Goal: Task Accomplishment & Management: Use online tool/utility

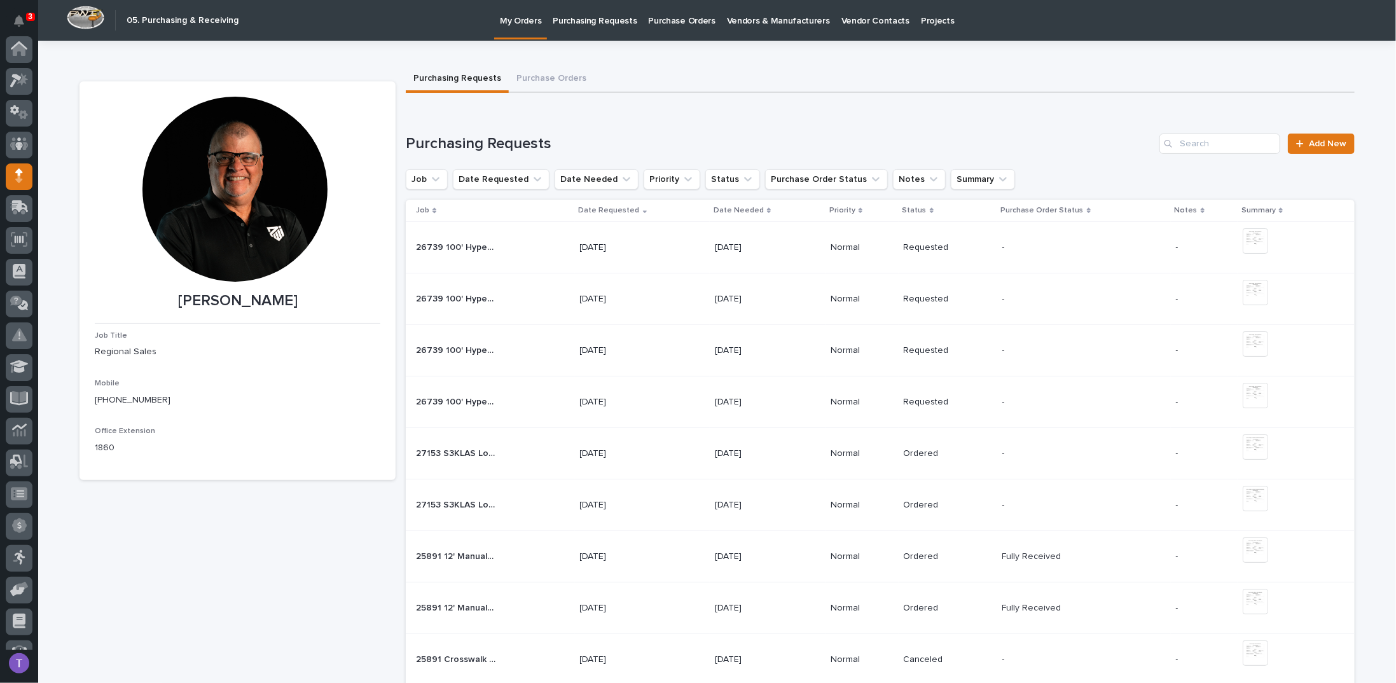
scroll to position [117, 0]
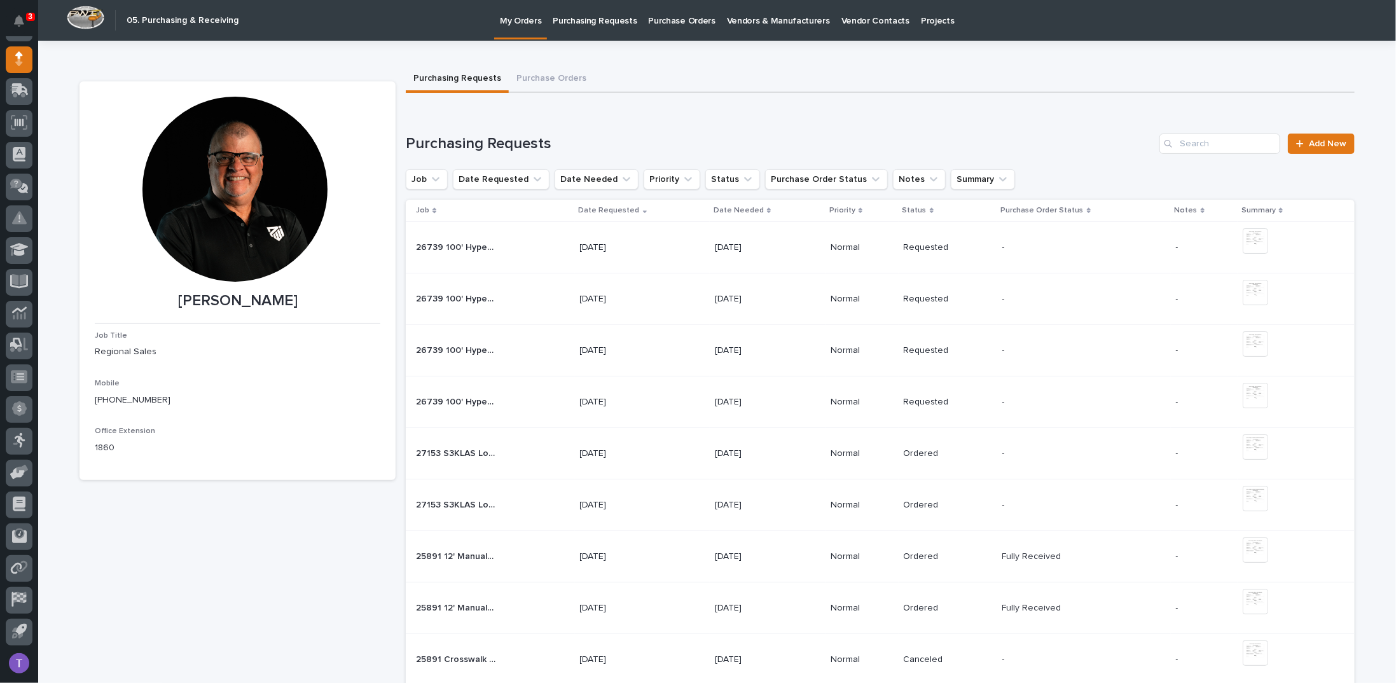
click at [244, 180] on div at bounding box center [235, 189] width 185 height 185
click at [1318, 143] on span "Add New" at bounding box center [1328, 143] width 38 height 9
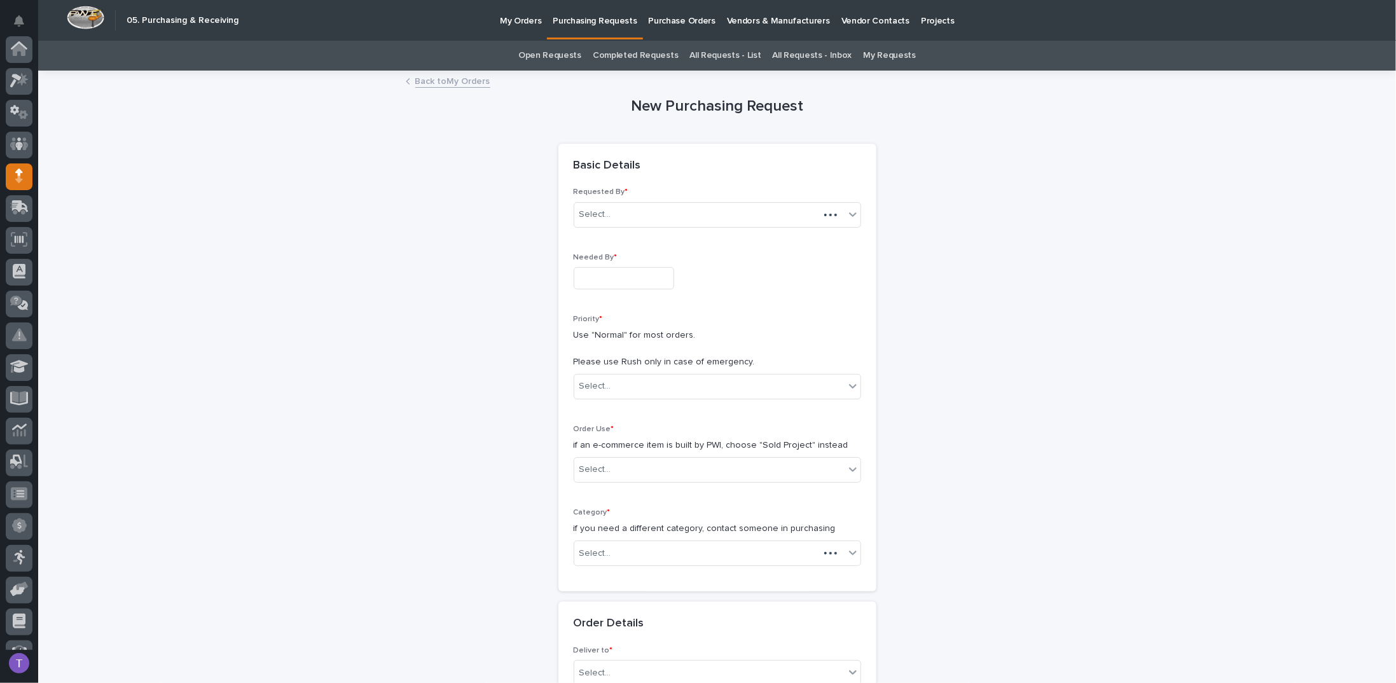
scroll to position [117, 0]
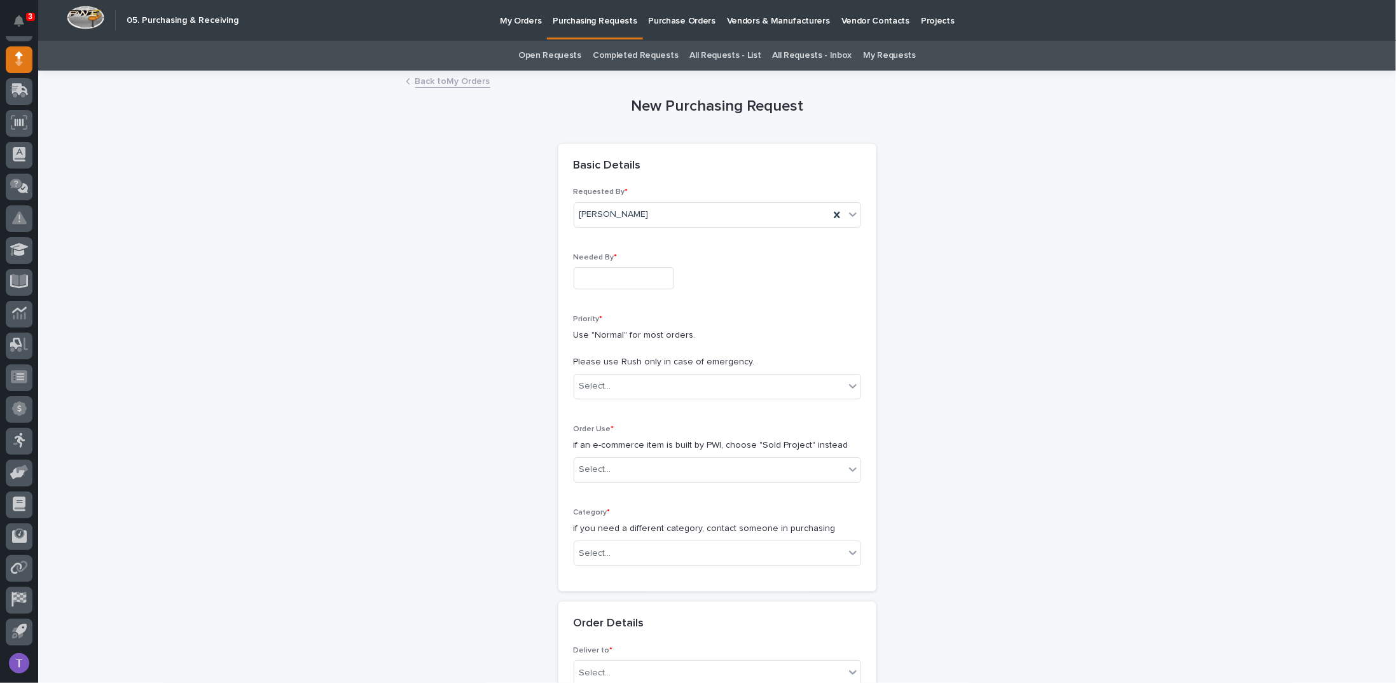
click at [594, 273] on input "text" at bounding box center [624, 278] width 101 height 22
click at [653, 170] on div "19" at bounding box center [652, 173] width 17 height 17
type input "**********"
click at [593, 394] on div "Select..." at bounding box center [709, 386] width 270 height 21
click at [587, 449] on div "Normal" at bounding box center [712, 454] width 286 height 22
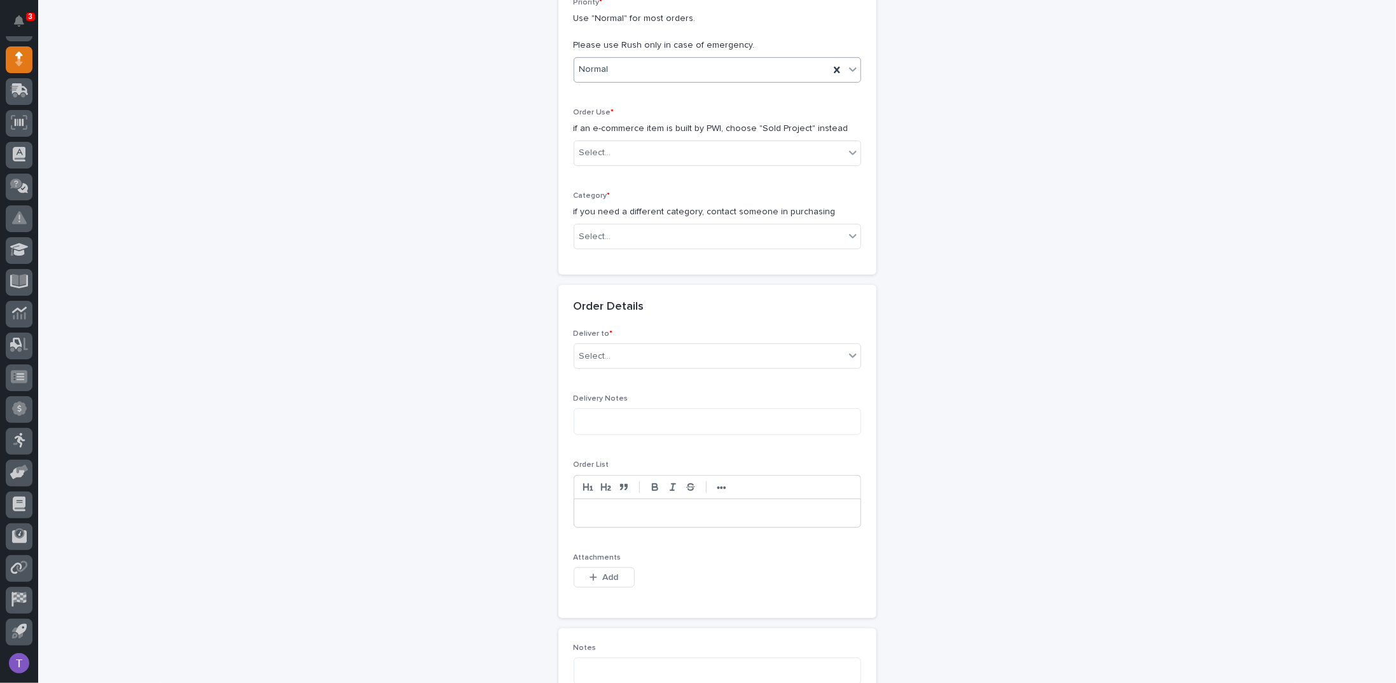
scroll to position [318, 0]
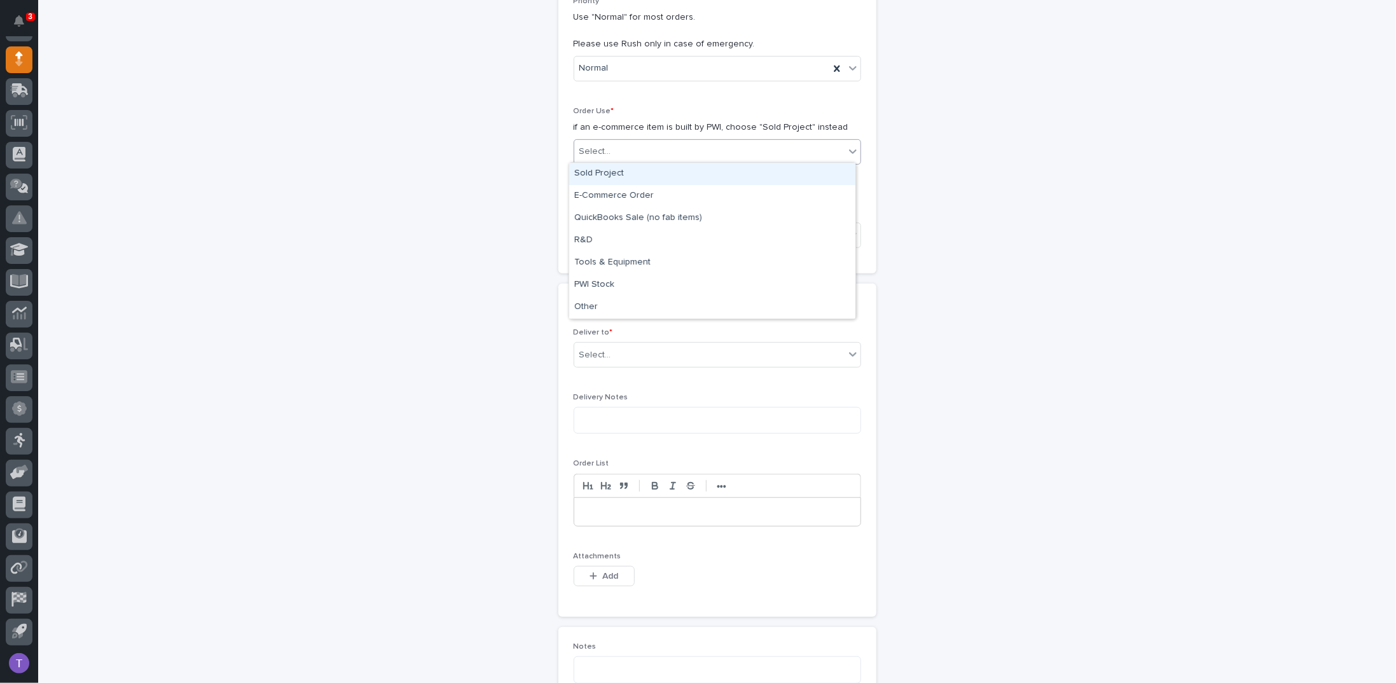
click at [597, 148] on div "Select..." at bounding box center [596, 151] width 32 height 13
click at [595, 167] on div "Sold Project" at bounding box center [712, 174] width 286 height 22
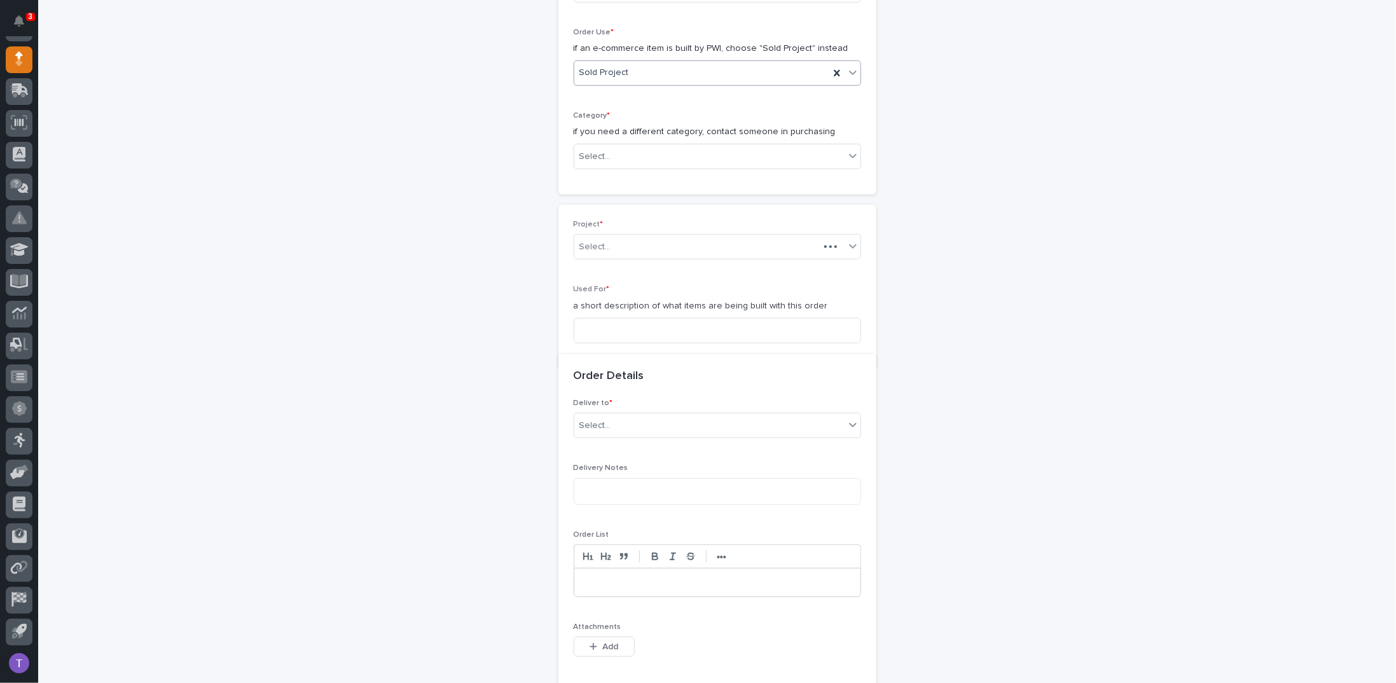
scroll to position [405, 0]
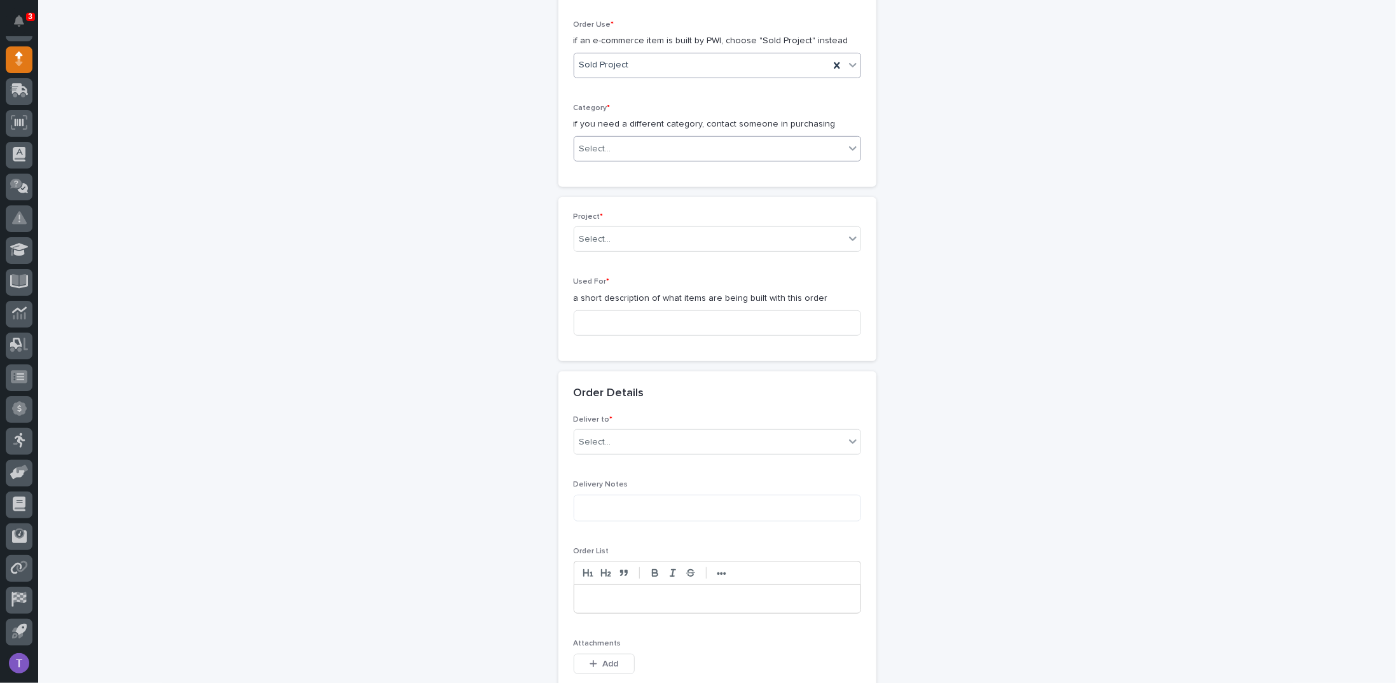
click at [595, 144] on div "Select..." at bounding box center [596, 149] width 32 height 13
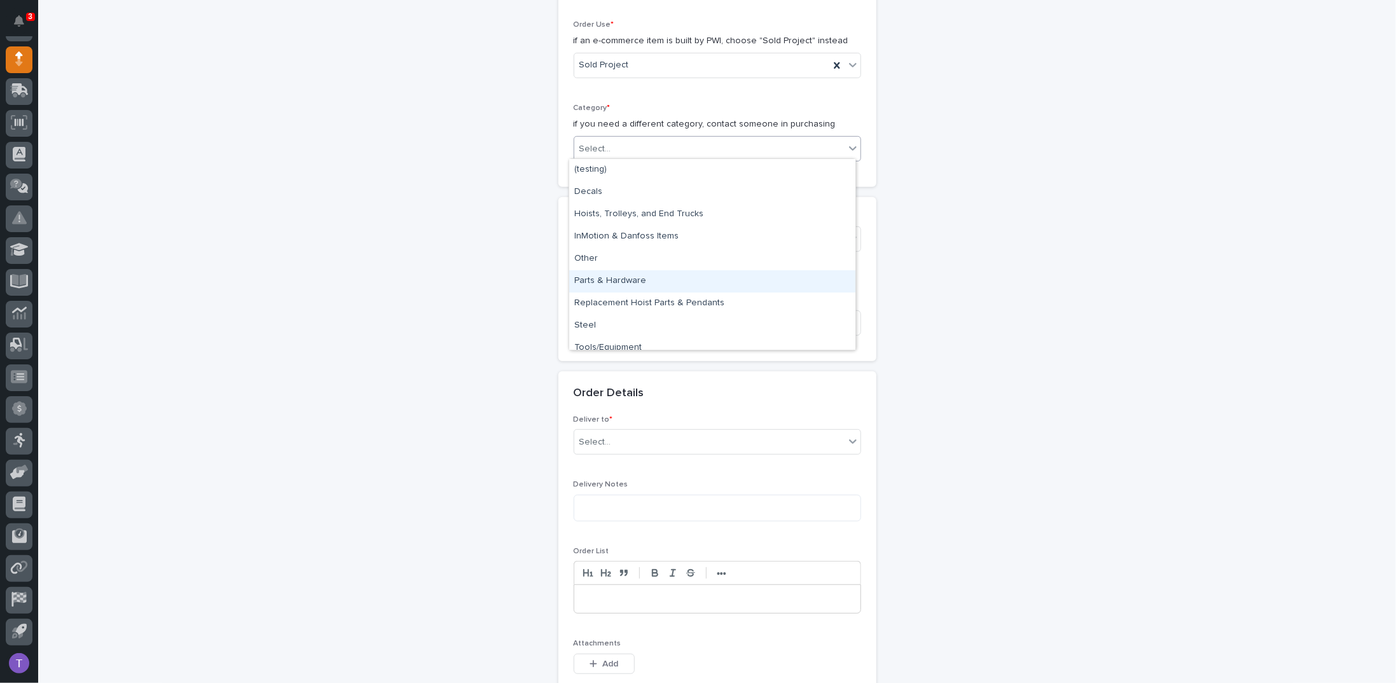
click at [598, 277] on div "Parts & Hardware" at bounding box center [712, 281] width 286 height 22
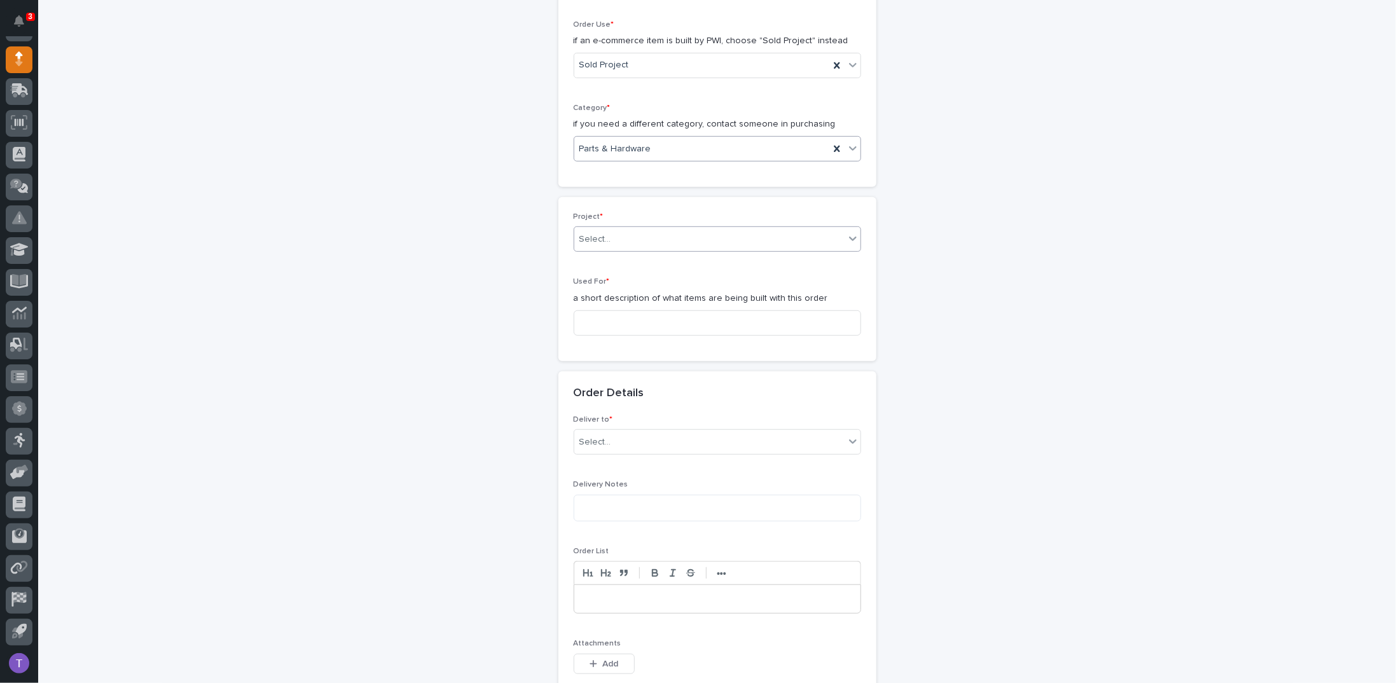
click at [593, 234] on div "Select..." at bounding box center [596, 239] width 32 height 13
type input "*****"
click at [689, 256] on div "25891 - [PERSON_NAME] Construction Inc - New Plant Setup - Mezzanine Project" at bounding box center [712, 260] width 286 height 22
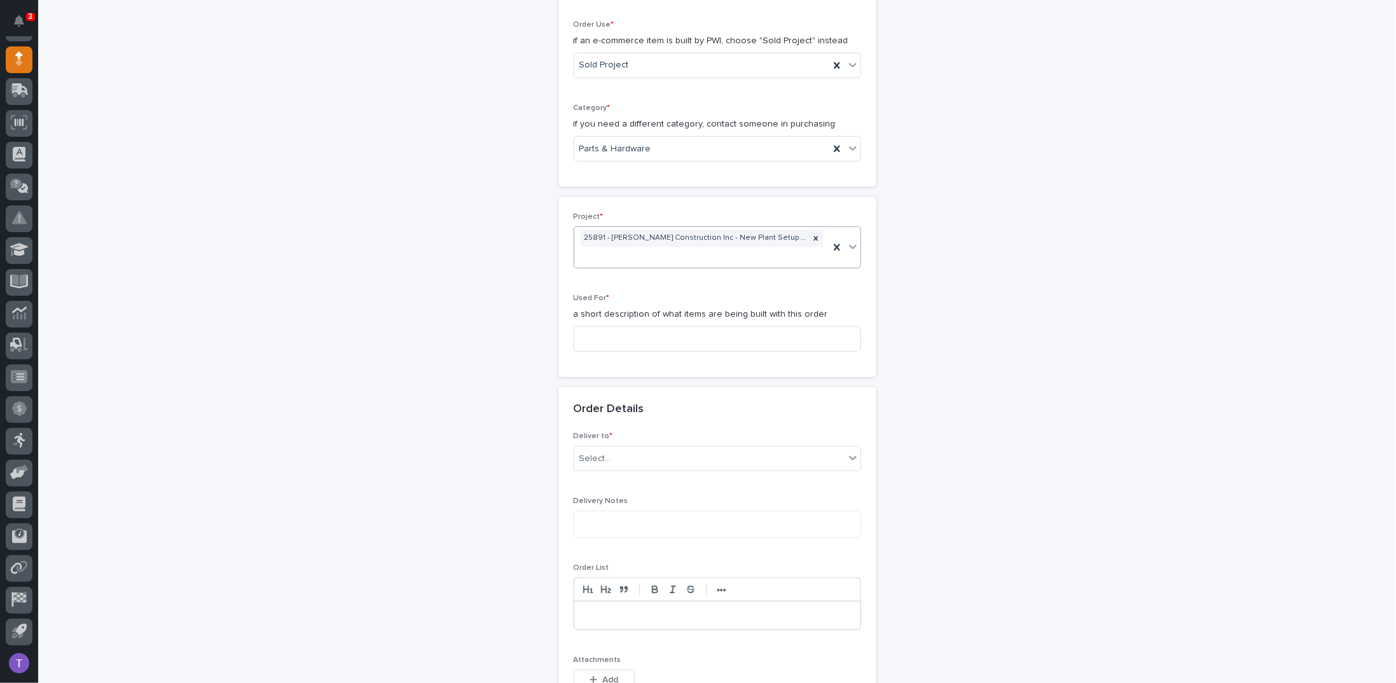
scroll to position [413, 0]
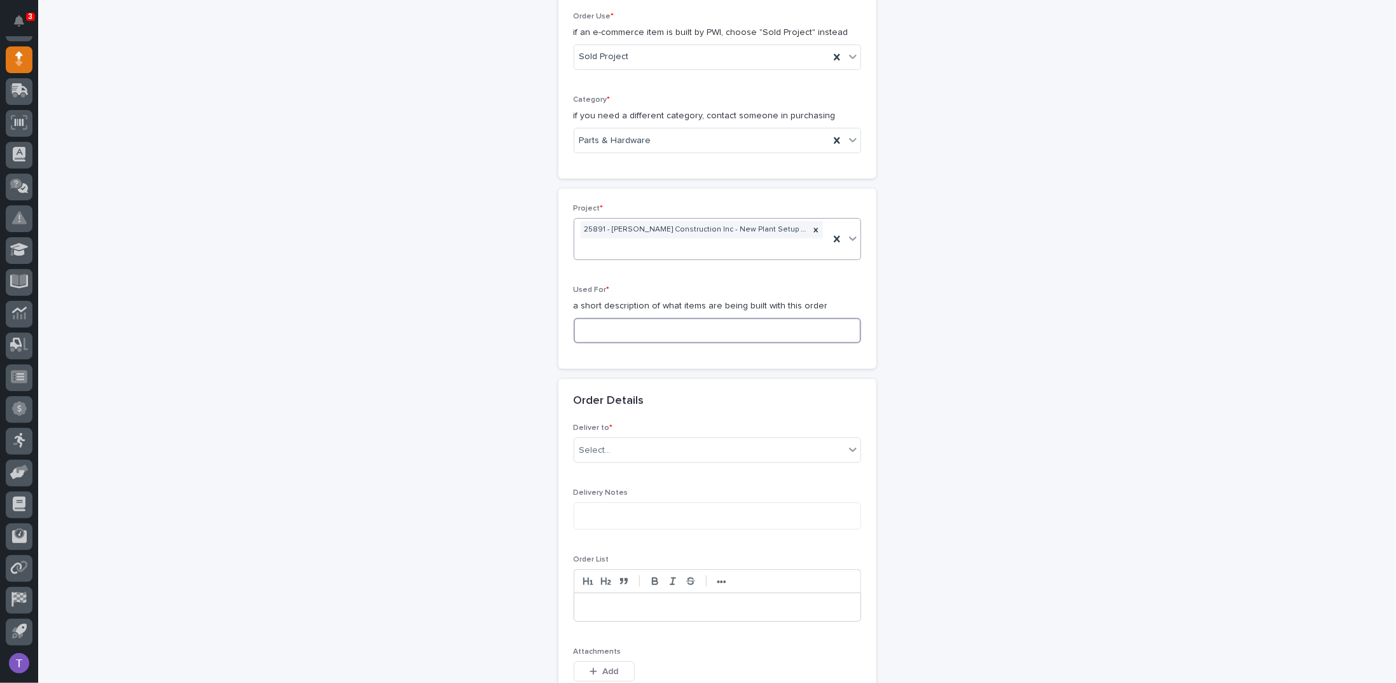
click at [595, 327] on input at bounding box center [718, 330] width 288 height 25
drag, startPoint x: 686, startPoint y: 326, endPoint x: 511, endPoint y: 326, distance: 174.3
click at [511, 326] on div "**********" at bounding box center [718, 402] width 1276 height 1487
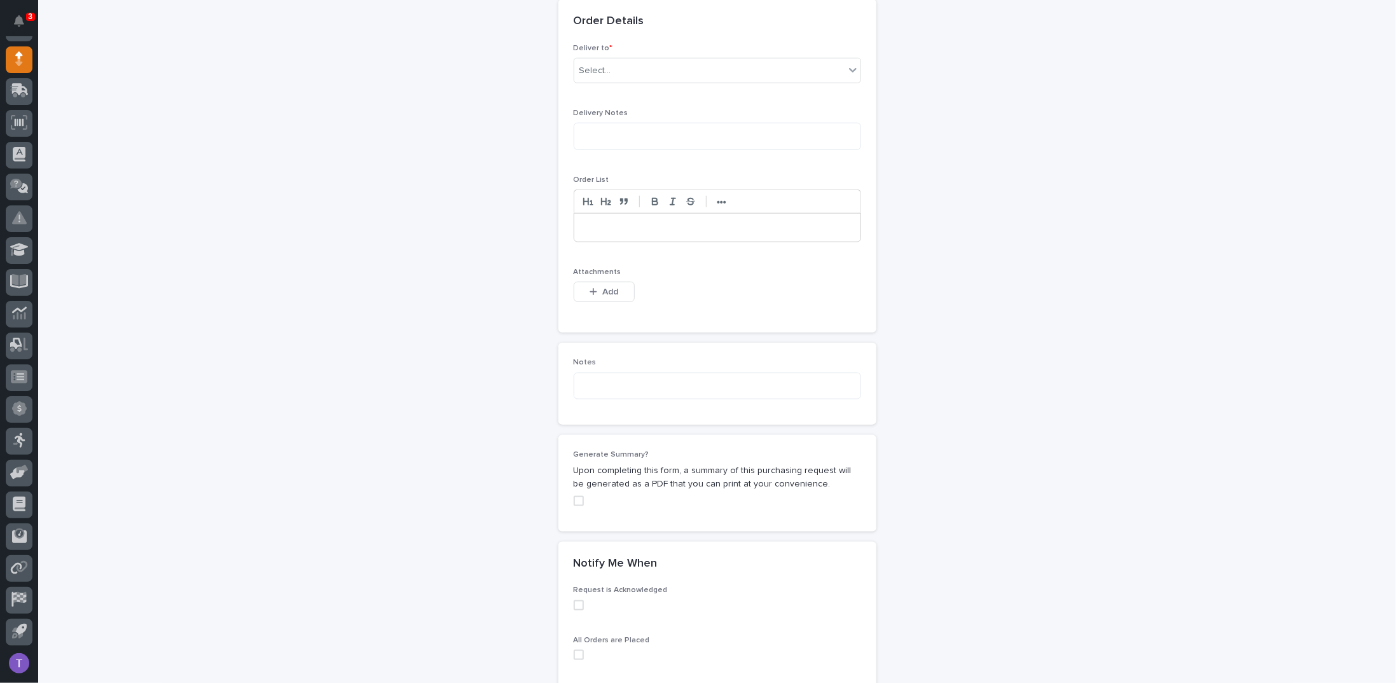
scroll to position [795, 0]
type input "Mezzanine #1 Guardrail"
click at [586, 63] on div "Select..." at bounding box center [596, 68] width 32 height 13
click at [582, 83] on div "PWI" at bounding box center [712, 89] width 286 height 22
click at [602, 284] on span "Add" at bounding box center [610, 289] width 16 height 11
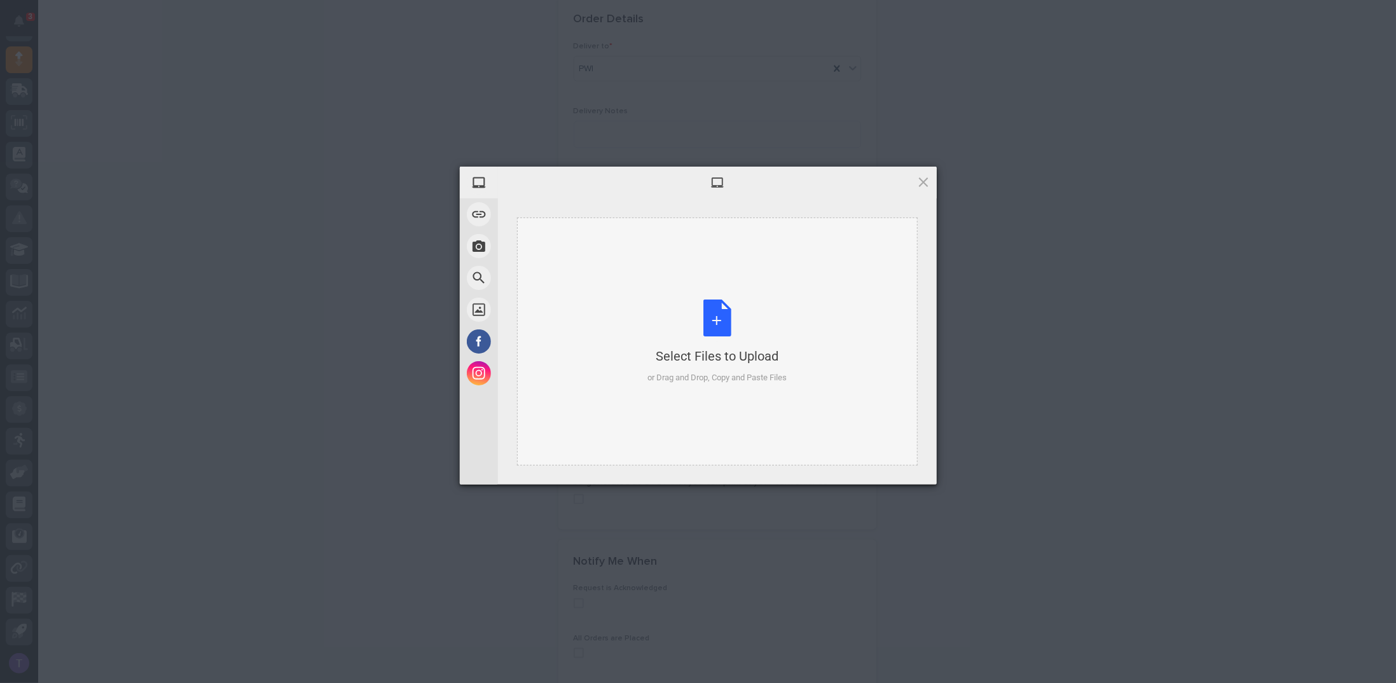
click at [716, 317] on div "Select Files to Upload or Drag and Drop, Copy and Paste Files" at bounding box center [717, 342] width 139 height 85
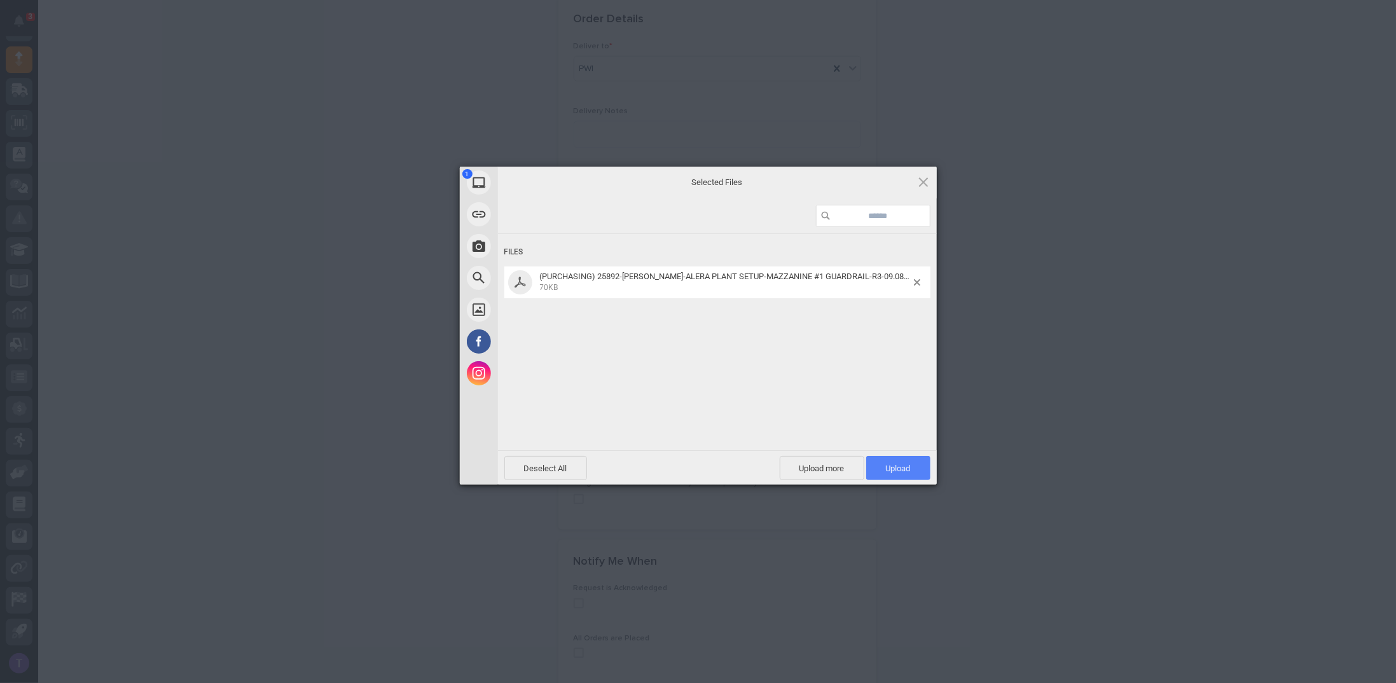
click at [899, 464] on span "Upload 1" at bounding box center [898, 469] width 25 height 10
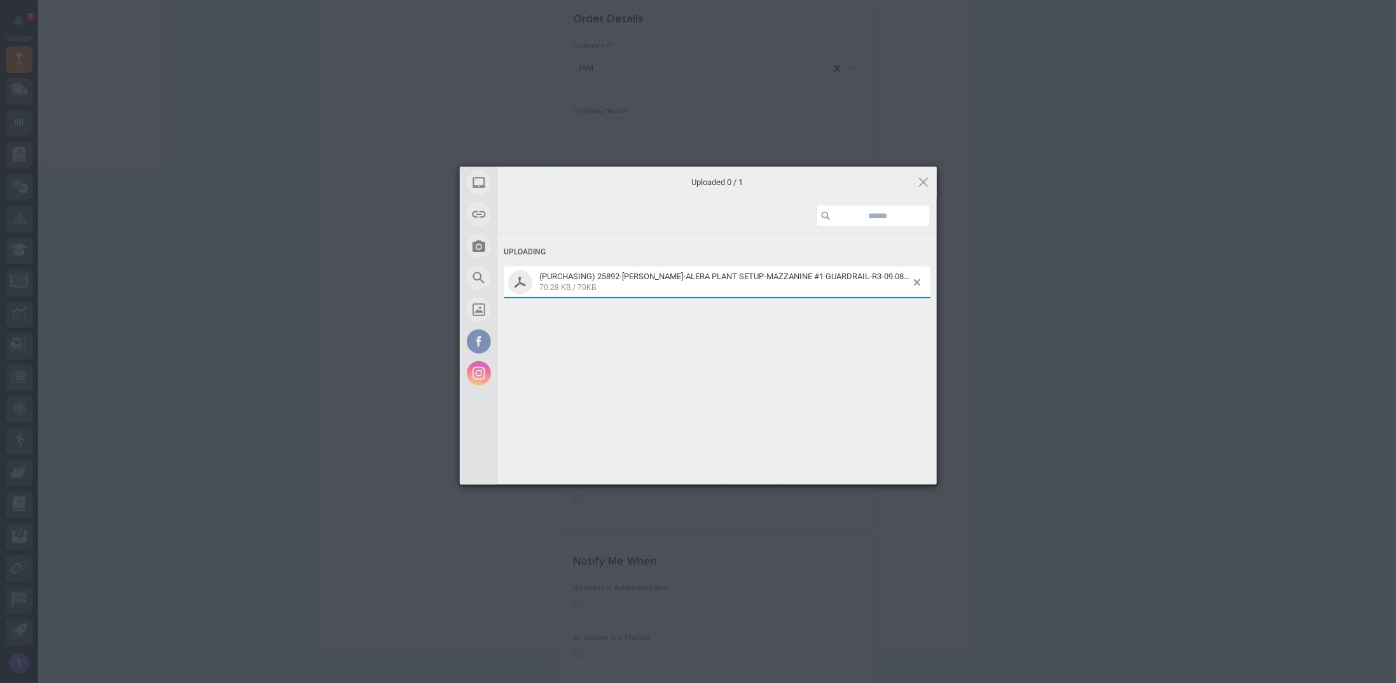
scroll to position [817, 0]
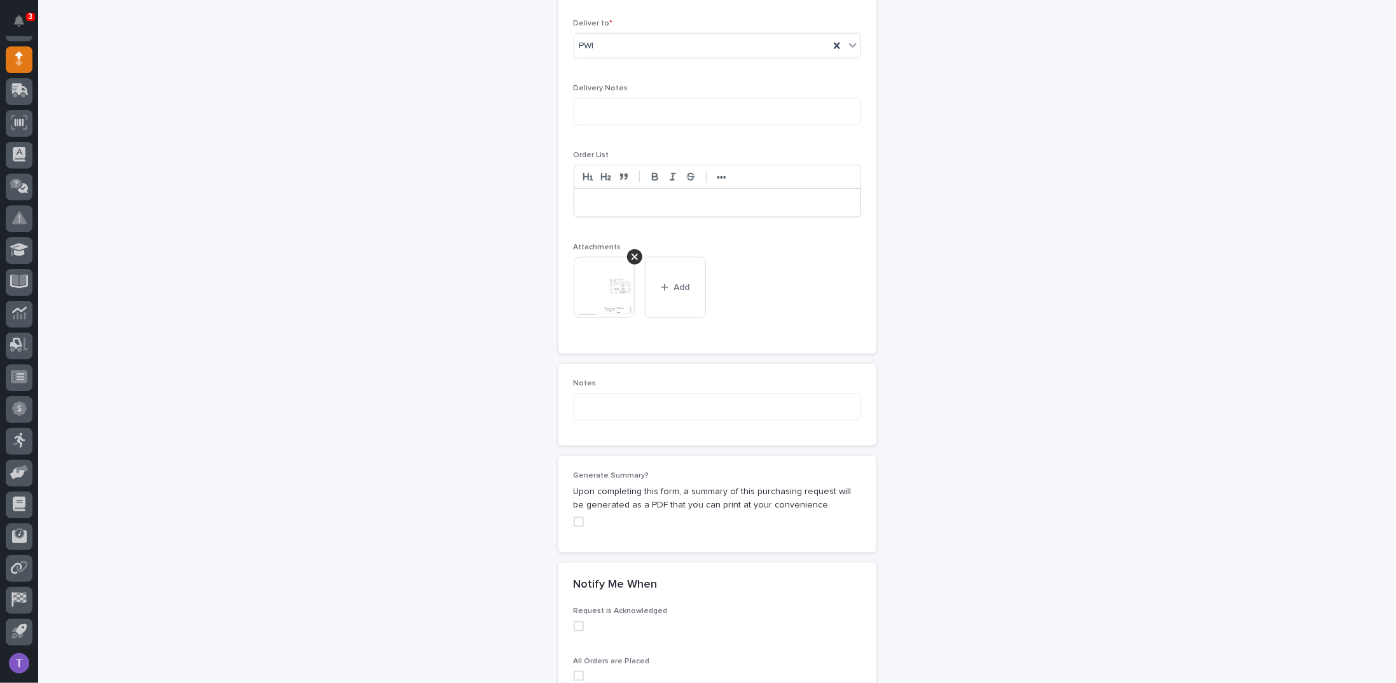
click at [575, 517] on span at bounding box center [579, 522] width 10 height 10
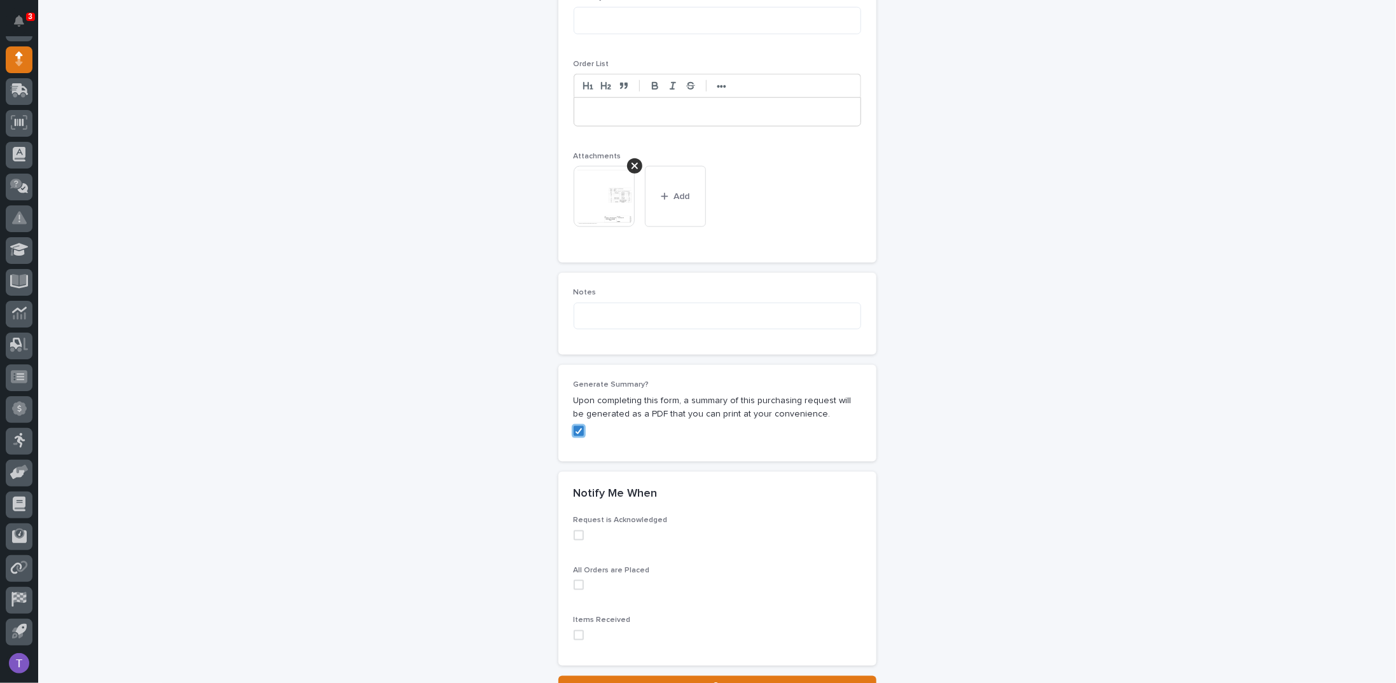
scroll to position [1016, 0]
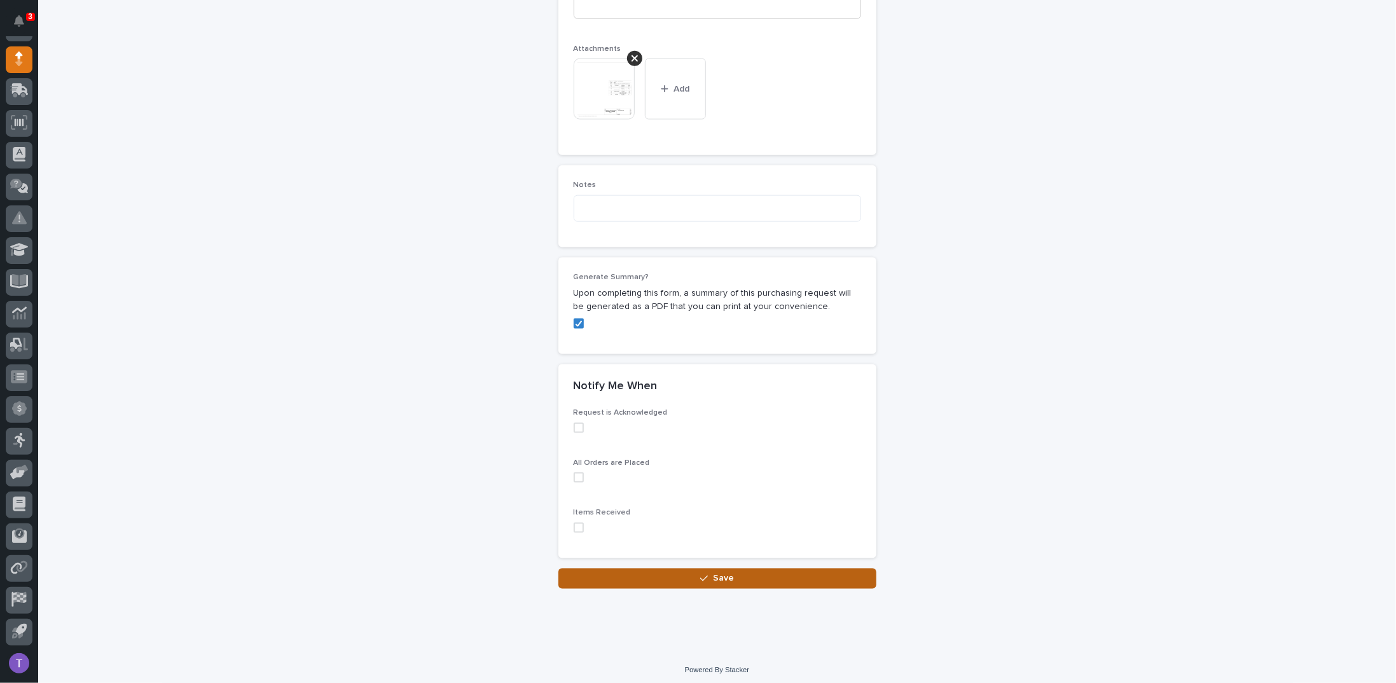
click at [717, 573] on span "Save" at bounding box center [723, 578] width 21 height 11
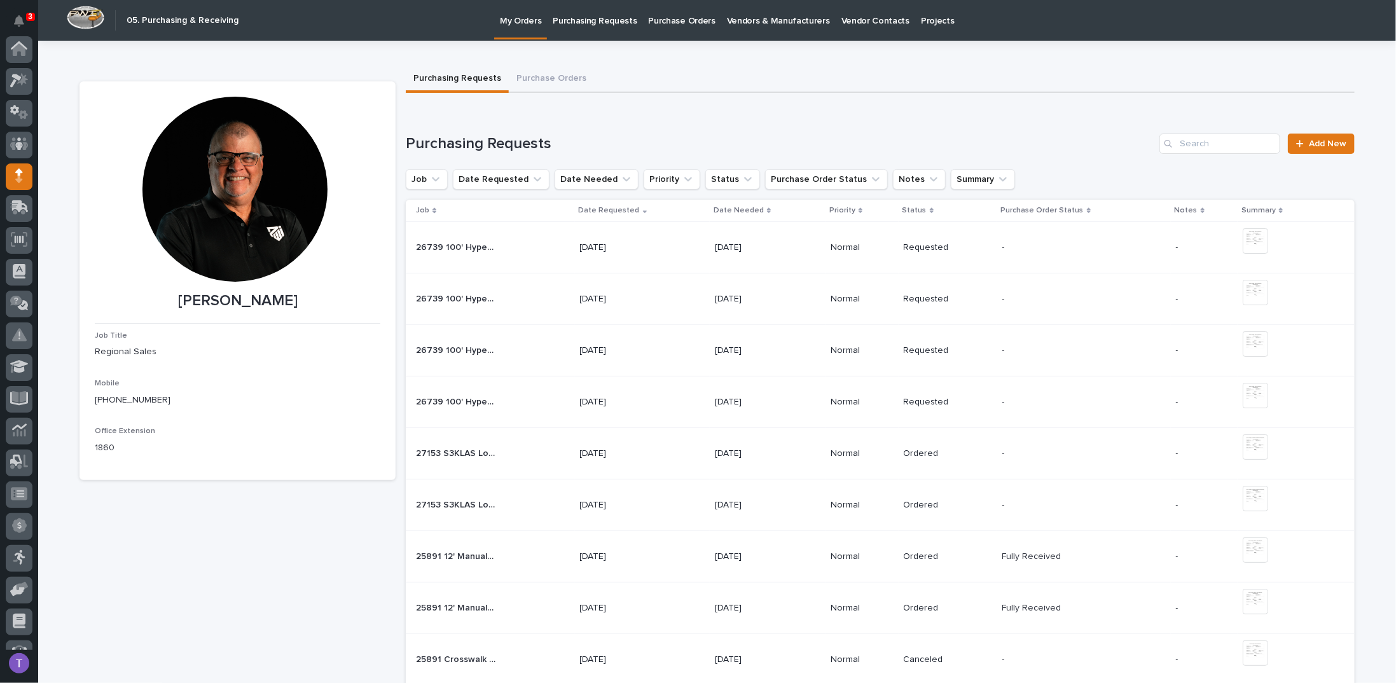
scroll to position [117, 0]
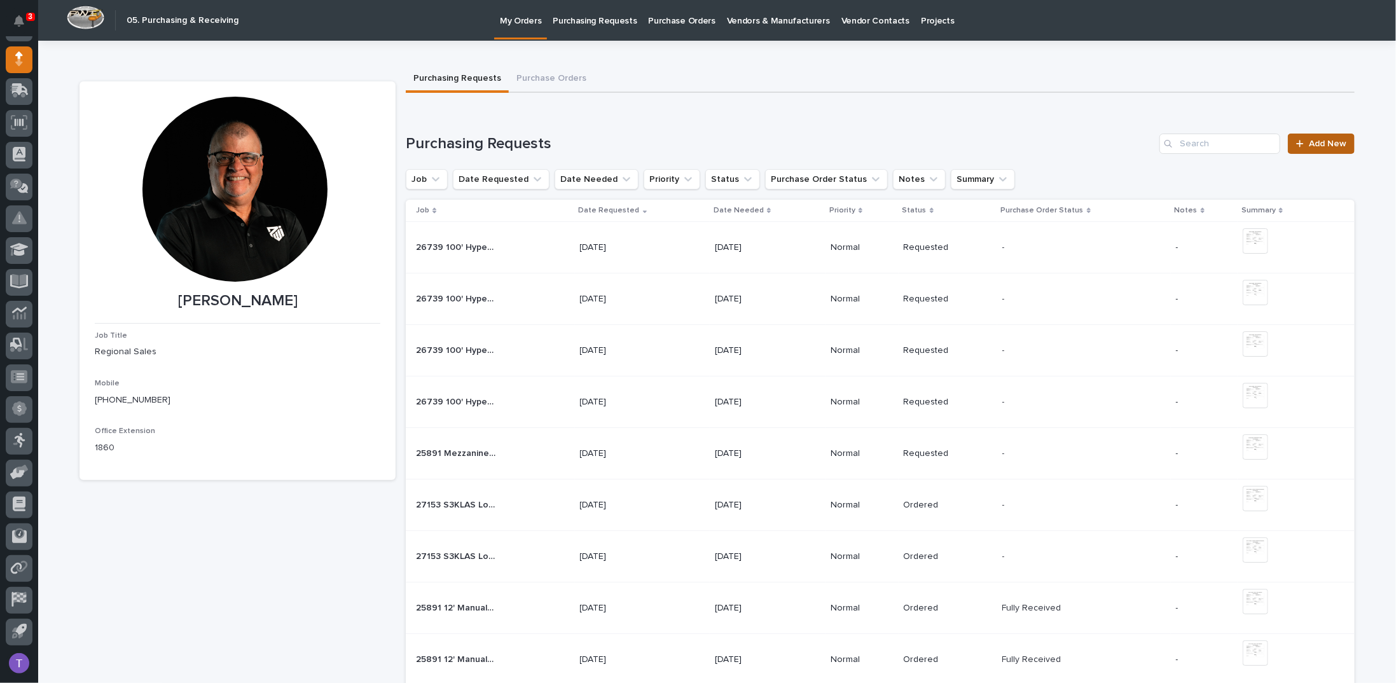
click at [1304, 145] on div at bounding box center [1303, 143] width 13 height 9
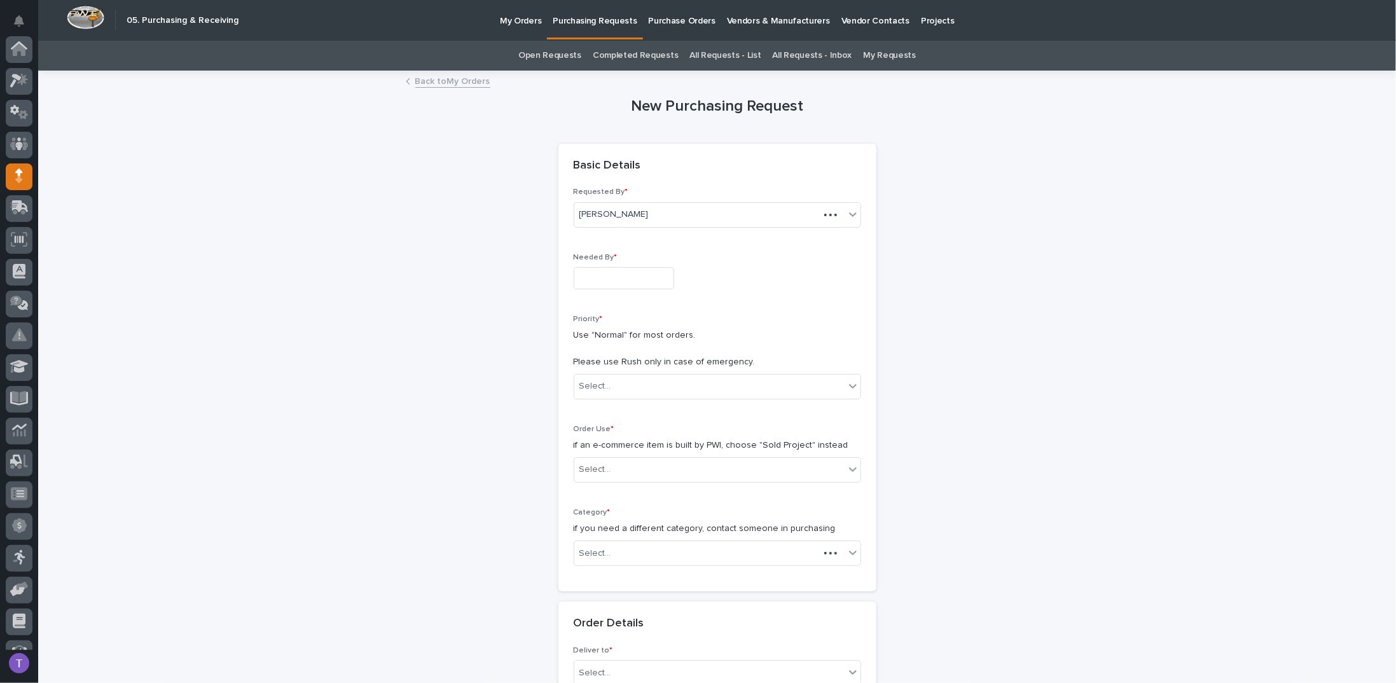
scroll to position [117, 0]
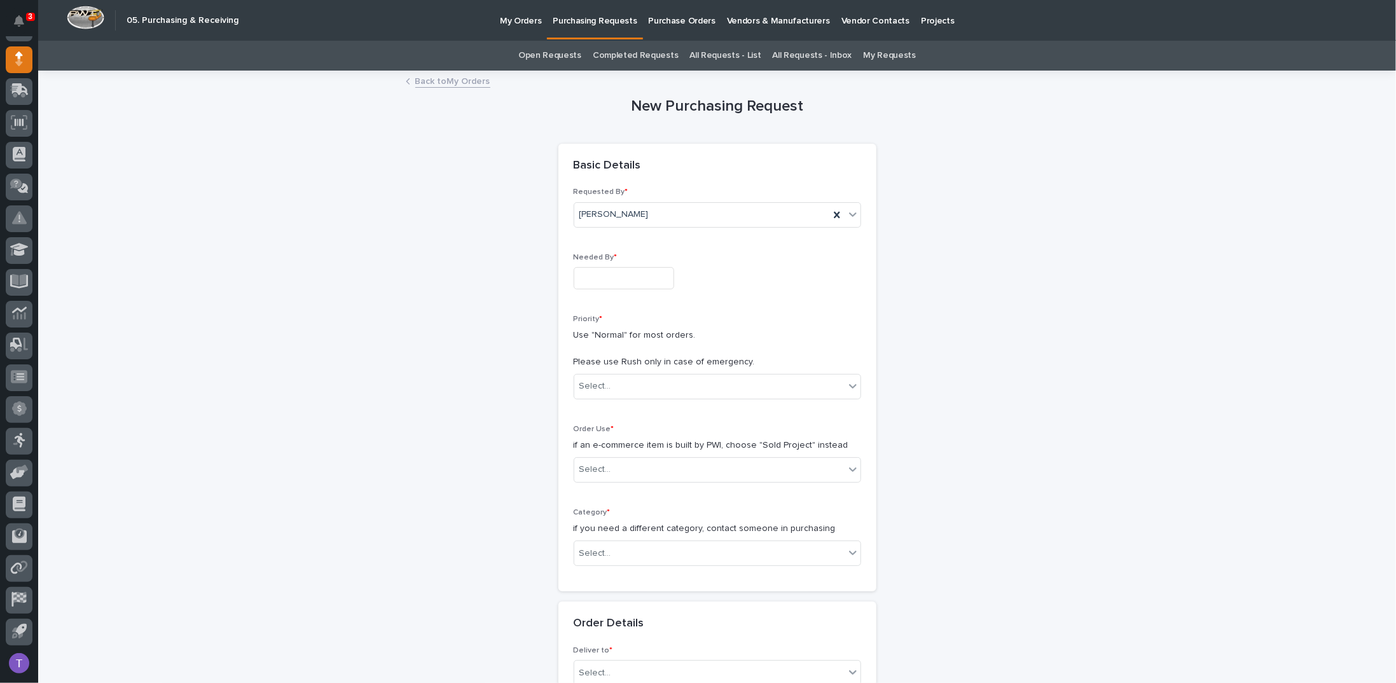
click at [614, 275] on input "text" at bounding box center [624, 278] width 101 height 22
click at [653, 168] on div "19" at bounding box center [652, 173] width 17 height 17
type input "**********"
click at [586, 384] on div "Select..." at bounding box center [596, 386] width 32 height 13
click at [584, 449] on div "Normal" at bounding box center [712, 454] width 286 height 22
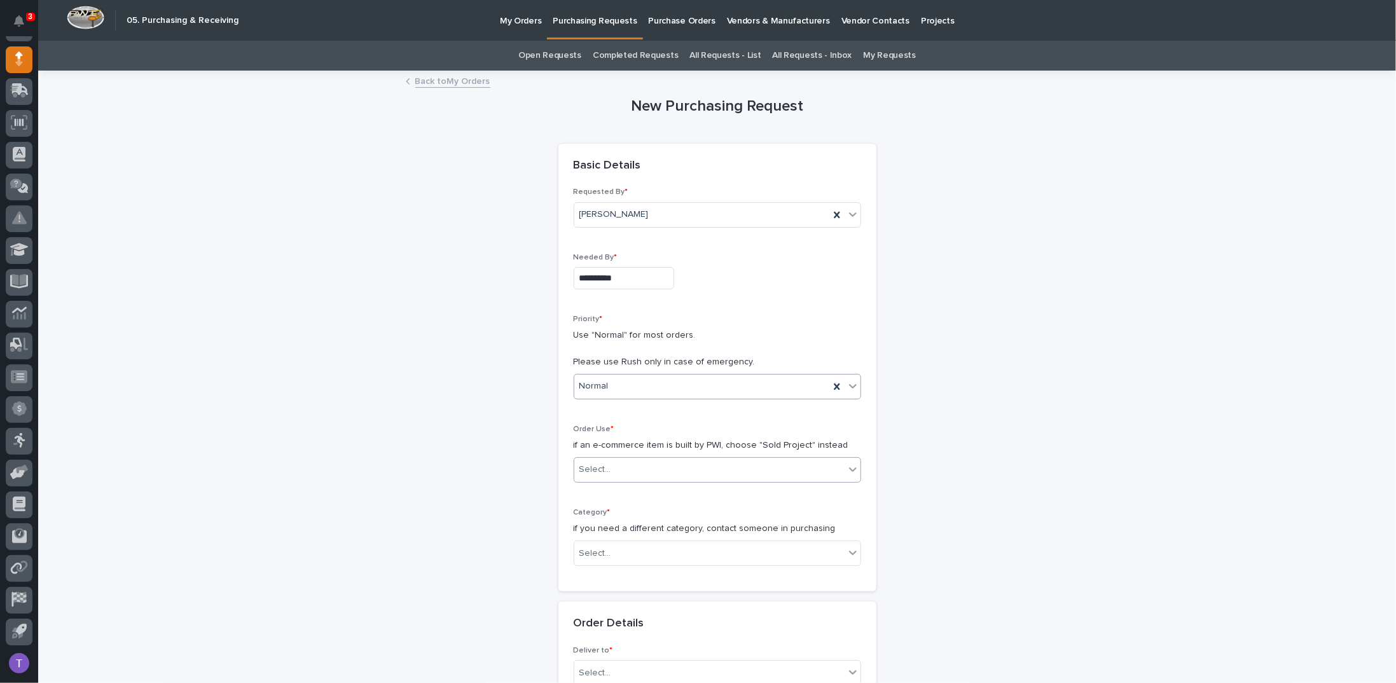
click at [584, 466] on div "Select..." at bounding box center [596, 469] width 32 height 13
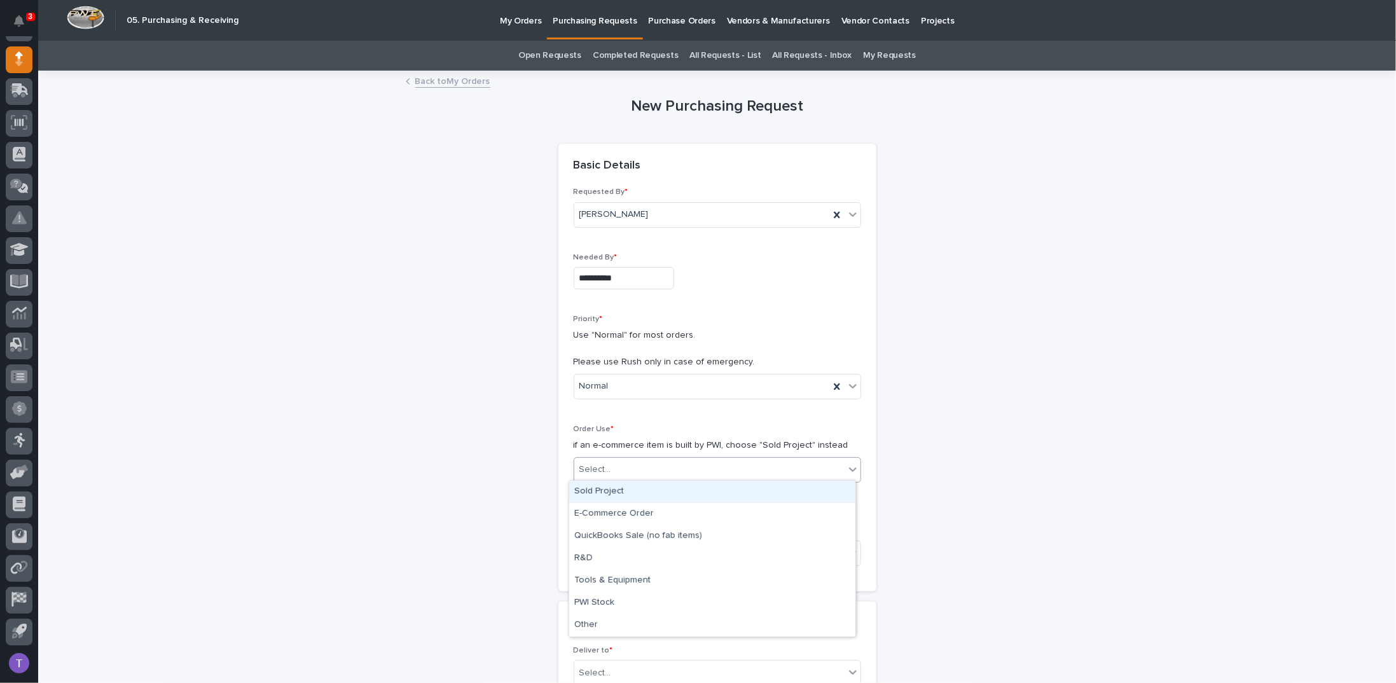
click at [585, 491] on div "Sold Project" at bounding box center [712, 492] width 286 height 22
click at [587, 548] on div "Select..." at bounding box center [596, 553] width 32 height 13
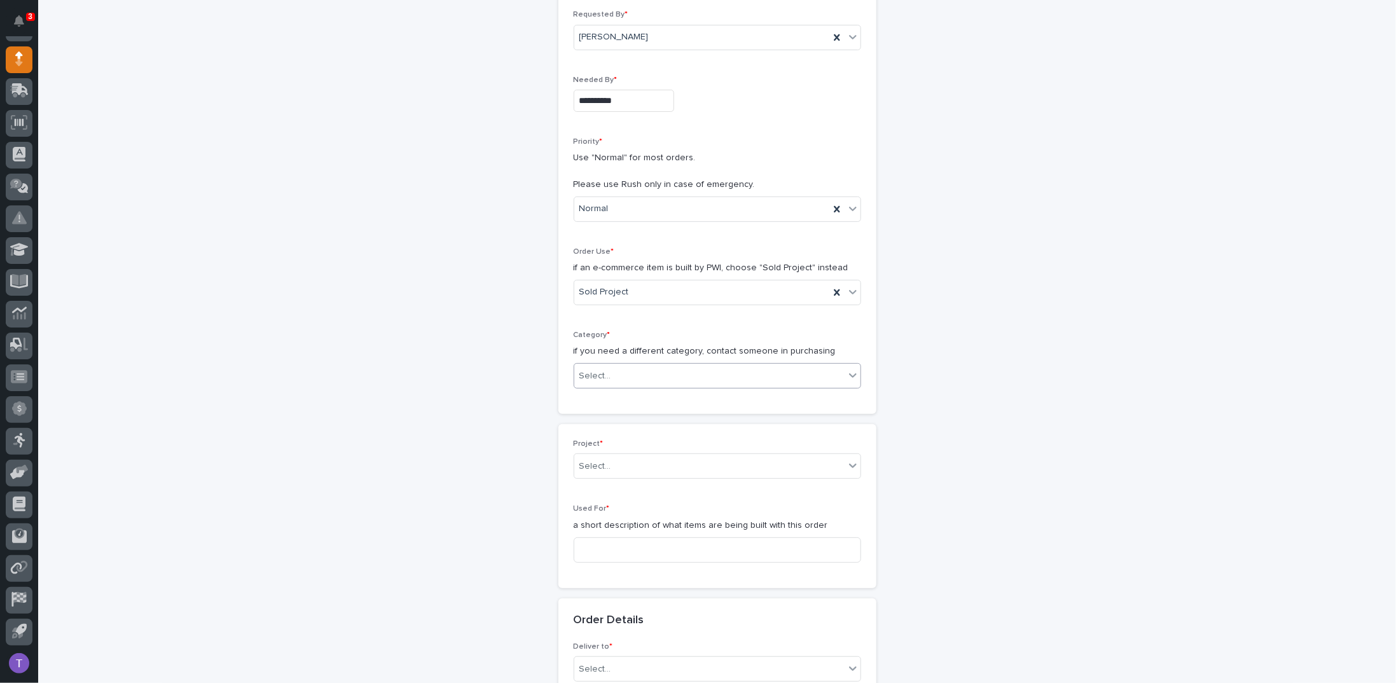
scroll to position [382, 0]
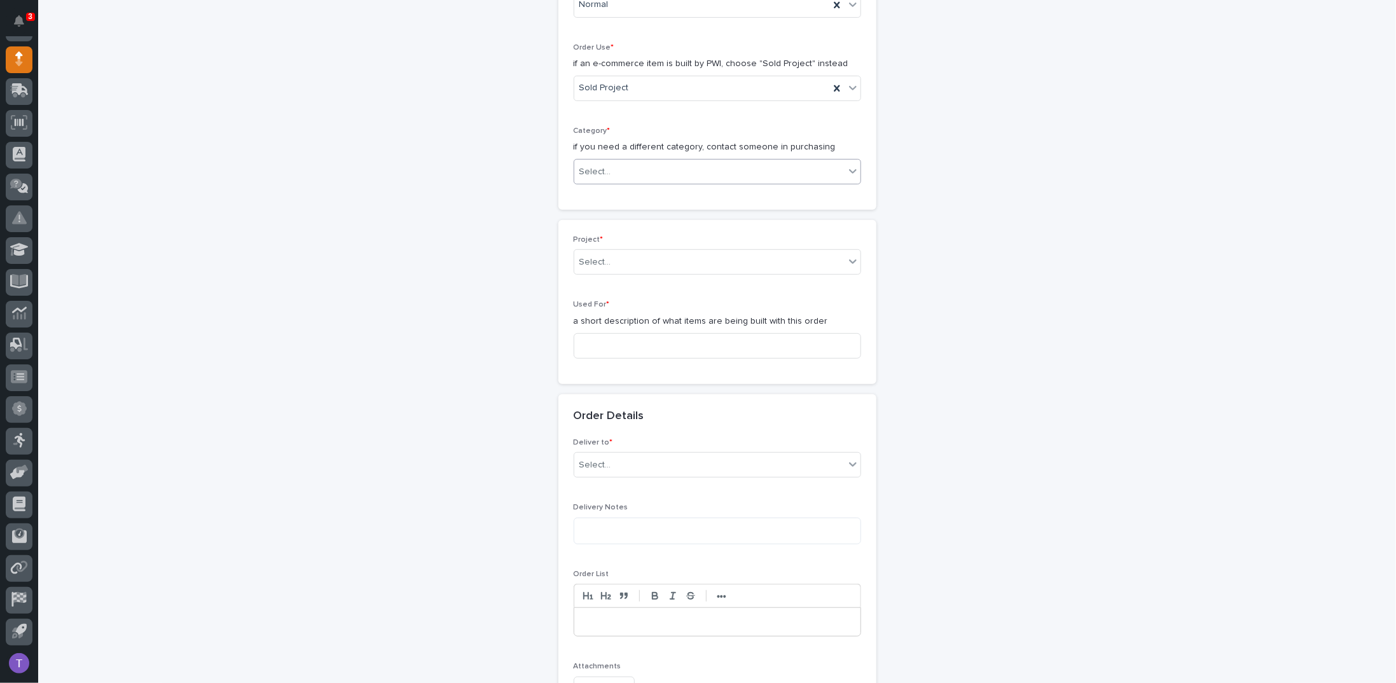
click at [613, 167] on input "text" at bounding box center [613, 172] width 1 height 11
click at [850, 169] on icon at bounding box center [853, 171] width 13 height 13
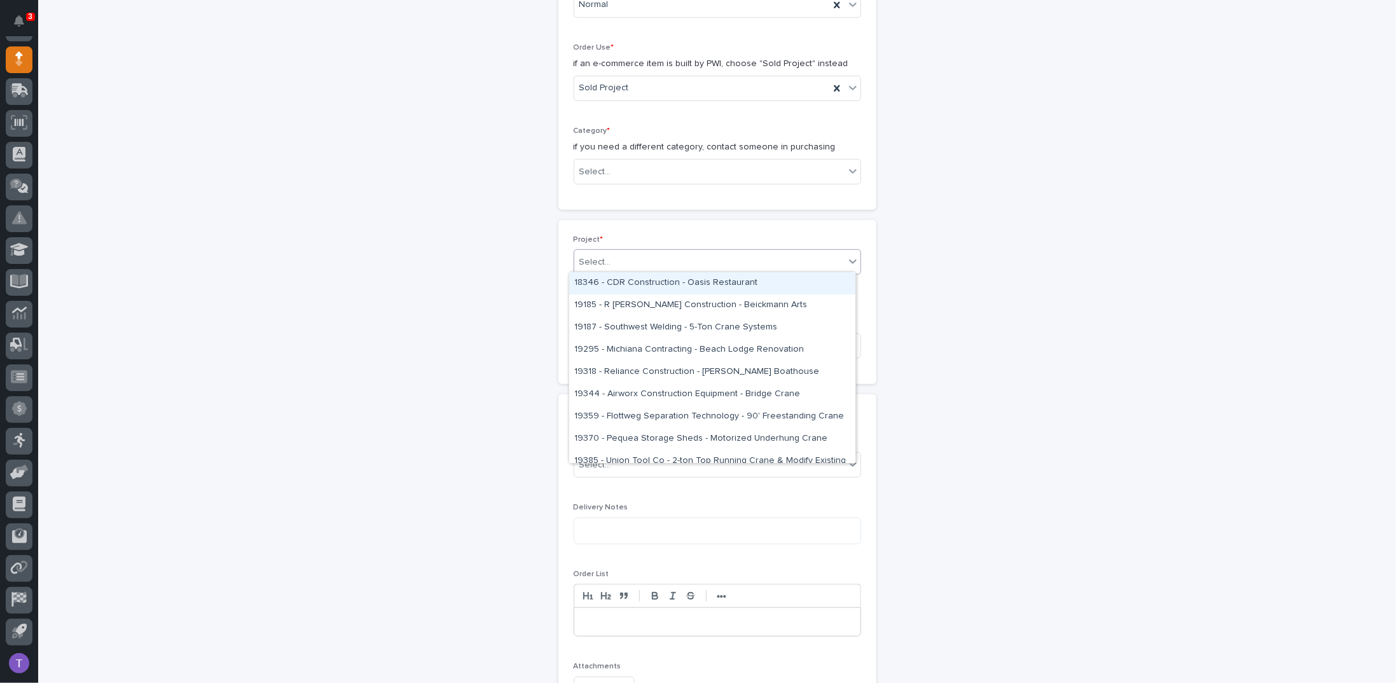
click at [587, 256] on div "Select..." at bounding box center [596, 262] width 32 height 13
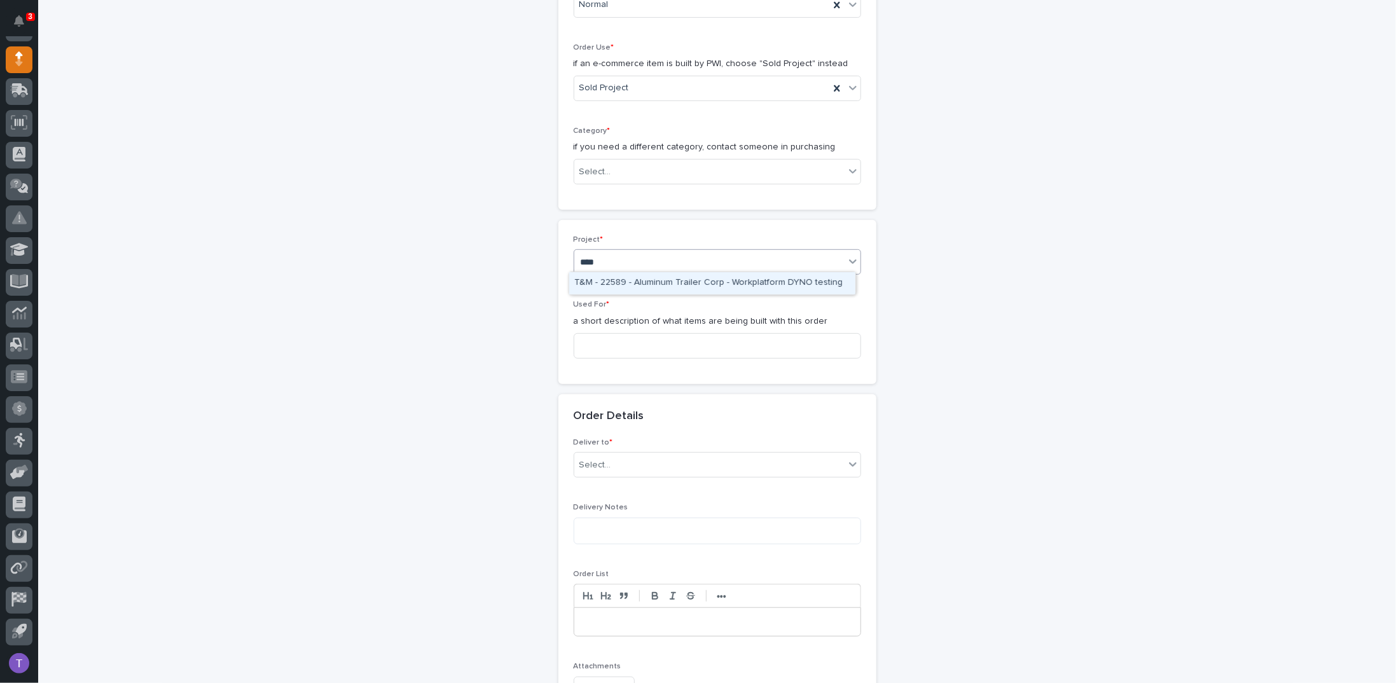
type input "*****"
click at [623, 282] on div "25891 - [PERSON_NAME] Construction Inc - New Plant Setup - Mezzanine Project" at bounding box center [712, 283] width 286 height 22
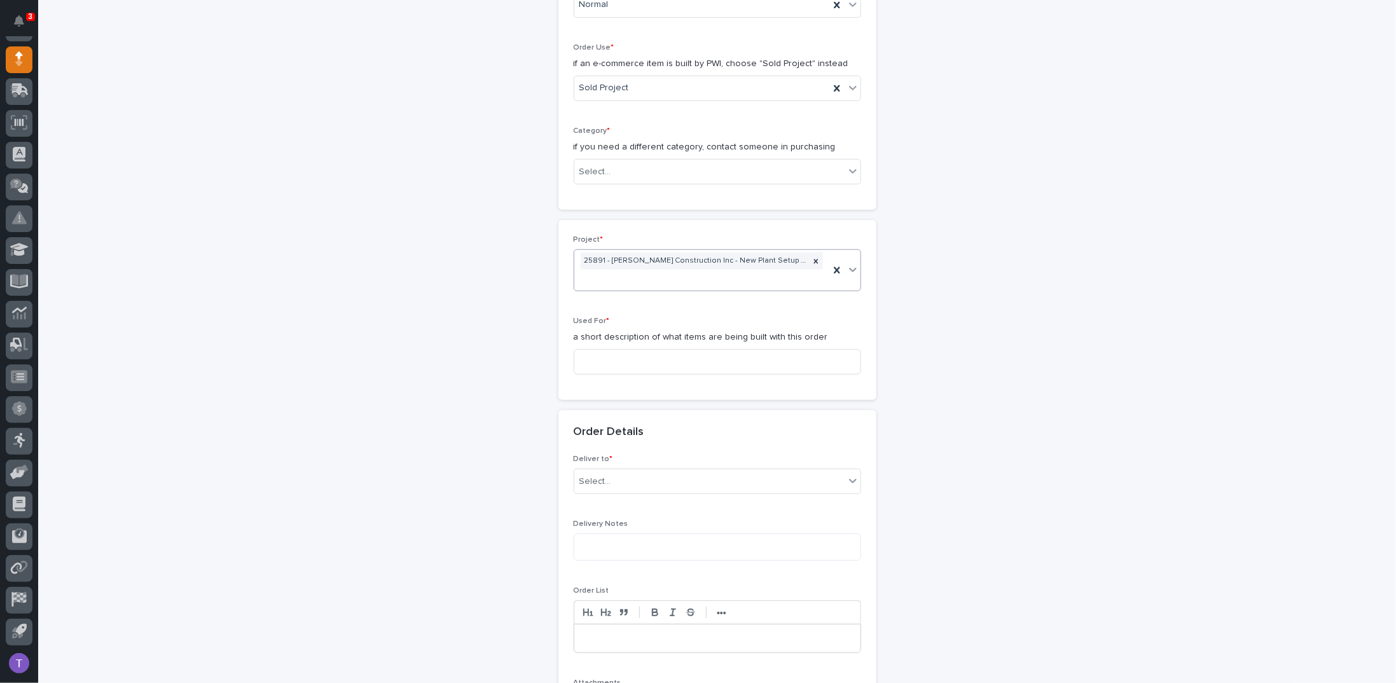
scroll to position [389, 0]
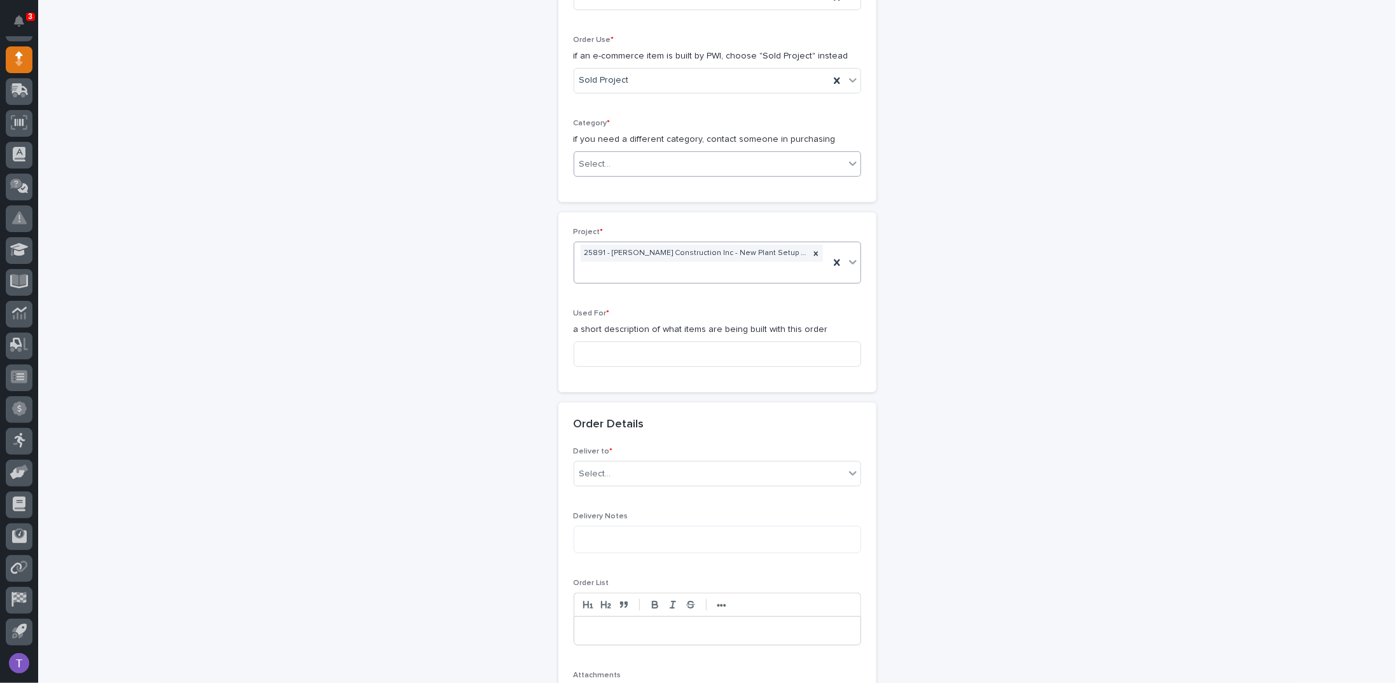
click at [616, 156] on div "Select..." at bounding box center [709, 164] width 270 height 21
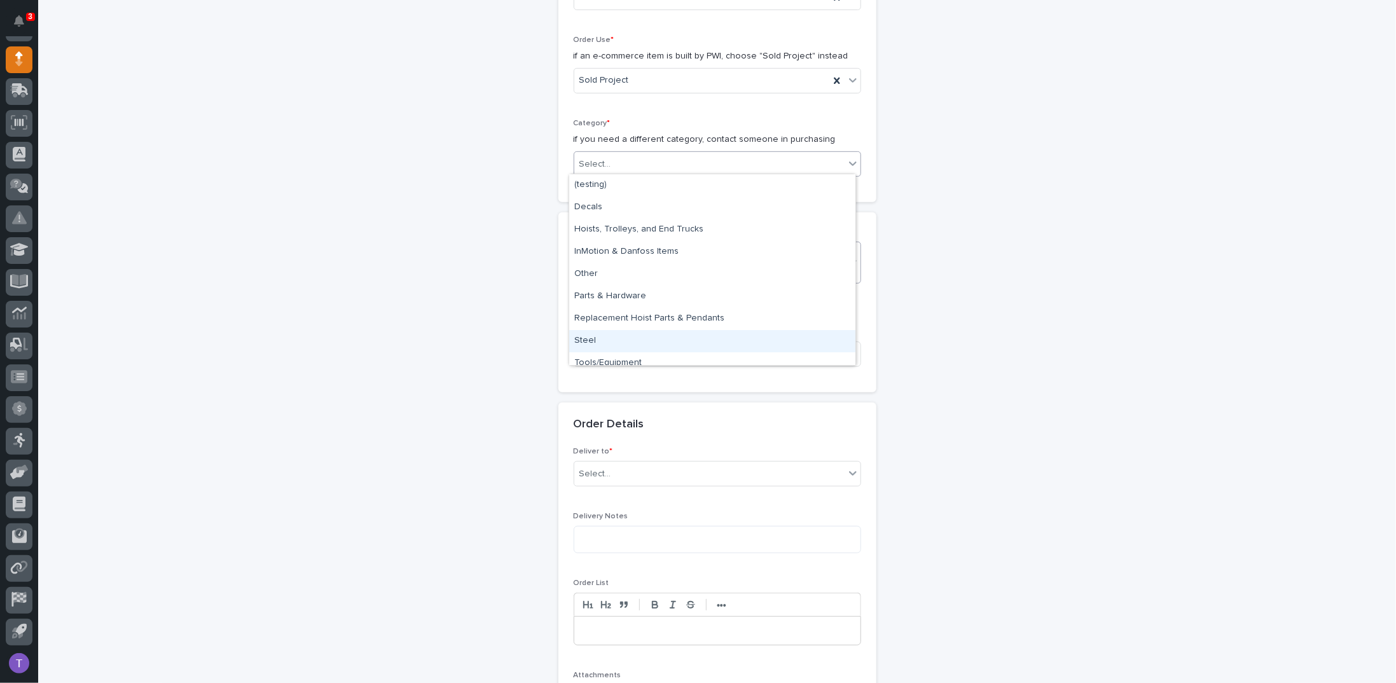
click at [588, 343] on div "Steel" at bounding box center [712, 341] width 286 height 22
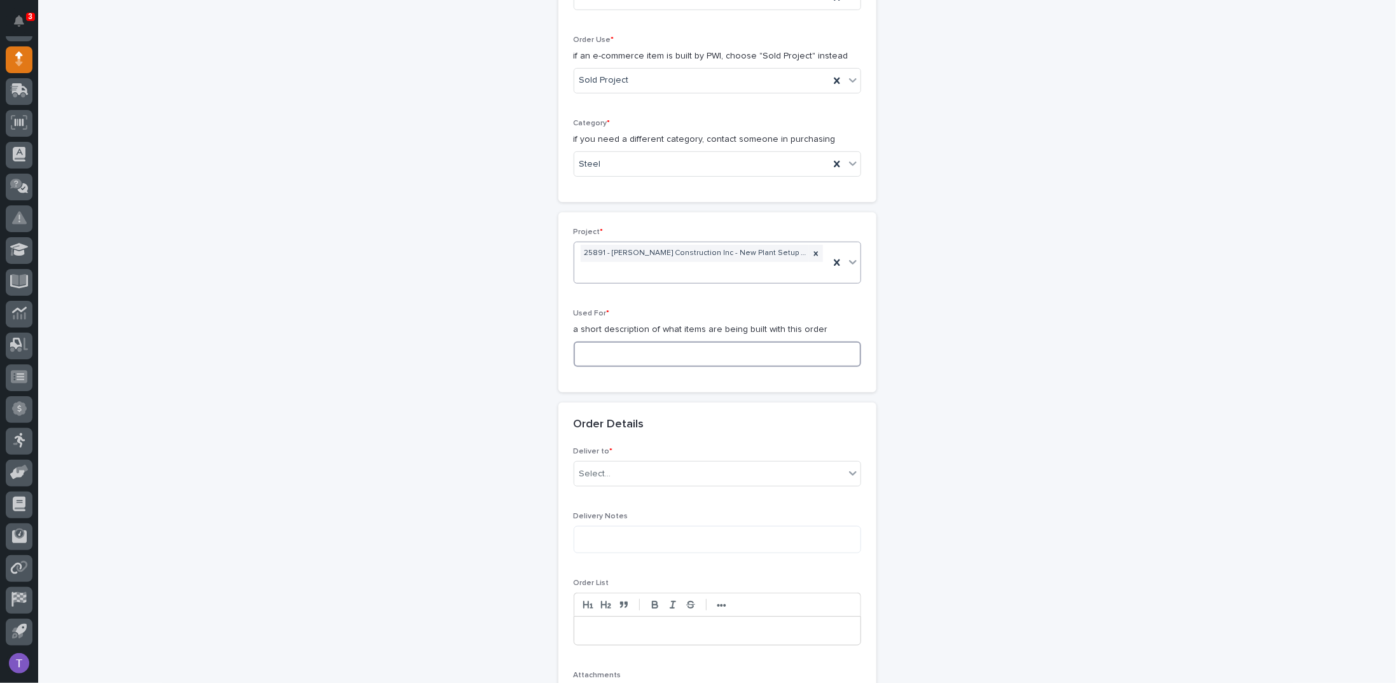
click at [604, 346] on input at bounding box center [718, 354] width 288 height 25
paste input "Mezzanine #1 Guardrail"
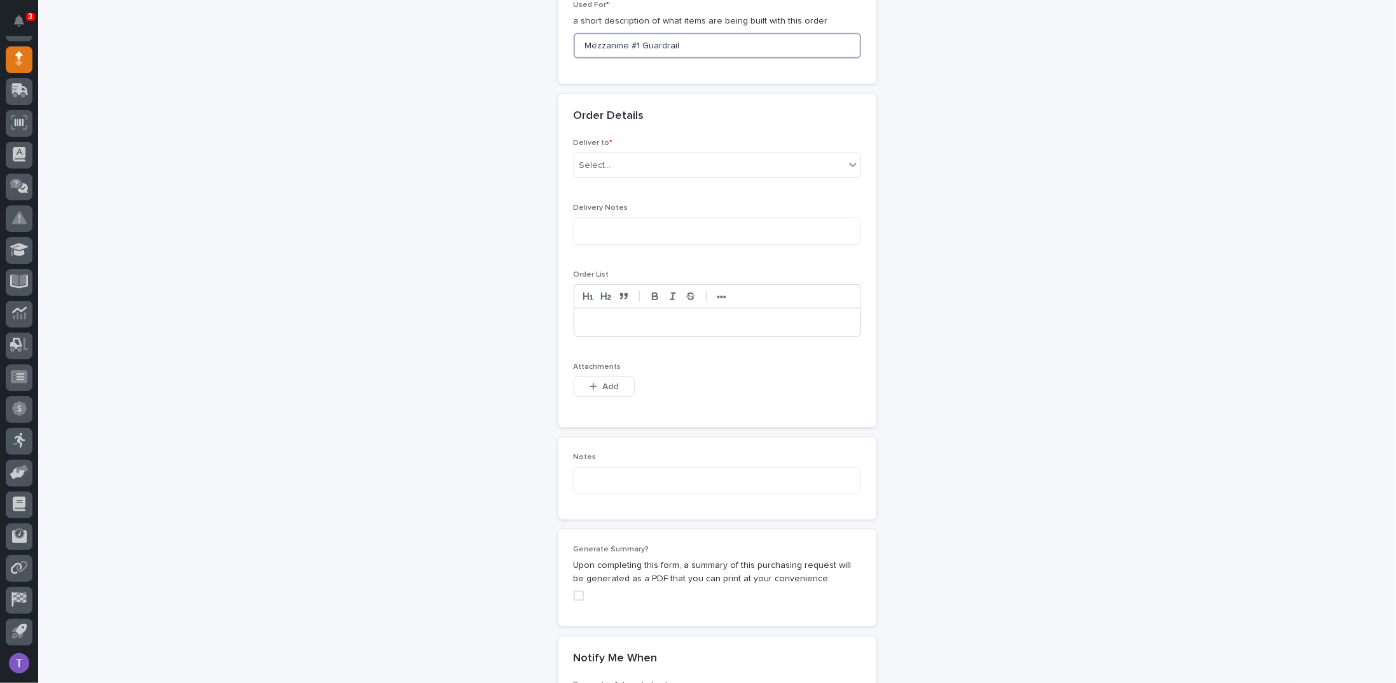
scroll to position [707, 0]
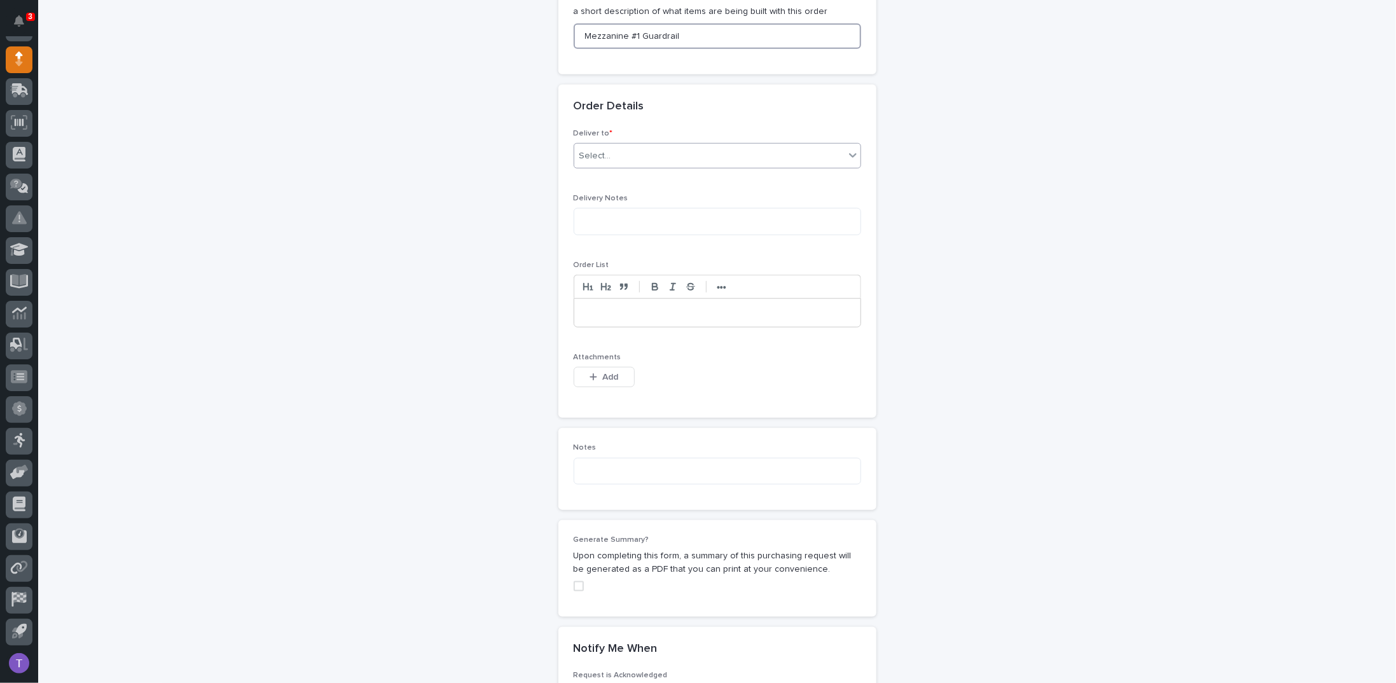
type input "Mezzanine #1 Guardrail"
click at [587, 150] on div "Select..." at bounding box center [596, 156] width 32 height 13
click at [583, 175] on div "PWI" at bounding box center [712, 176] width 286 height 22
click at [590, 309] on p at bounding box center [717, 313] width 267 height 13
click at [594, 373] on div "button" at bounding box center [596, 377] width 13 height 9
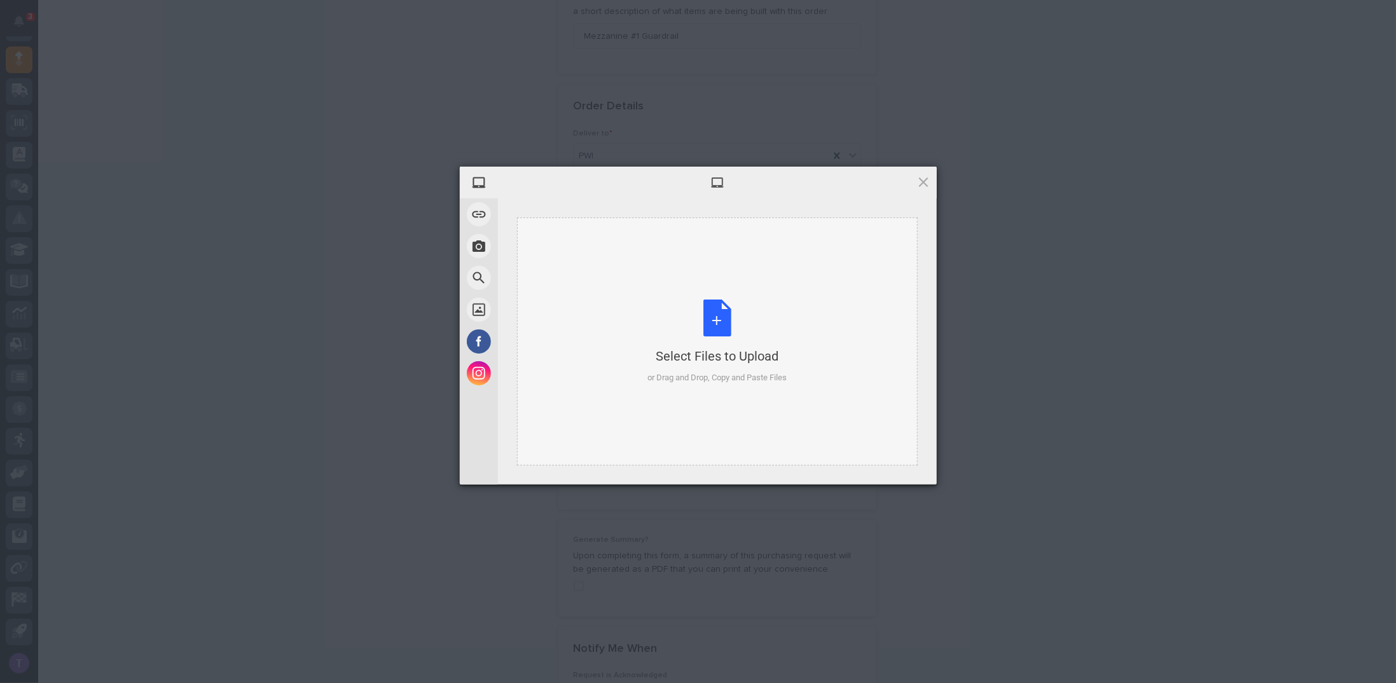
click at [722, 312] on div "Select Files to Upload or Drag and Drop, Copy and Paste Files" at bounding box center [717, 342] width 139 height 85
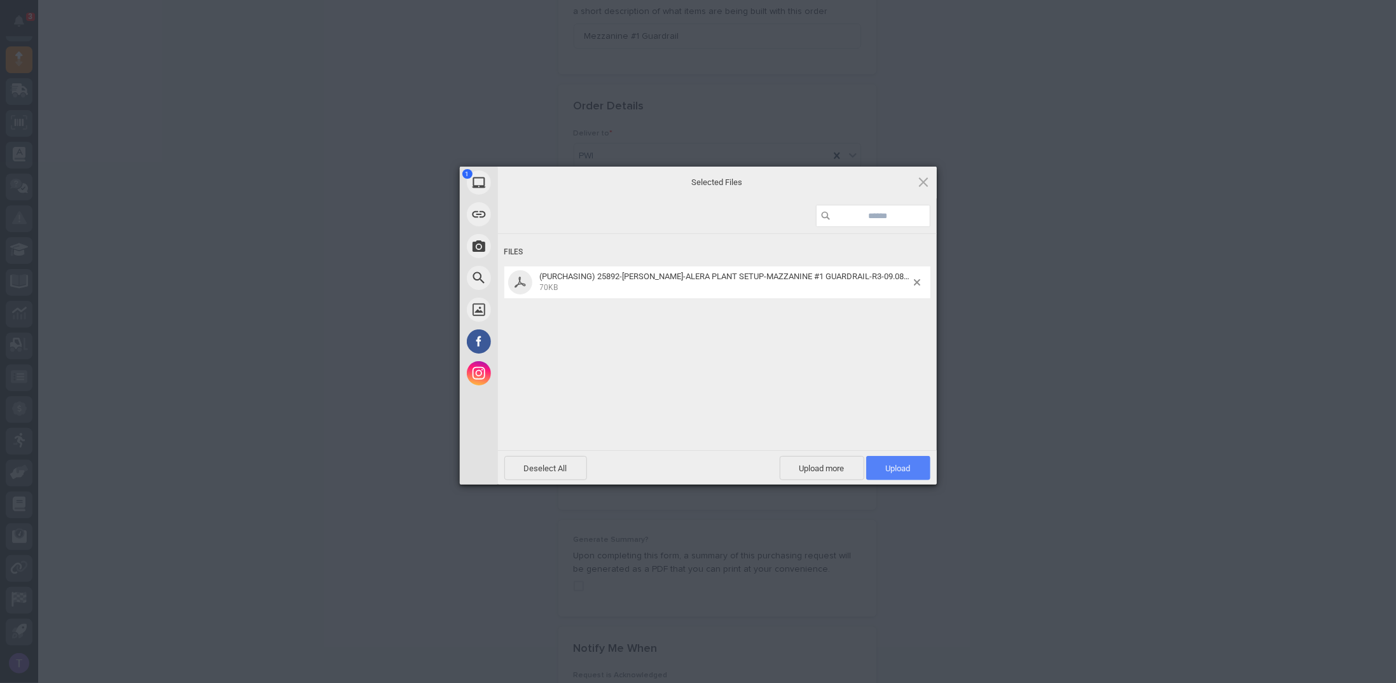
click at [903, 464] on span "Upload 1" at bounding box center [898, 469] width 25 height 10
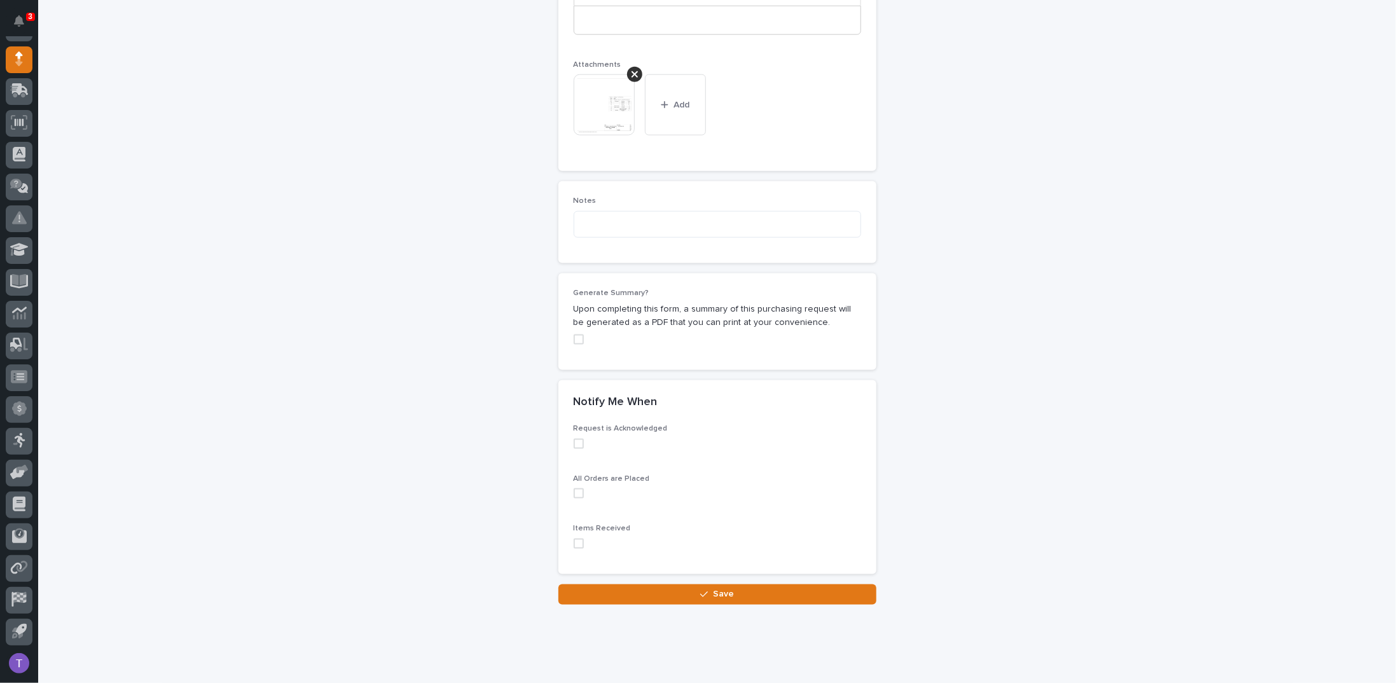
scroll to position [1016, 0]
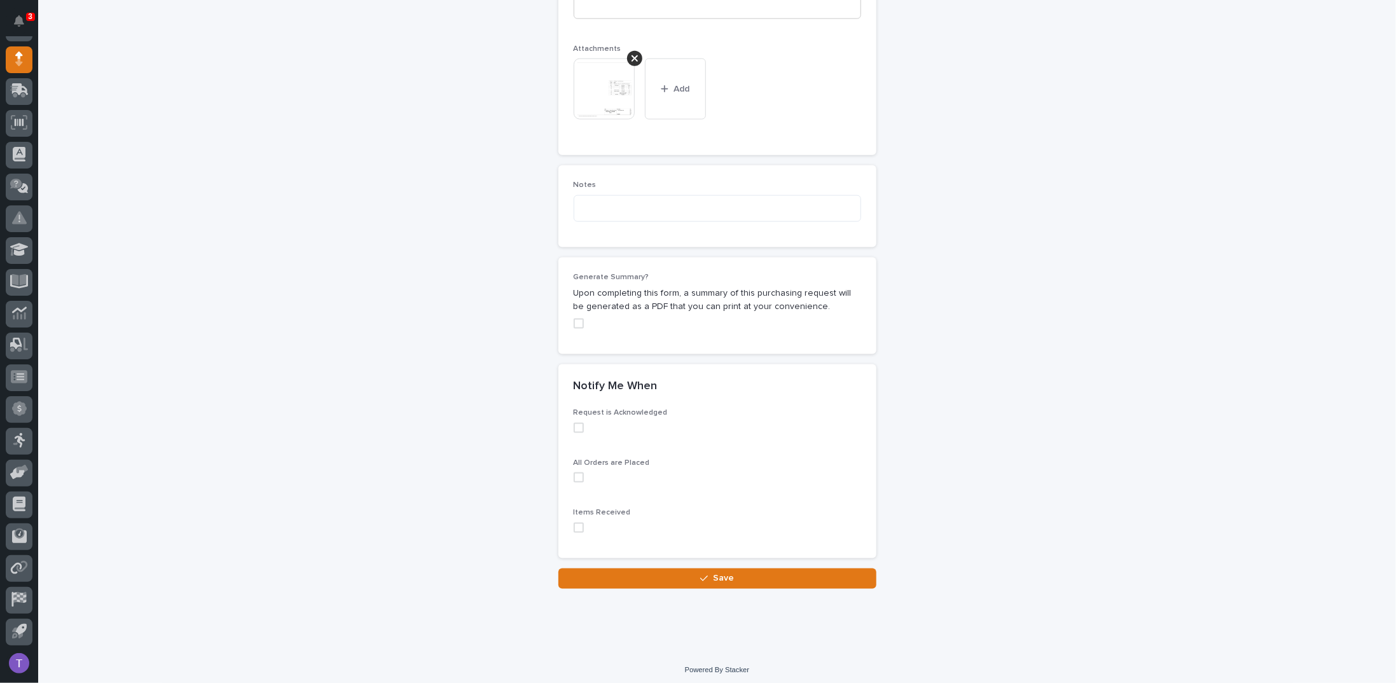
click at [574, 319] on span at bounding box center [579, 324] width 10 height 10
click at [597, 80] on img at bounding box center [604, 89] width 61 height 61
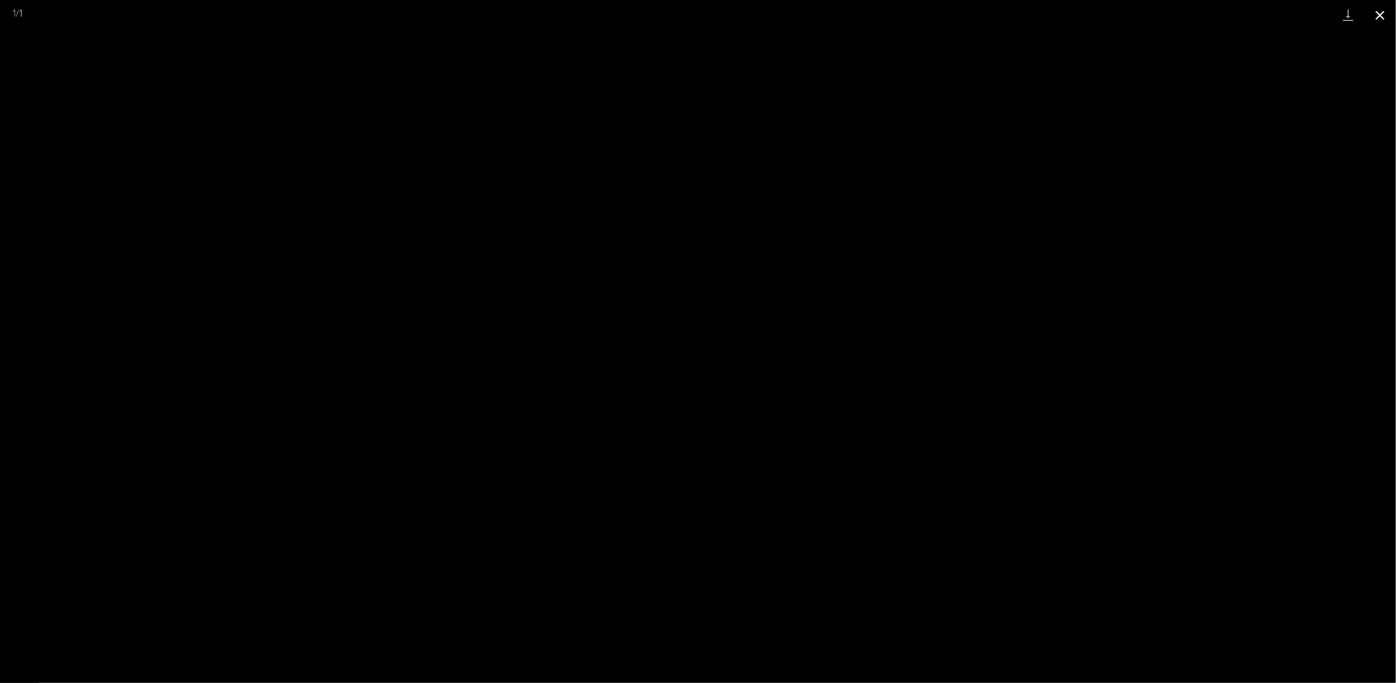
click at [1384, 11] on button "Close gallery" at bounding box center [1381, 15] width 32 height 30
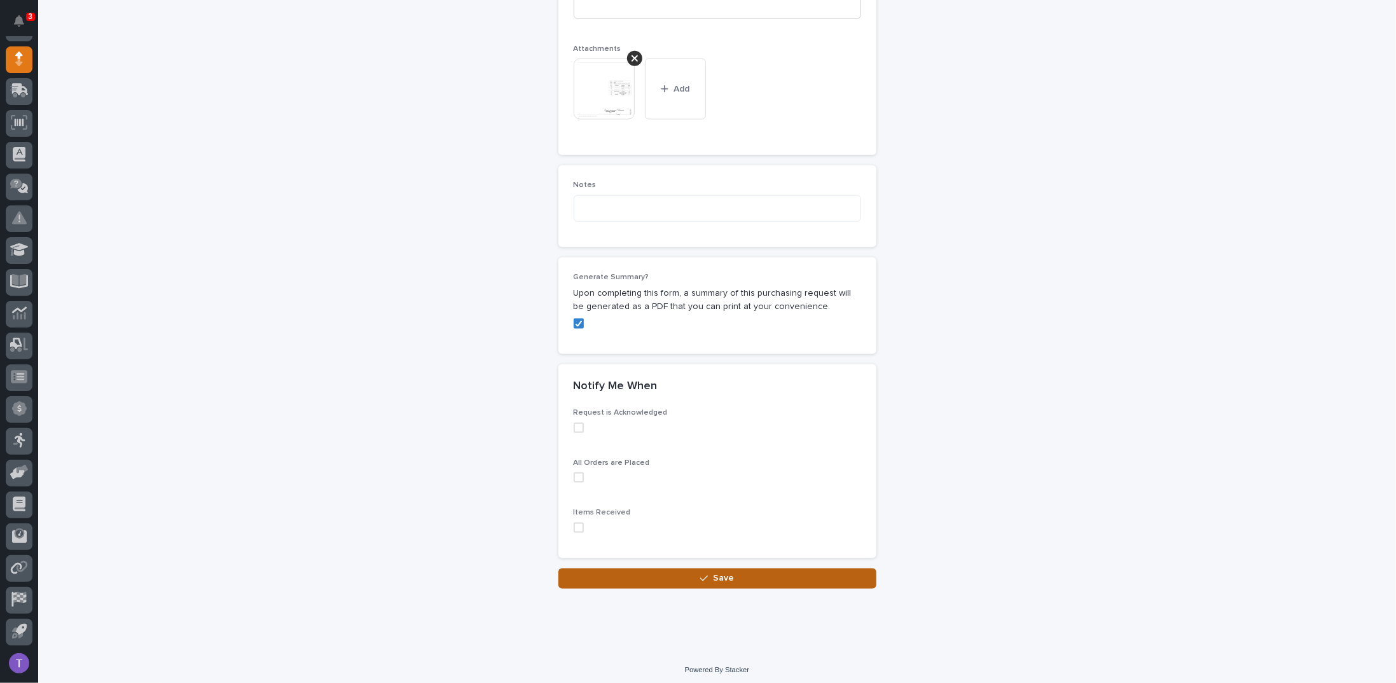
click at [704, 576] on icon "button" at bounding box center [704, 579] width 8 height 6
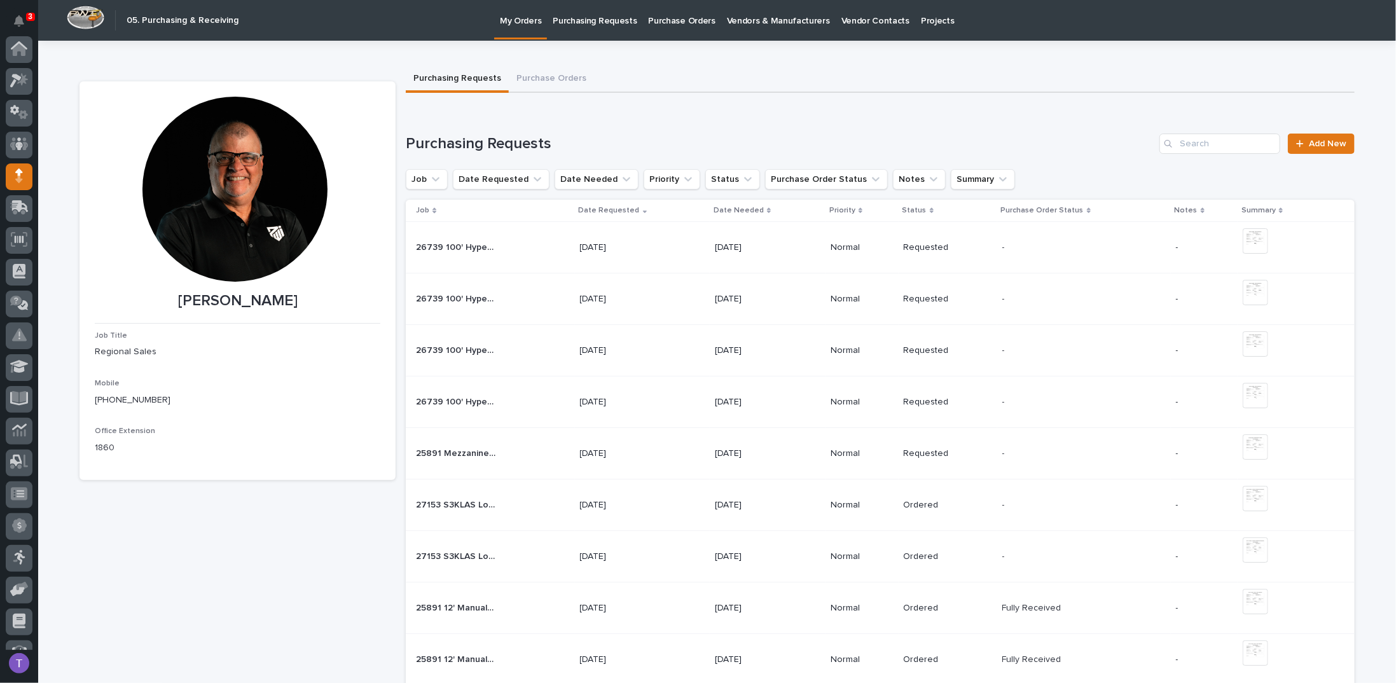
scroll to position [117, 0]
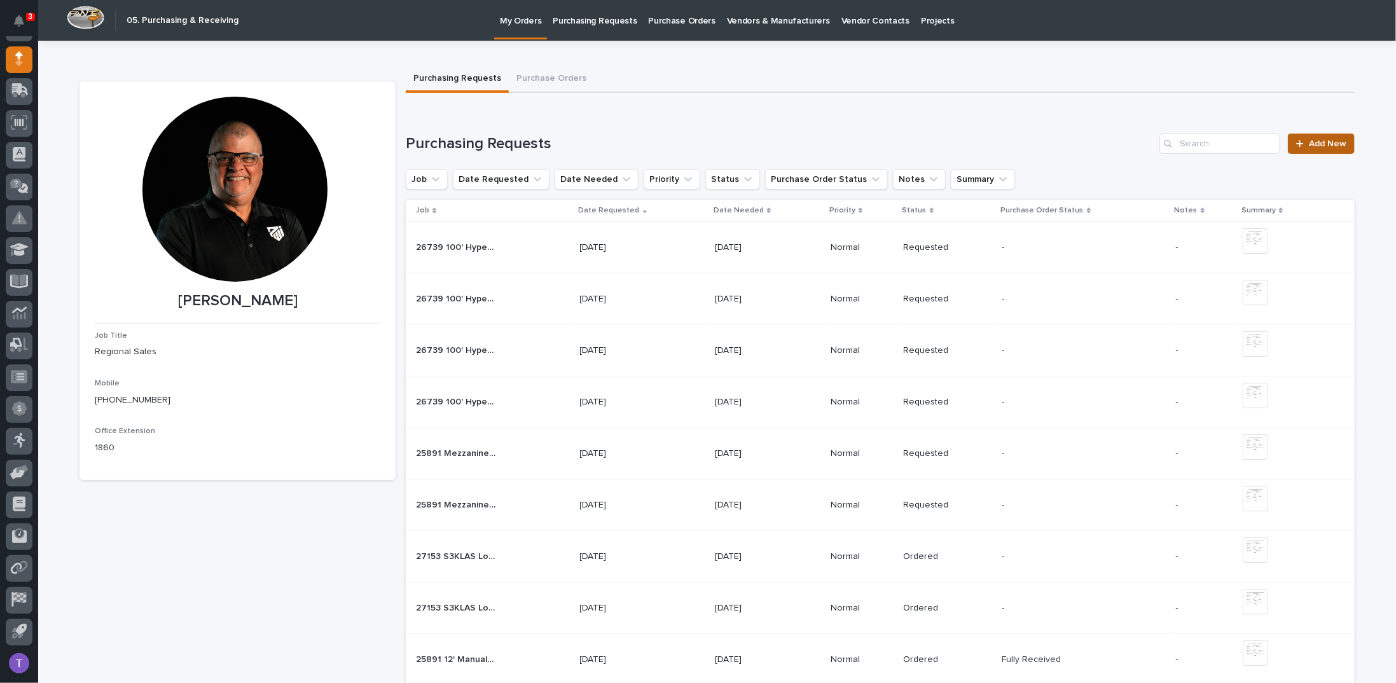
click at [1316, 140] on span "Add New" at bounding box center [1328, 143] width 38 height 9
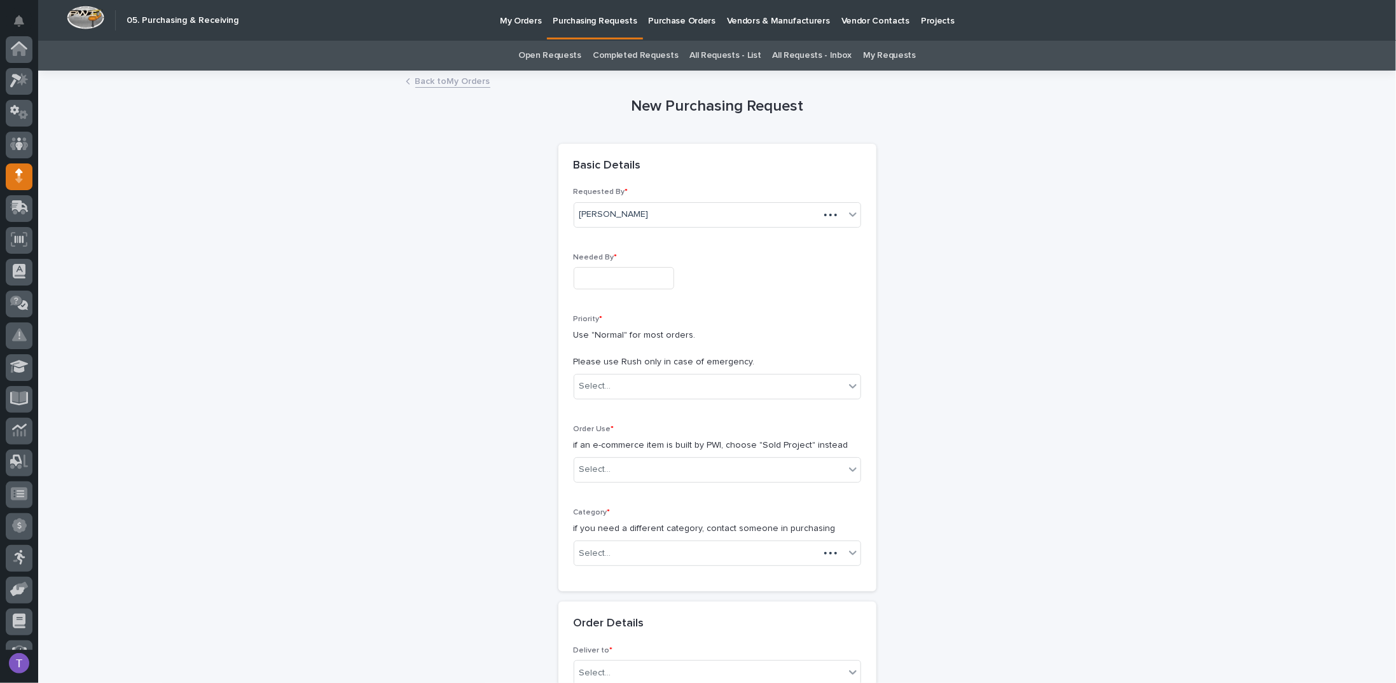
scroll to position [117, 0]
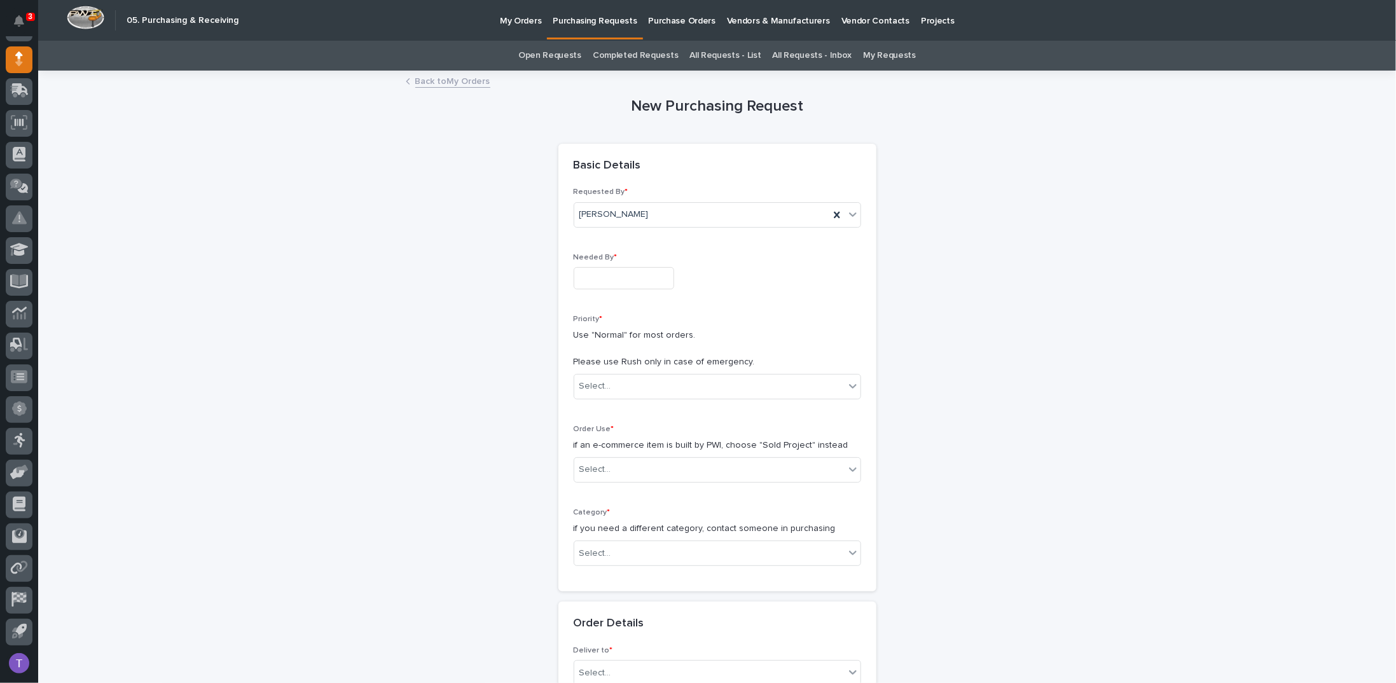
click at [606, 278] on input "text" at bounding box center [624, 278] width 101 height 22
click at [657, 168] on div "19" at bounding box center [652, 173] width 17 height 17
type input "**********"
click at [587, 380] on div "Select..." at bounding box center [596, 386] width 32 height 13
click at [581, 451] on div "Normal" at bounding box center [712, 454] width 286 height 22
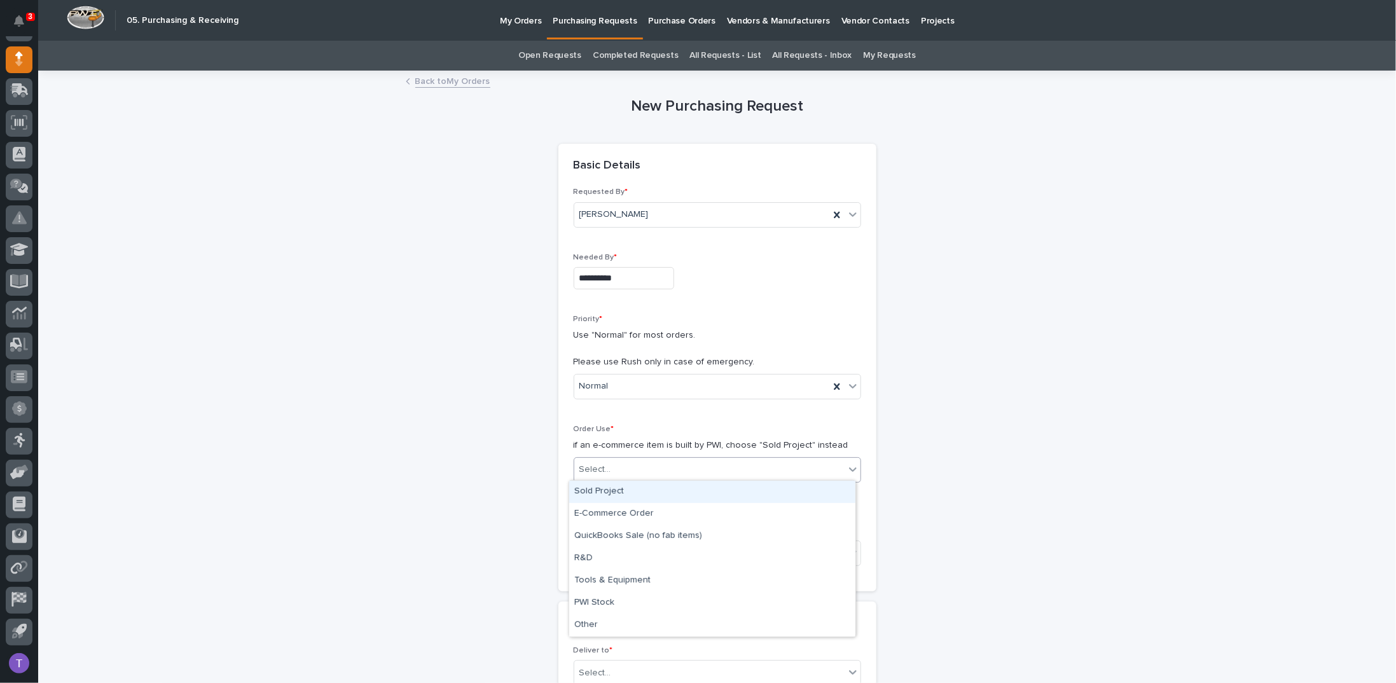
click at [586, 467] on div "Select..." at bounding box center [596, 469] width 32 height 13
click at [590, 492] on div "Sold Project" at bounding box center [712, 492] width 286 height 22
click at [583, 547] on div "Select..." at bounding box center [596, 553] width 32 height 13
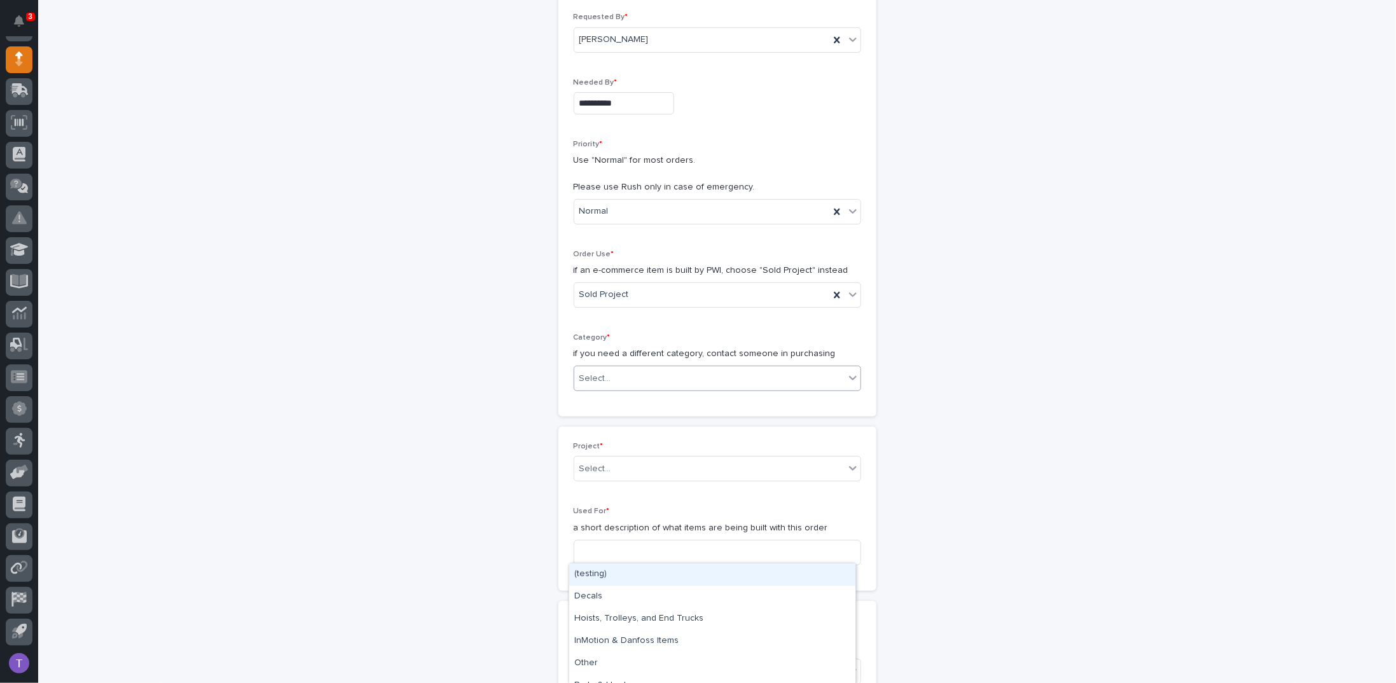
scroll to position [318, 0]
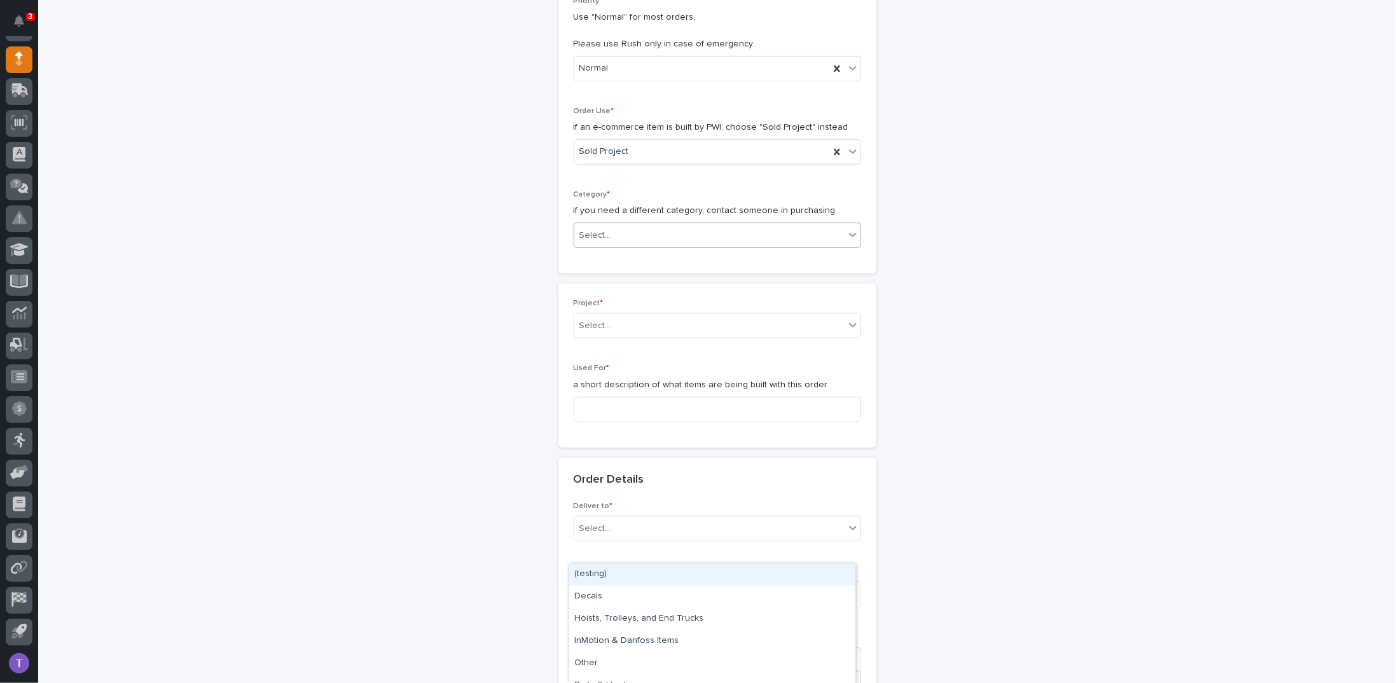
click at [757, 225] on div "Select..." at bounding box center [709, 235] width 270 height 21
click at [756, 225] on div "Select..." at bounding box center [709, 235] width 270 height 21
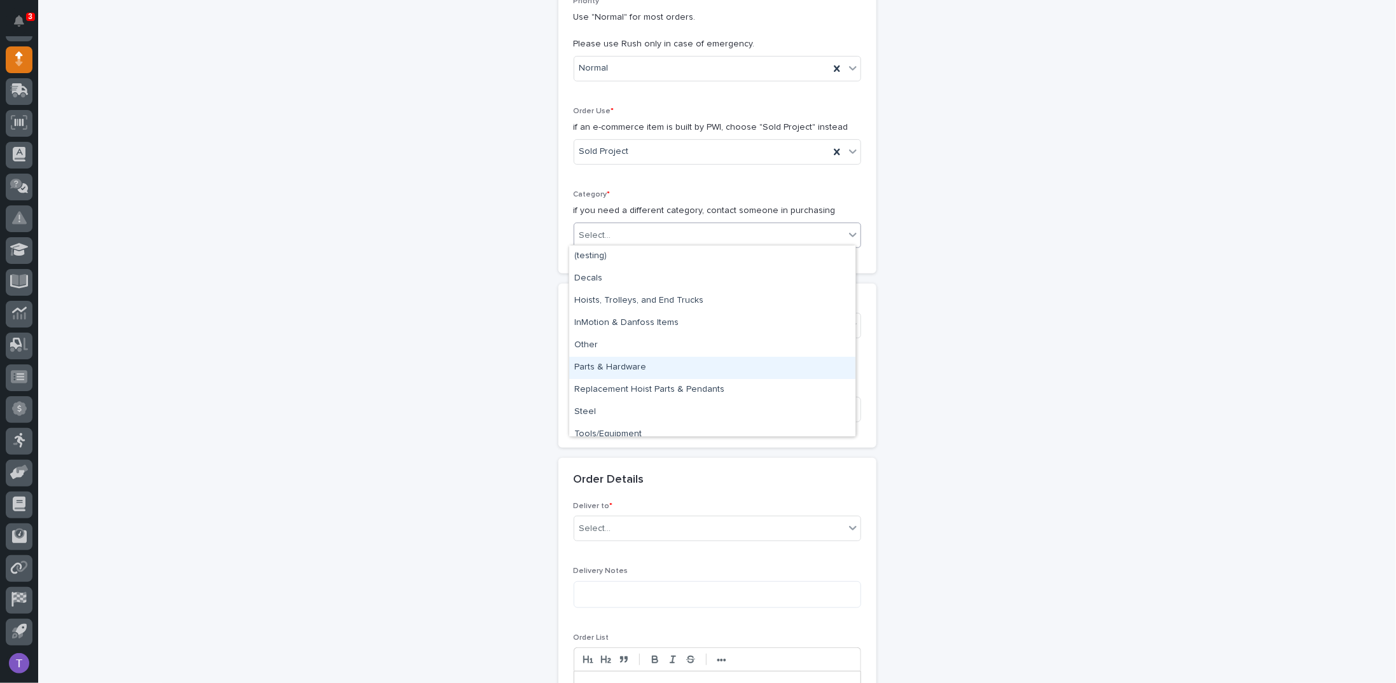
click at [597, 362] on div "Parts & Hardware" at bounding box center [712, 368] width 286 height 22
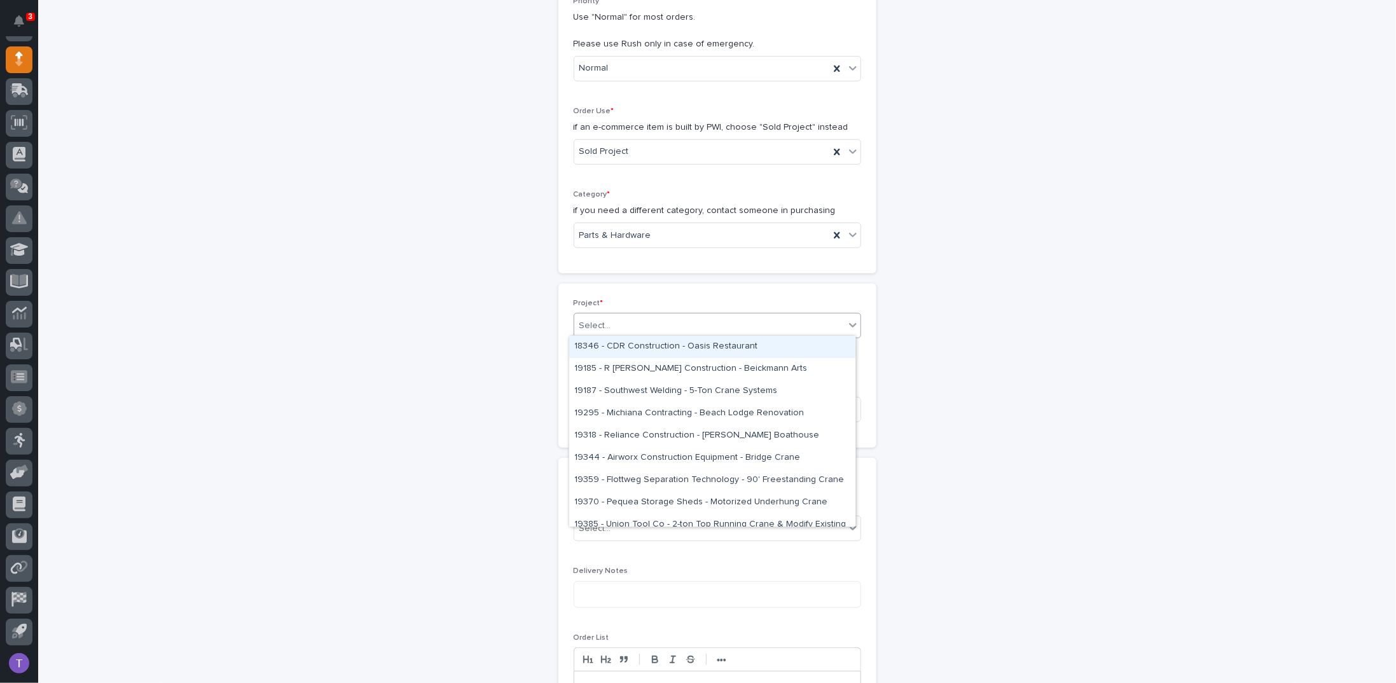
click at [594, 316] on div "Select..." at bounding box center [709, 326] width 270 height 21
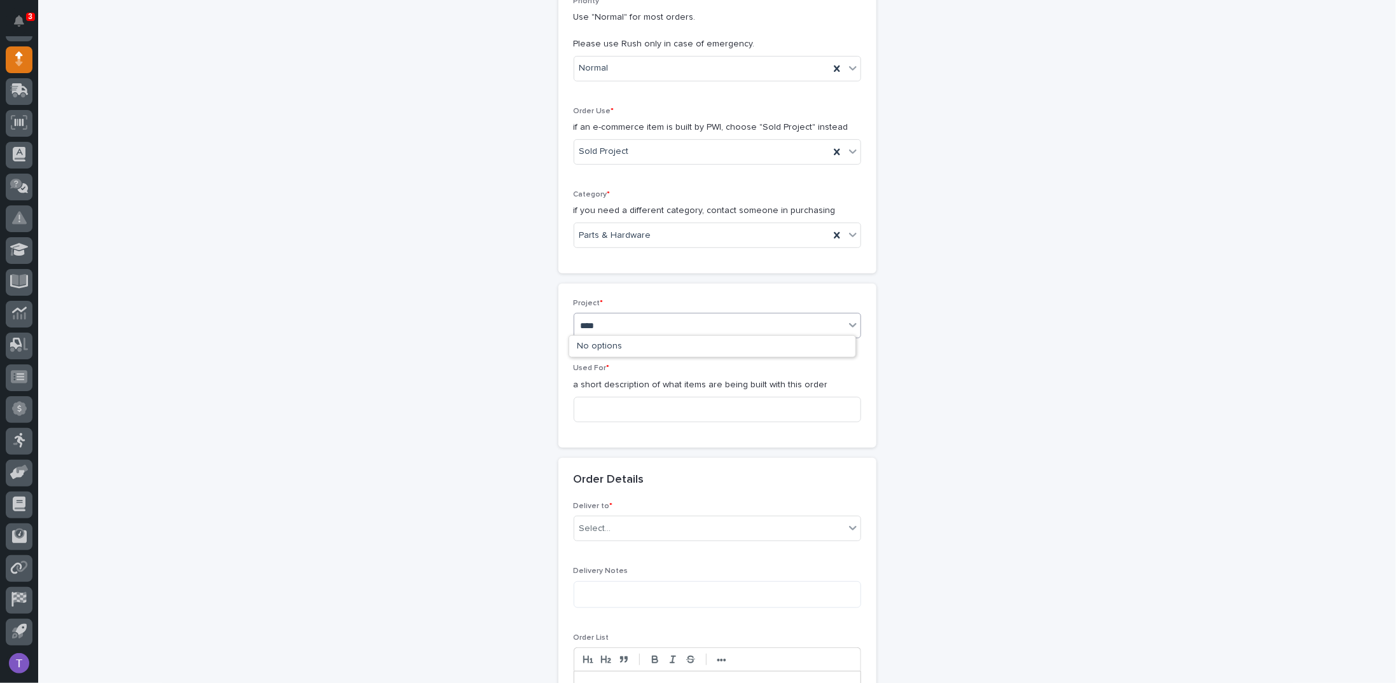
type input "*****"
click at [632, 344] on div "25891 - [PERSON_NAME] Construction Inc - New Plant Setup - Mezzanine Project" at bounding box center [712, 347] width 286 height 22
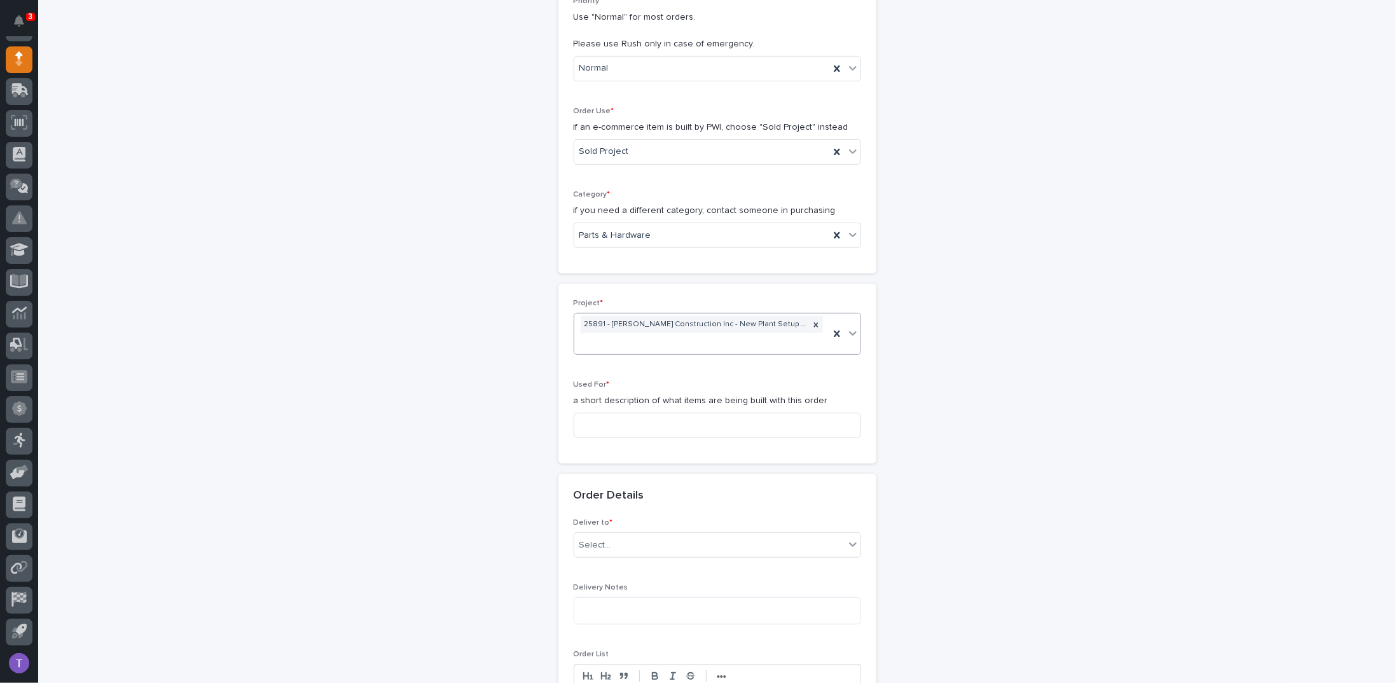
scroll to position [326, 0]
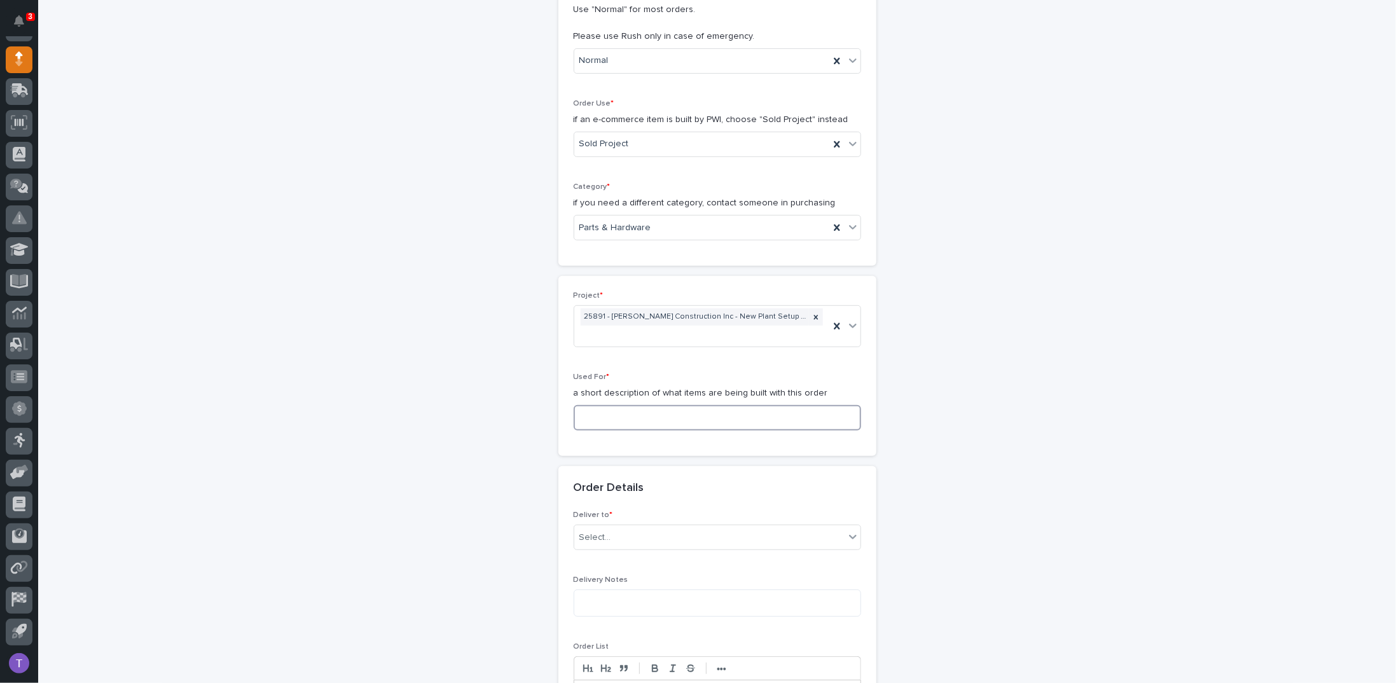
click at [604, 413] on input at bounding box center [718, 417] width 288 height 25
paste input "Mezzanine #1 Guardrail"
click at [632, 414] on input "Mezzanine #1 Guardrail" at bounding box center [718, 417] width 288 height 25
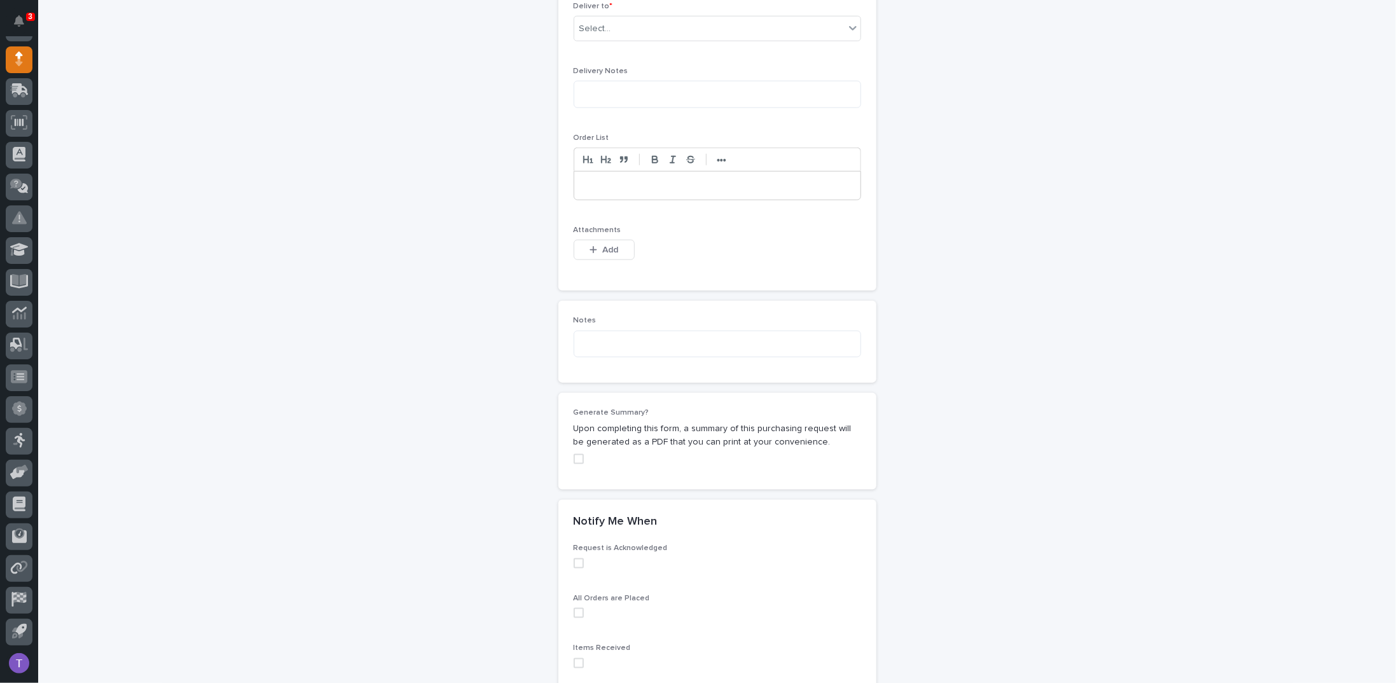
scroll to position [771, 0]
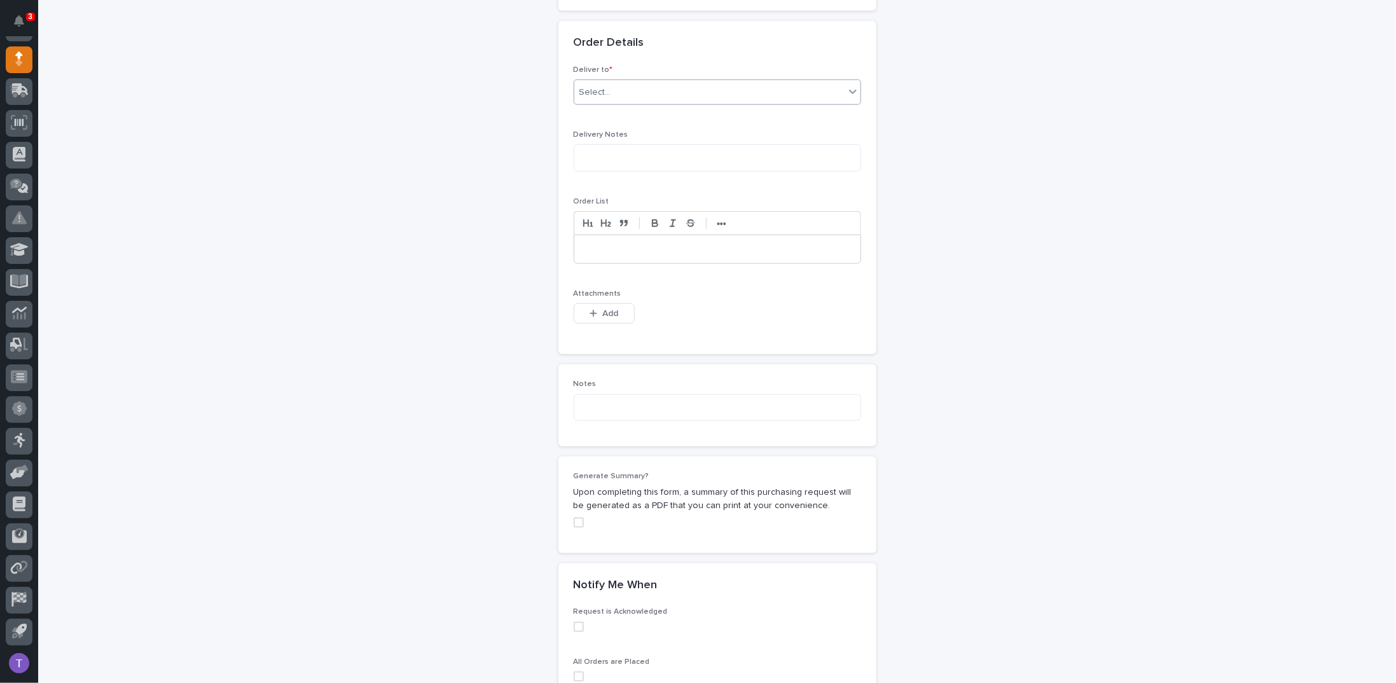
type input "Mezzanine #2 Guardrail"
click at [594, 90] on div "Select..." at bounding box center [596, 92] width 32 height 13
click at [583, 108] on div "PWI" at bounding box center [712, 112] width 286 height 22
click at [602, 308] on span "Add" at bounding box center [610, 313] width 16 height 11
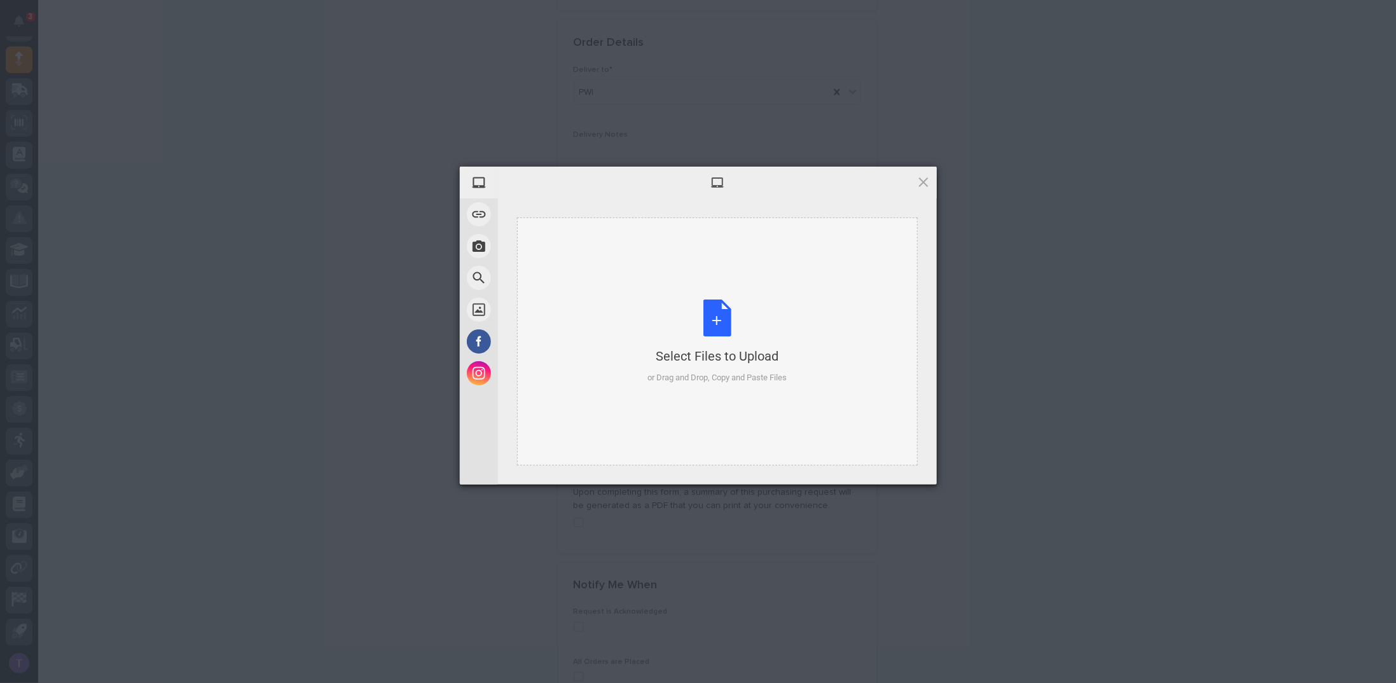
click at [718, 315] on div "Select Files to Upload or Drag and Drop, Copy and Paste Files" at bounding box center [717, 342] width 139 height 85
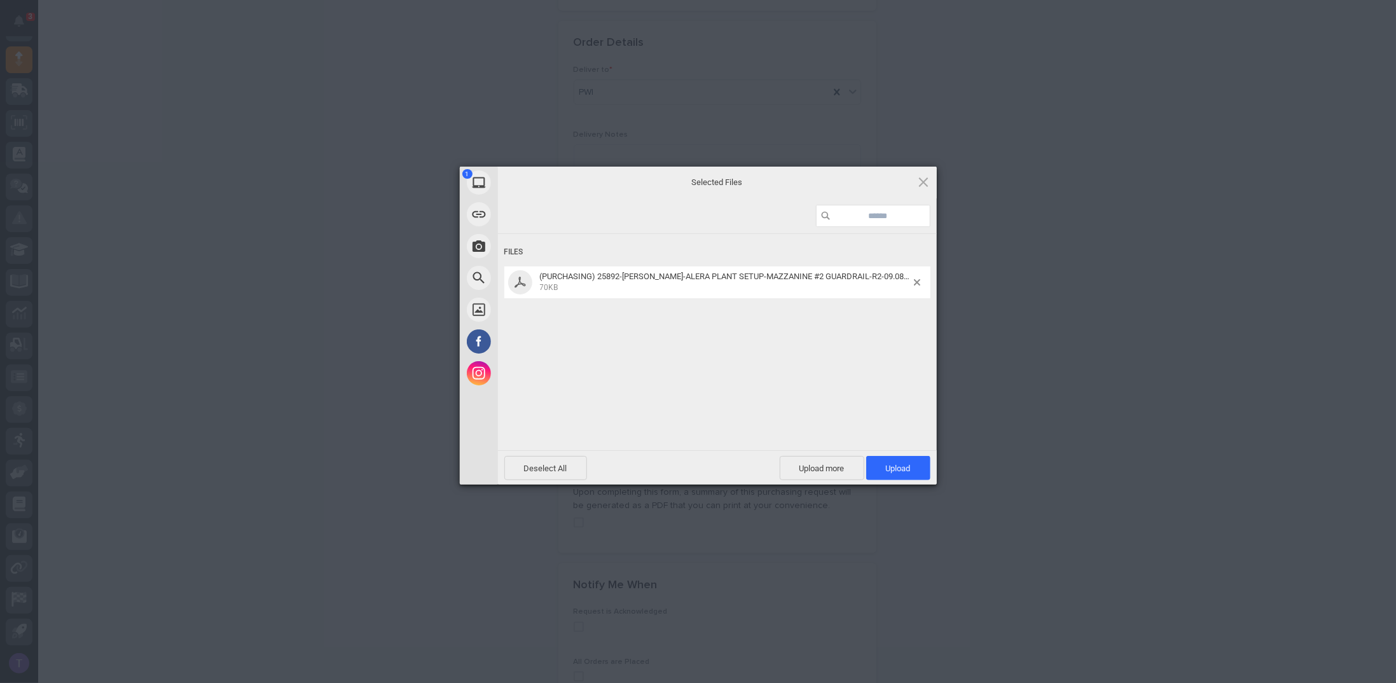
click at [207, 36] on div "1 My Device Link (URL) Take Photo Web Search Unsplash Facebook Instagram Select…" at bounding box center [698, 341] width 1396 height 683
click at [899, 468] on span "Upload 1" at bounding box center [898, 469] width 25 height 10
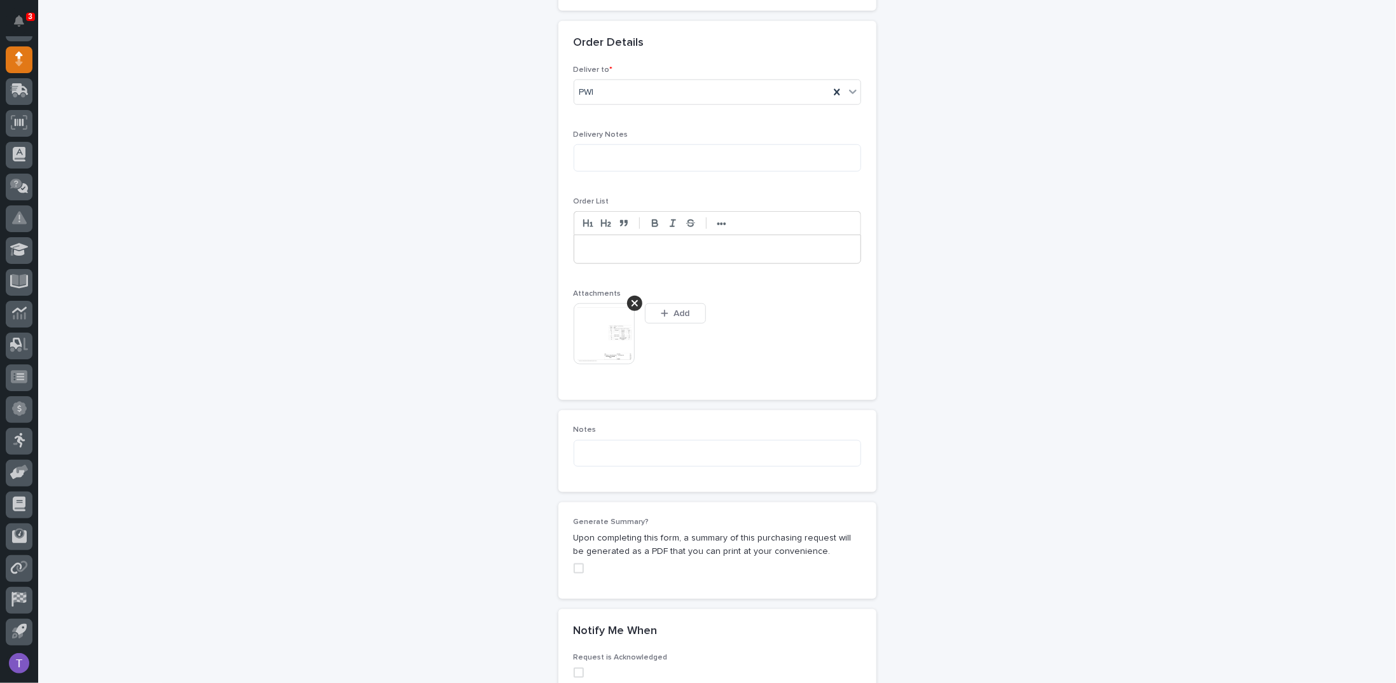
scroll to position [794, 0]
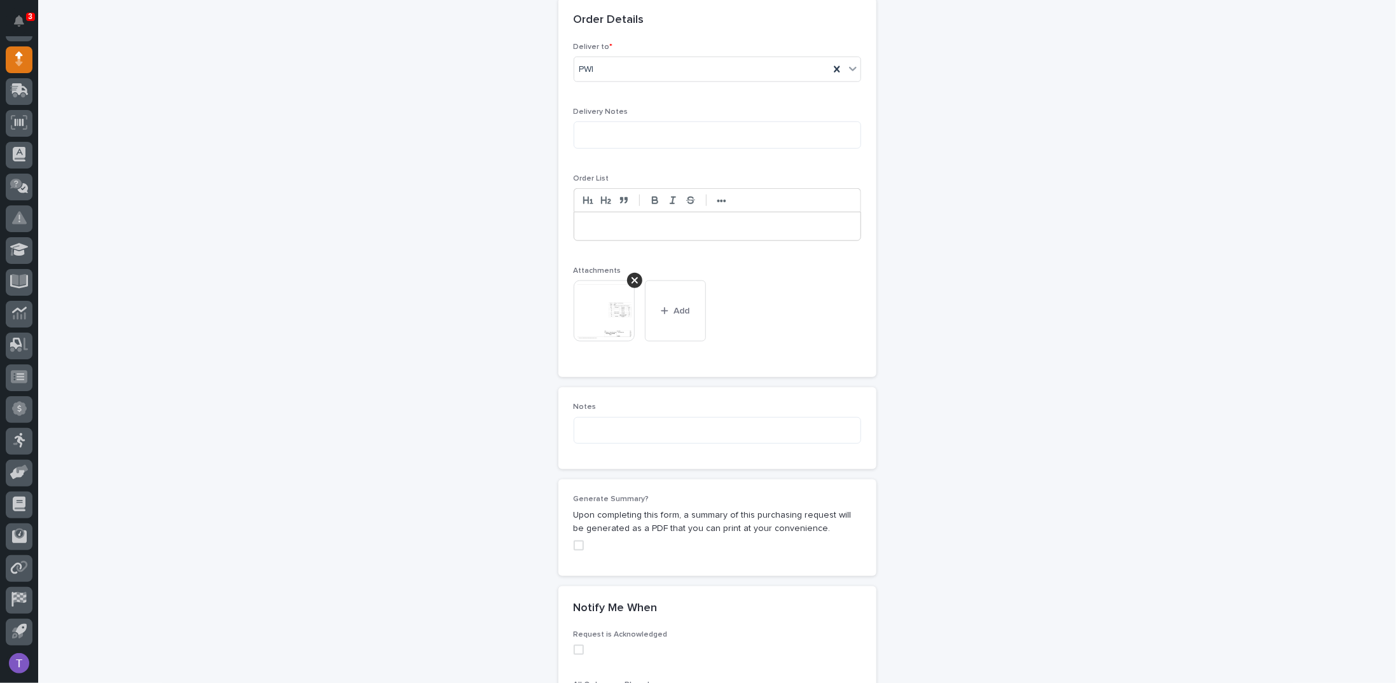
click at [574, 541] on span at bounding box center [579, 546] width 10 height 10
click at [609, 302] on img at bounding box center [604, 311] width 61 height 61
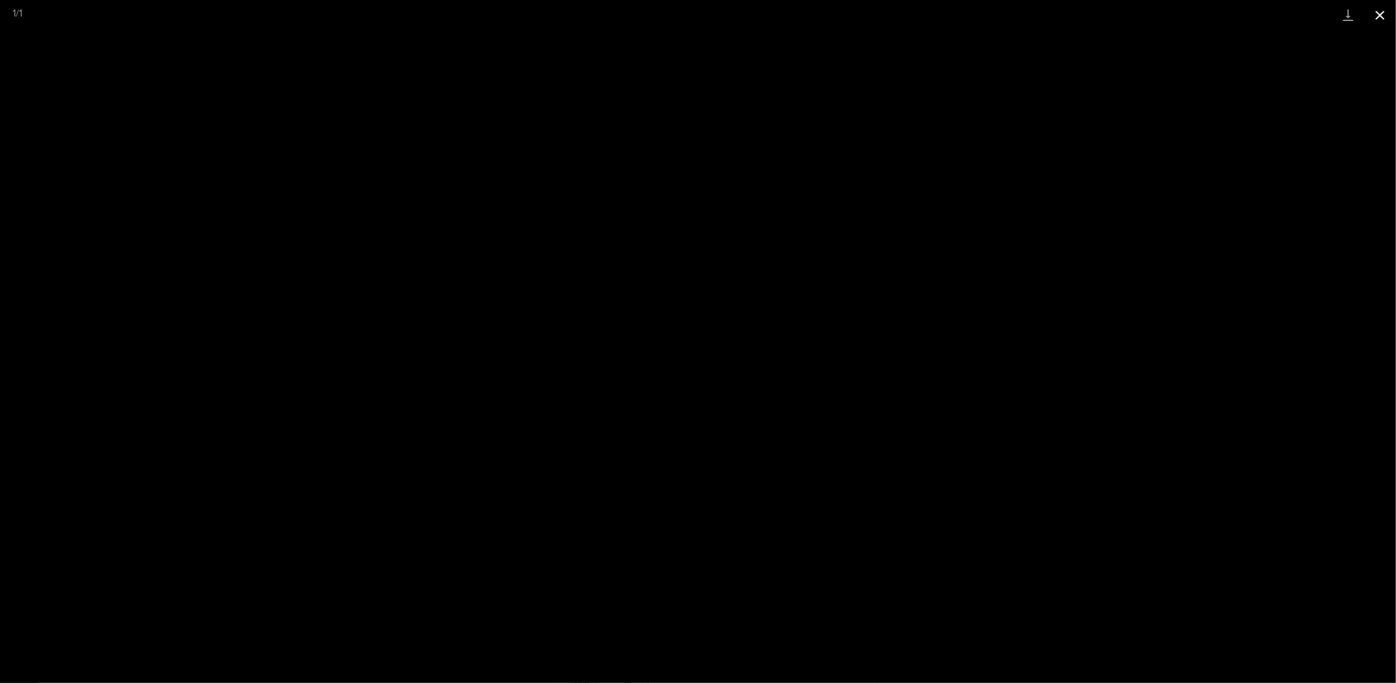
click at [1378, 13] on button "Close gallery" at bounding box center [1381, 15] width 32 height 30
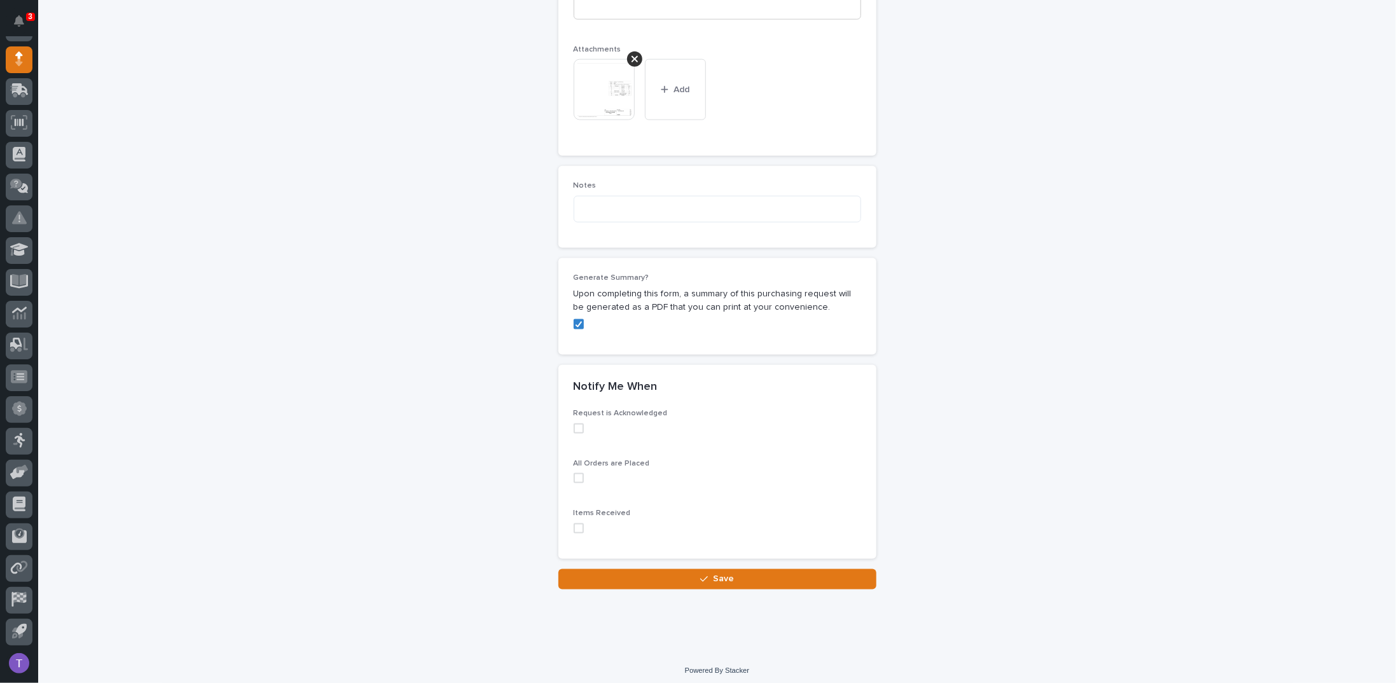
scroll to position [1016, 0]
click at [713, 573] on span "Save" at bounding box center [723, 578] width 21 height 11
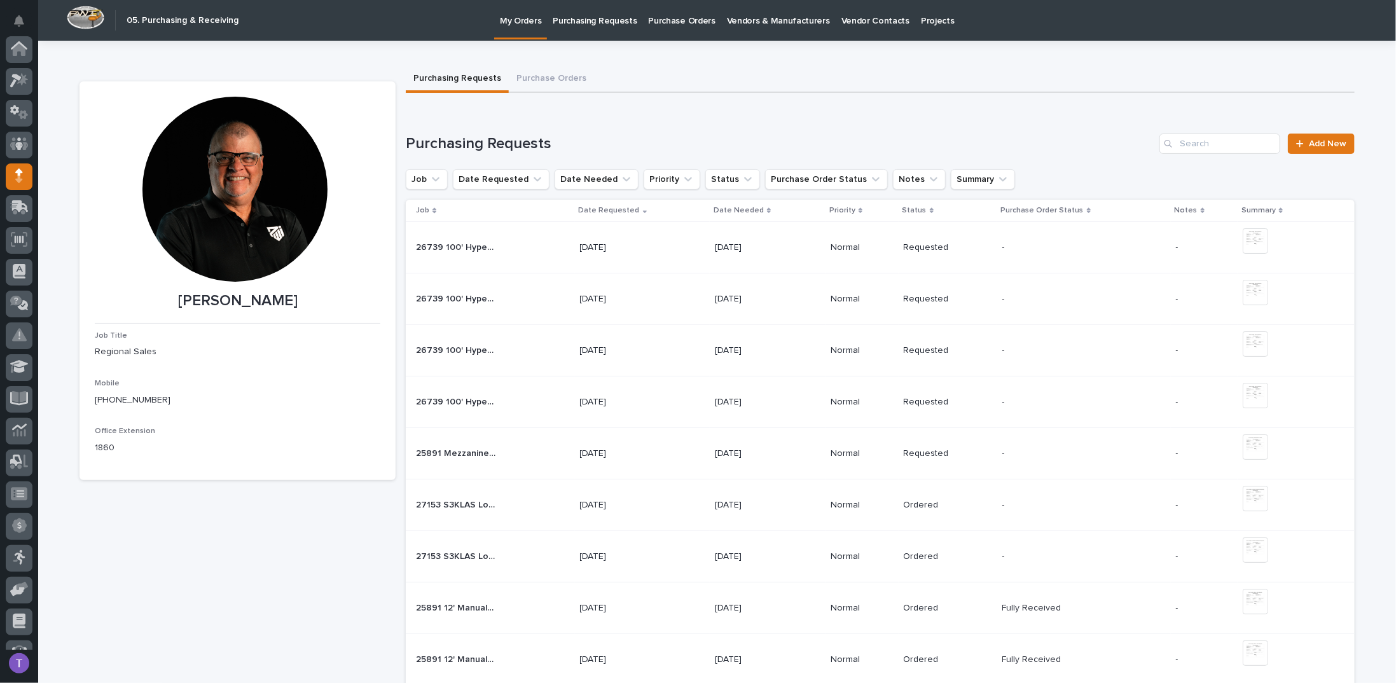
scroll to position [117, 0]
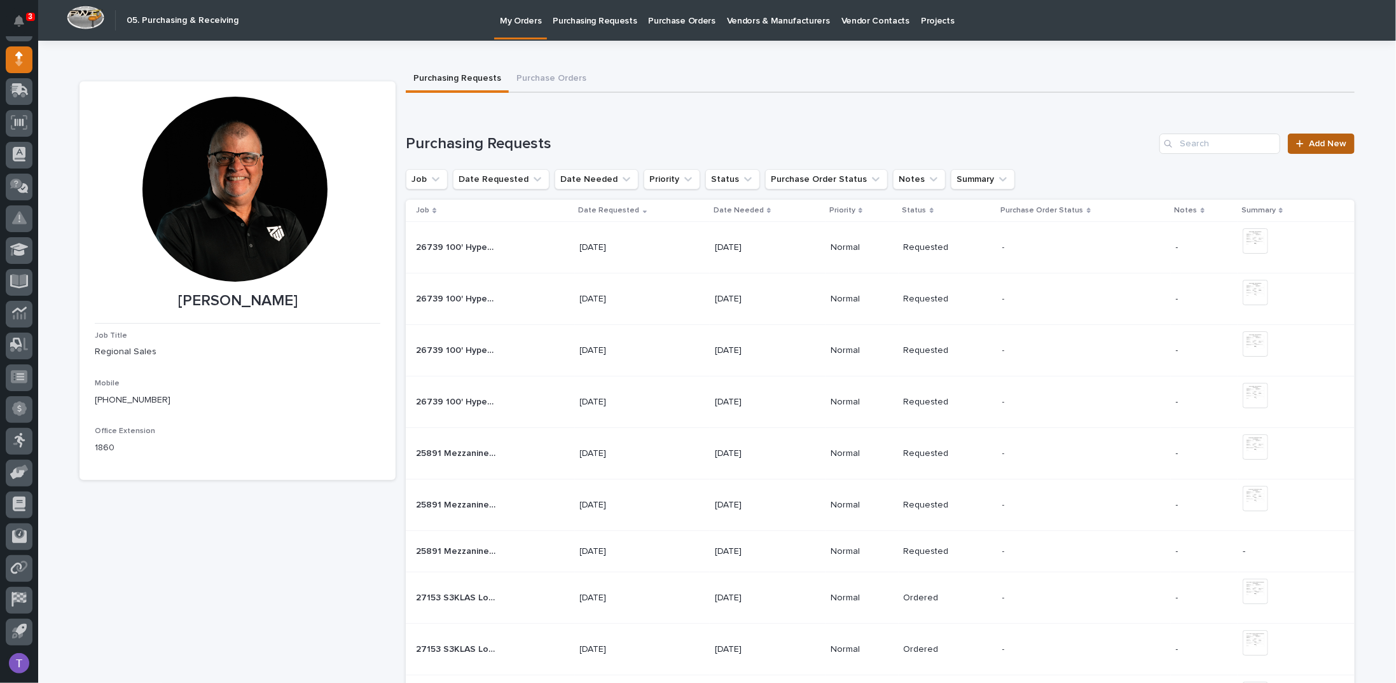
click at [1311, 144] on span "Add New" at bounding box center [1328, 143] width 38 height 9
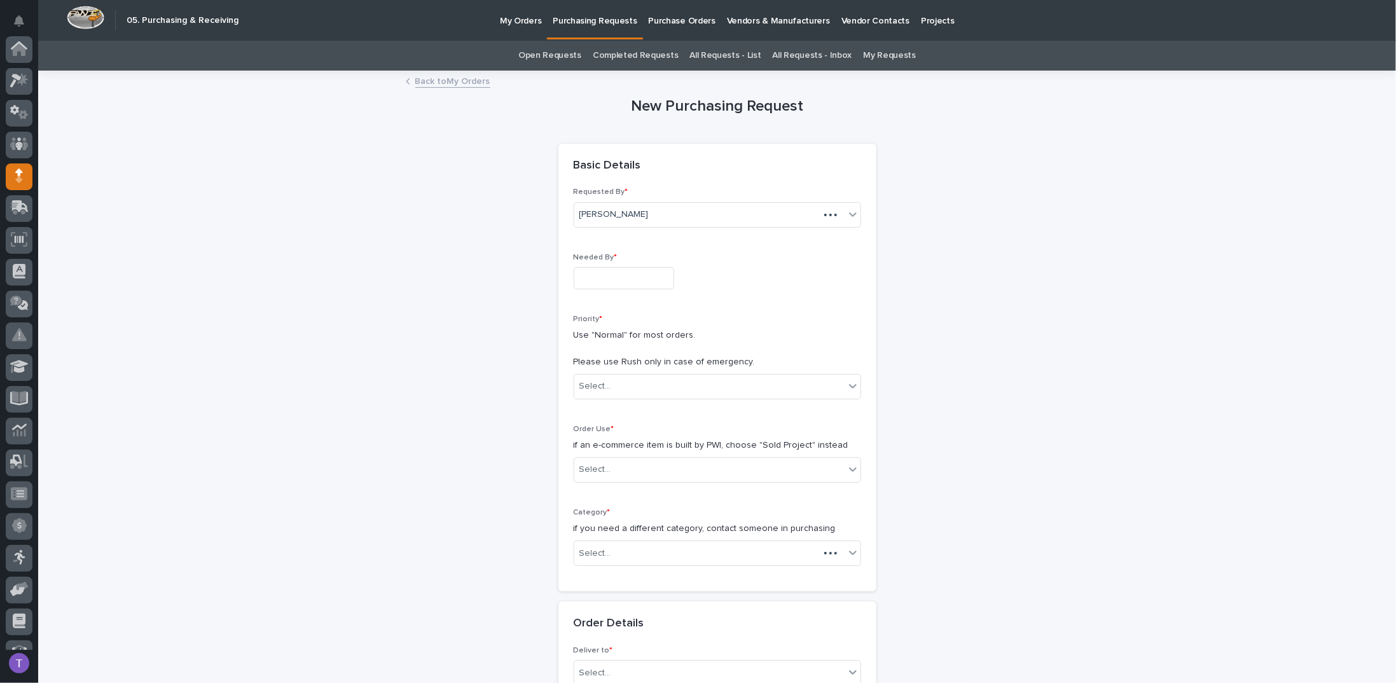
scroll to position [117, 0]
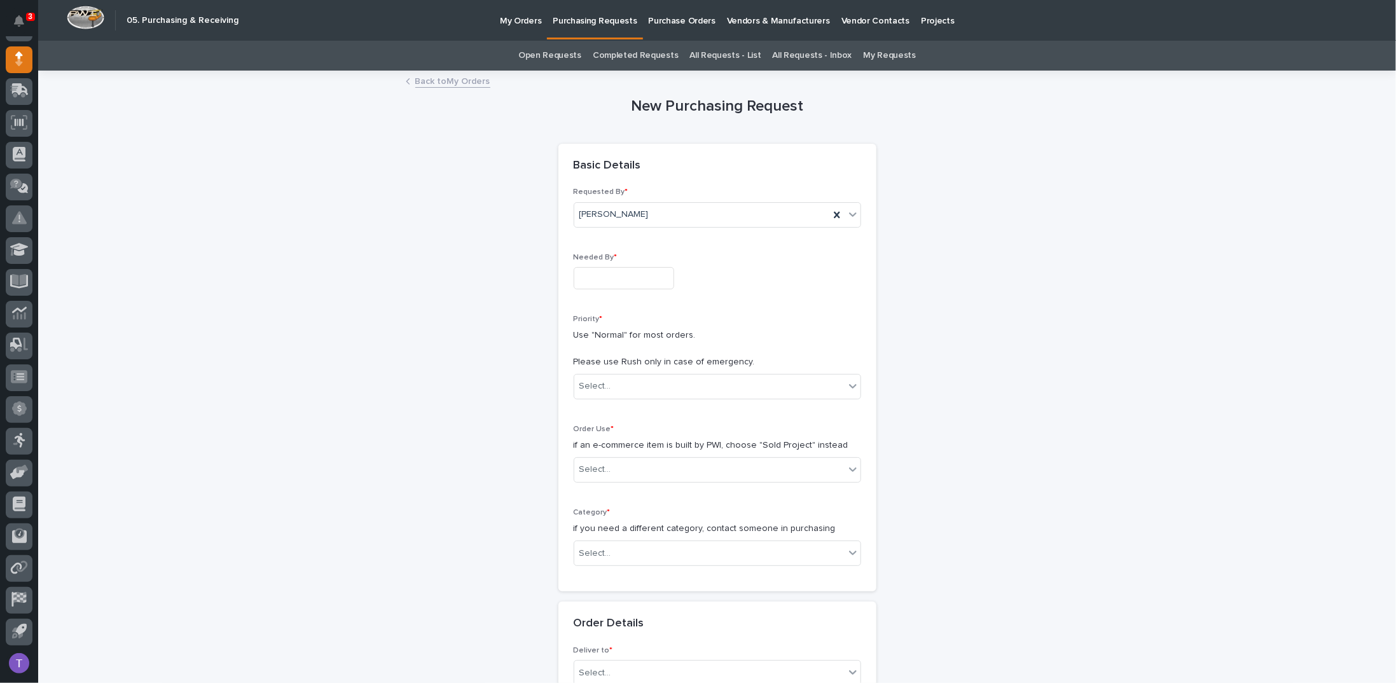
click at [611, 281] on input "text" at bounding box center [624, 278] width 101 height 22
click at [653, 170] on div "19" at bounding box center [652, 173] width 17 height 17
type input "**********"
click at [592, 384] on div "Select..." at bounding box center [596, 386] width 32 height 13
click at [584, 449] on div "Normal" at bounding box center [712, 454] width 286 height 22
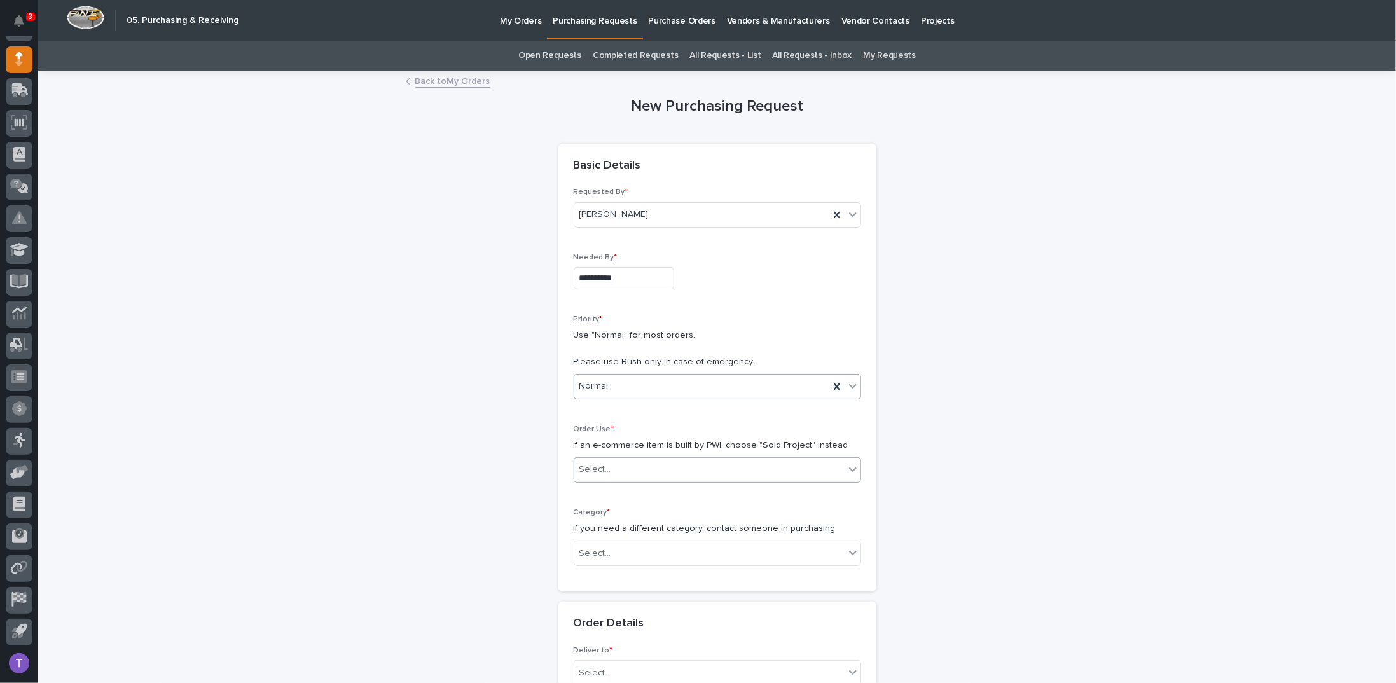
click at [585, 466] on div "Select..." at bounding box center [596, 469] width 32 height 13
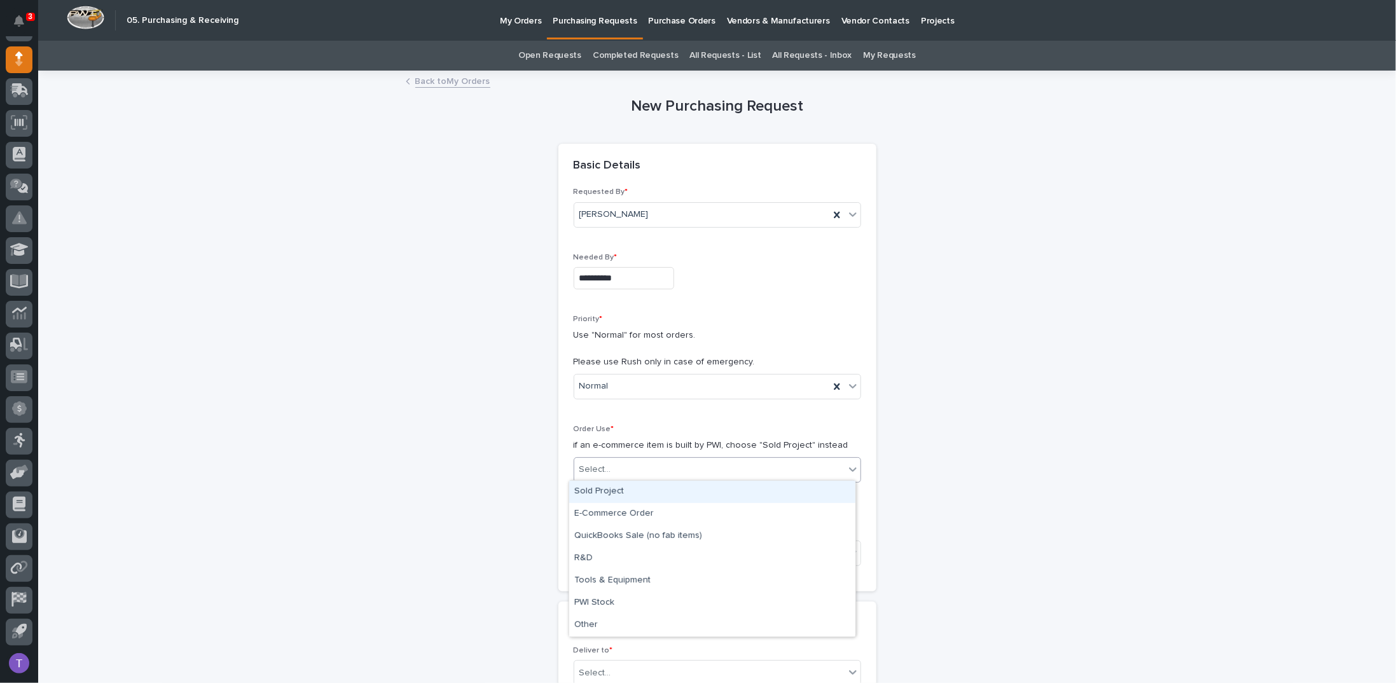
click at [592, 490] on div "Sold Project" at bounding box center [712, 492] width 286 height 22
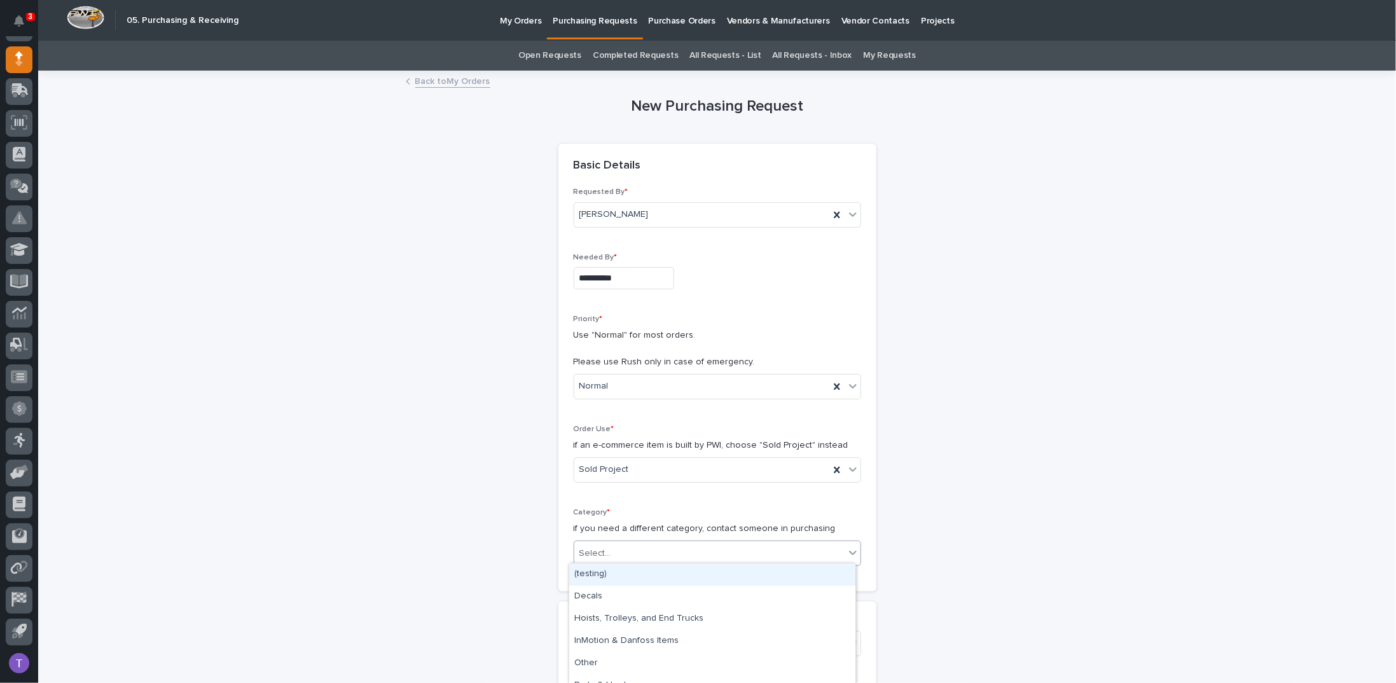
click at [589, 547] on div "Select..." at bounding box center [596, 553] width 32 height 13
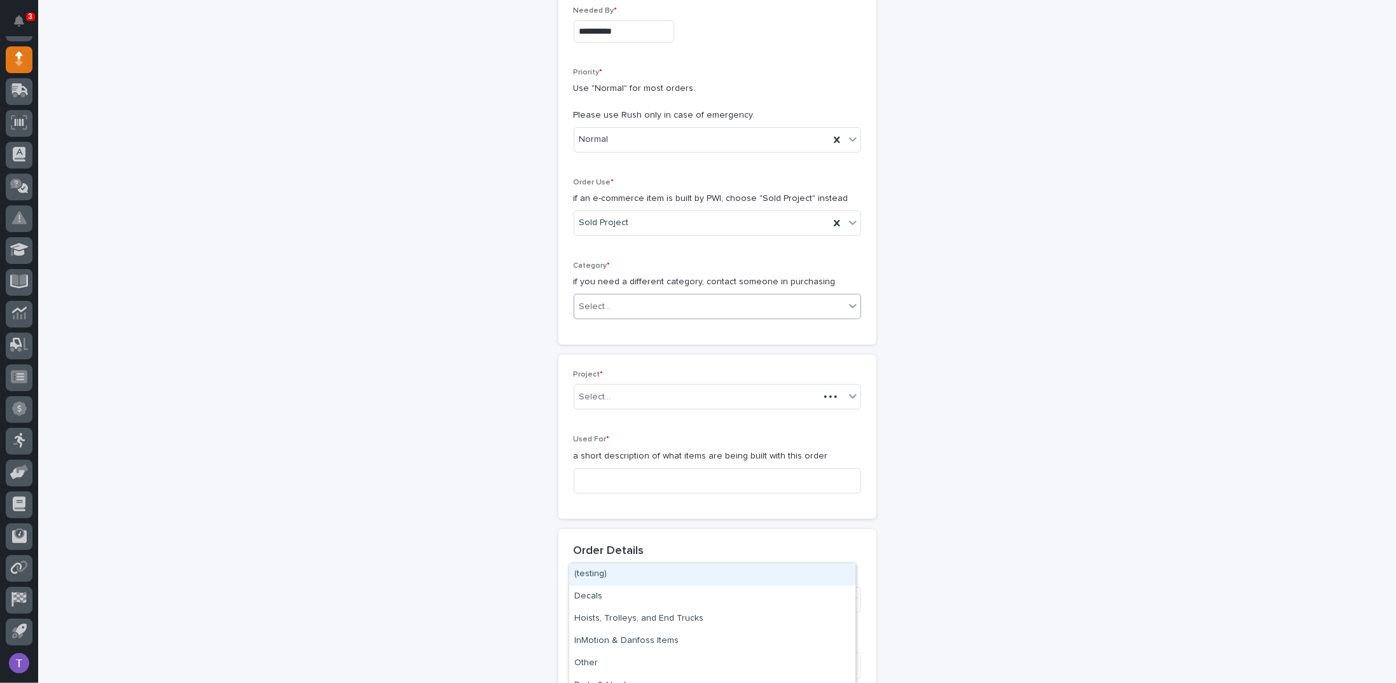
scroll to position [191, 0]
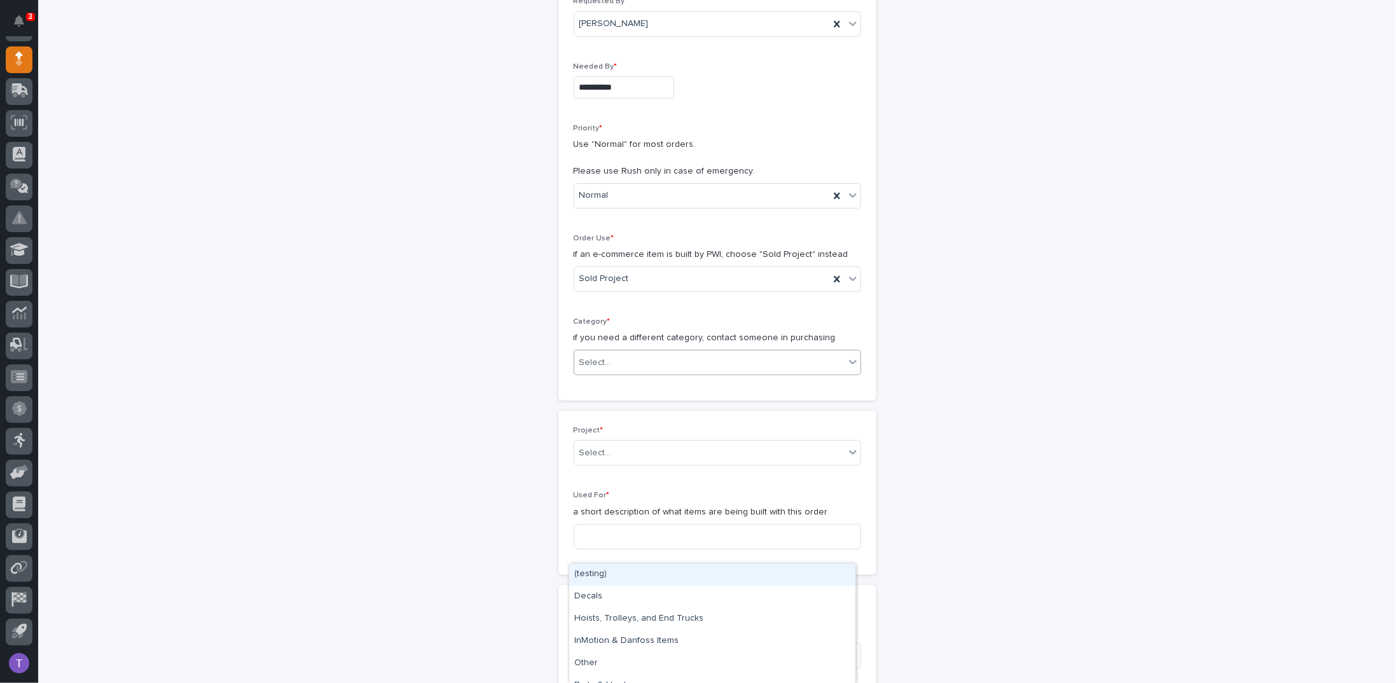
click at [595, 363] on div "Select..." at bounding box center [596, 362] width 32 height 13
click at [619, 357] on div "Select..." at bounding box center [709, 362] width 270 height 21
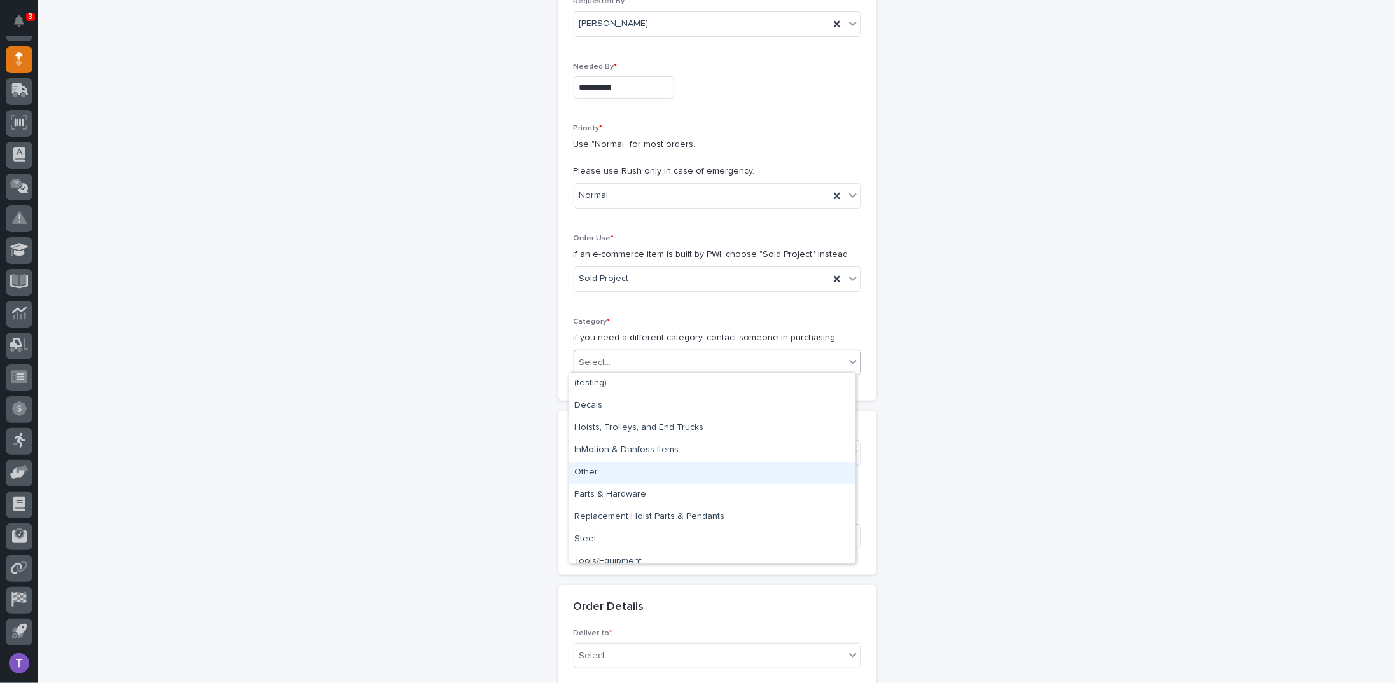
scroll to position [9, 0]
click at [580, 528] on div "Steel" at bounding box center [712, 531] width 286 height 22
click at [594, 447] on div "Select..." at bounding box center [596, 453] width 32 height 13
type input "*****"
click at [619, 472] on div "25891 - [PERSON_NAME] Construction Inc - New Plant Setup - Mezzanine Project" at bounding box center [712, 474] width 286 height 22
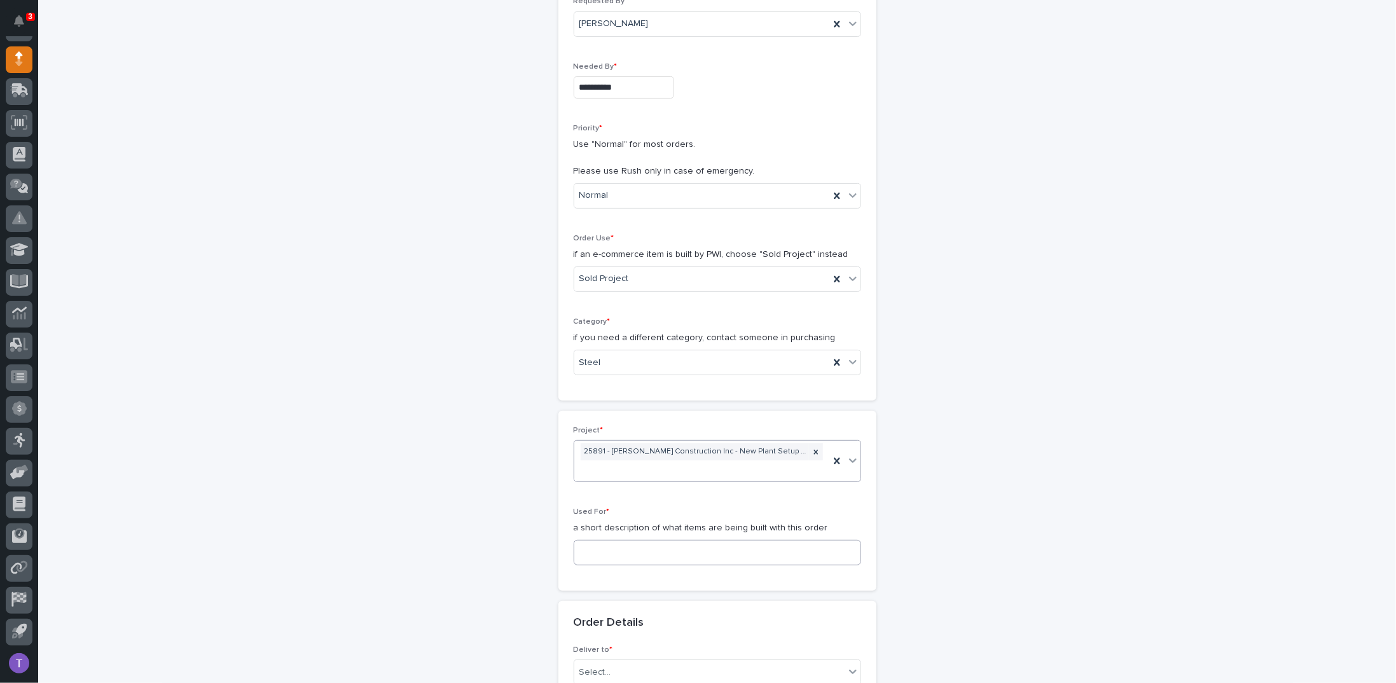
scroll to position [198, 0]
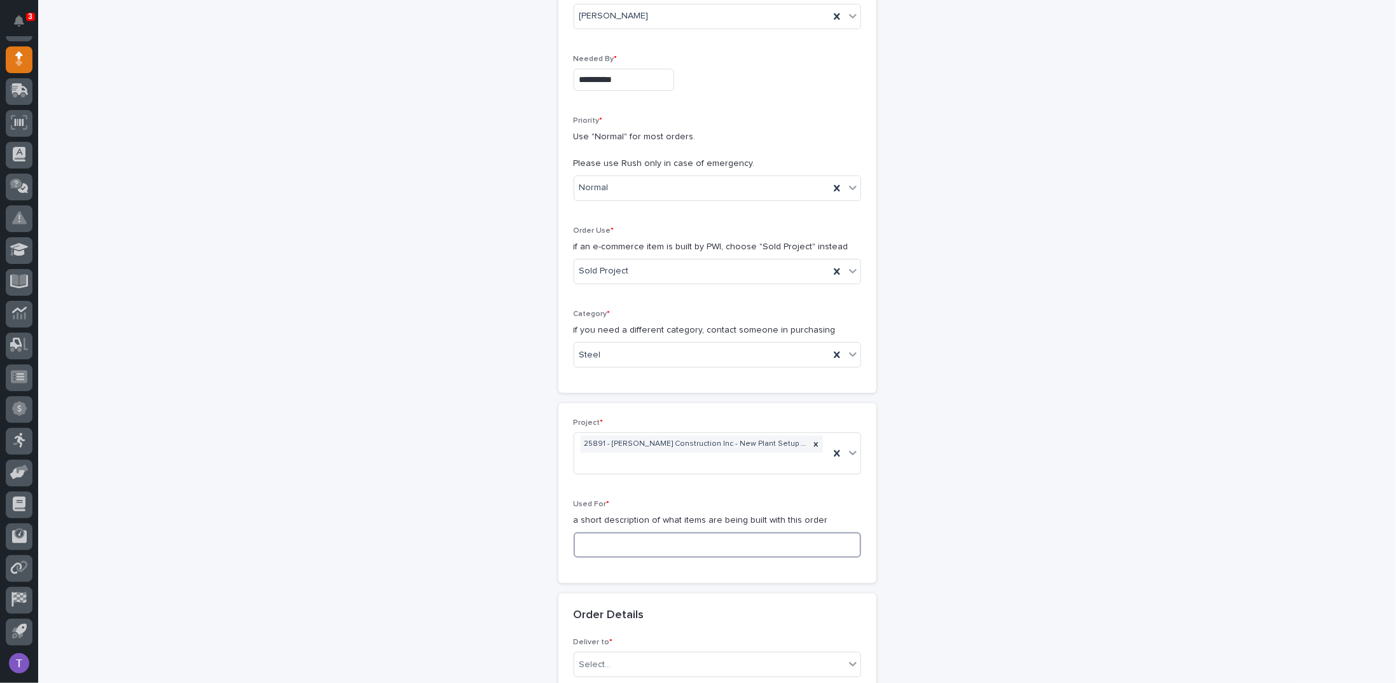
click at [601, 539] on input at bounding box center [718, 544] width 288 height 25
paste input "Mezzanine #1 Guardrail"
click at [634, 539] on input "Mezzanine #1 Guardrail" at bounding box center [718, 544] width 288 height 25
click at [635, 539] on input "Mezzanine #1 Guardrail" at bounding box center [718, 544] width 288 height 25
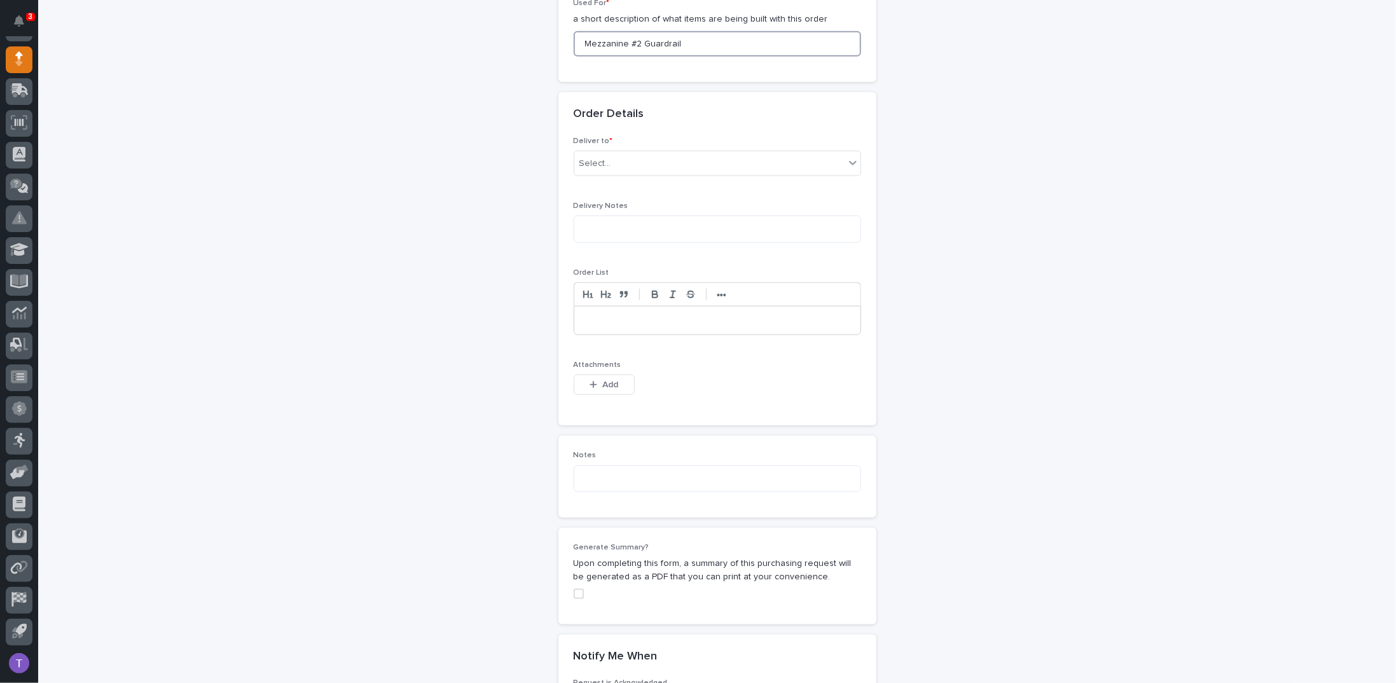
scroll to position [707, 0]
type input "Mezzanine #2 Guardrail"
click at [580, 150] on div "Select..." at bounding box center [596, 156] width 32 height 13
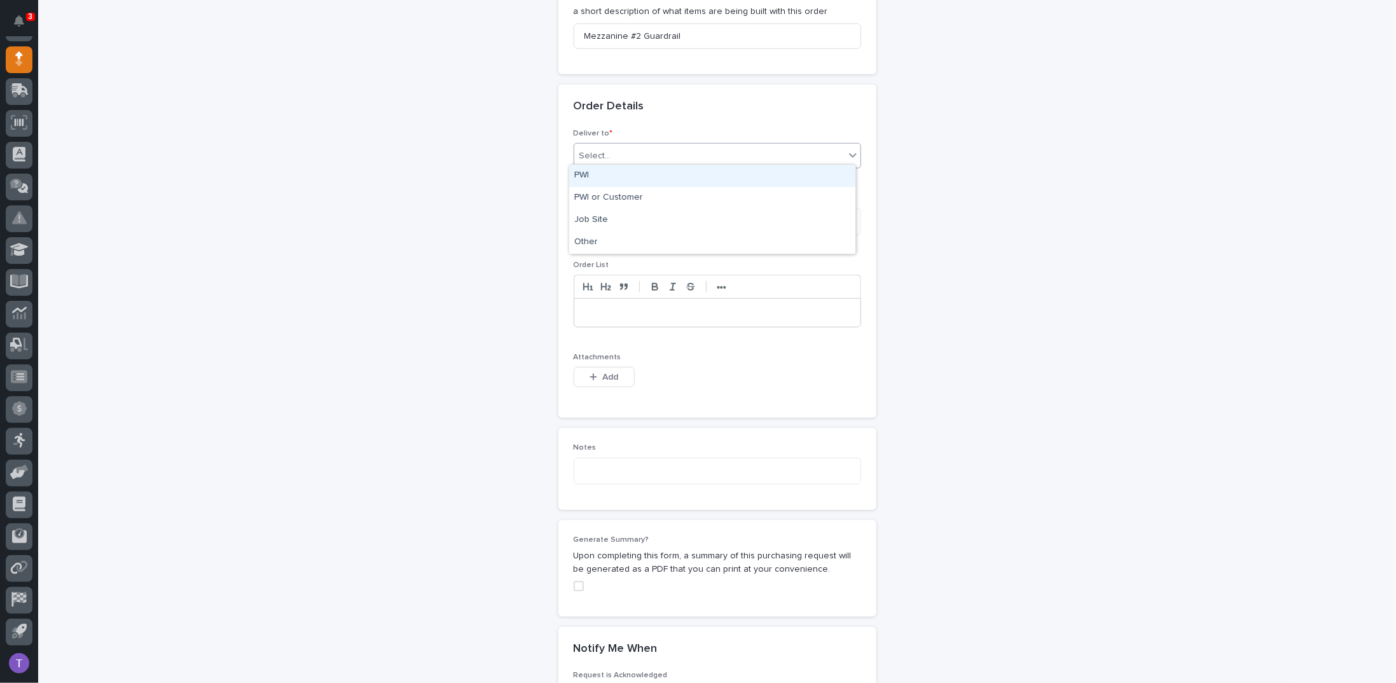
click at [581, 175] on div "PWI" at bounding box center [712, 176] width 286 height 22
click at [594, 361] on div "Attachments This file cannot be opened Download File Add" at bounding box center [718, 378] width 288 height 50
click at [594, 367] on button "Add" at bounding box center [604, 377] width 61 height 20
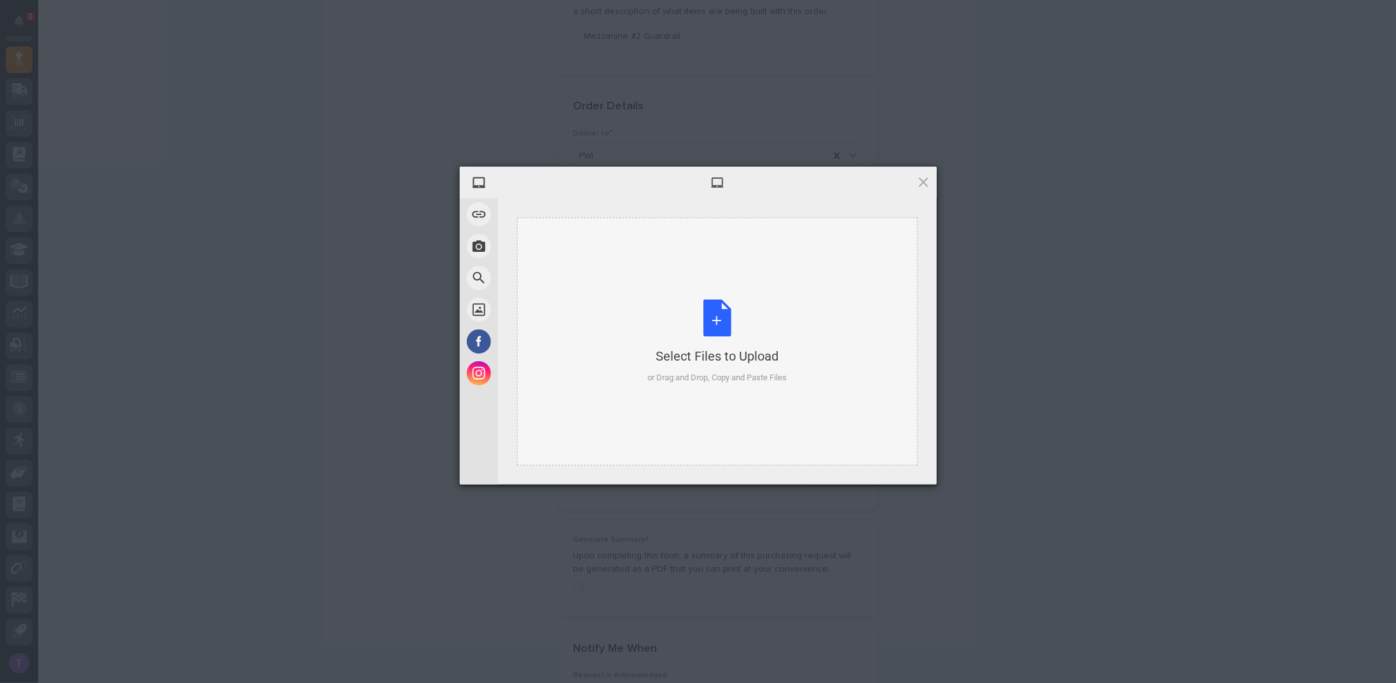
click at [721, 309] on div "Select Files to Upload or Drag and Drop, Copy and Paste Files" at bounding box center [717, 342] width 139 height 85
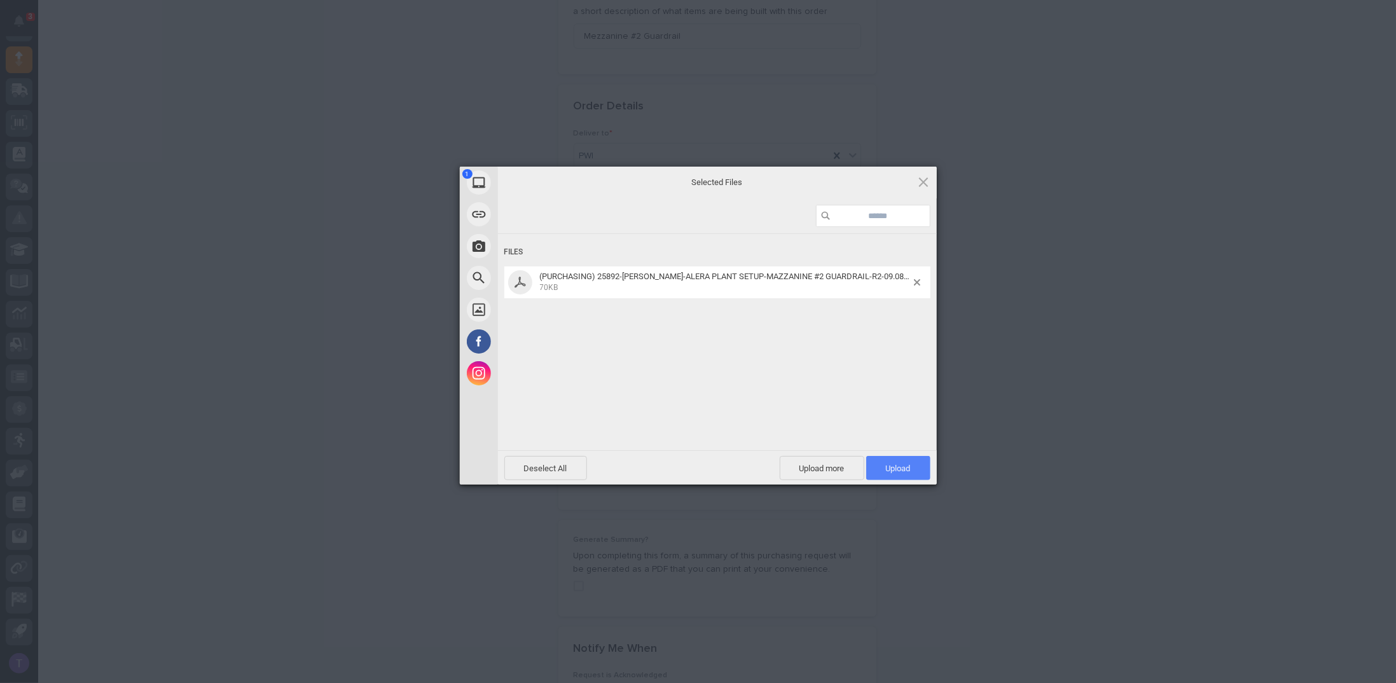
click at [894, 464] on span "Upload 1" at bounding box center [898, 469] width 25 height 10
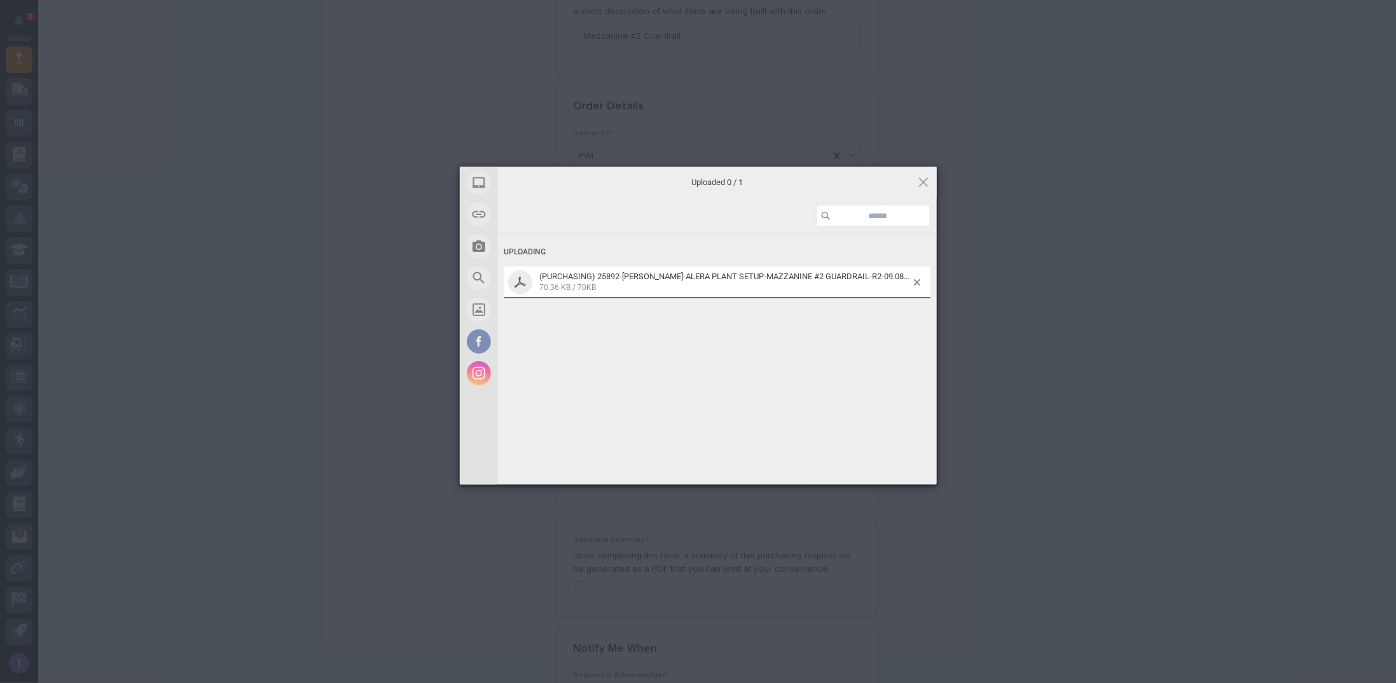
scroll to position [730, 0]
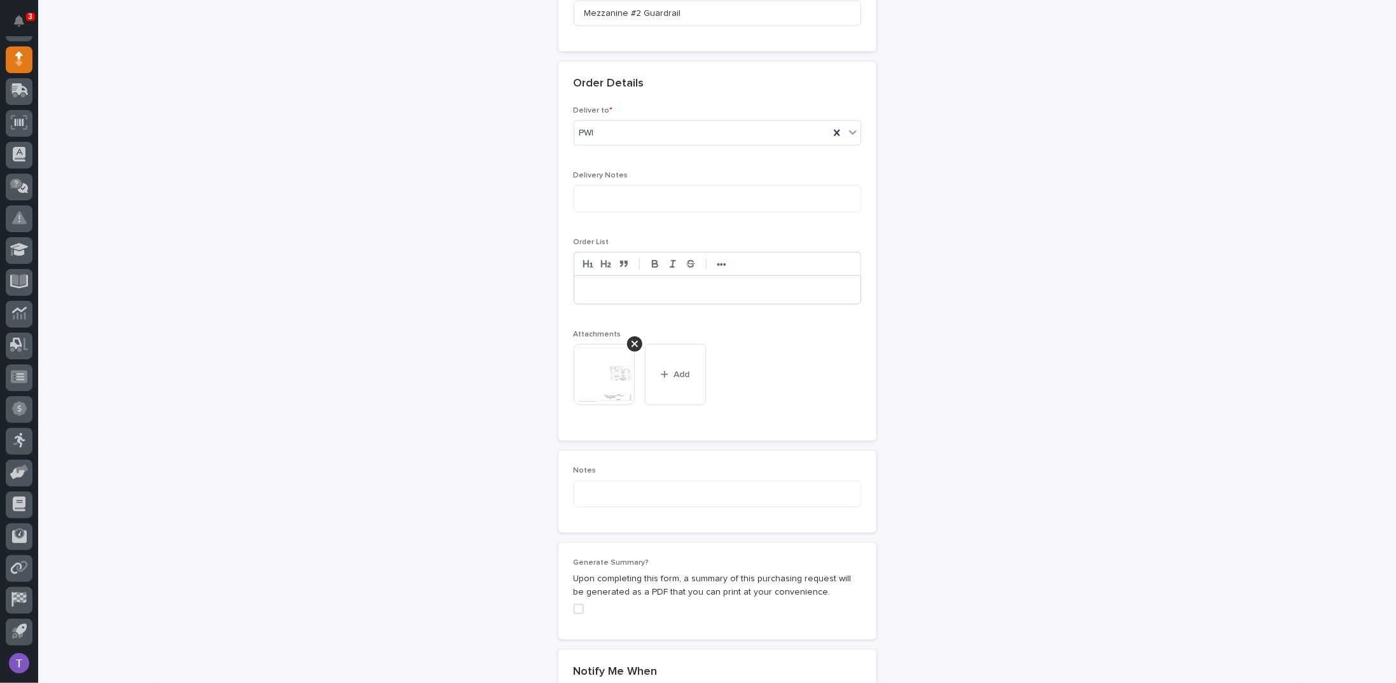
click at [574, 604] on span at bounding box center [579, 609] width 10 height 10
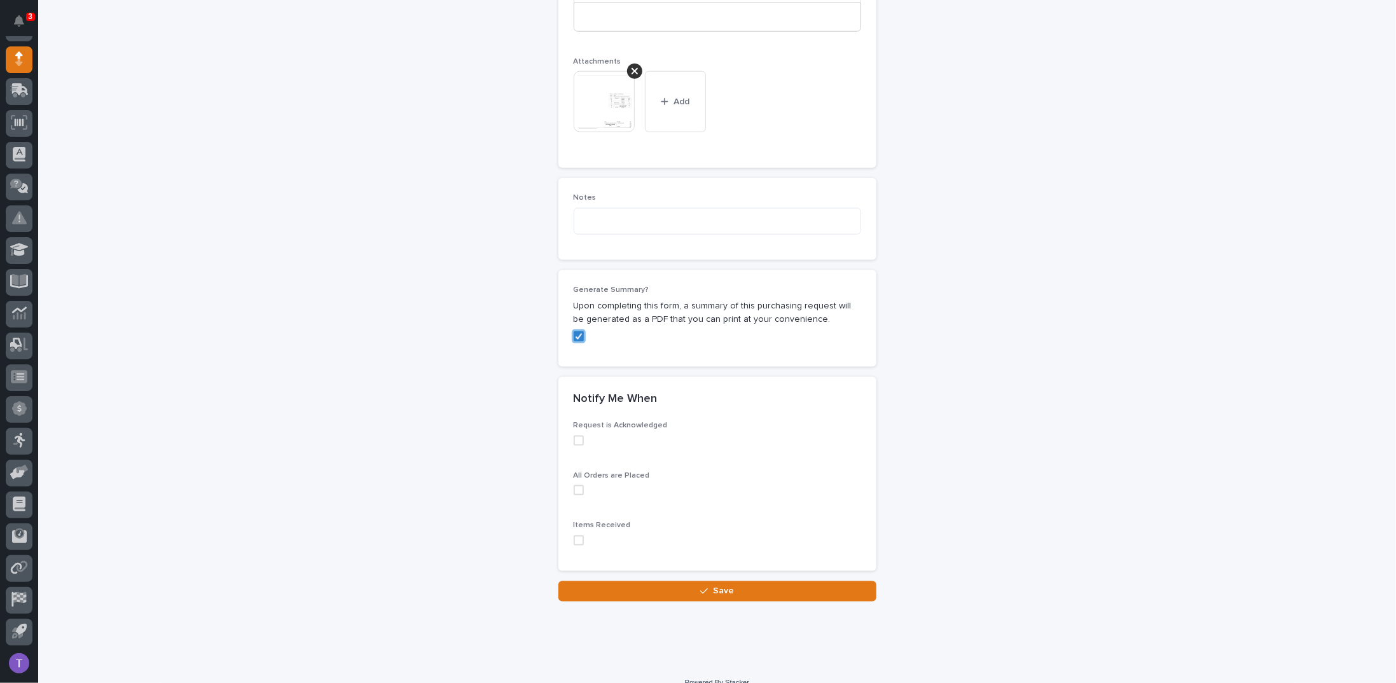
scroll to position [1016, 0]
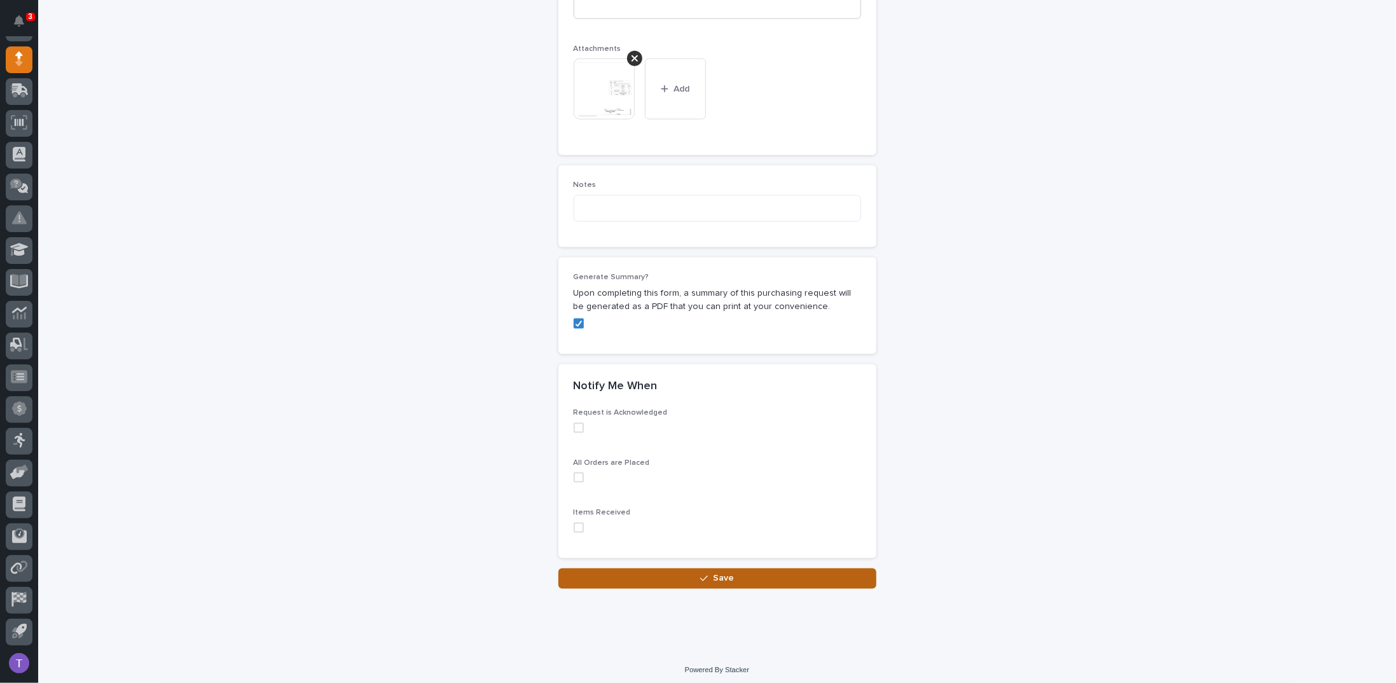
click at [706, 574] on div "button" at bounding box center [706, 578] width 13 height 9
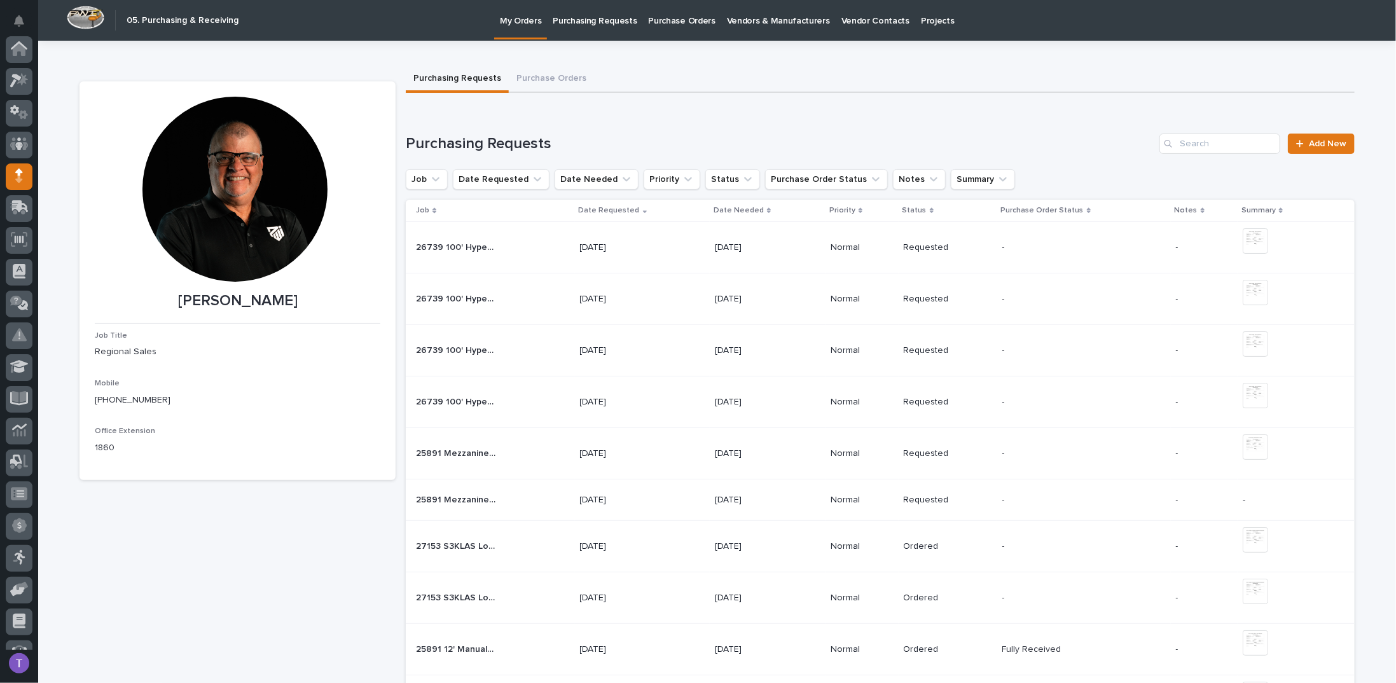
scroll to position [117, 0]
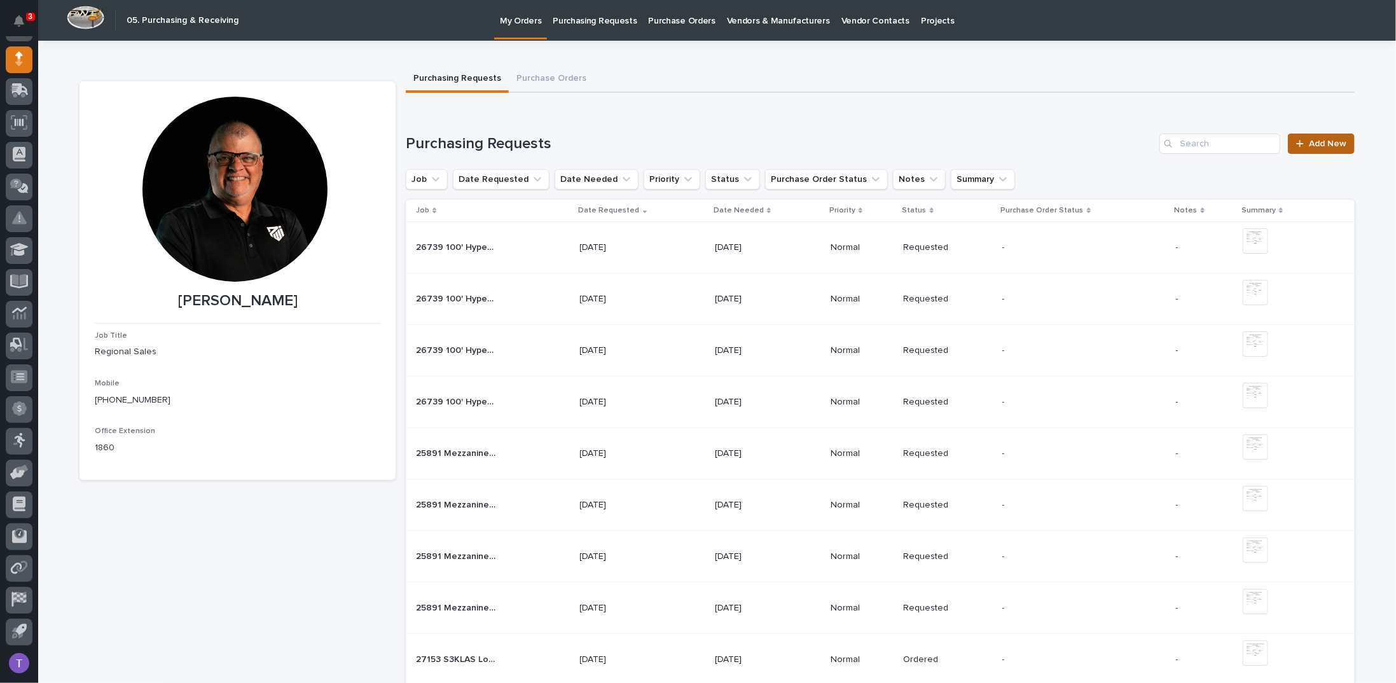
click at [1312, 144] on span "Add New" at bounding box center [1328, 143] width 38 height 9
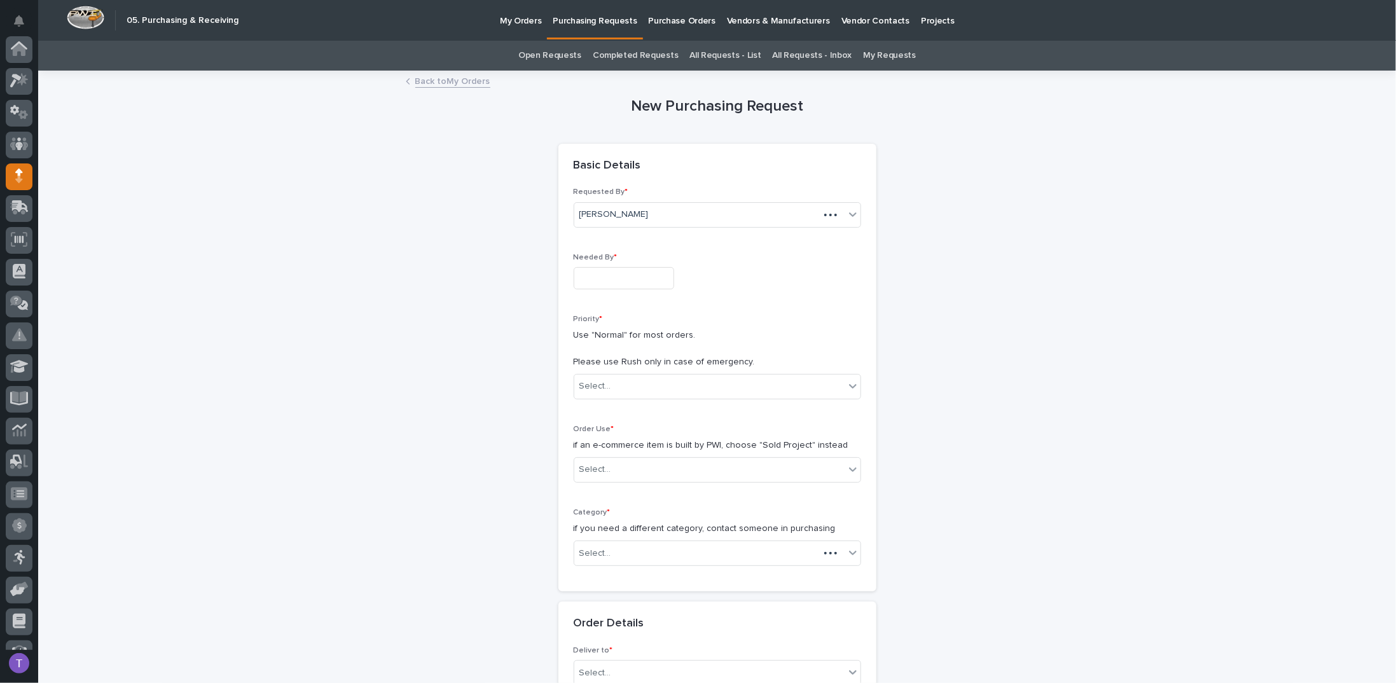
scroll to position [117, 0]
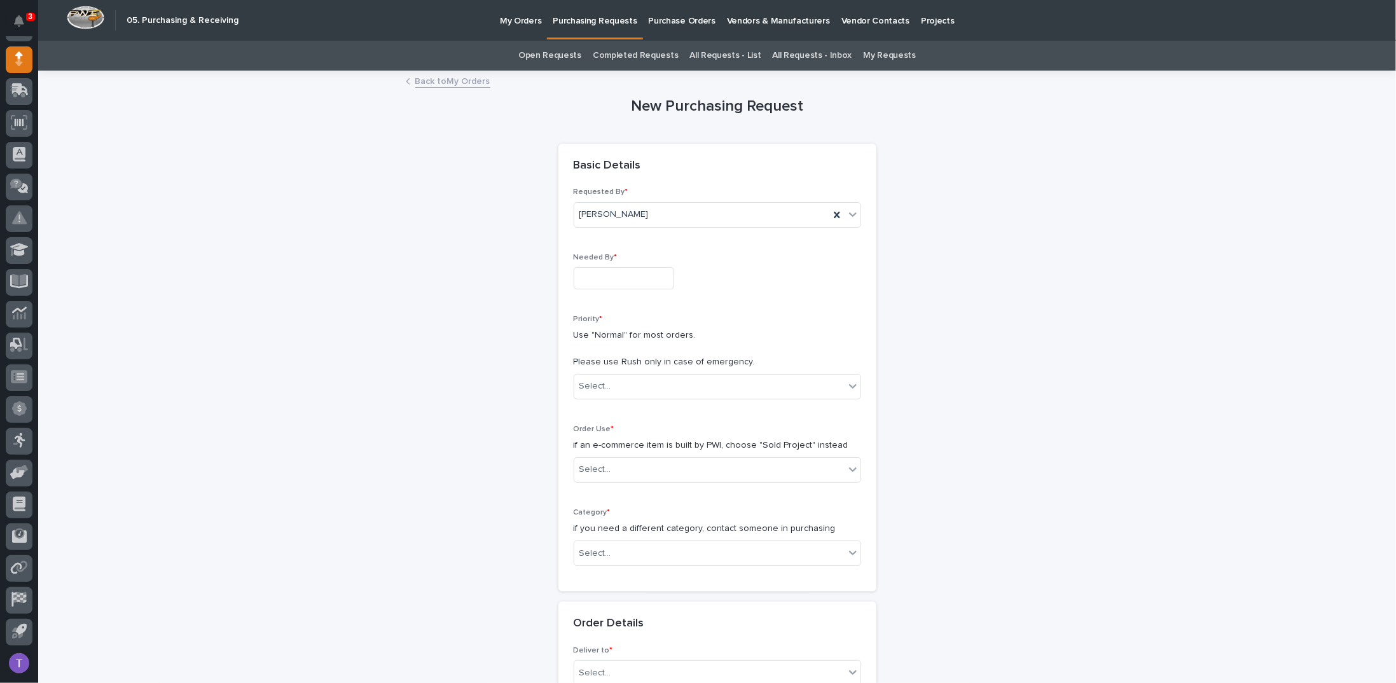
click at [600, 274] on input "text" at bounding box center [624, 278] width 101 height 22
click at [655, 172] on div "19" at bounding box center [652, 173] width 17 height 17
type input "**********"
click at [593, 383] on div "Select..." at bounding box center [596, 386] width 32 height 13
click at [586, 446] on div "Normal" at bounding box center [712, 454] width 286 height 22
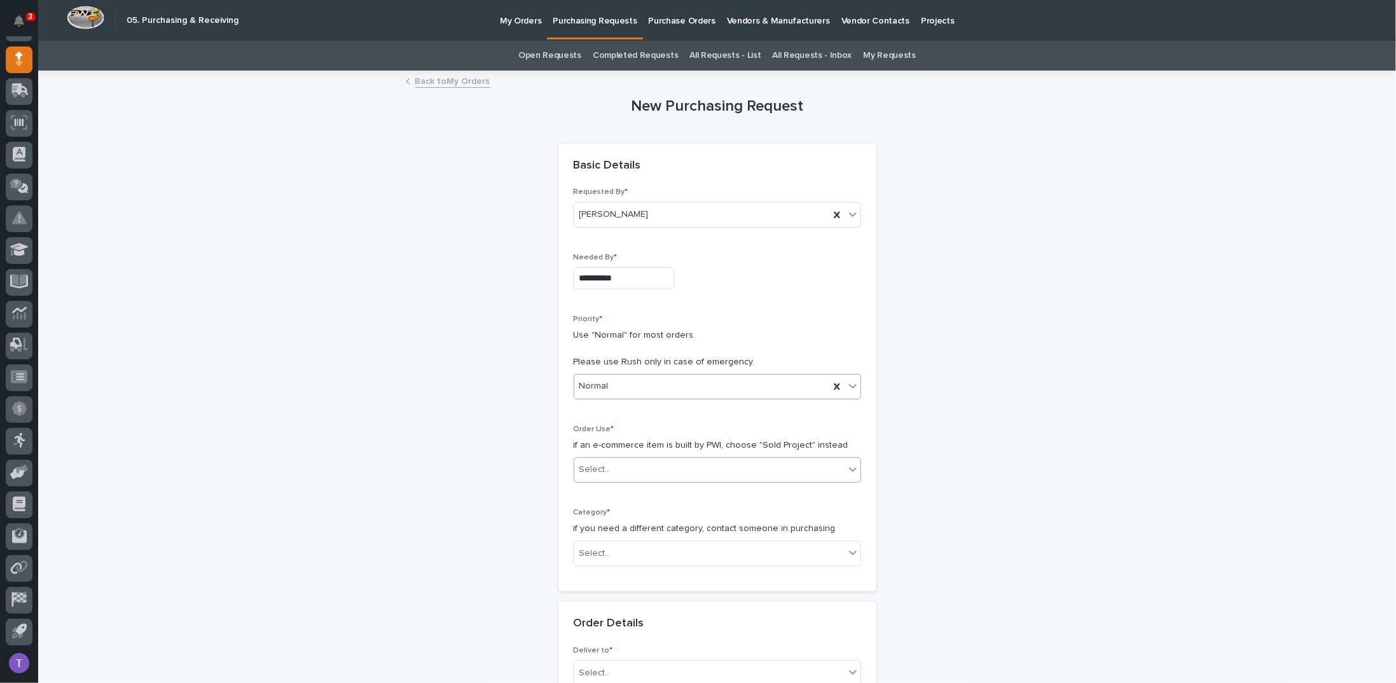
click at [586, 467] on div "Select..." at bounding box center [596, 469] width 32 height 13
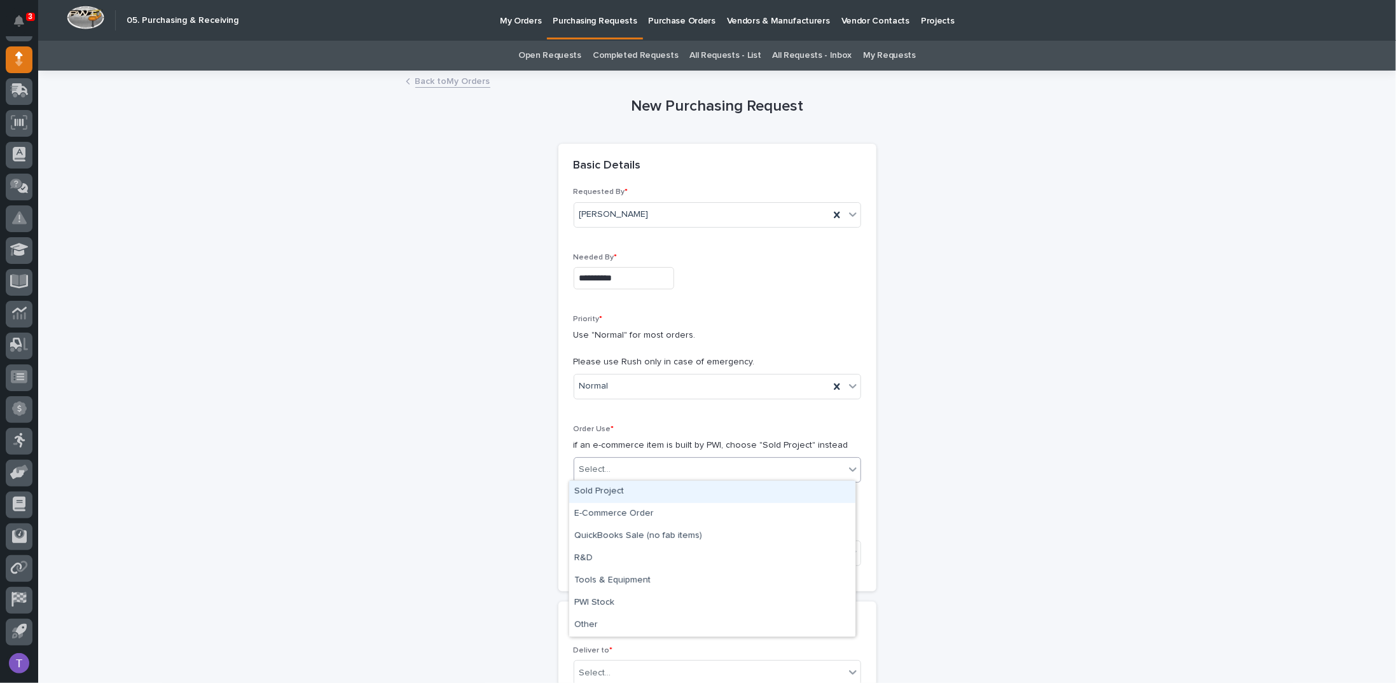
click at [585, 493] on div "Sold Project" at bounding box center [712, 492] width 286 height 22
click at [581, 547] on div "Select..." at bounding box center [596, 553] width 32 height 13
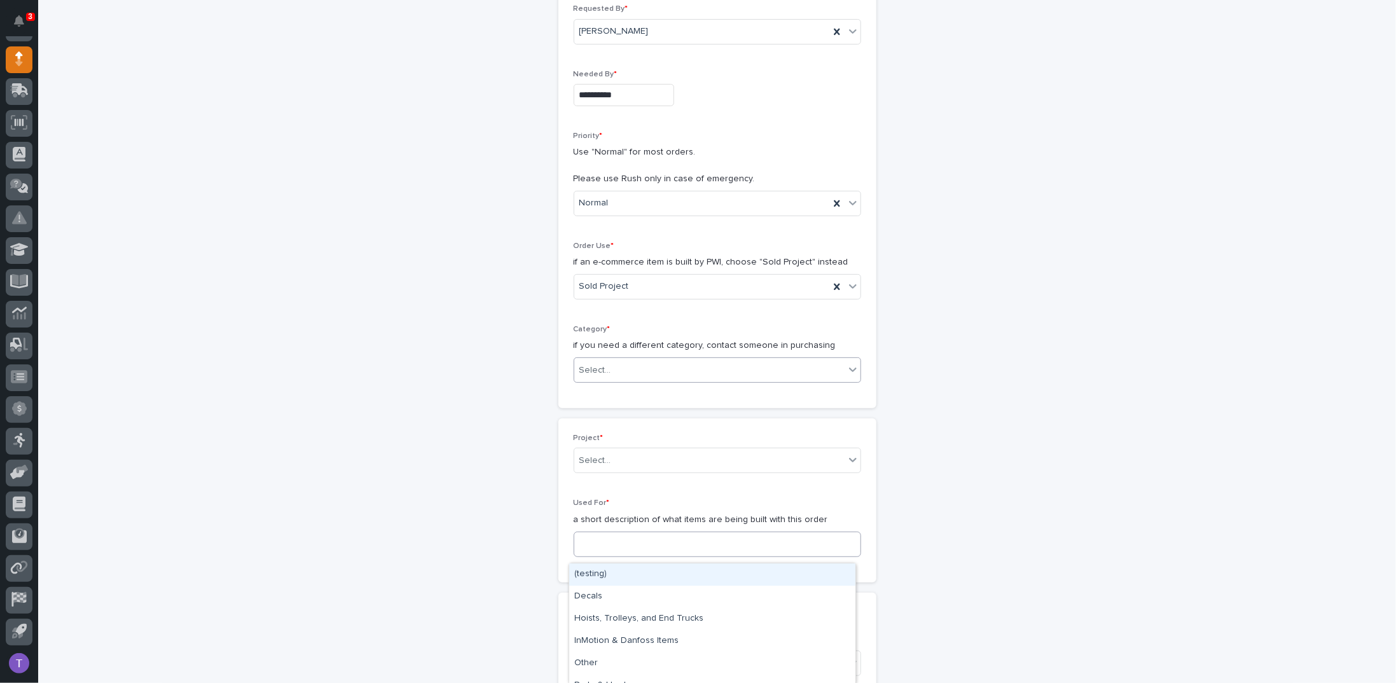
scroll to position [191, 0]
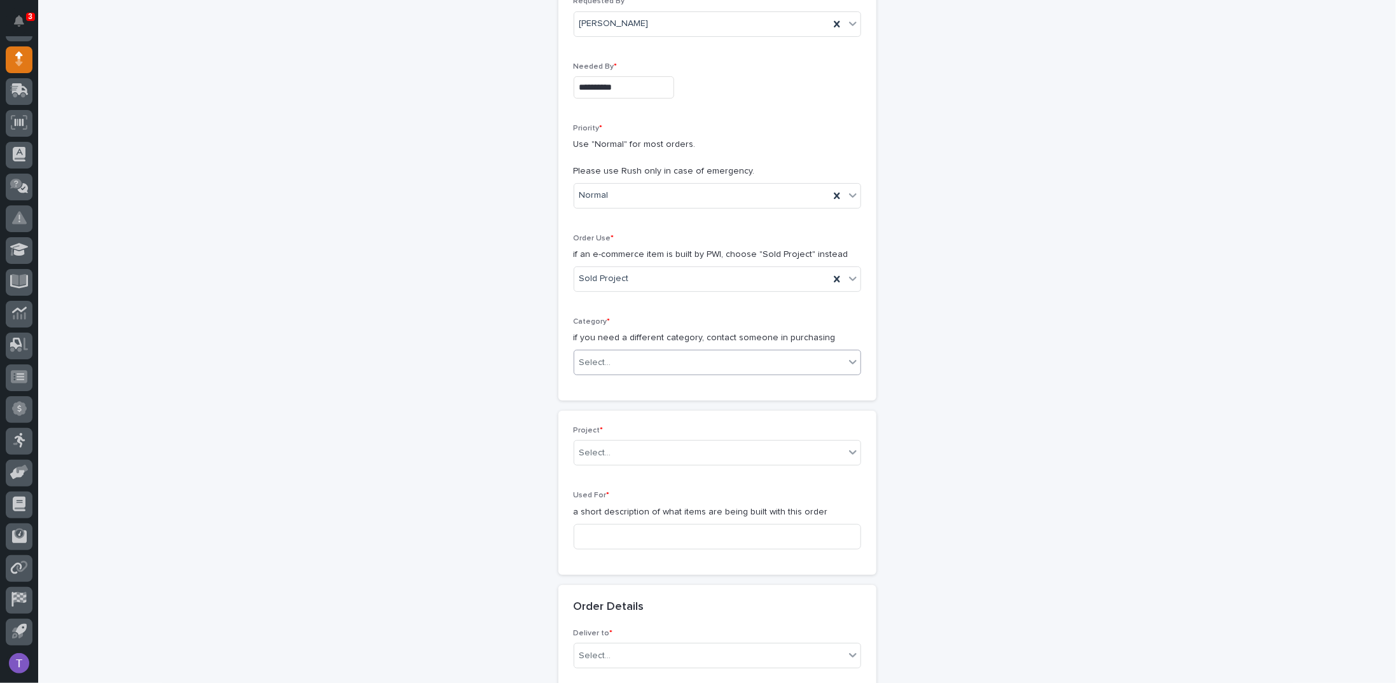
click at [591, 357] on div "Select..." at bounding box center [596, 362] width 32 height 13
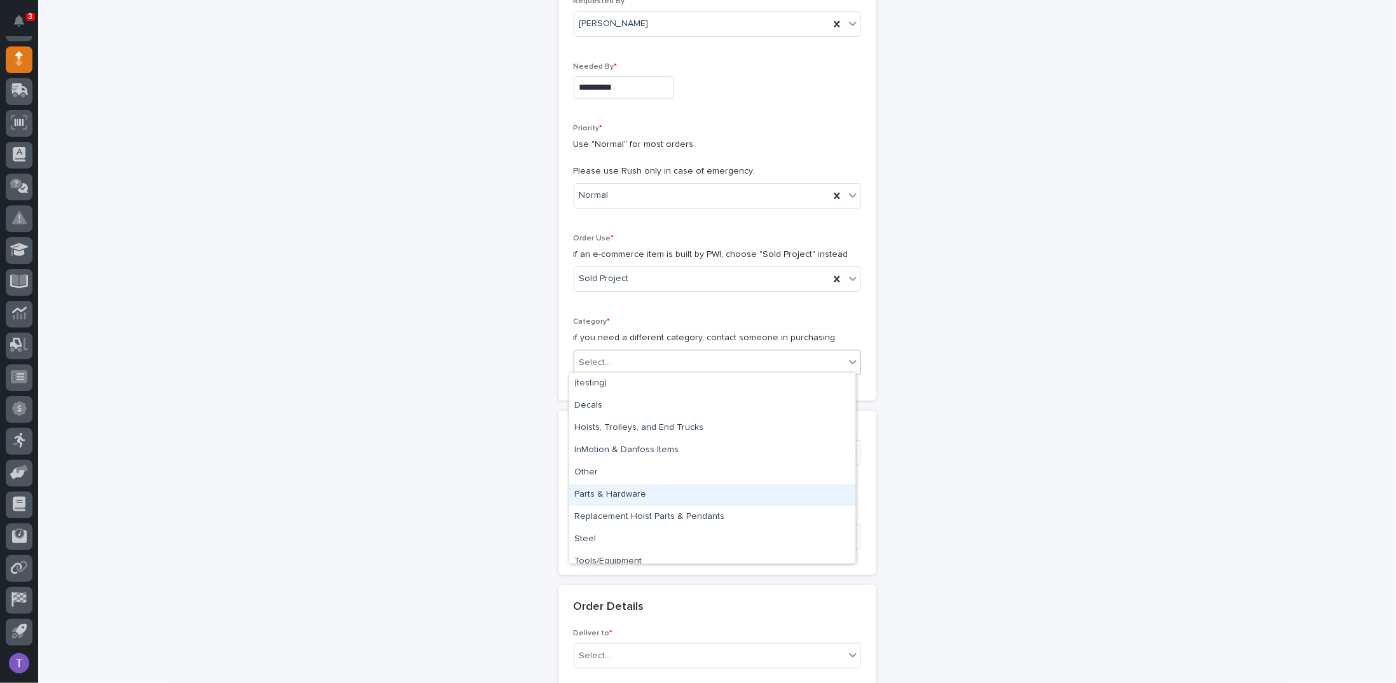
click at [585, 489] on div "Parts & Hardware" at bounding box center [712, 495] width 286 height 22
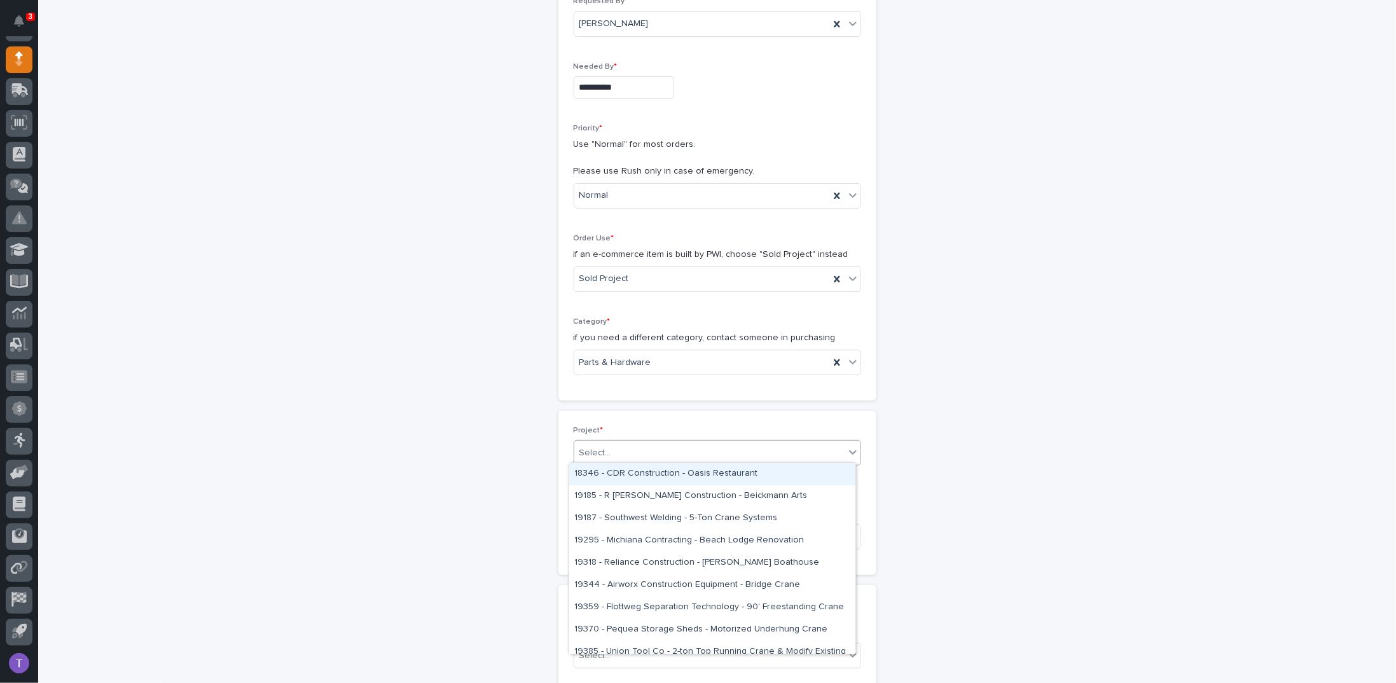
click at [588, 450] on div "Select..." at bounding box center [596, 453] width 32 height 13
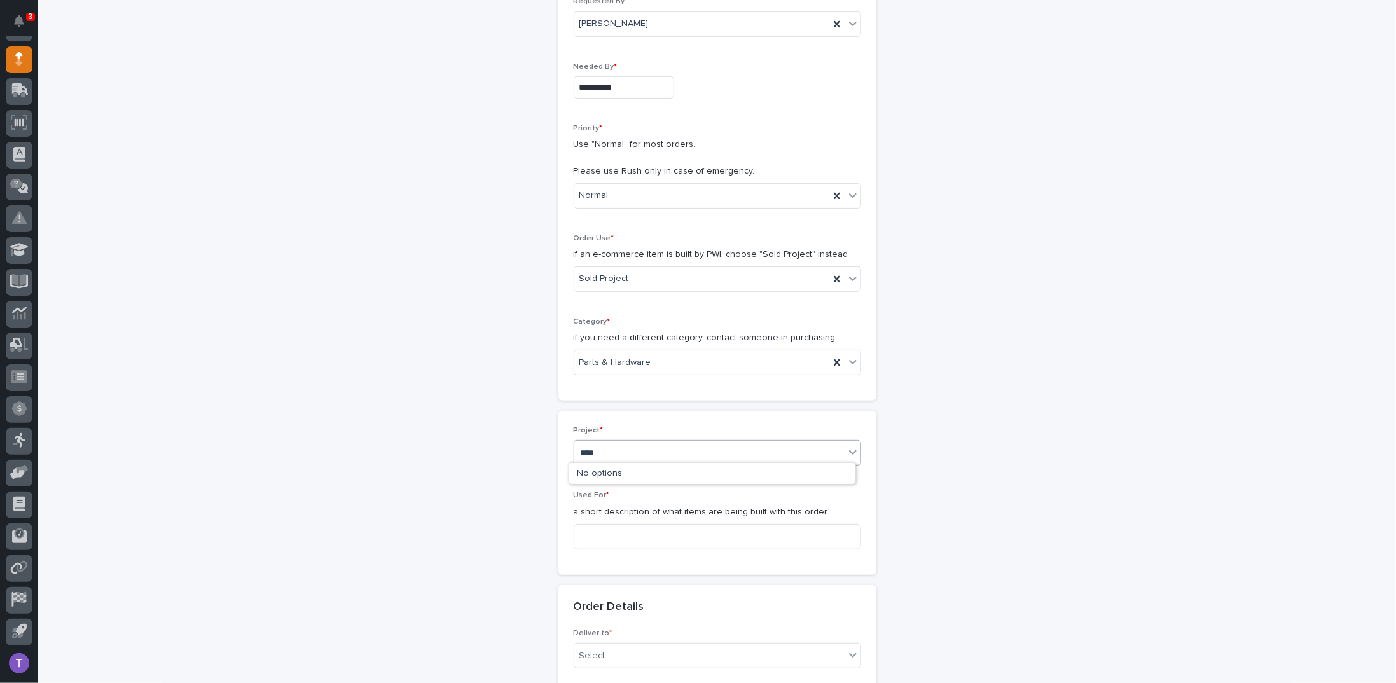
type input "*****"
click at [625, 470] on div "25891 - [PERSON_NAME] Construction Inc - New Plant Setup - Mezzanine Project" at bounding box center [712, 474] width 286 height 22
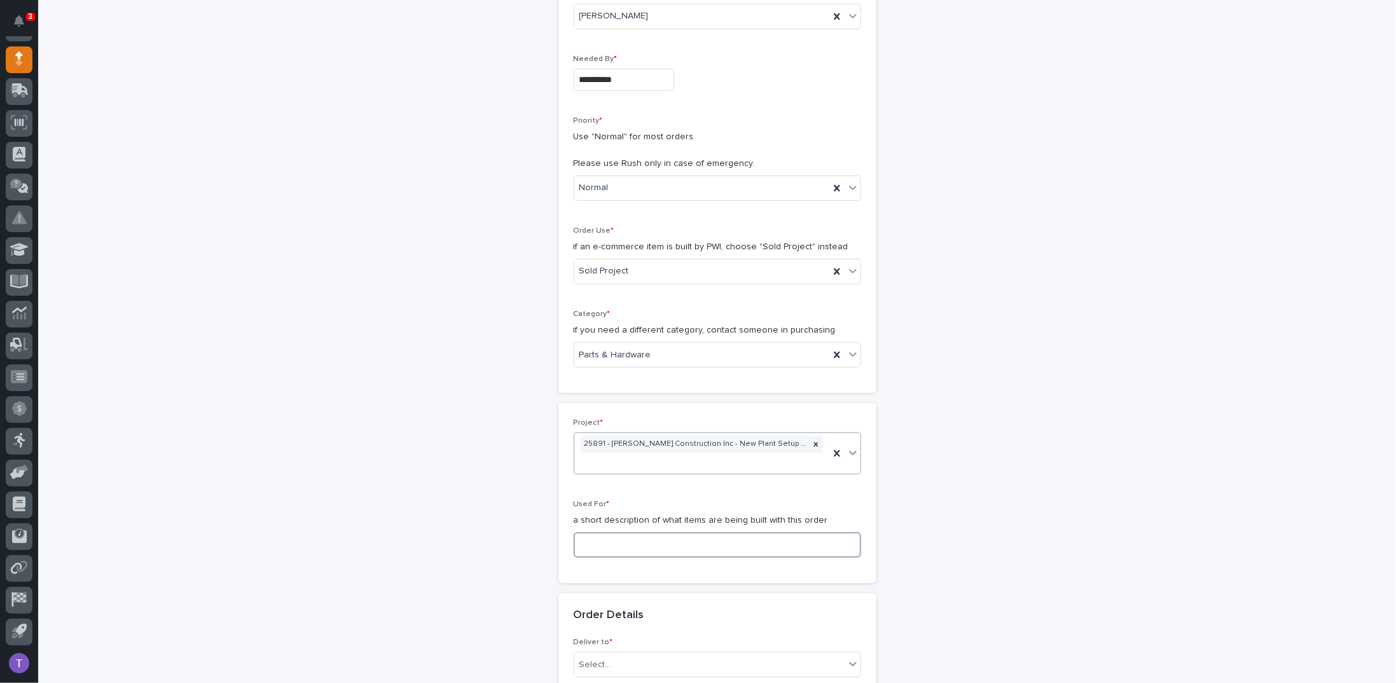
click at [597, 534] on input at bounding box center [718, 544] width 288 height 25
paste input "Mezzanine #1 Guardrail"
click at [633, 540] on input "Mezzanine #1 Guardrail" at bounding box center [718, 544] width 288 height 25
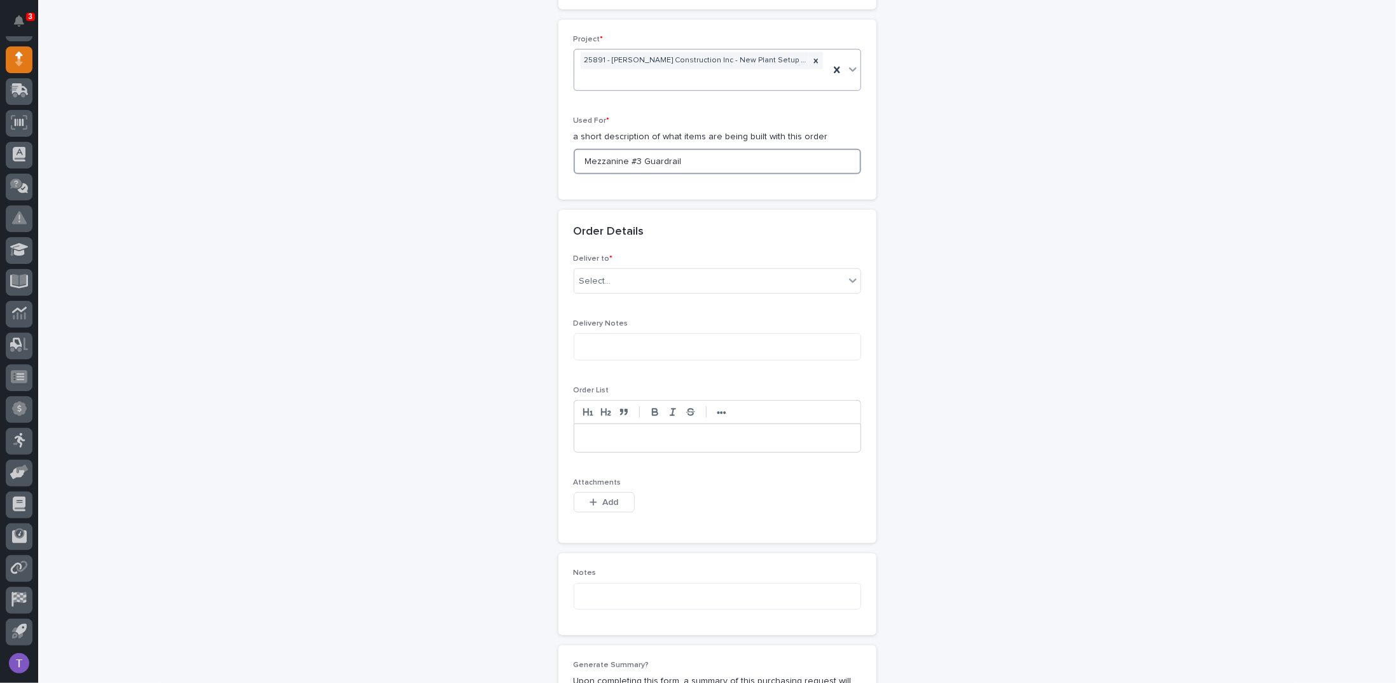
scroll to position [644, 0]
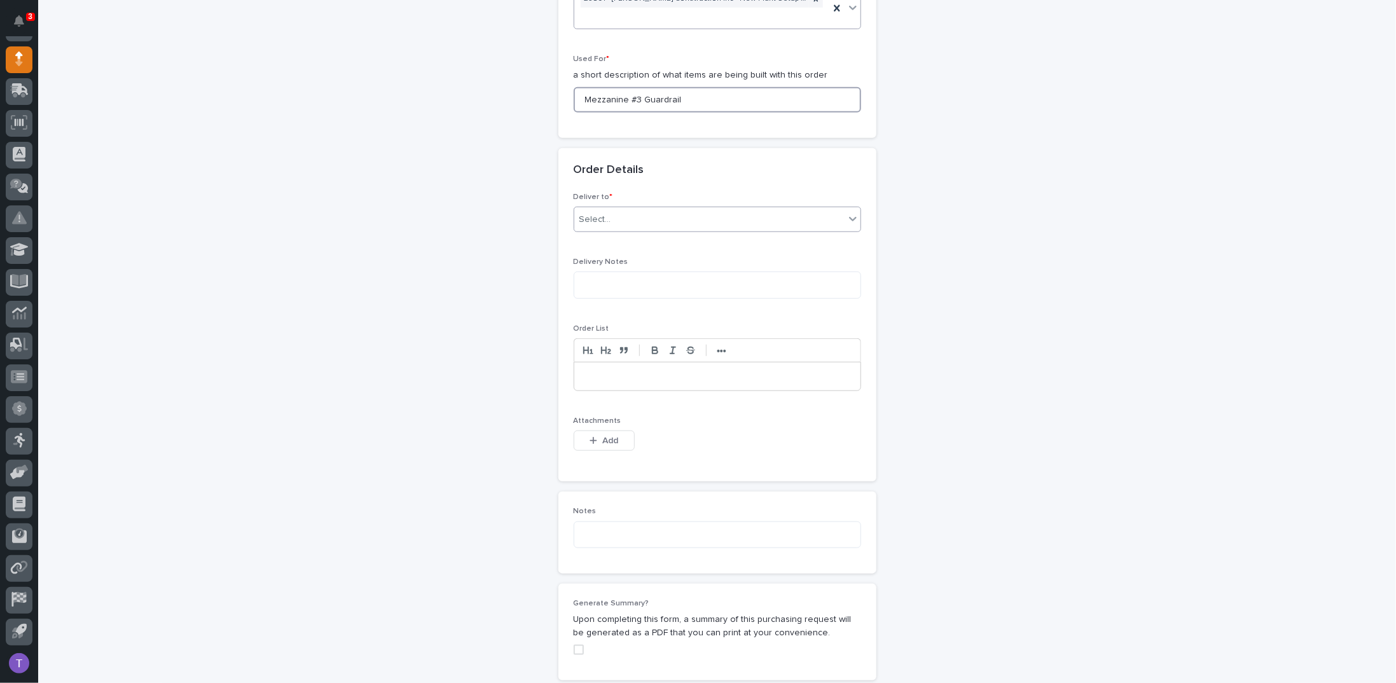
type input "Mezzanine #3 Guardrail"
click at [587, 213] on div "Select..." at bounding box center [596, 219] width 32 height 13
click at [582, 235] on div "PWI" at bounding box center [712, 239] width 286 height 22
click at [602, 438] on span "Add" at bounding box center [610, 440] width 16 height 11
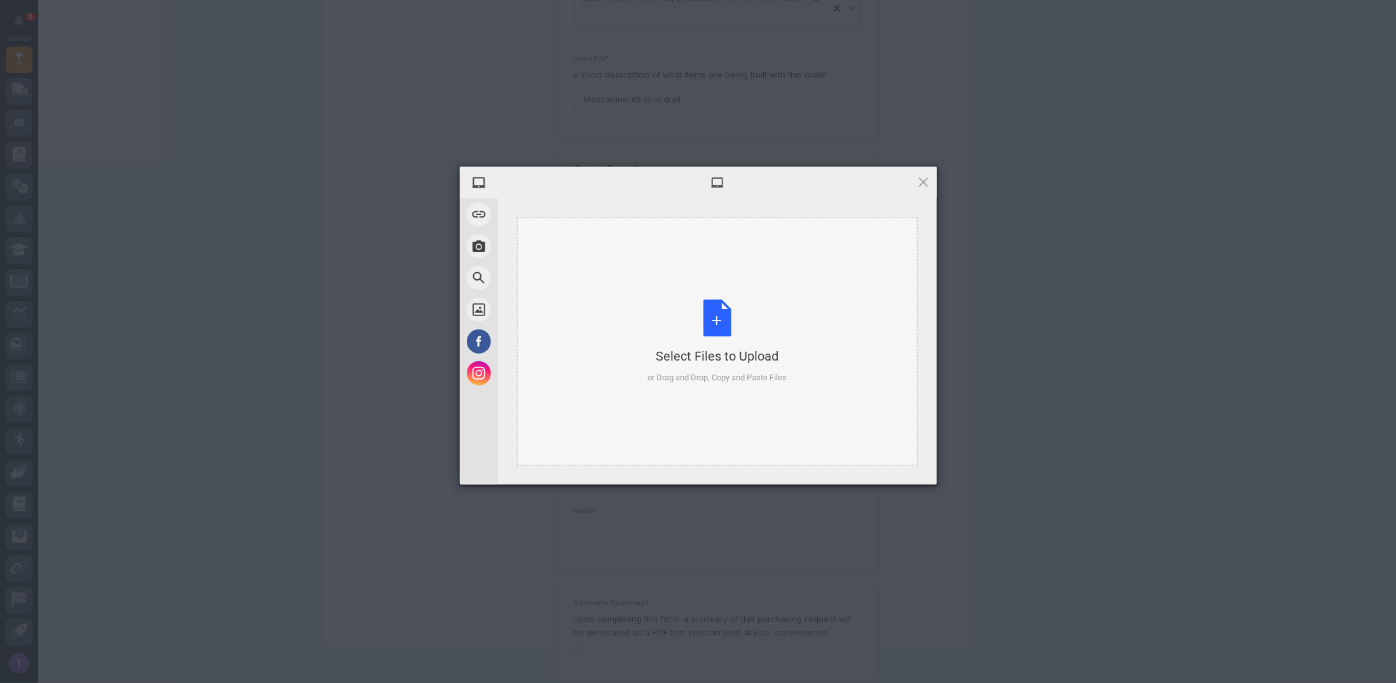
click at [723, 308] on div "Select Files to Upload or Drag and Drop, Copy and Paste Files" at bounding box center [717, 342] width 139 height 85
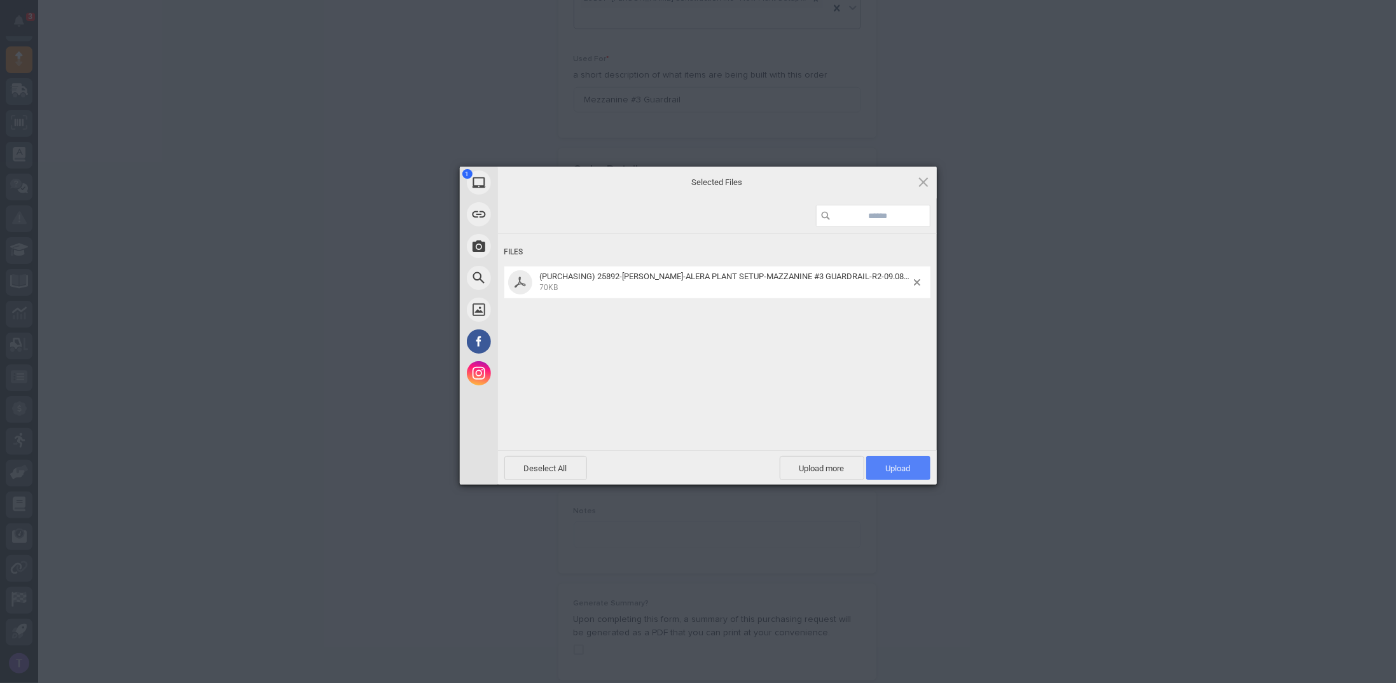
click at [901, 465] on span "Upload 1" at bounding box center [898, 469] width 25 height 10
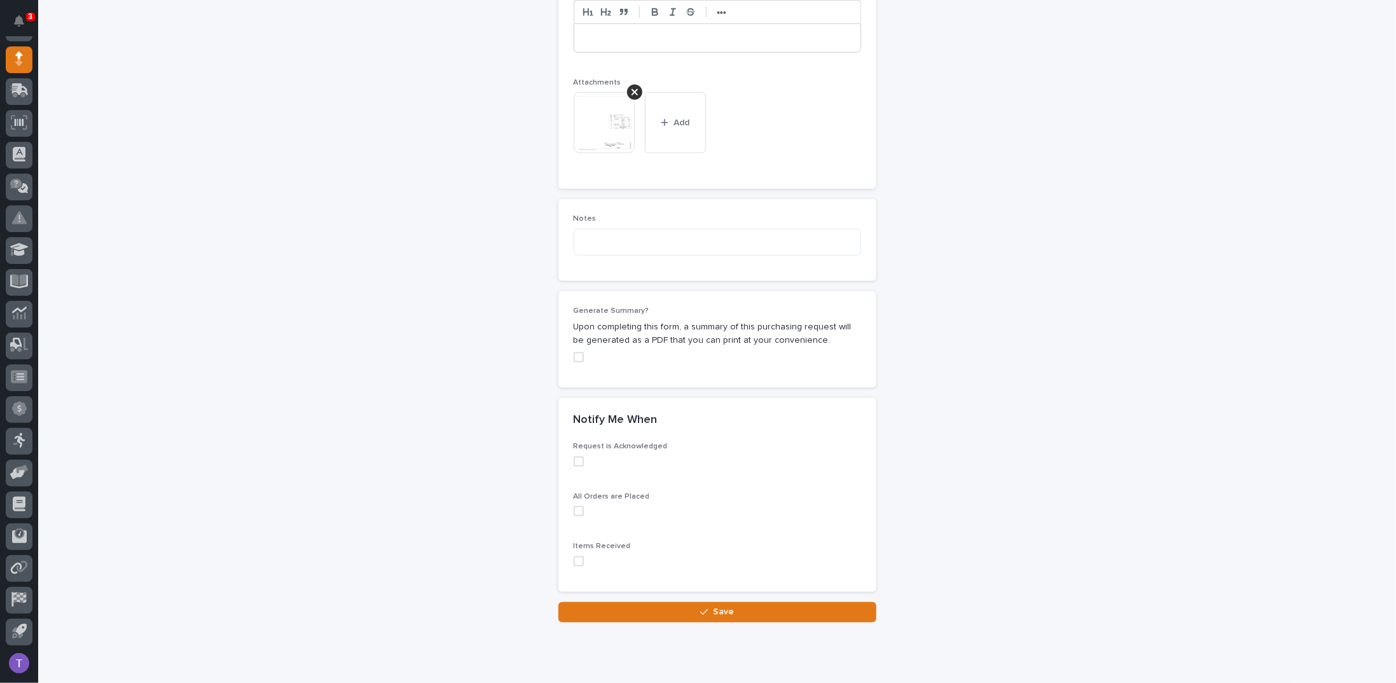
scroll to position [985, 0]
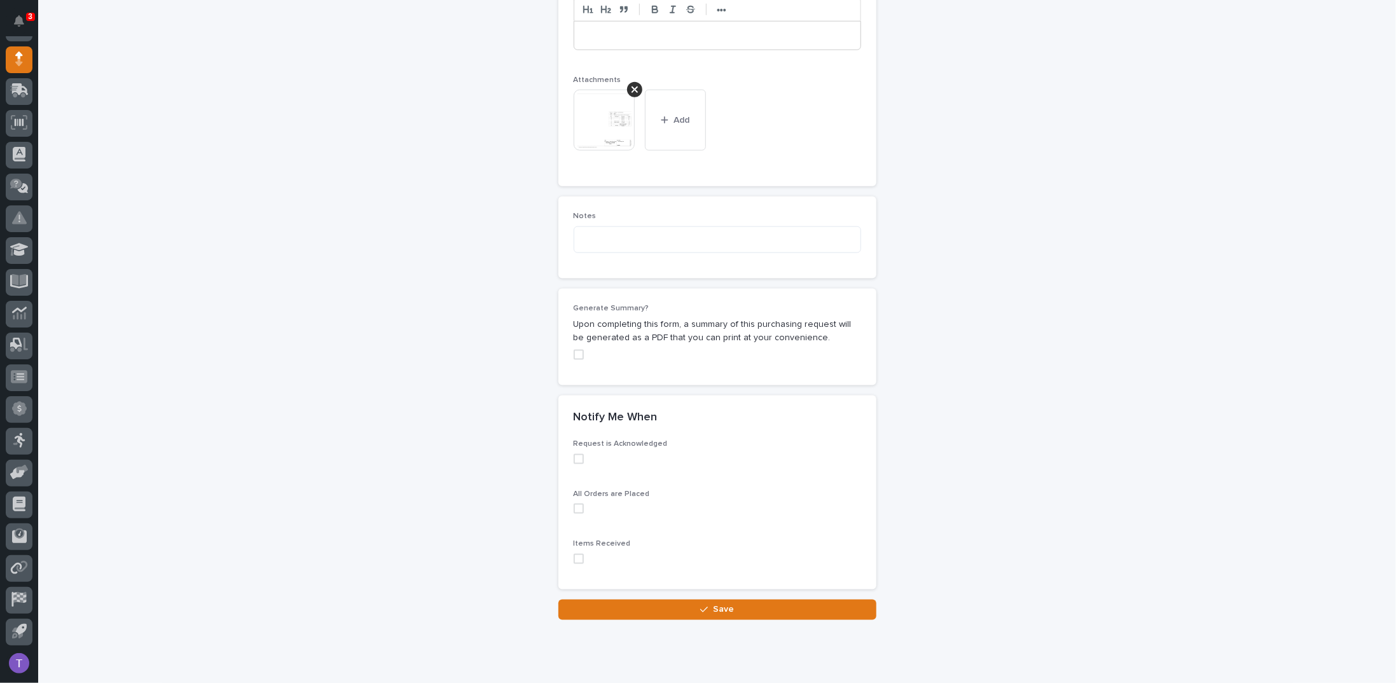
click at [574, 350] on span at bounding box center [579, 355] width 10 height 10
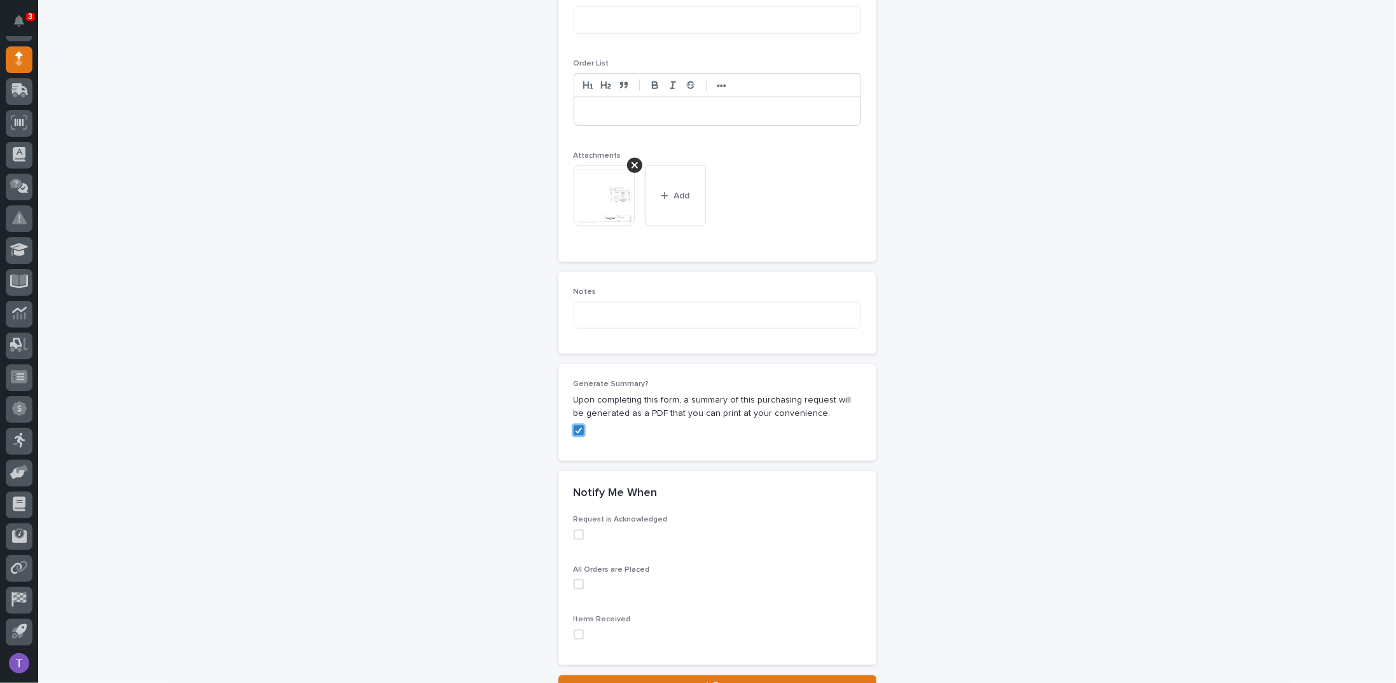
scroll to position [1016, 0]
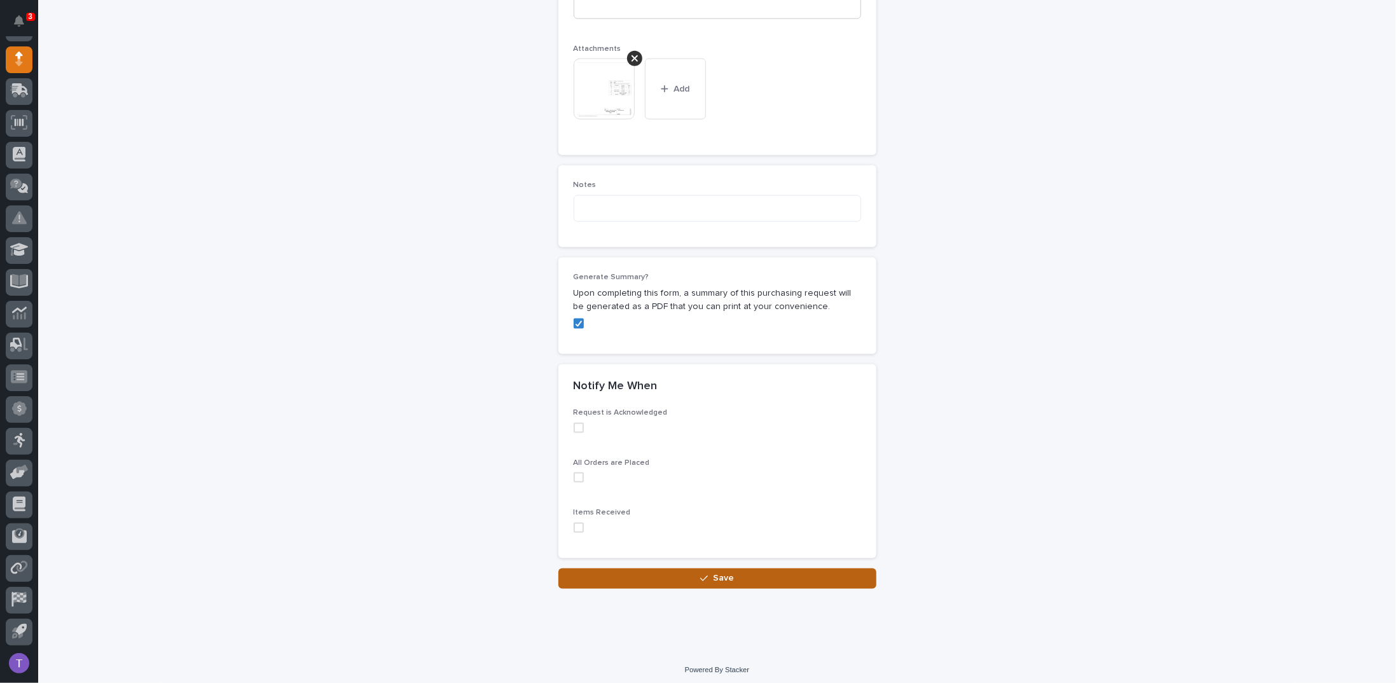
click at [714, 573] on span "Save" at bounding box center [723, 578] width 21 height 11
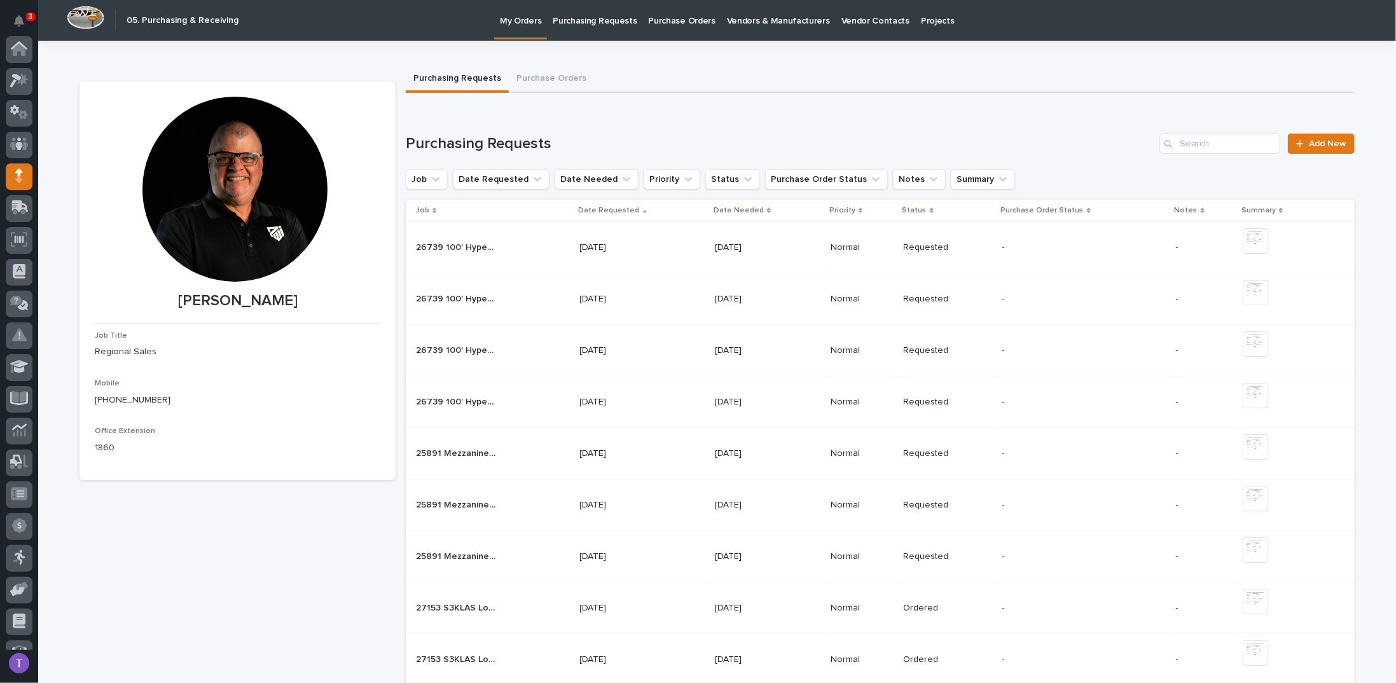
scroll to position [117, 0]
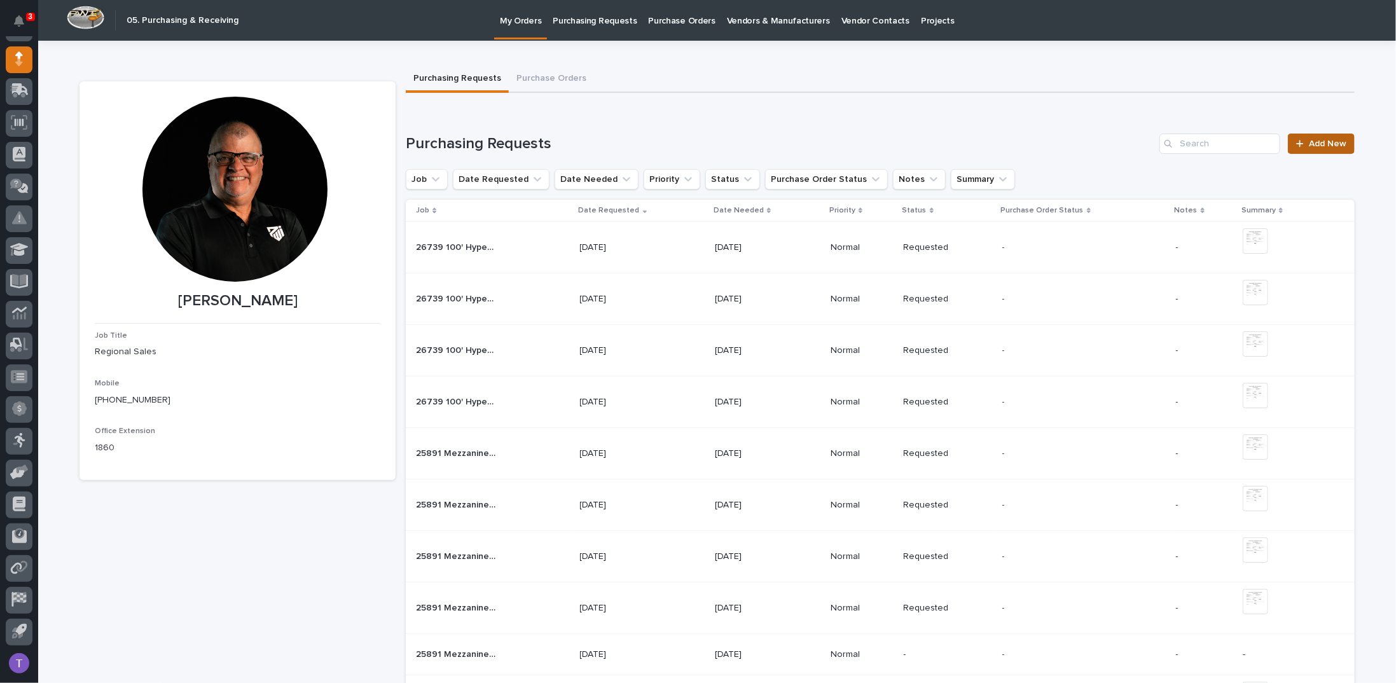
click at [1321, 143] on span "Add New" at bounding box center [1328, 143] width 38 height 9
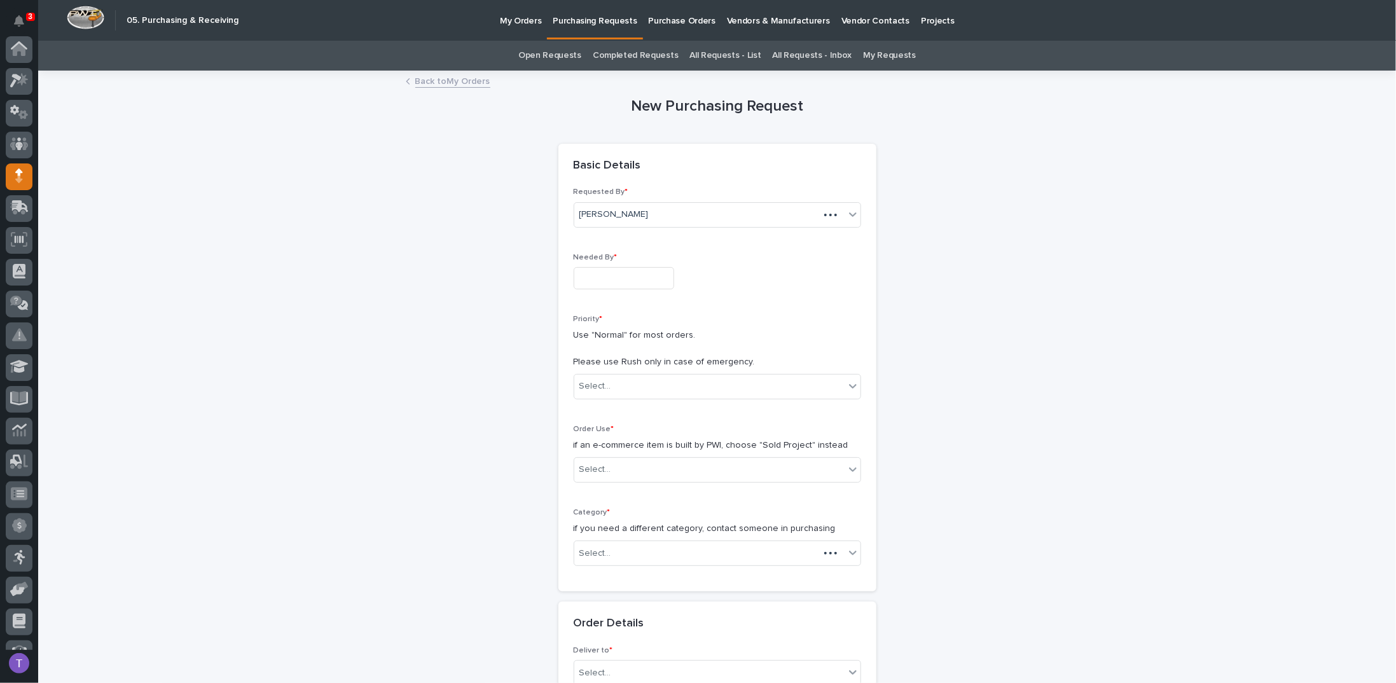
scroll to position [117, 0]
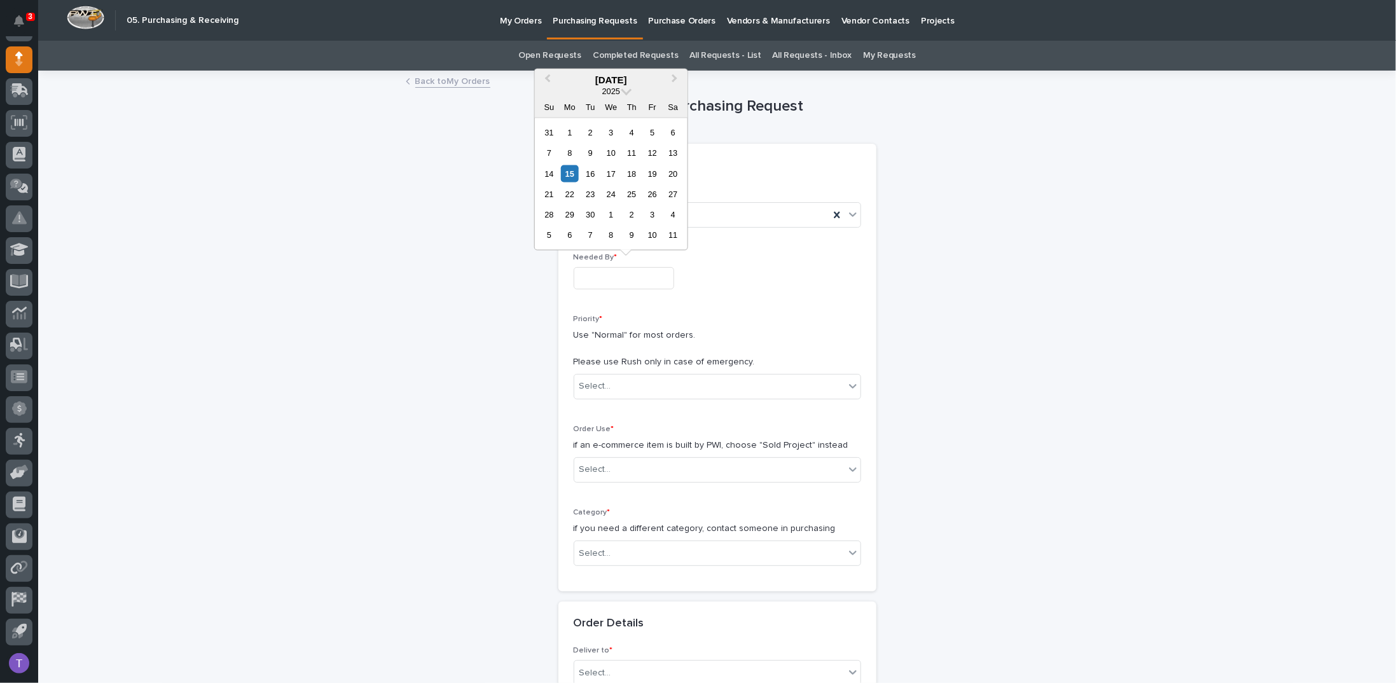
click at [598, 277] on input "text" at bounding box center [624, 278] width 101 height 22
click at [654, 170] on div "19" at bounding box center [652, 173] width 17 height 17
type input "**********"
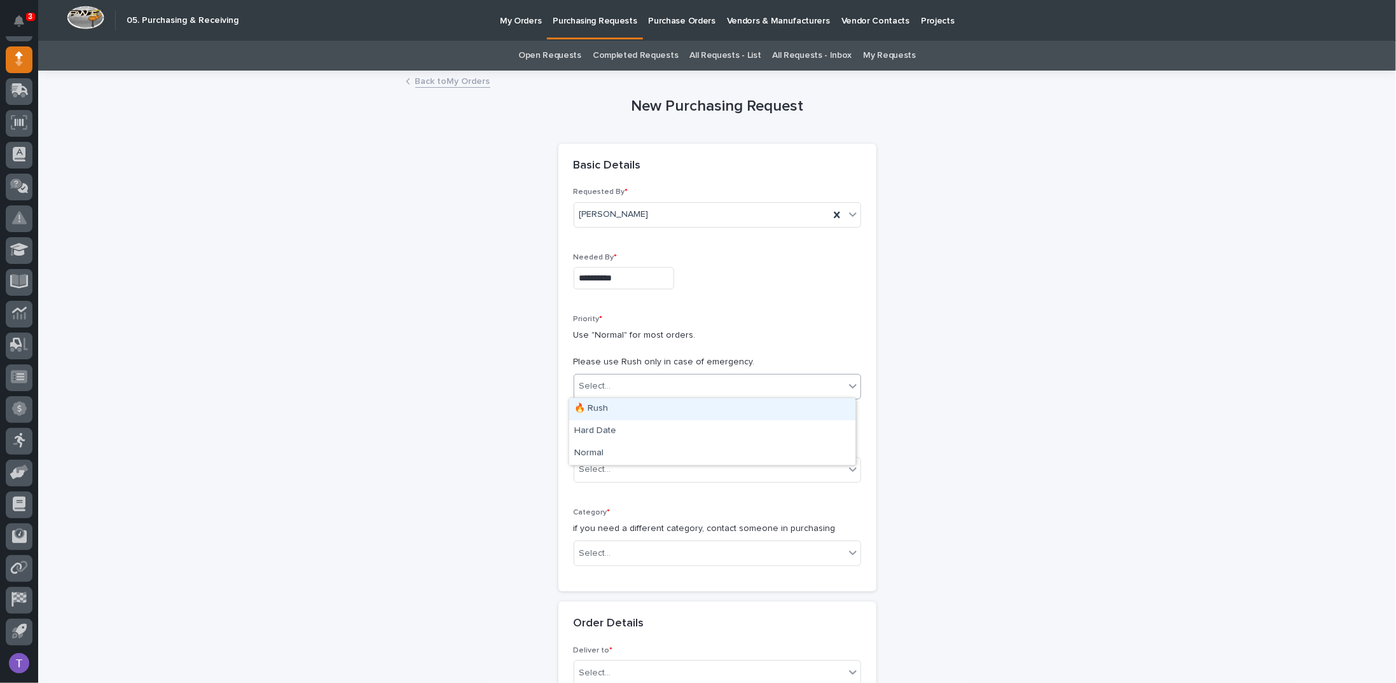
click at [595, 384] on div "Select..." at bounding box center [596, 386] width 32 height 13
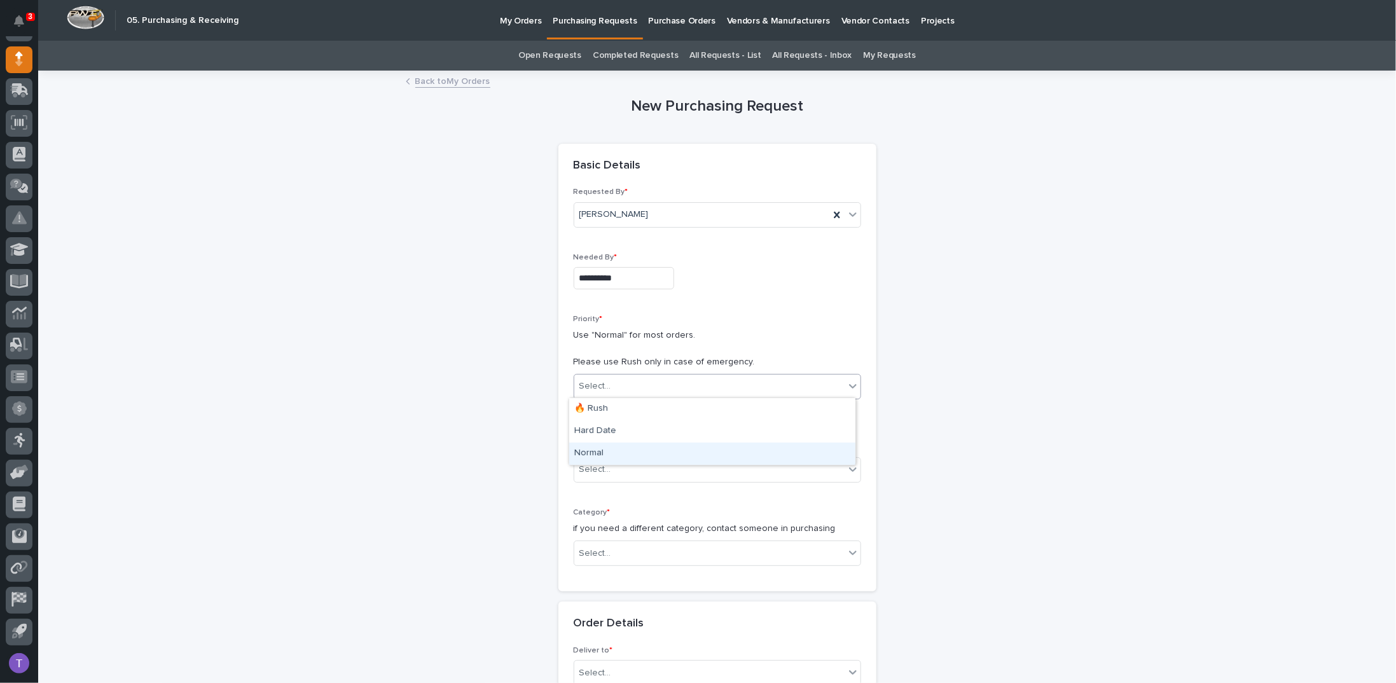
click at [584, 450] on div "Normal" at bounding box center [712, 454] width 286 height 22
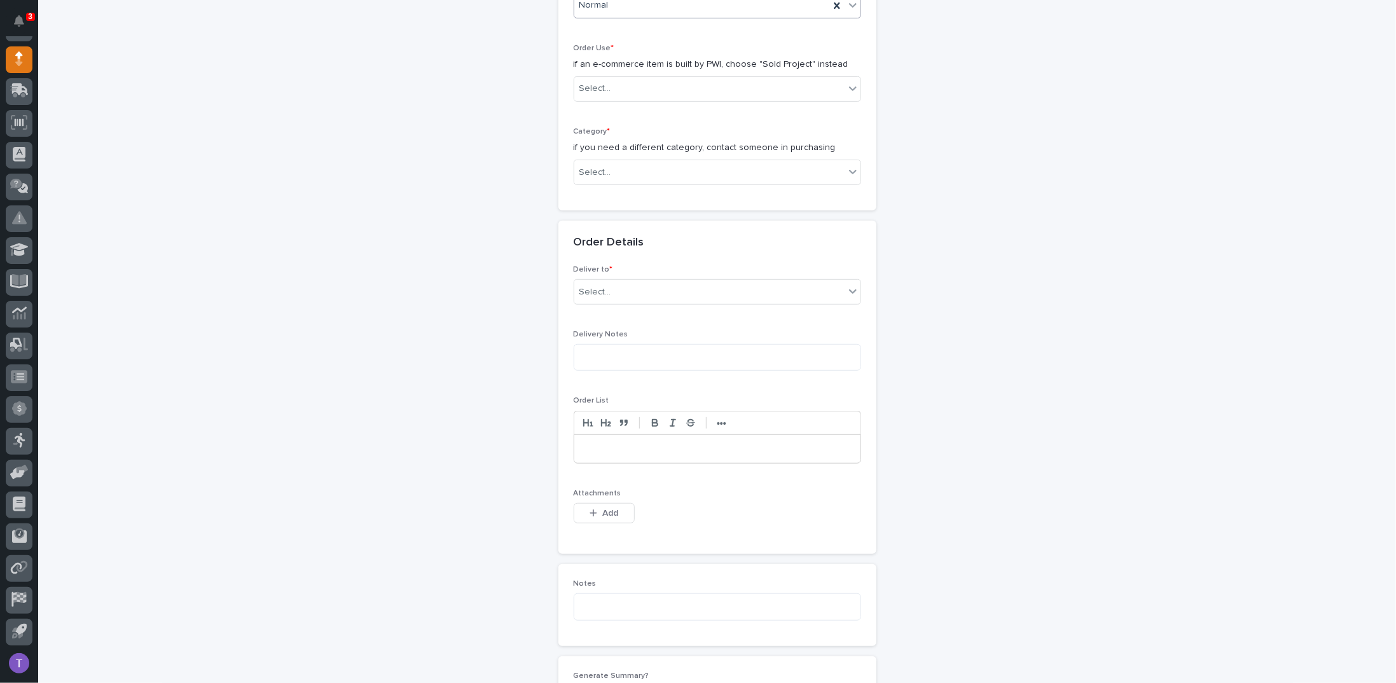
scroll to position [382, 0]
click at [660, 83] on div "Select..." at bounding box center [709, 88] width 270 height 21
click at [608, 106] on div "Sold Project" at bounding box center [712, 110] width 286 height 22
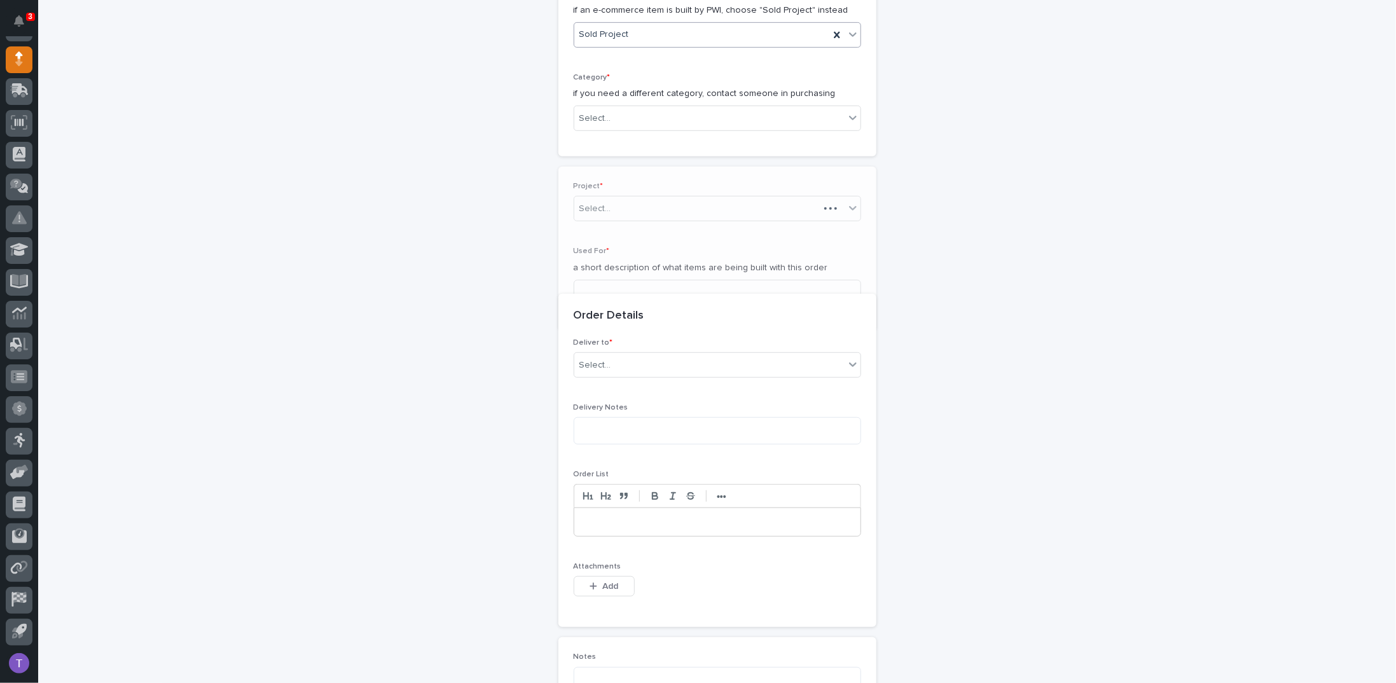
scroll to position [468, 0]
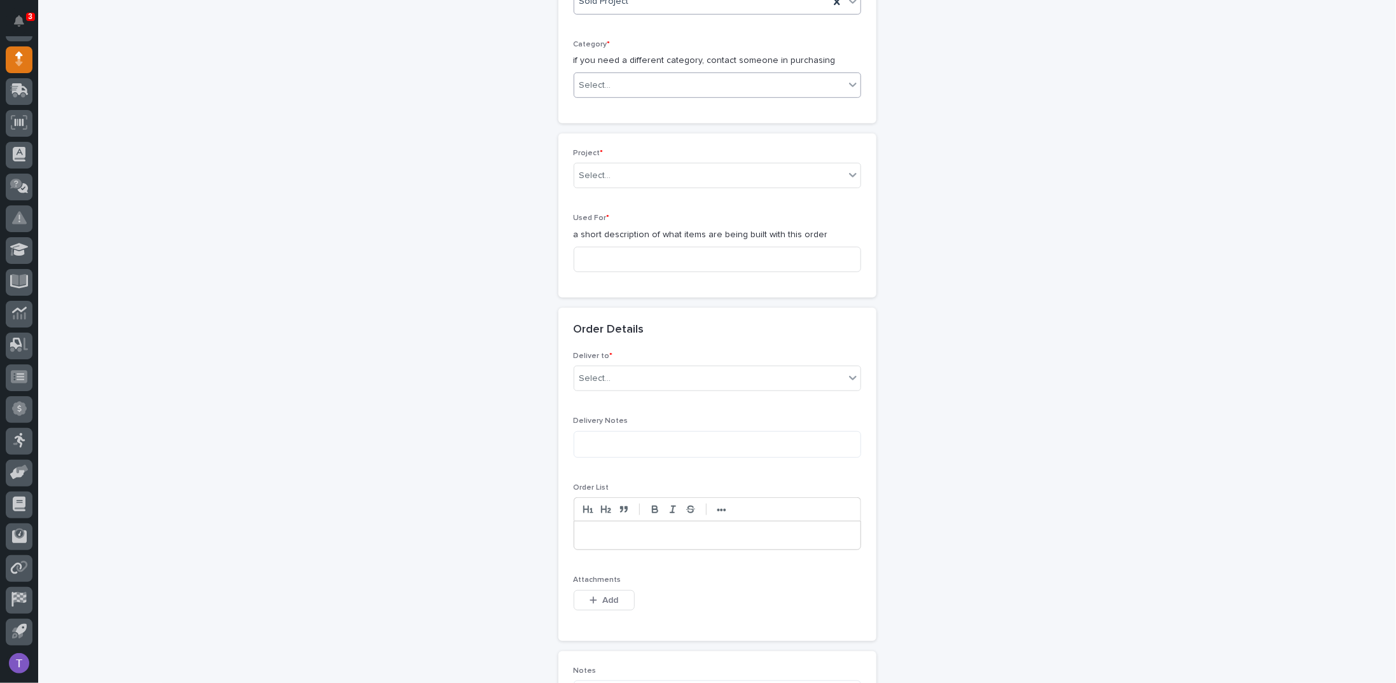
click at [597, 79] on div "Select..." at bounding box center [596, 85] width 32 height 13
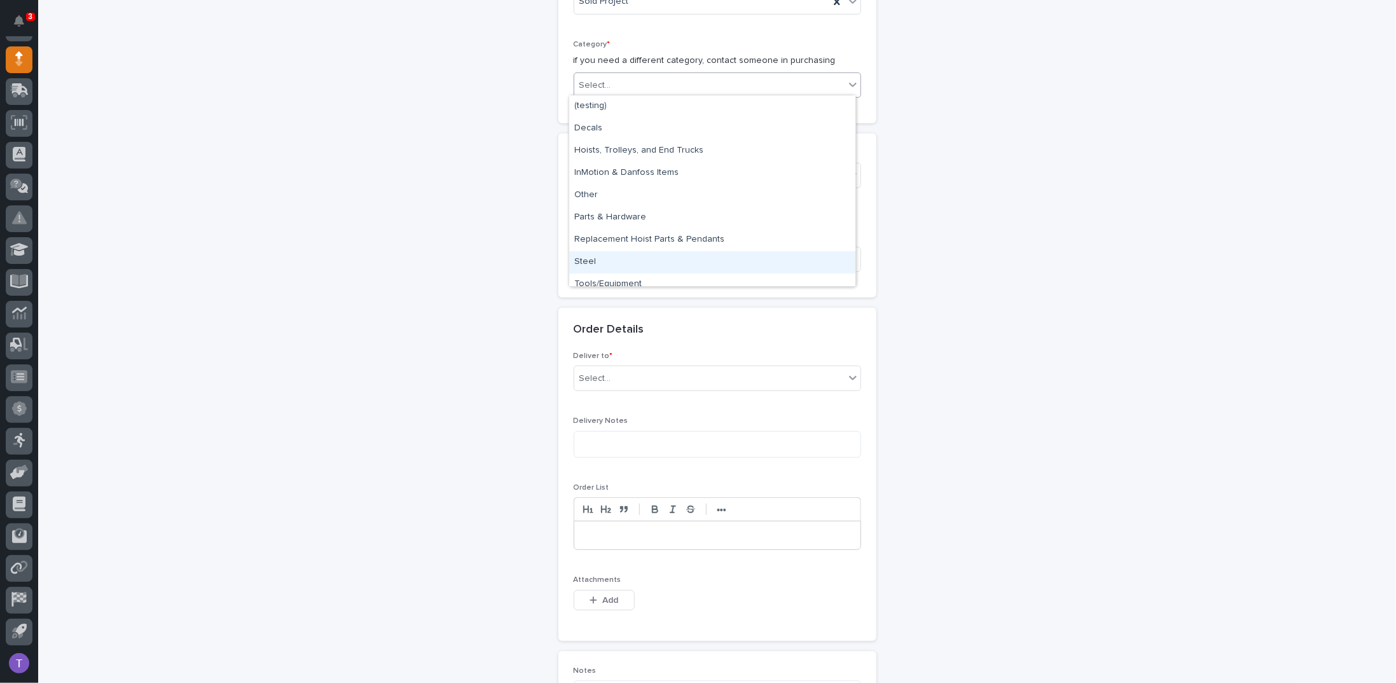
drag, startPoint x: 585, startPoint y: 249, endPoint x: 585, endPoint y: 258, distance: 8.3
click at [585, 258] on div "Steel" at bounding box center [712, 262] width 286 height 22
click at [596, 255] on input at bounding box center [718, 259] width 288 height 25
paste input "Mezzanine #1 Guardrail"
click at [633, 254] on input "Mezzanine #1 Guardrail" at bounding box center [718, 259] width 288 height 25
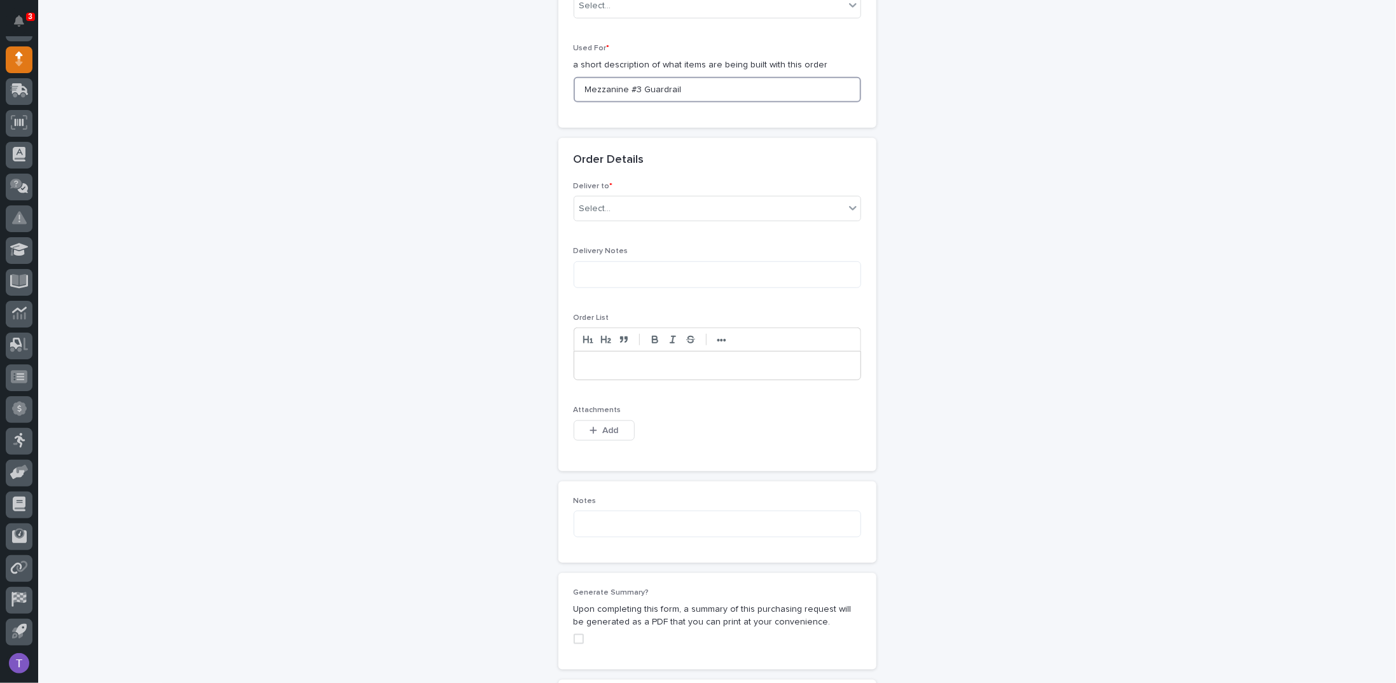
scroll to position [723, 0]
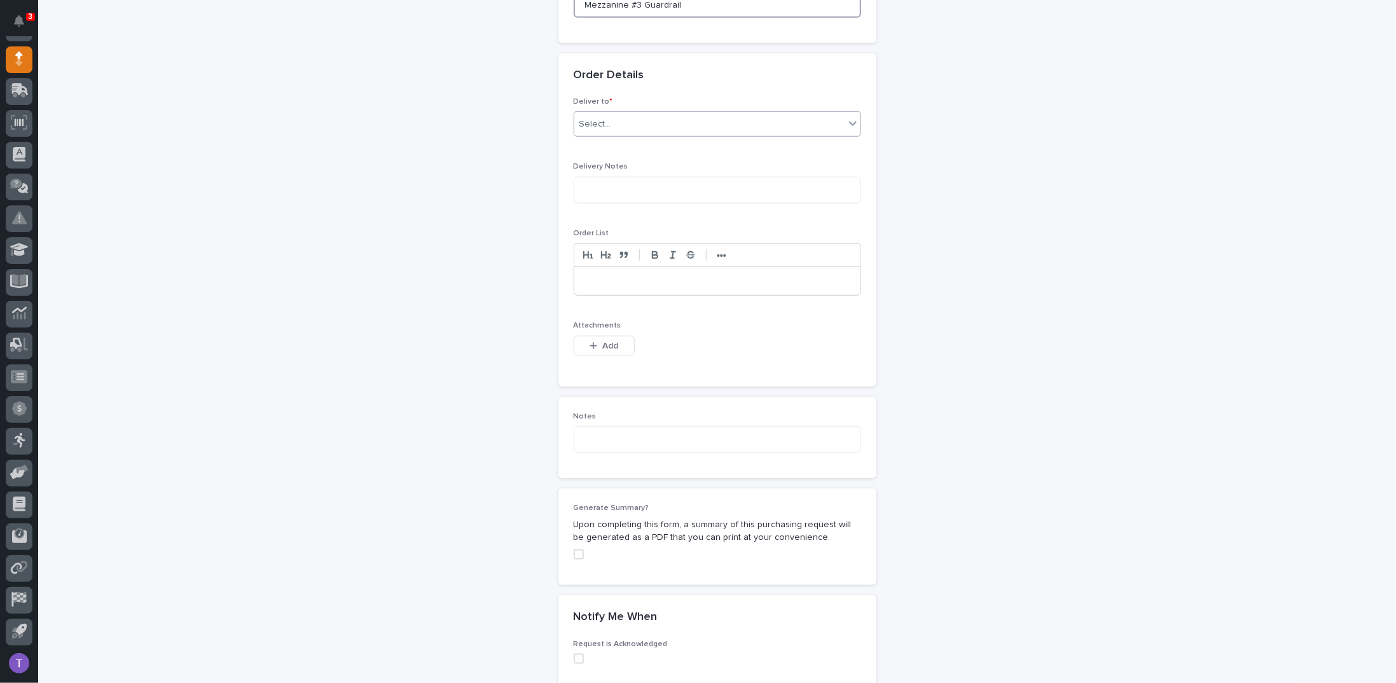
type input "Mezzanine #3 Guardrail"
click at [594, 114] on div "Select..." at bounding box center [709, 124] width 270 height 21
click at [583, 137] on div "PWI" at bounding box center [712, 145] width 286 height 22
click at [602, 340] on span "Add" at bounding box center [610, 345] width 16 height 11
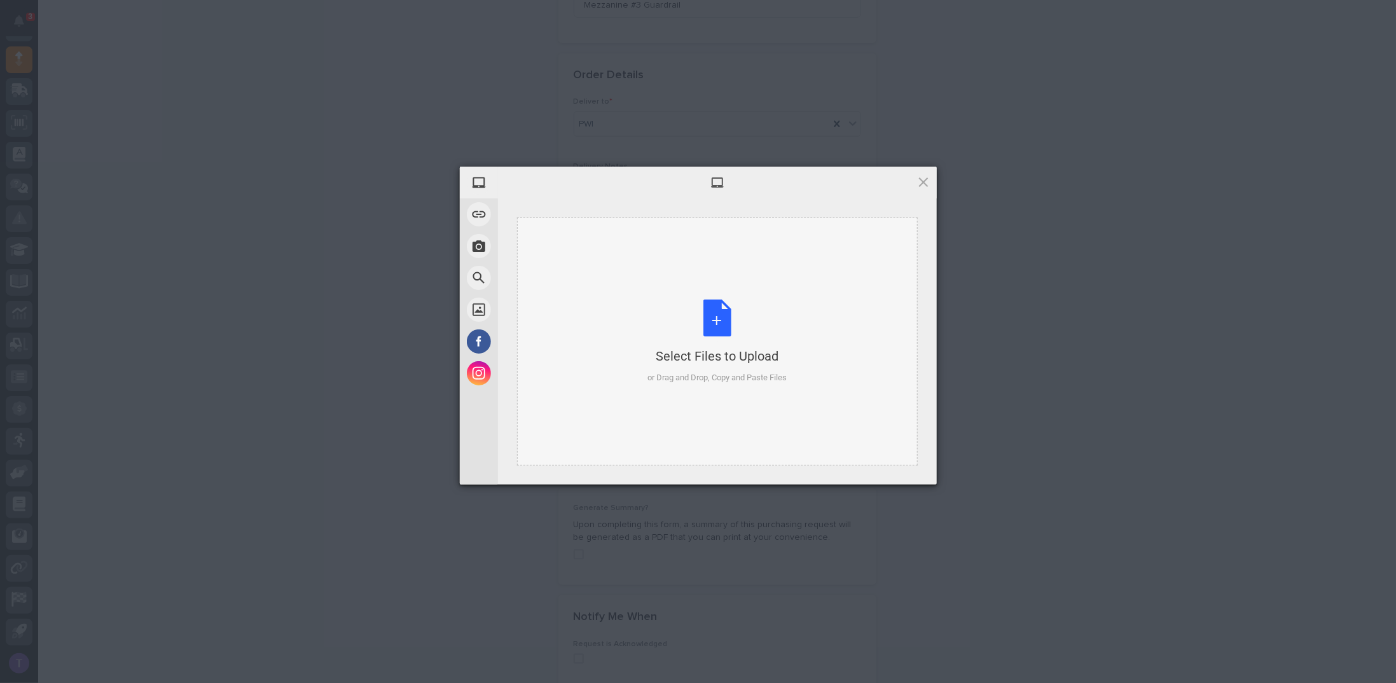
click at [720, 321] on div "Select Files to Upload or Drag and Drop, Copy and Paste Files" at bounding box center [717, 342] width 139 height 85
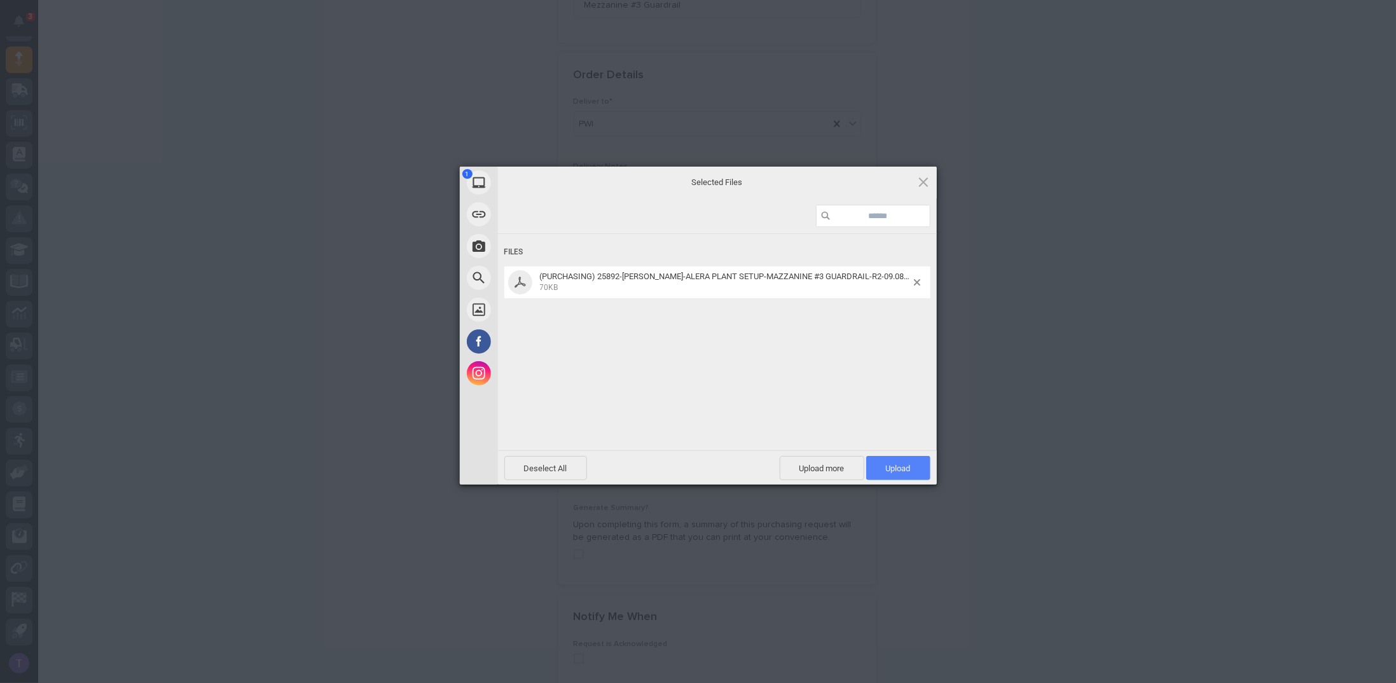
click at [896, 461] on span "Upload 1" at bounding box center [898, 468] width 64 height 24
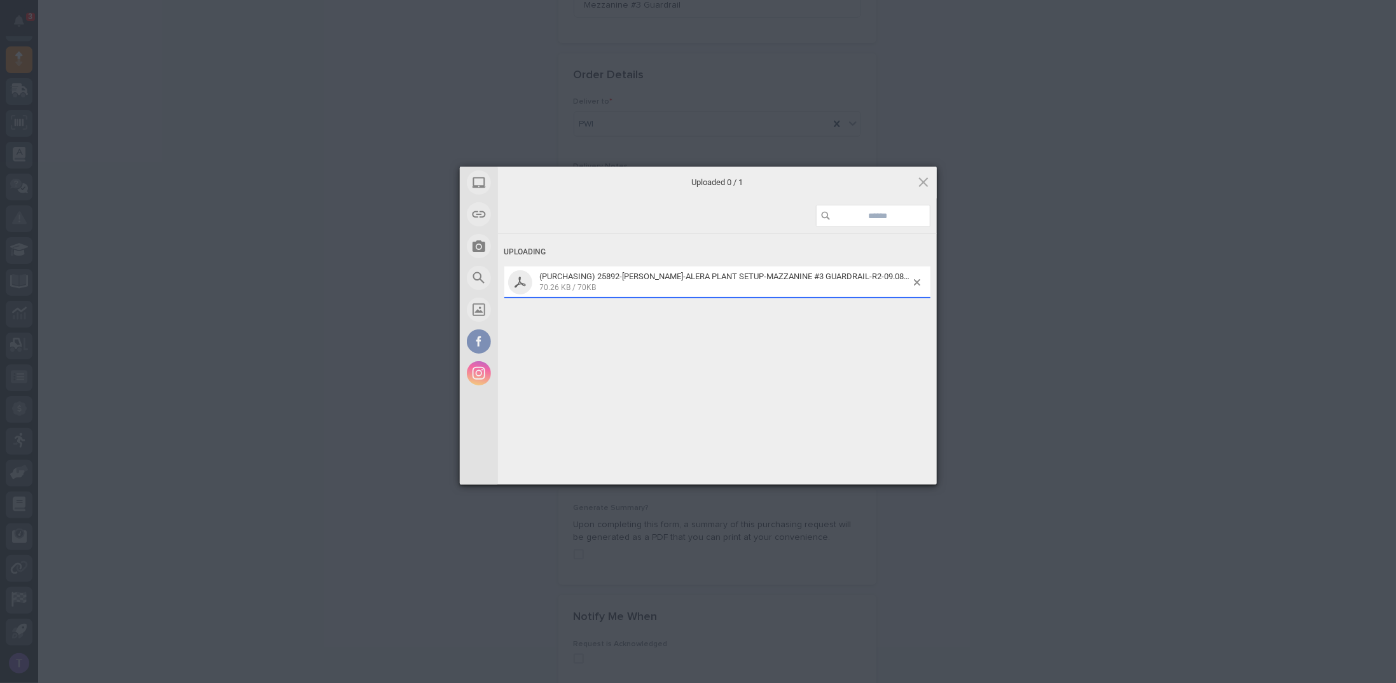
scroll to position [746, 0]
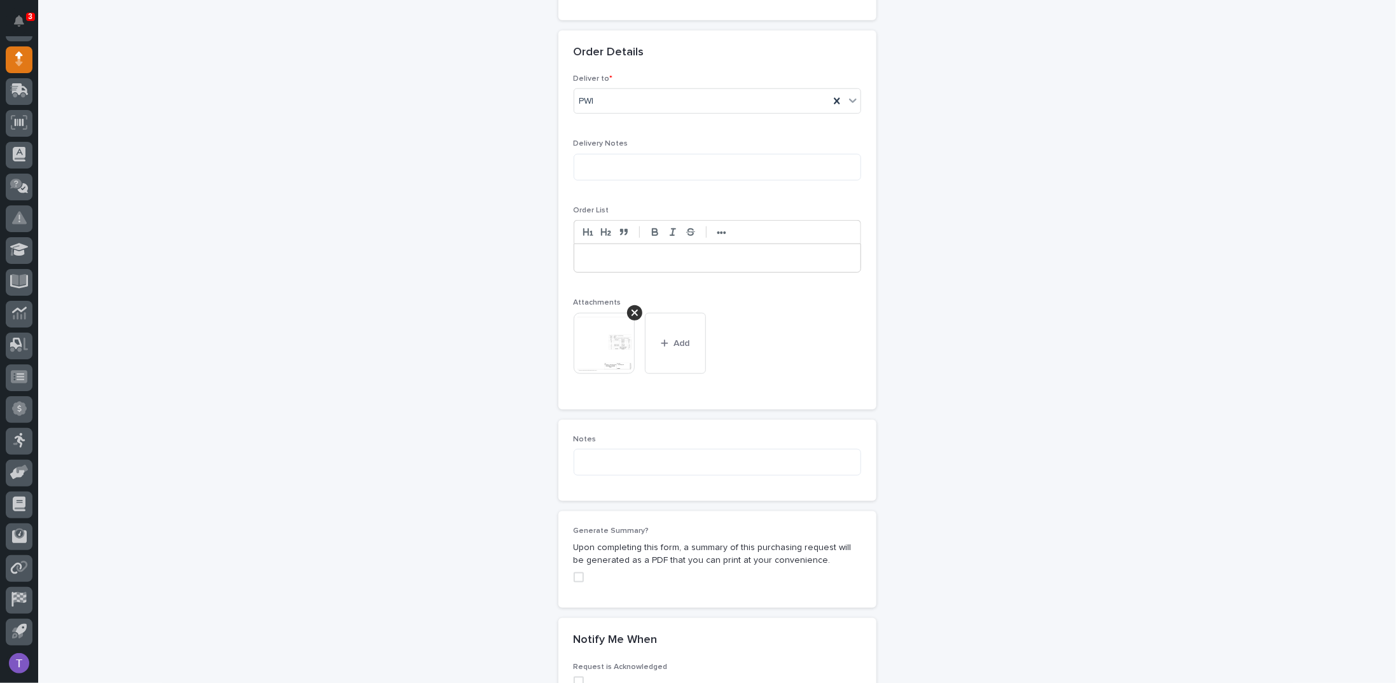
click at [574, 573] on span at bounding box center [579, 578] width 10 height 10
click at [618, 335] on img at bounding box center [604, 343] width 61 height 61
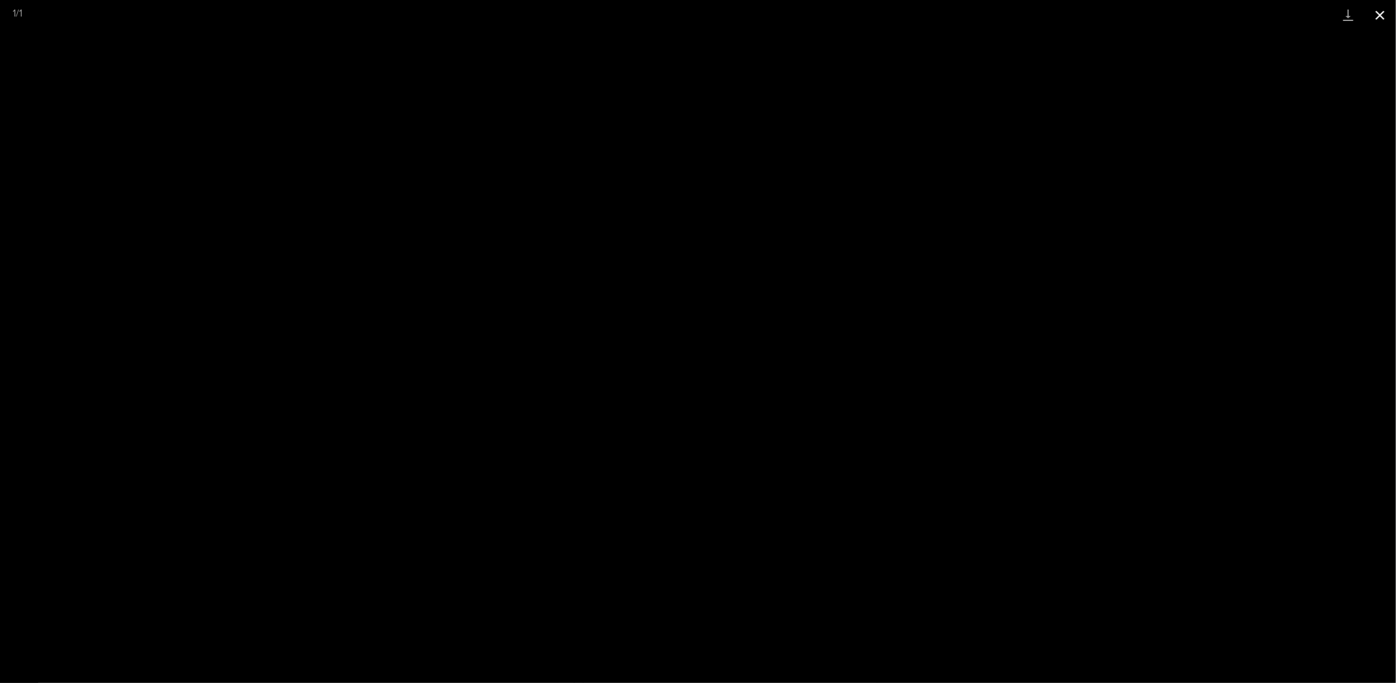
click at [1382, 10] on button "Close gallery" at bounding box center [1381, 15] width 32 height 30
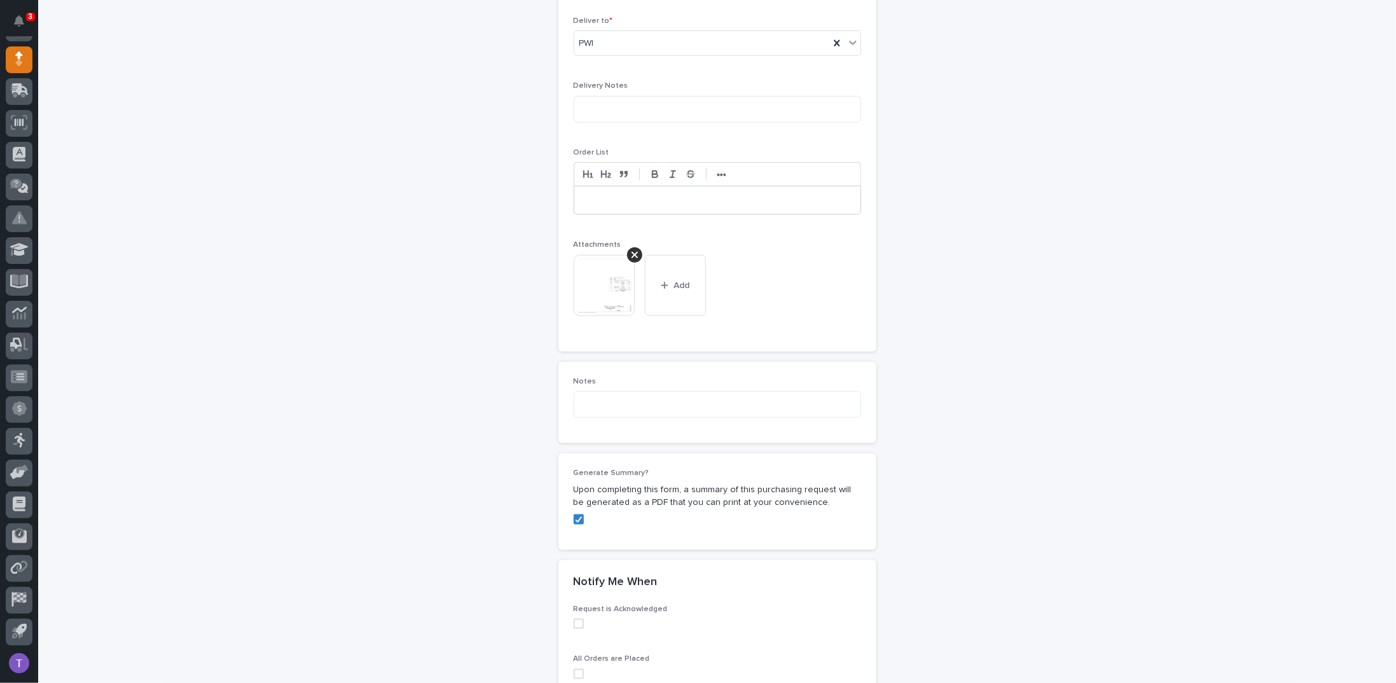
scroll to position [1000, 0]
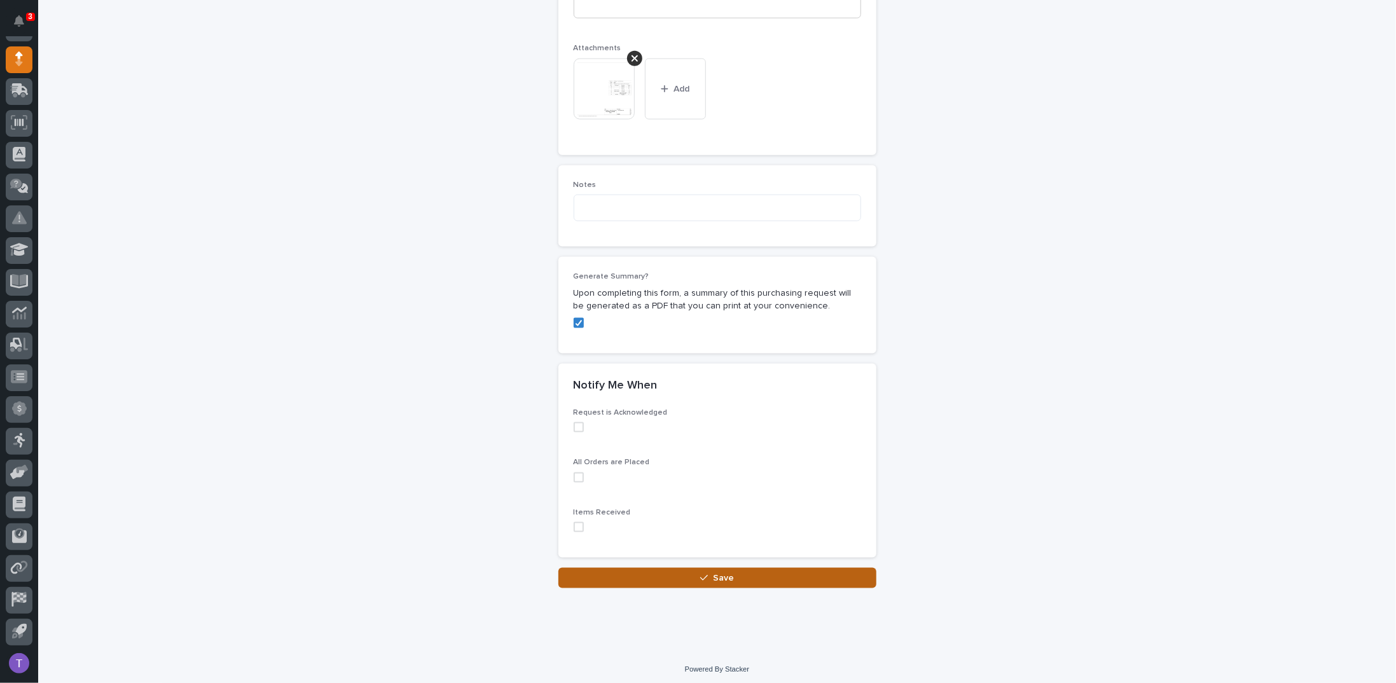
click at [730, 573] on button "Save" at bounding box center [718, 578] width 318 height 20
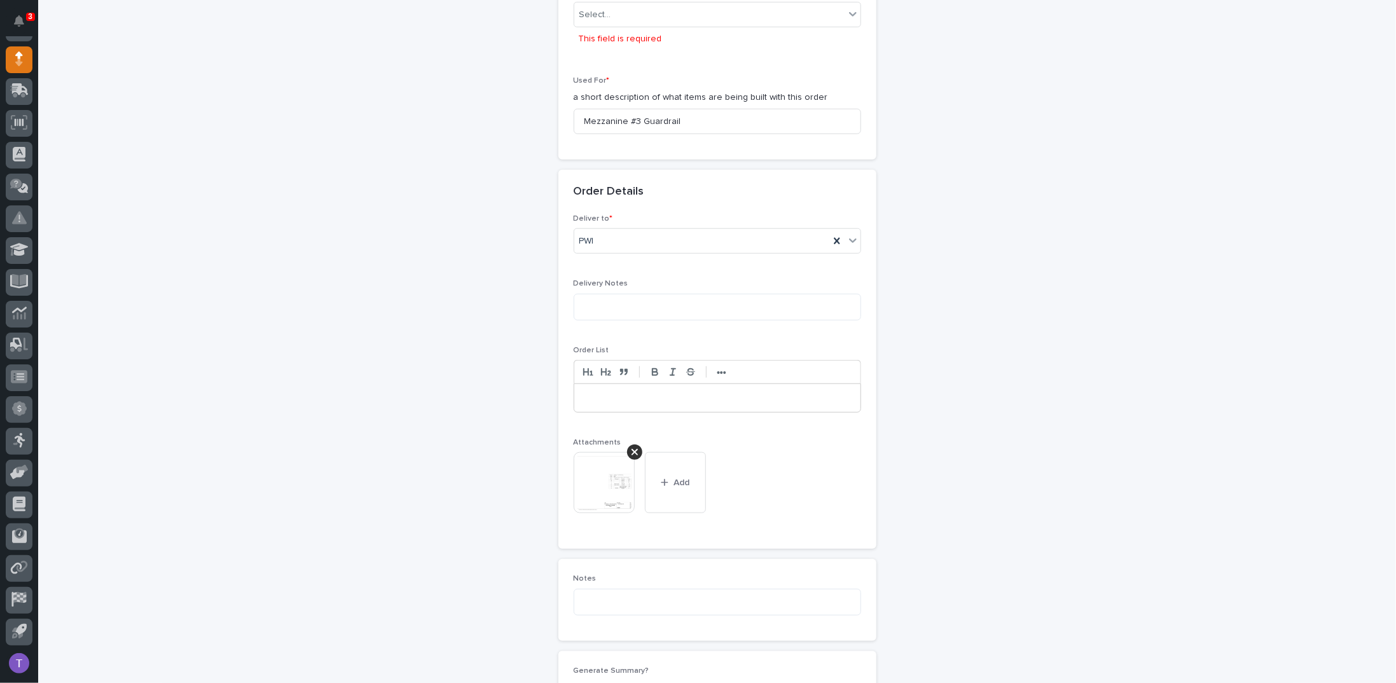
scroll to position [596, 0]
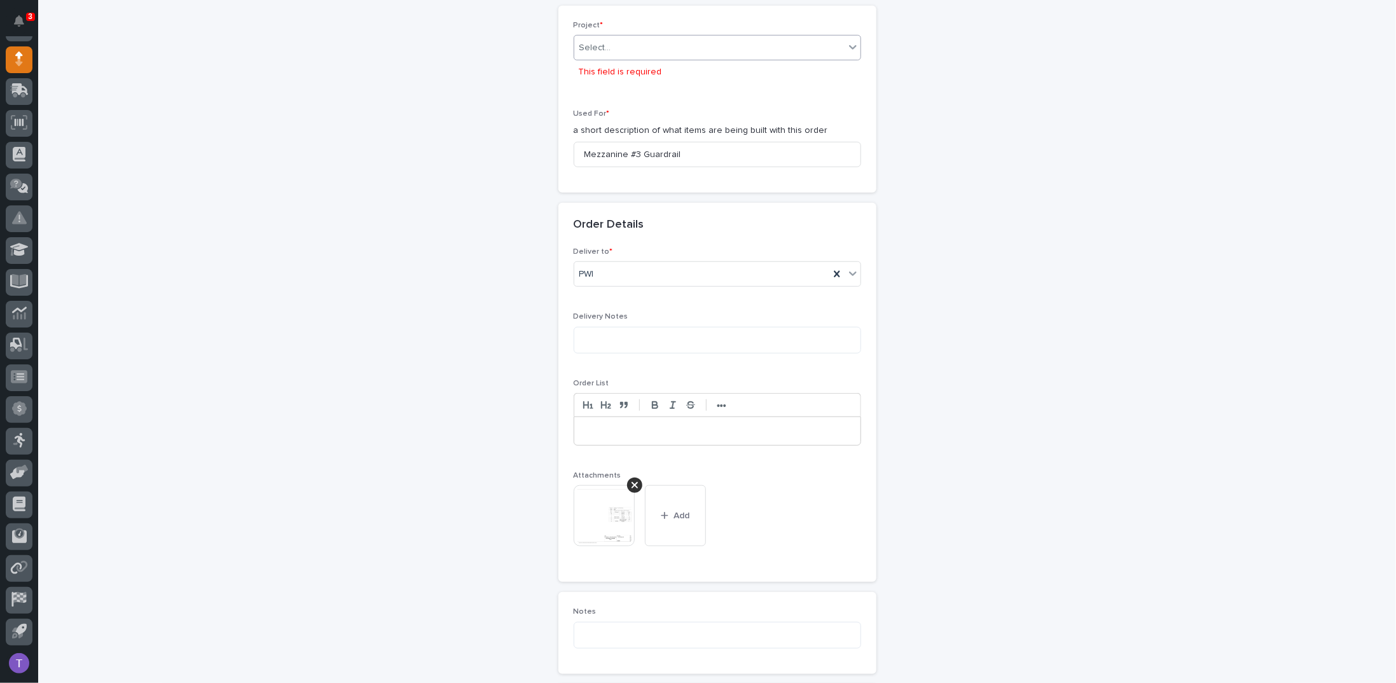
click at [629, 41] on div "Select..." at bounding box center [709, 48] width 270 height 21
type input "*****"
click at [640, 68] on div "25891 - [PERSON_NAME] Construction Inc - New Plant Setup - Mezzanine Project" at bounding box center [712, 68] width 286 height 22
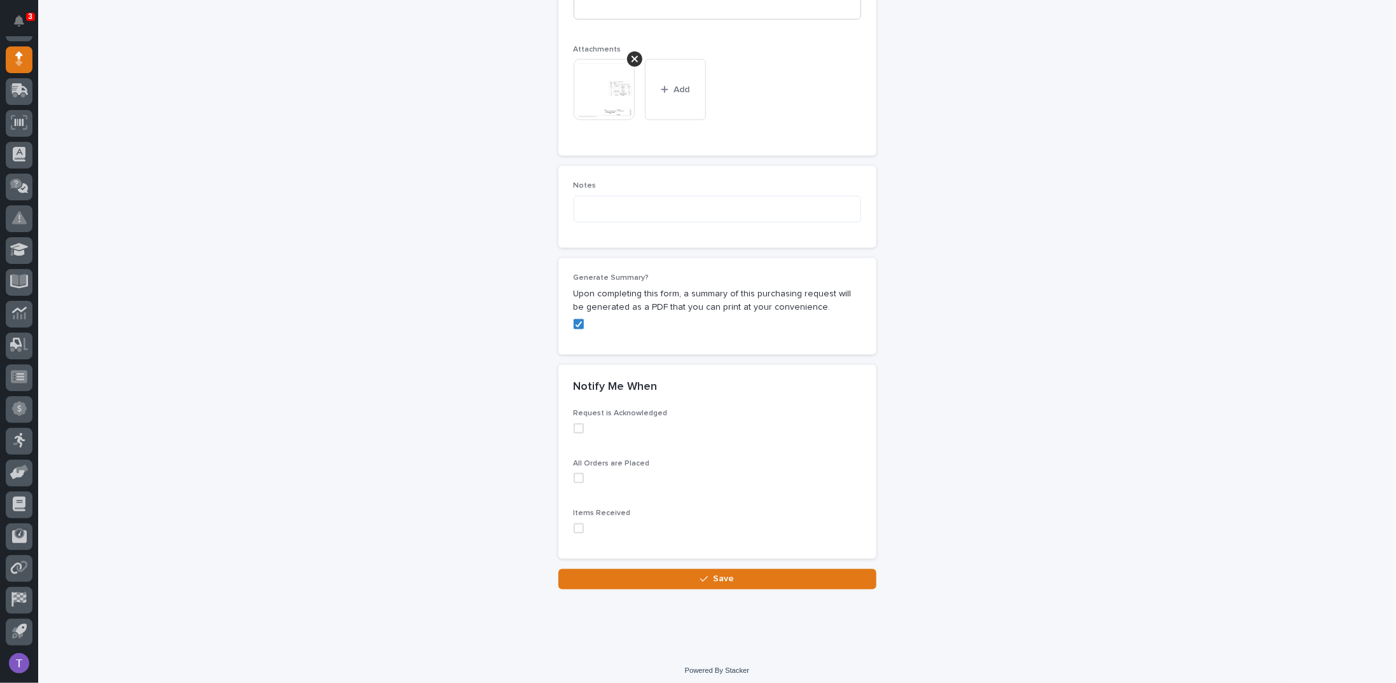
scroll to position [1016, 0]
click at [717, 573] on span "Save" at bounding box center [723, 578] width 21 height 11
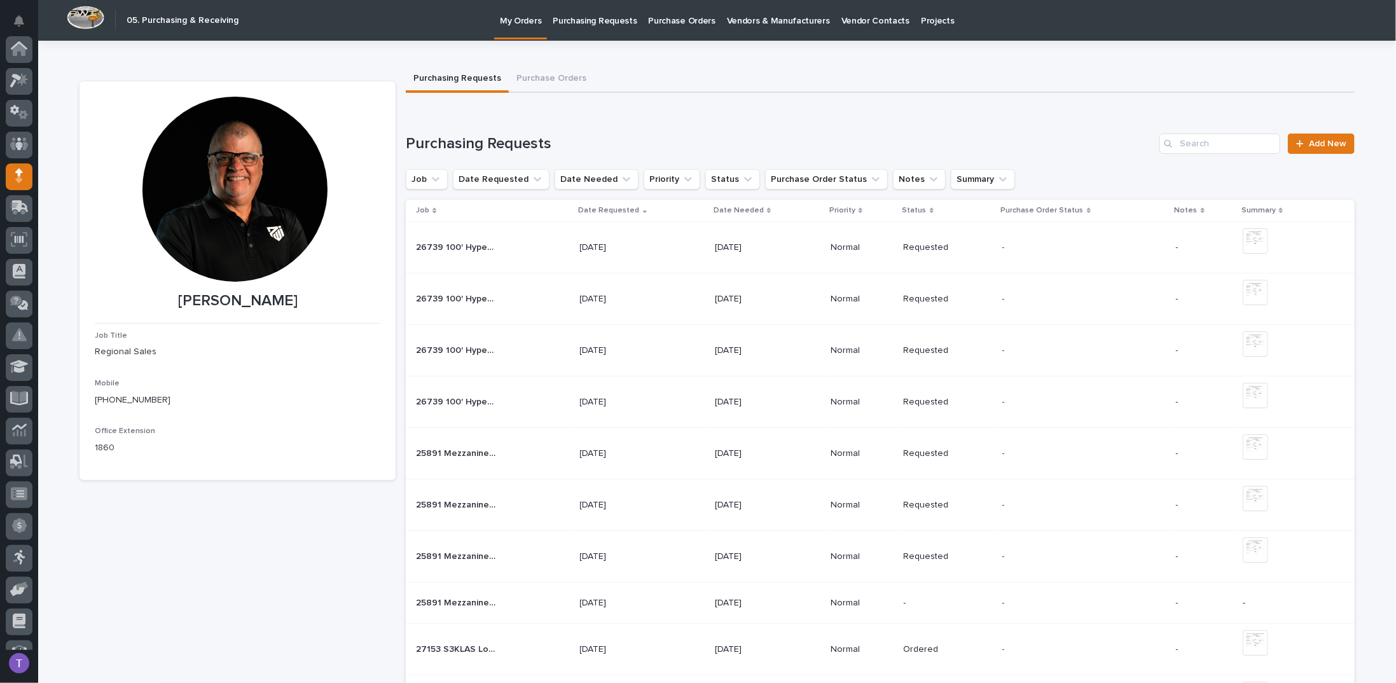
scroll to position [117, 0]
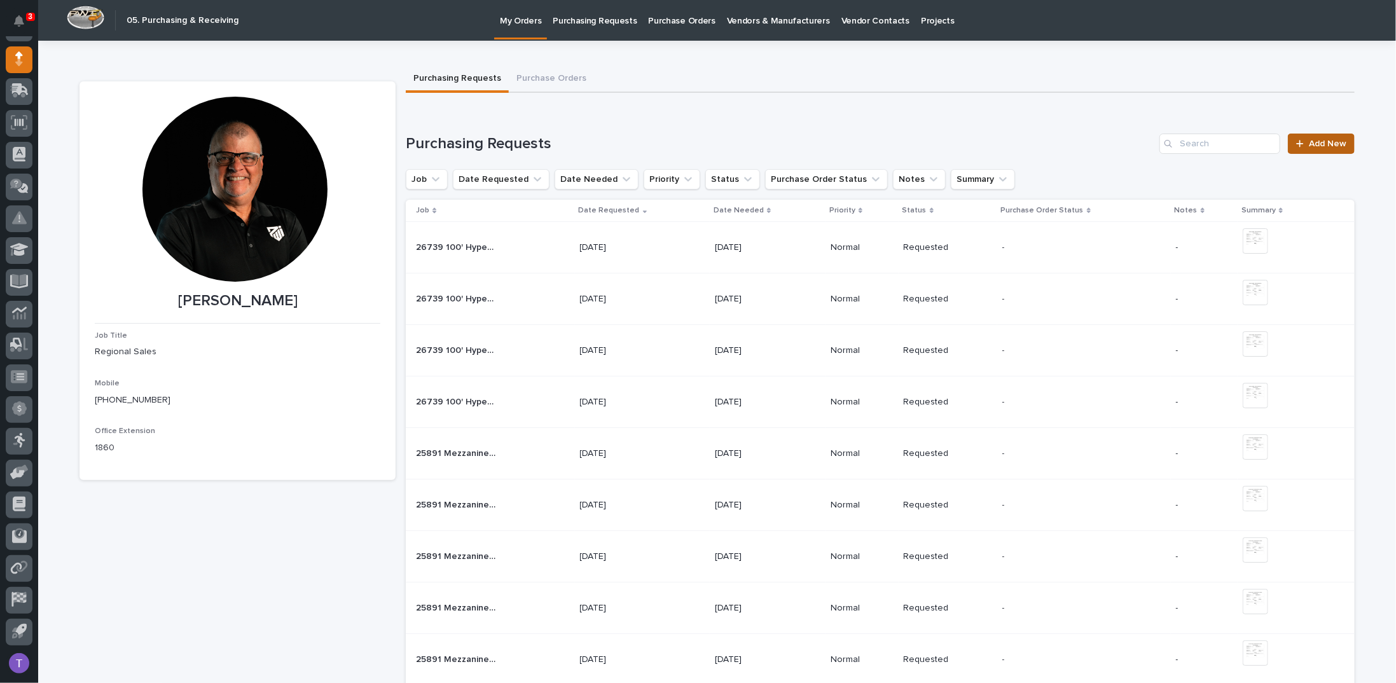
click at [1317, 144] on span "Add New" at bounding box center [1328, 143] width 38 height 9
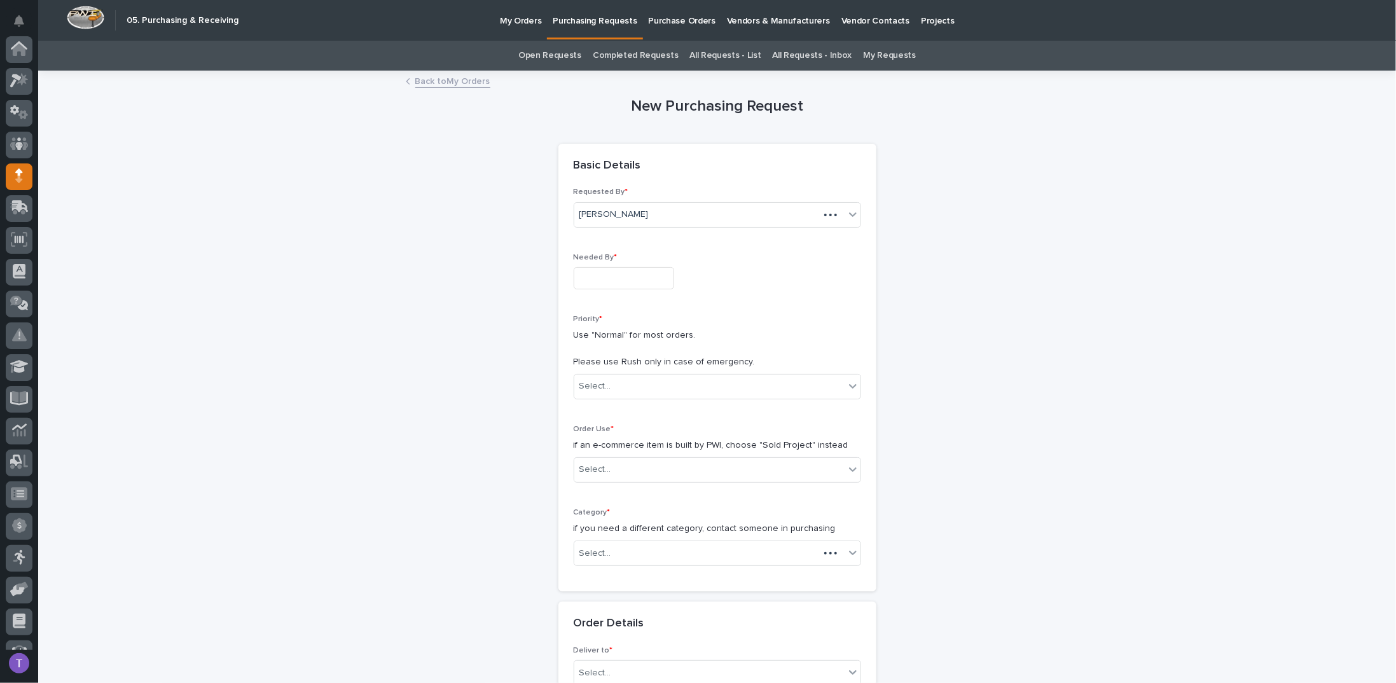
scroll to position [117, 0]
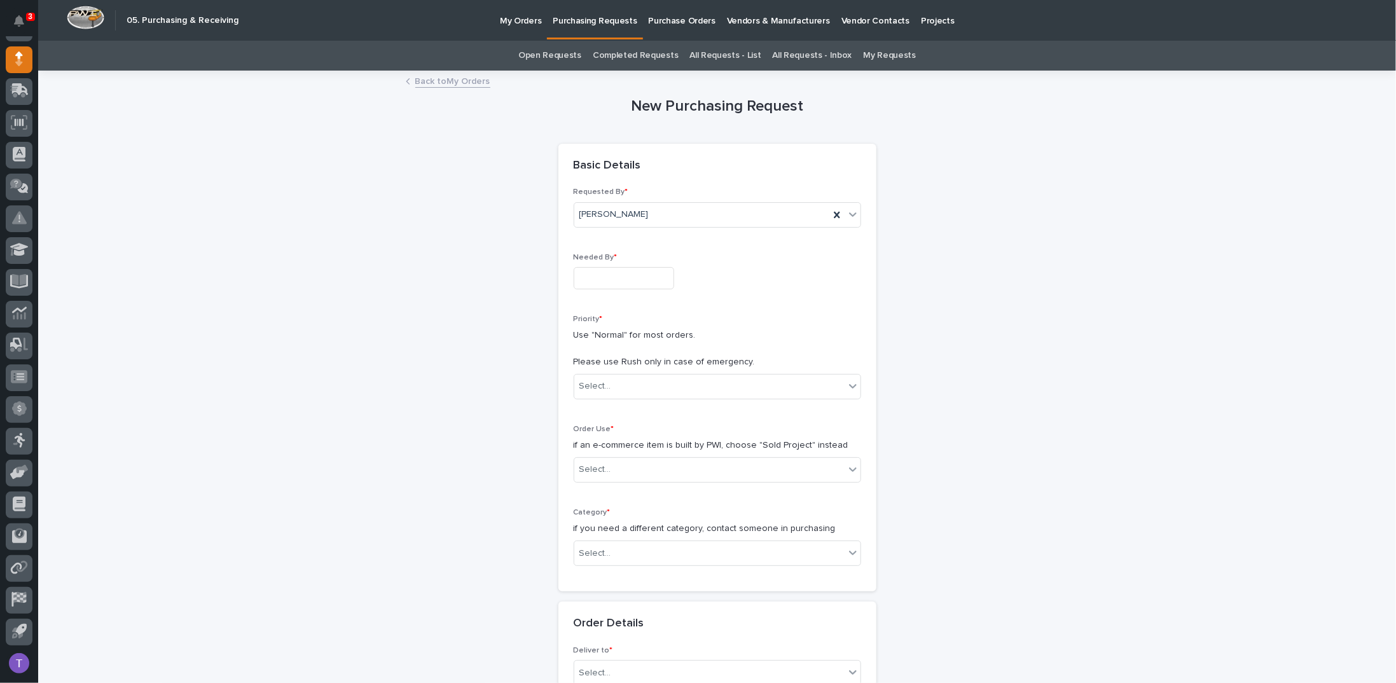
click at [602, 270] on input "text" at bounding box center [624, 278] width 101 height 22
click at [653, 174] on div "19" at bounding box center [652, 173] width 17 height 17
type input "**********"
drag, startPoint x: 588, startPoint y: 389, endPoint x: 594, endPoint y: 402, distance: 14.0
click at [588, 389] on div "Select..." at bounding box center [596, 386] width 32 height 13
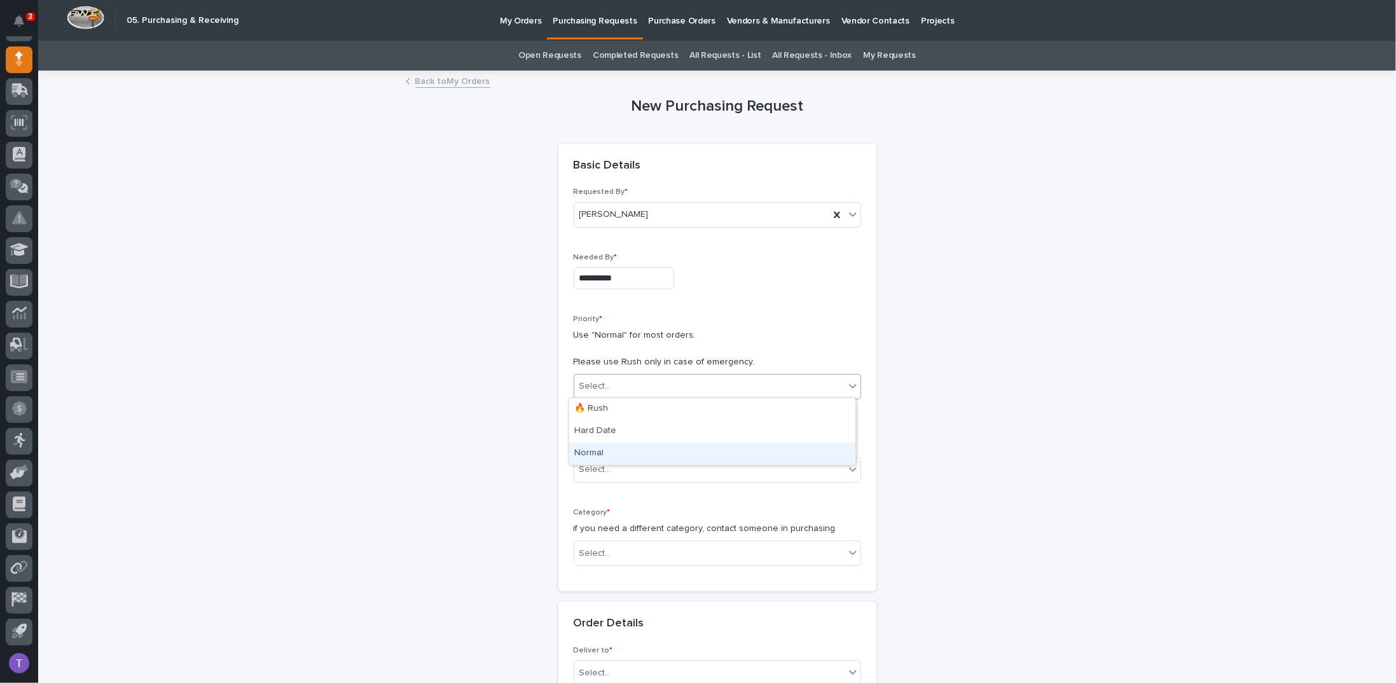
click at [586, 451] on div "Normal" at bounding box center [712, 454] width 286 height 22
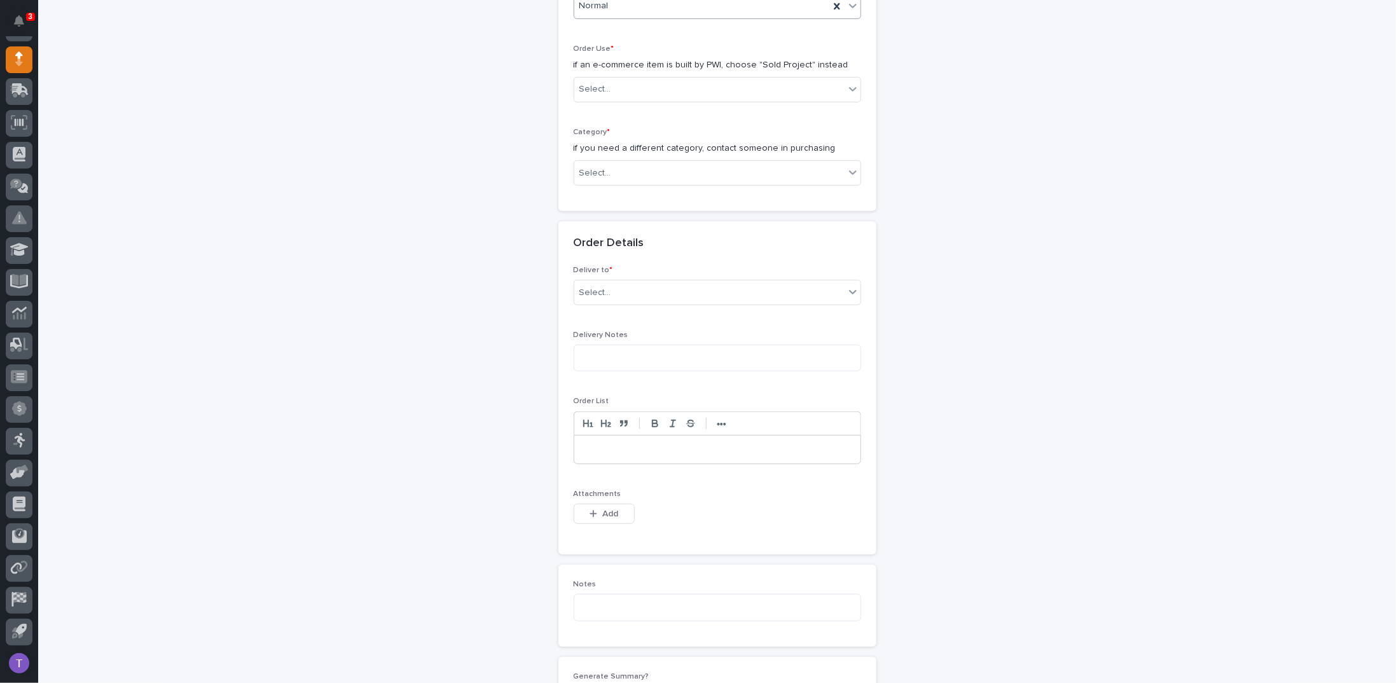
scroll to position [382, 0]
click at [597, 82] on div "Select..." at bounding box center [596, 87] width 32 height 13
click at [597, 106] on div "Sold Project" at bounding box center [712, 110] width 286 height 22
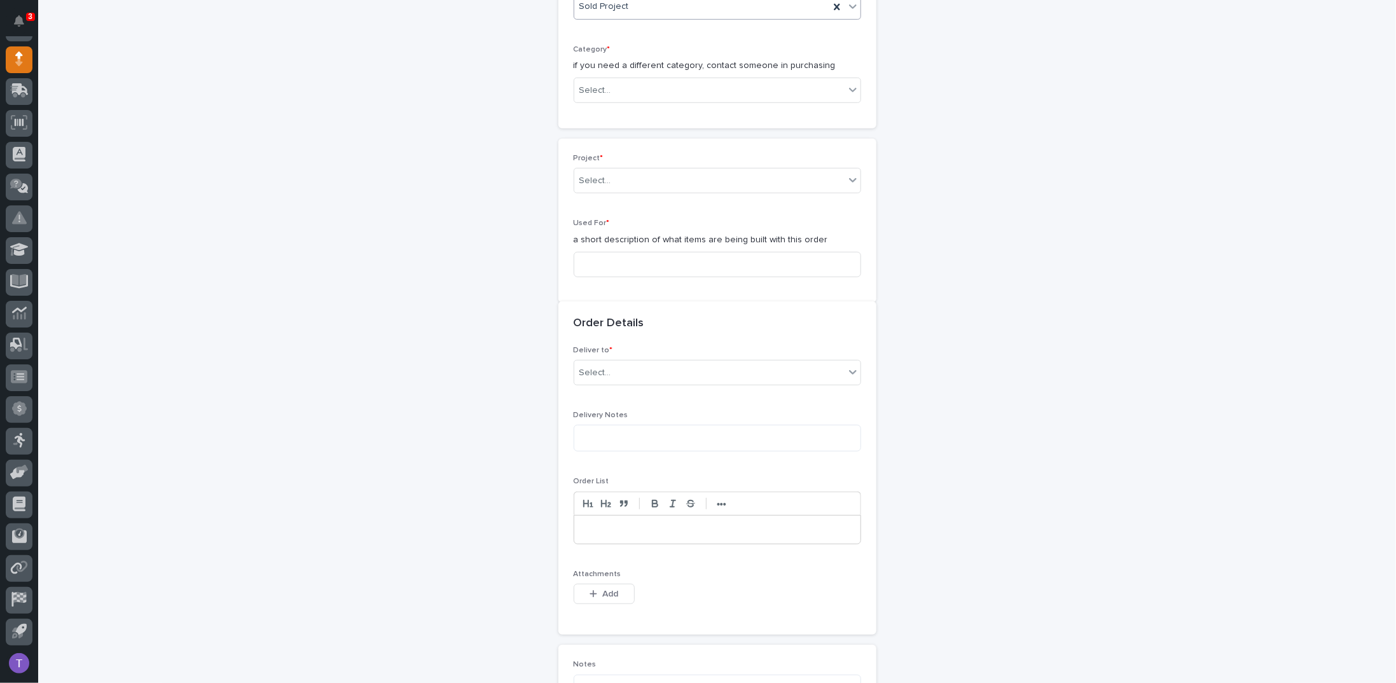
scroll to position [468, 0]
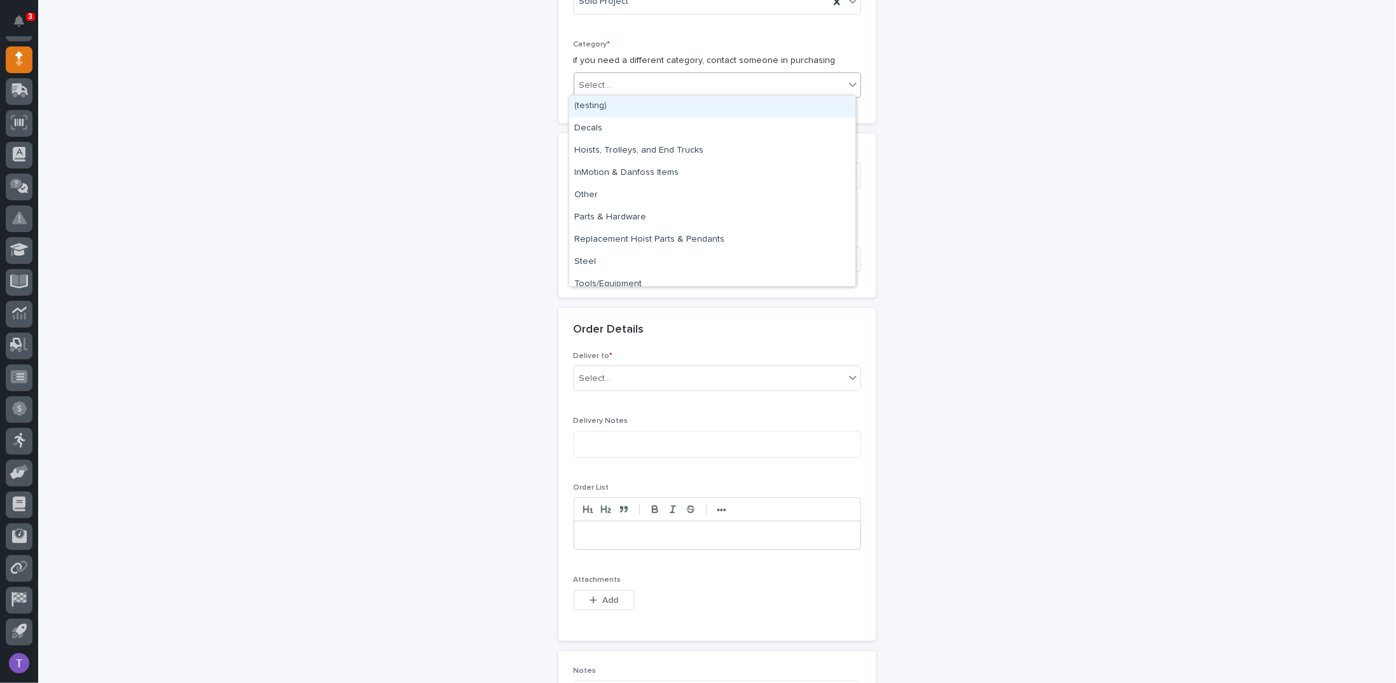
click at [595, 79] on div "Select..." at bounding box center [596, 85] width 32 height 13
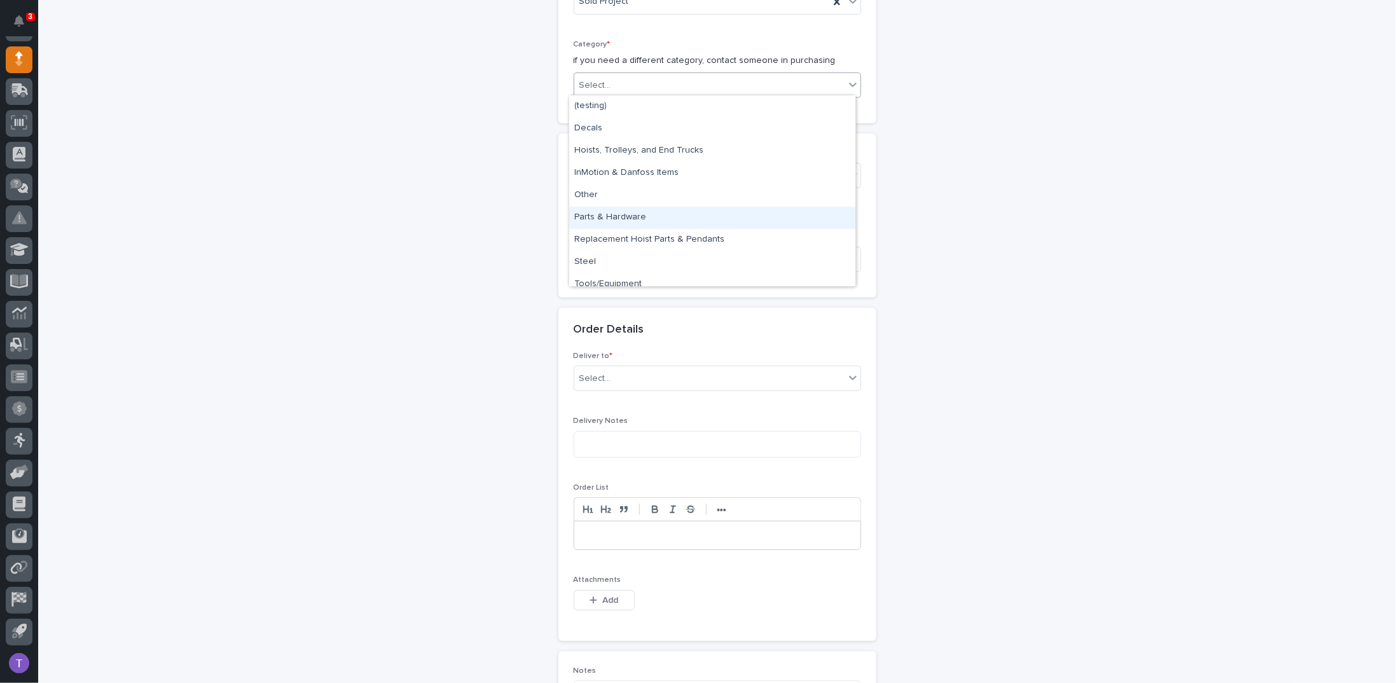
drag, startPoint x: 598, startPoint y: 205, endPoint x: 597, endPoint y: 214, distance: 9.6
click at [597, 214] on div "Parts & Hardware" at bounding box center [712, 218] width 286 height 22
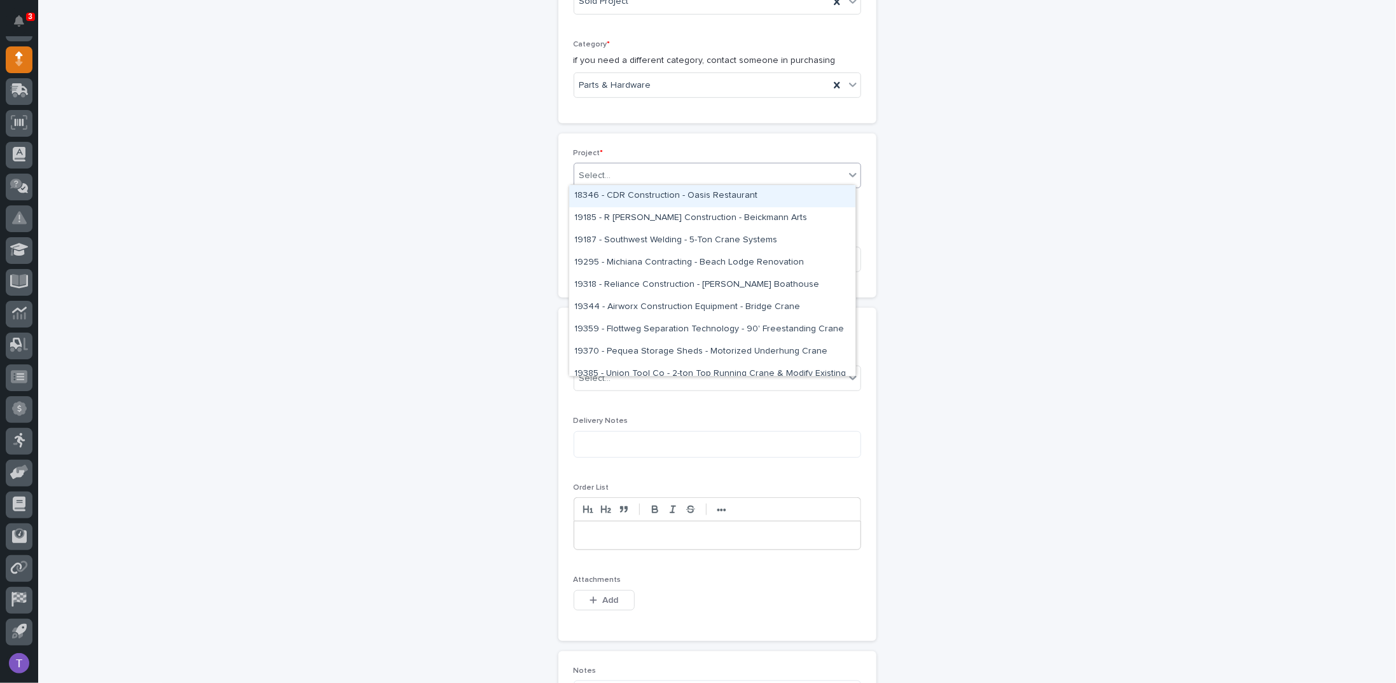
click at [594, 169] on div "Select..." at bounding box center [596, 175] width 32 height 13
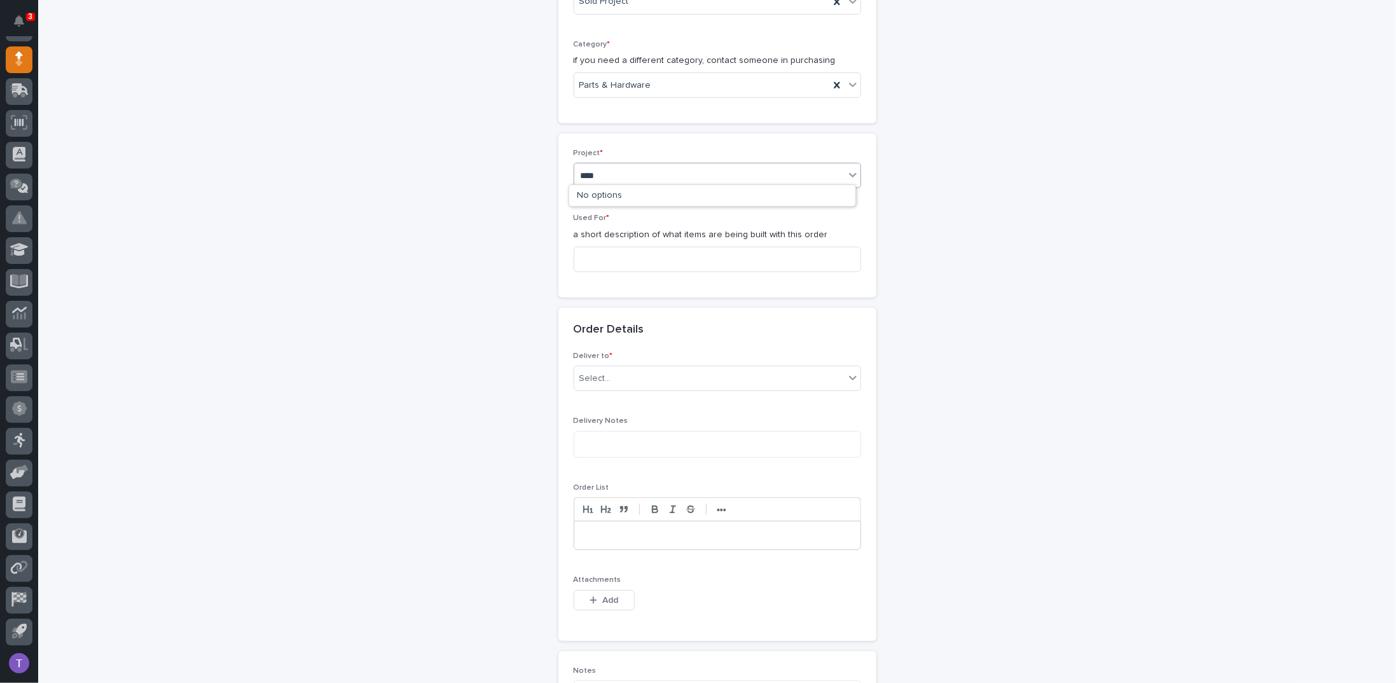
type input "*****"
click at [608, 191] on div "25891 - [PERSON_NAME] Construction Inc - New Plant Setup - Mezzanine Project" at bounding box center [712, 196] width 286 height 22
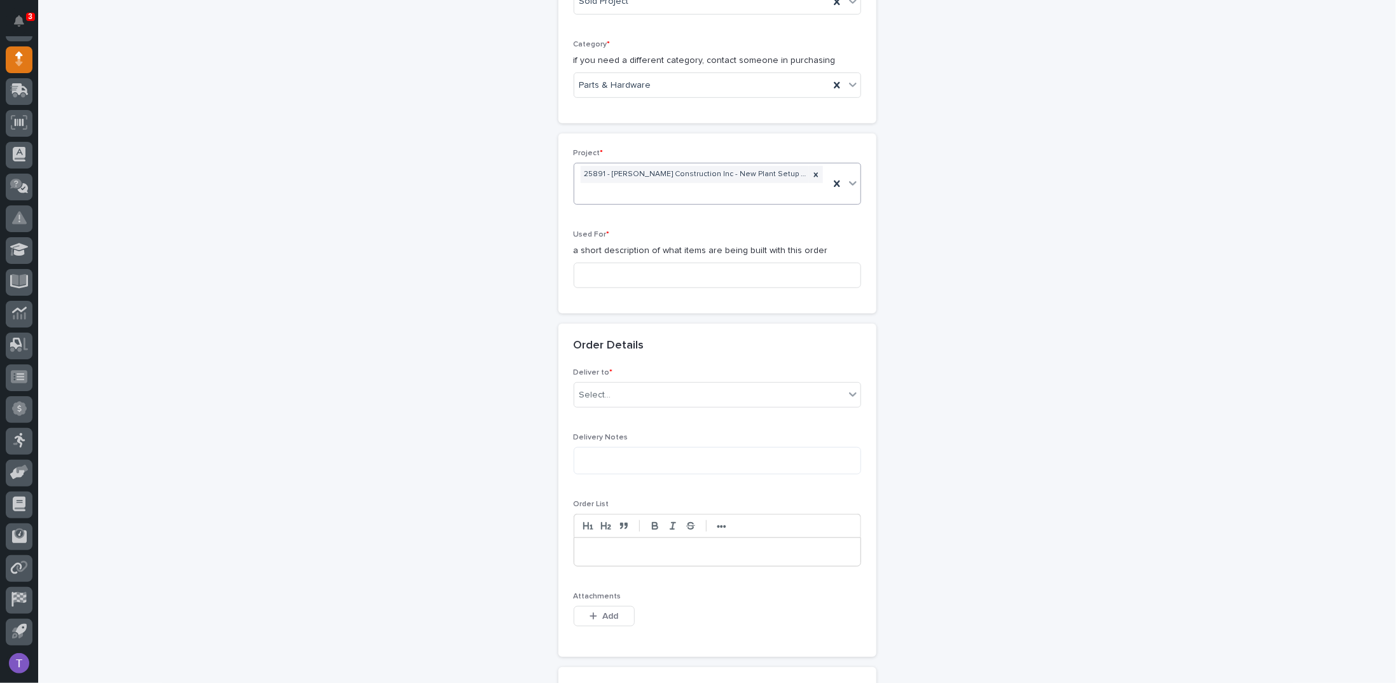
scroll to position [476, 0]
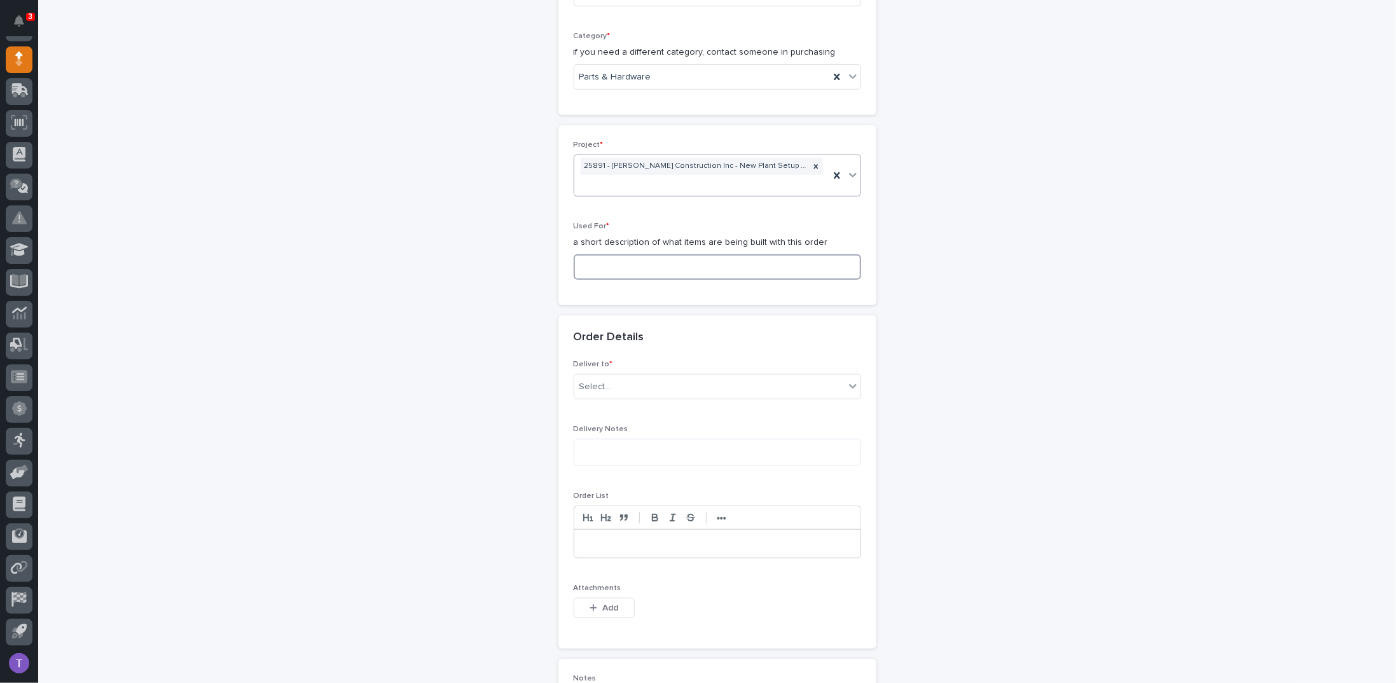
click at [589, 263] on input at bounding box center [718, 266] width 288 height 25
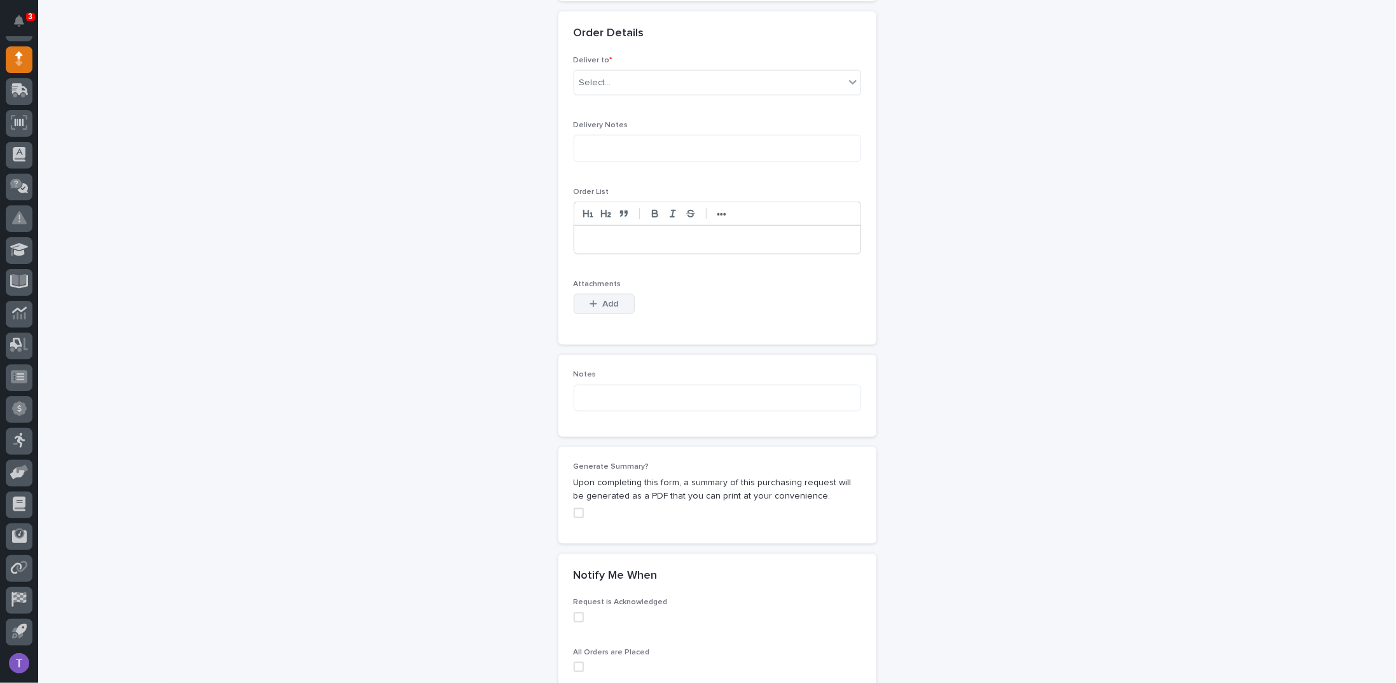
scroll to position [795, 0]
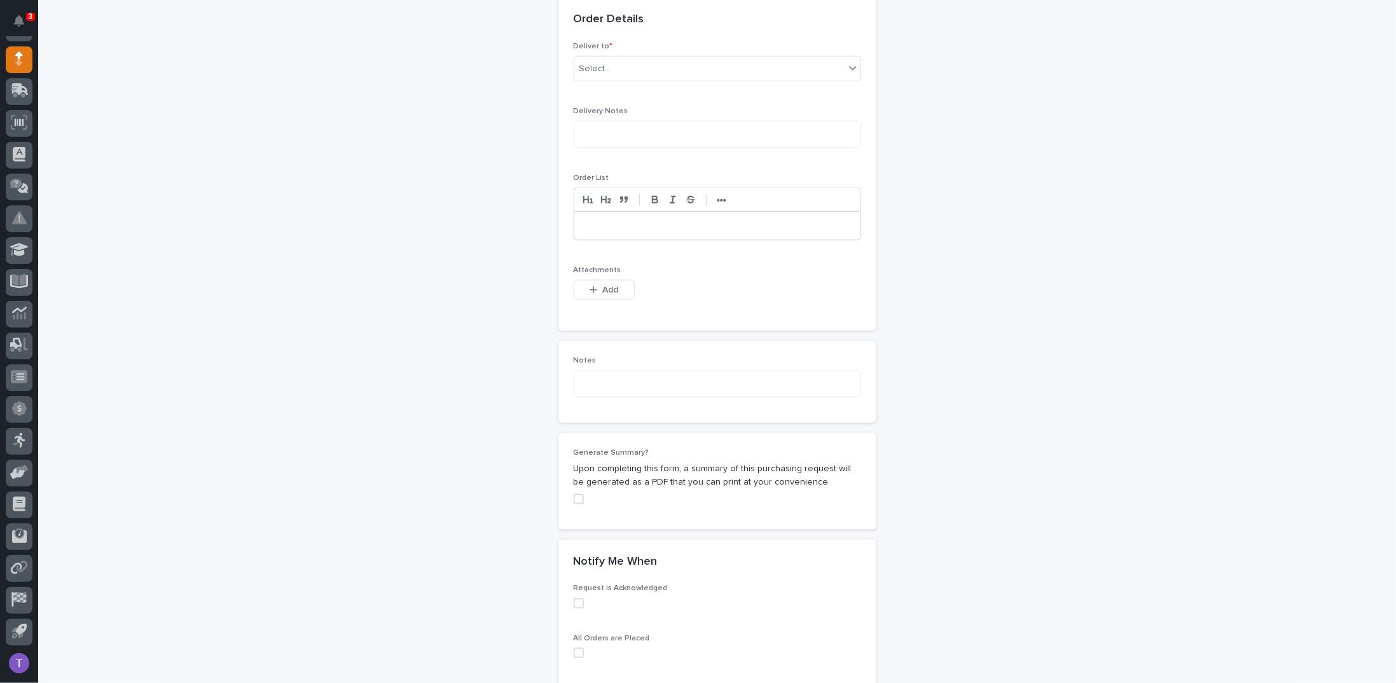
type input "(2) - Production Crosswalks & (1) - Breakroom Crosswalk"
click at [597, 45] on span "Deliver to *" at bounding box center [593, 47] width 39 height 8
click at [590, 64] on div "Select..." at bounding box center [596, 68] width 32 height 13
click at [587, 86] on div "PWI" at bounding box center [712, 89] width 286 height 22
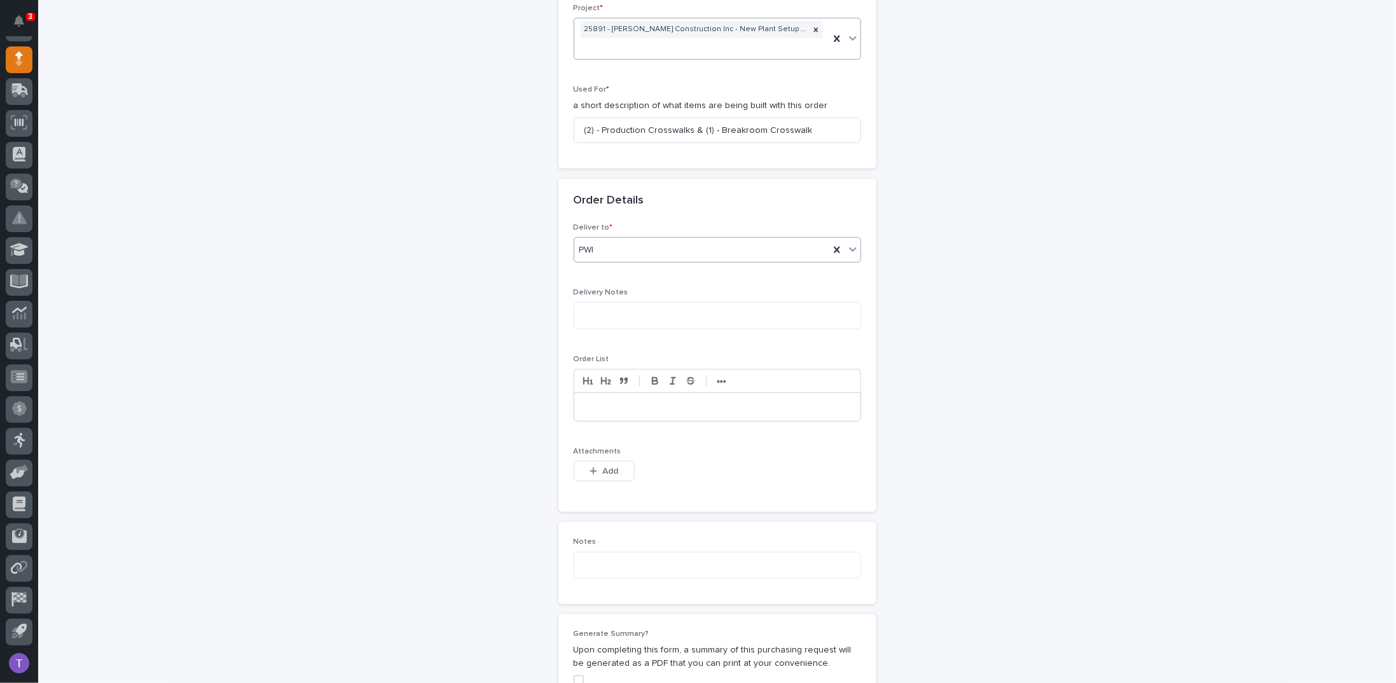
scroll to position [604, 0]
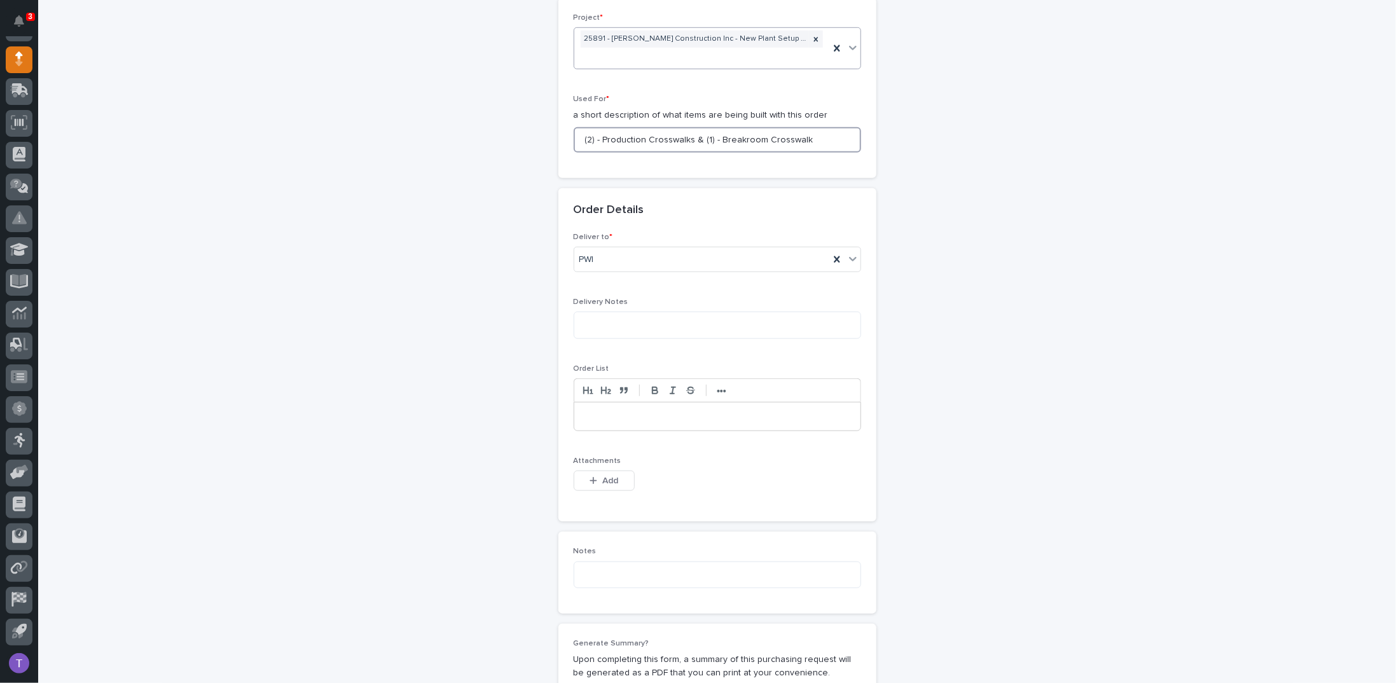
drag, startPoint x: 805, startPoint y: 132, endPoint x: 498, endPoint y: 132, distance: 306.6
click at [498, 132] on div "**********" at bounding box center [718, 211] width 1276 height 1487
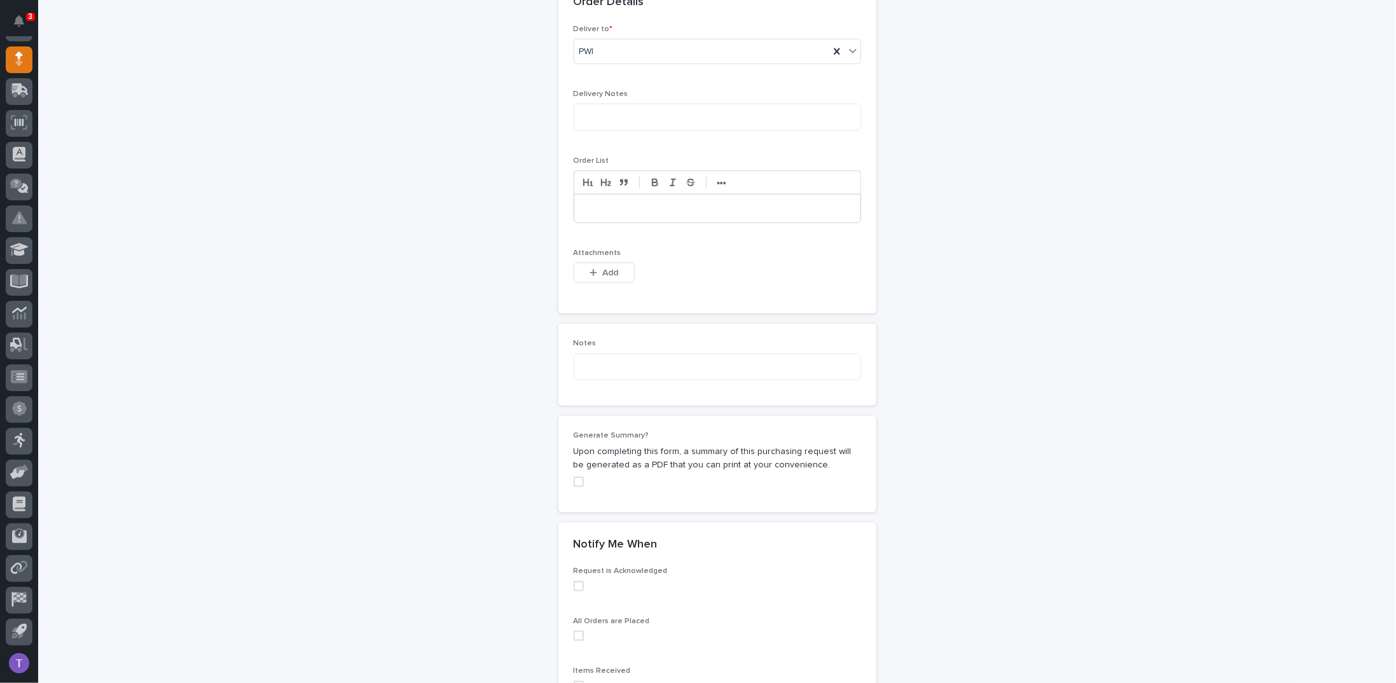
scroll to position [858, 0]
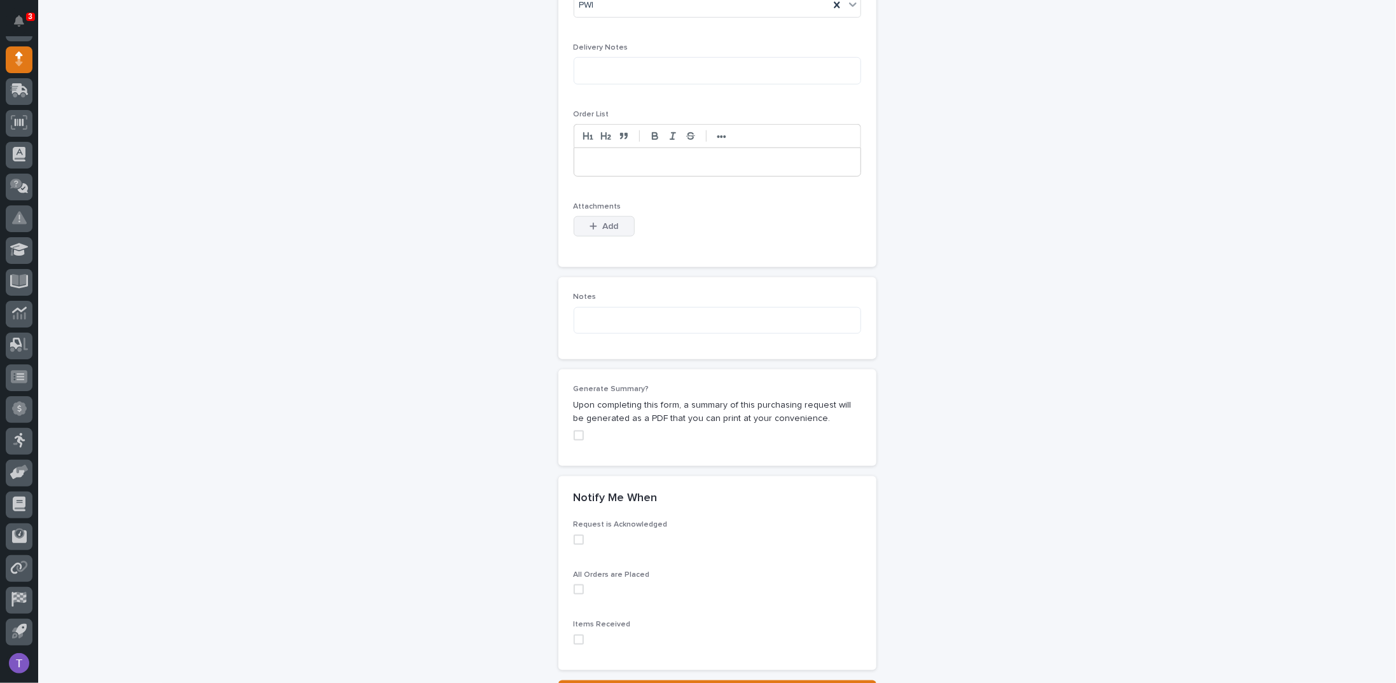
click at [602, 221] on span "Add" at bounding box center [610, 226] width 16 height 11
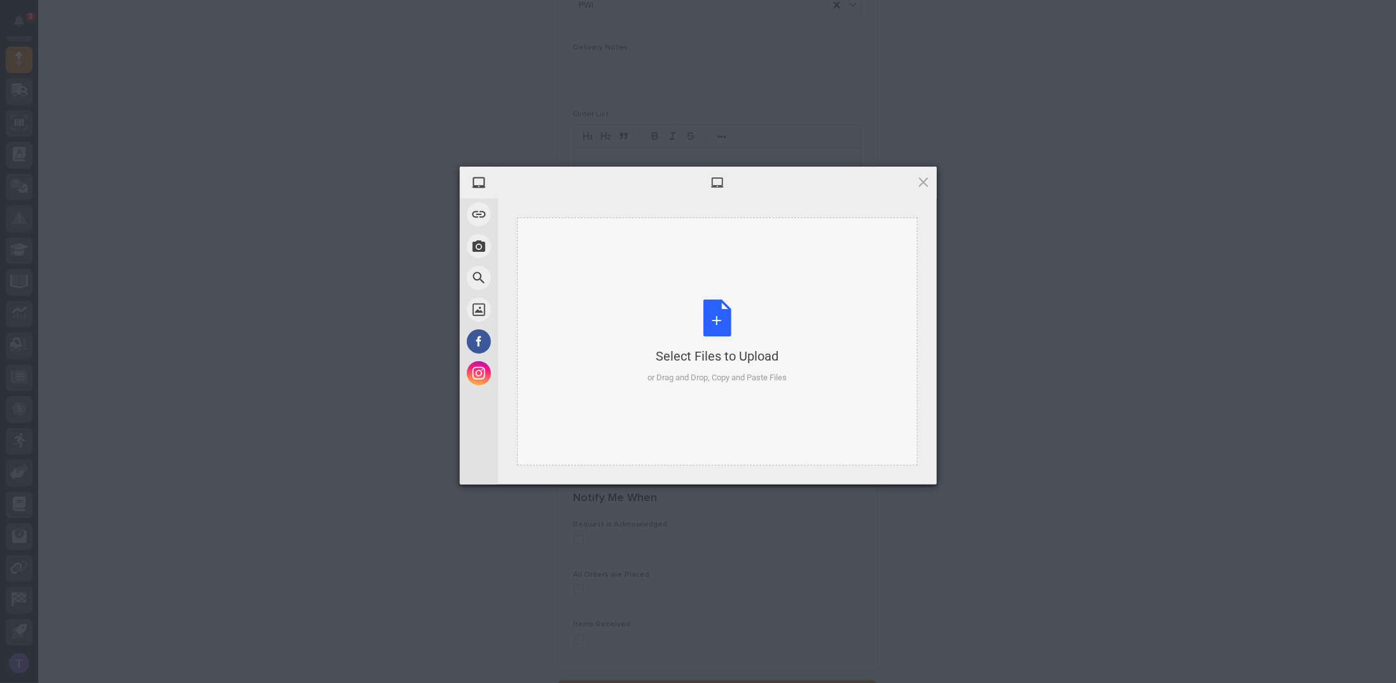
click at [716, 317] on div "Select Files to Upload or Drag and Drop, Copy and Paste Files" at bounding box center [717, 342] width 139 height 85
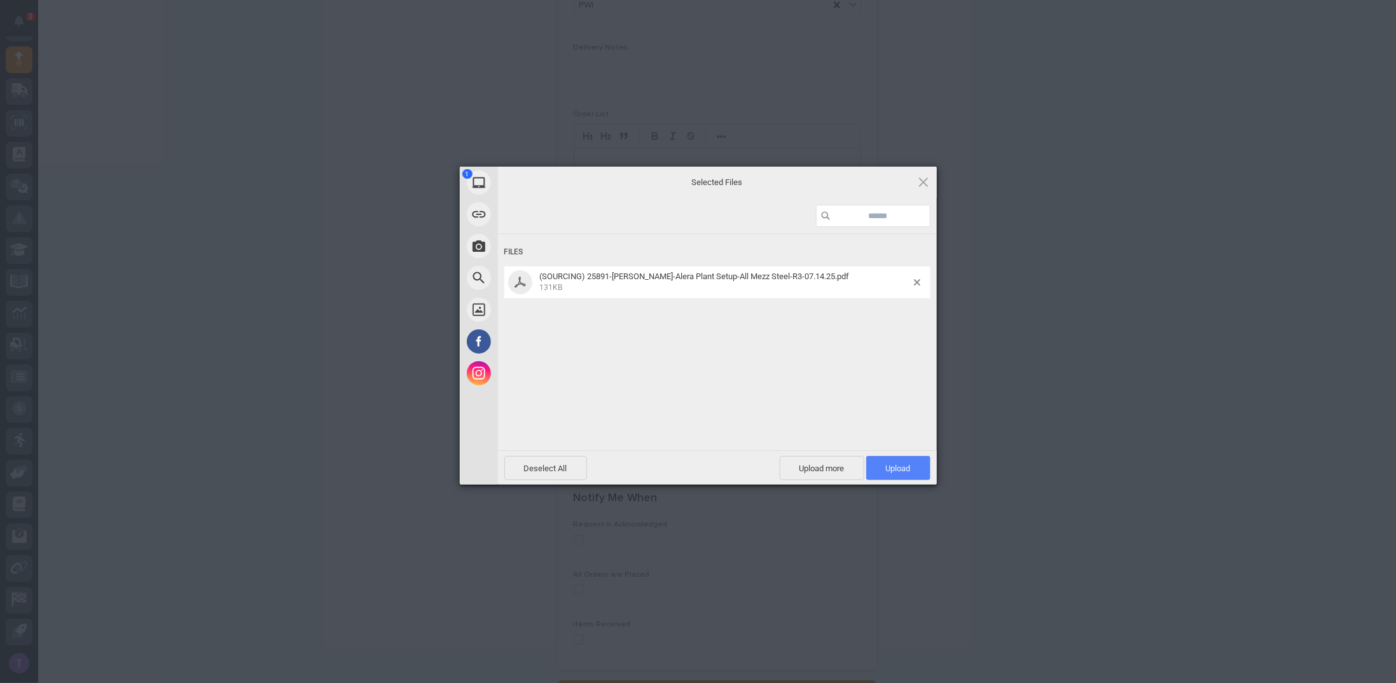
click at [887, 458] on span "Upload 1" at bounding box center [898, 468] width 64 height 24
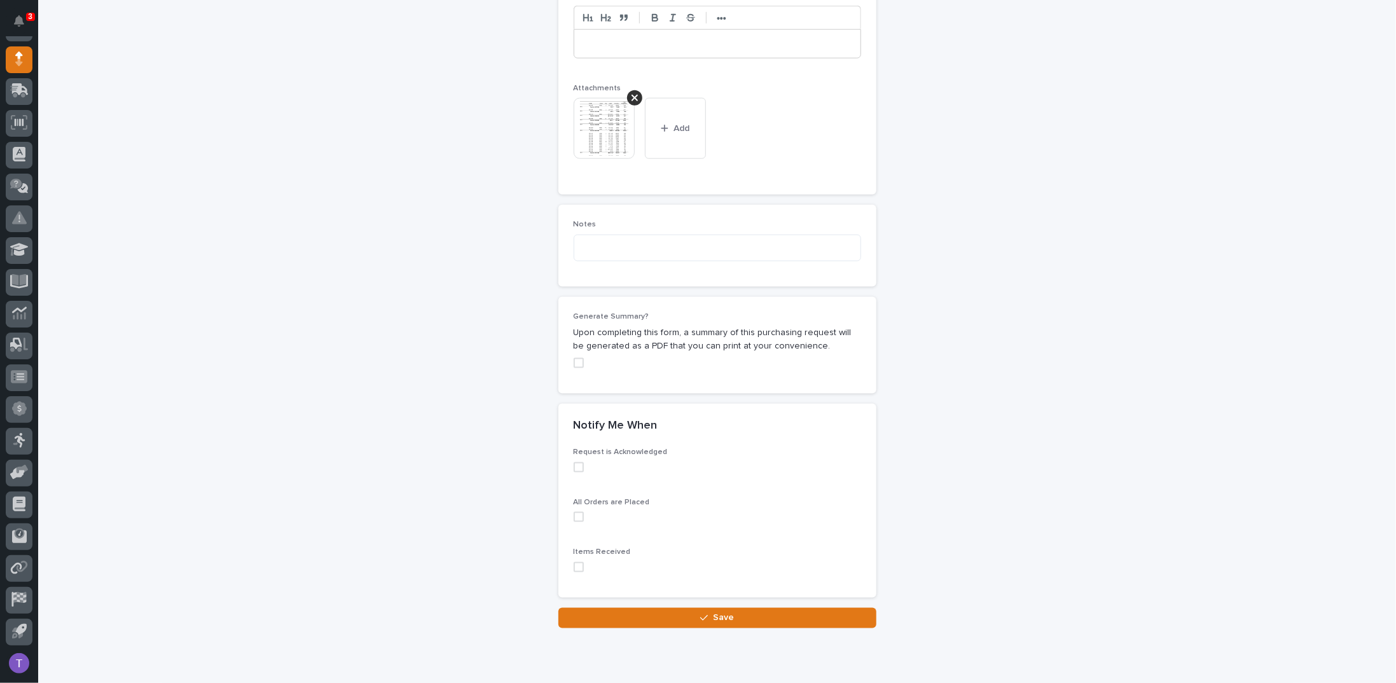
scroll to position [1016, 0]
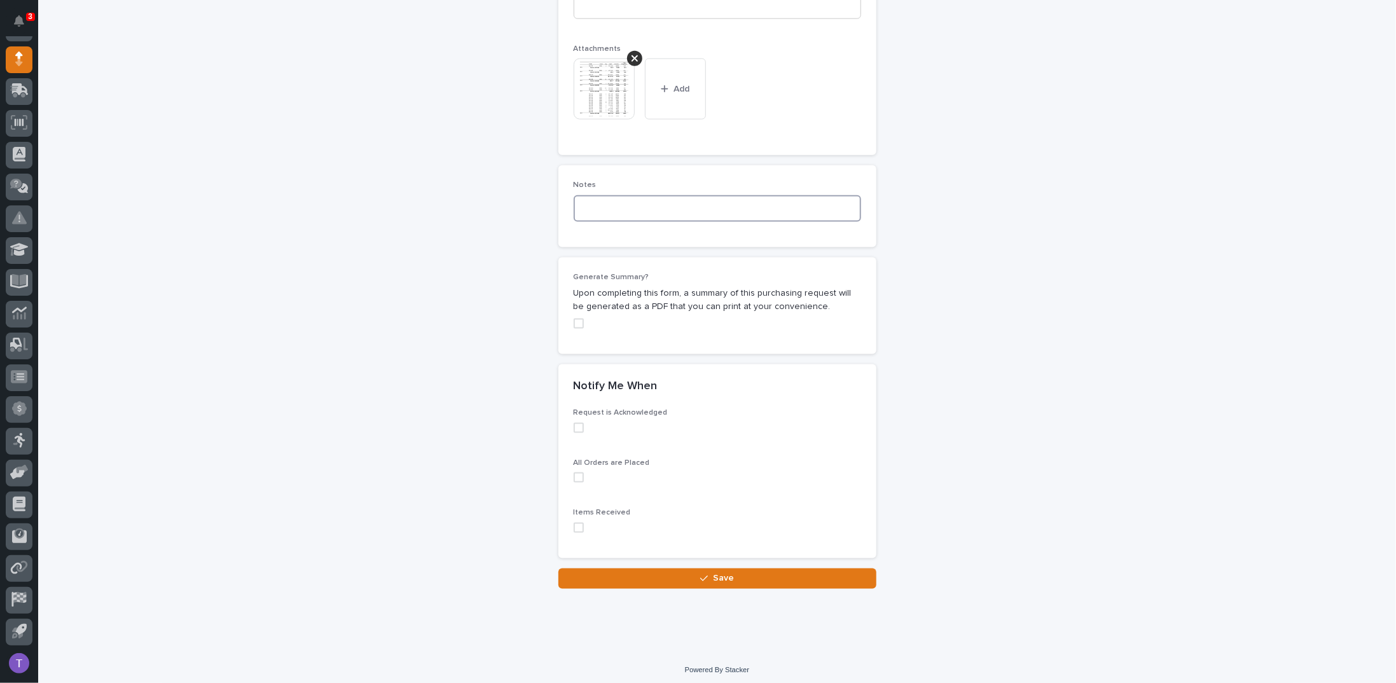
click at [615, 195] on textarea at bounding box center [718, 208] width 288 height 27
click at [574, 319] on span at bounding box center [579, 324] width 10 height 10
click at [604, 202] on textarea at bounding box center [718, 208] width 288 height 27
drag, startPoint x: 814, startPoint y: 203, endPoint x: 478, endPoint y: 207, distance: 335.9
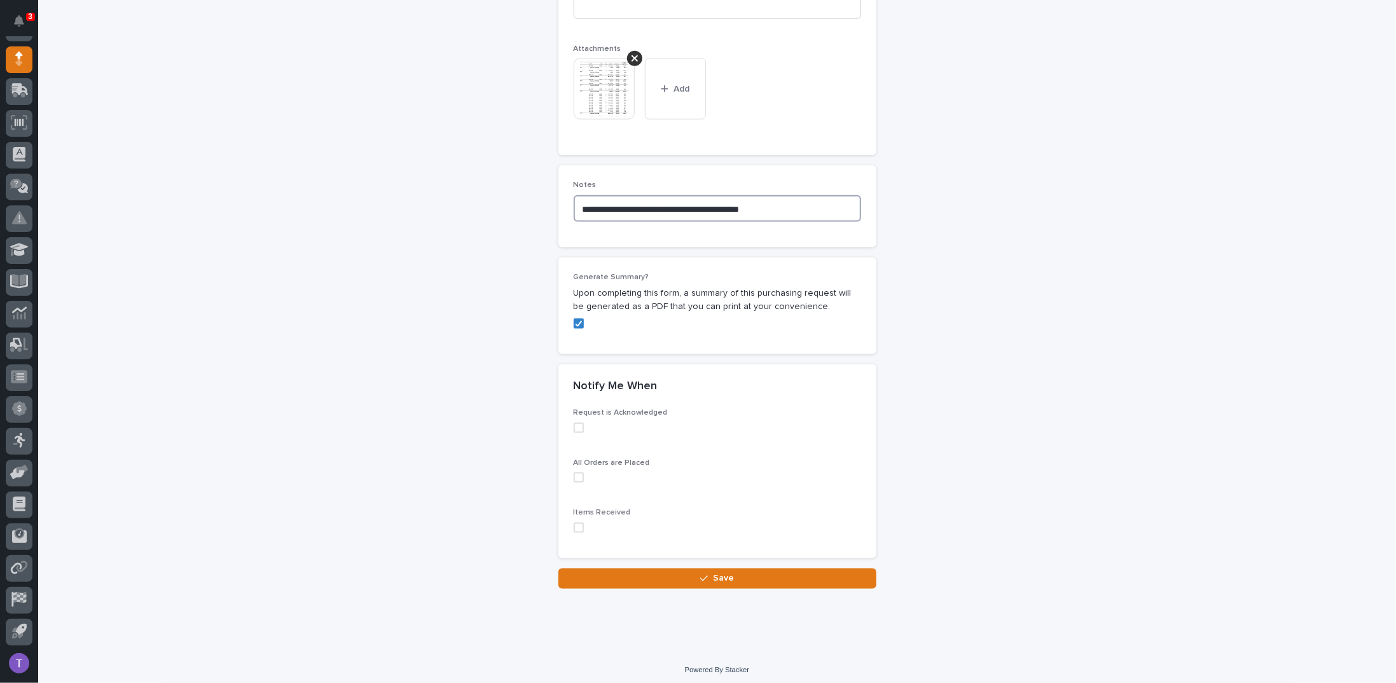
type textarea "**********"
click at [722, 575] on span "Save" at bounding box center [723, 578] width 21 height 11
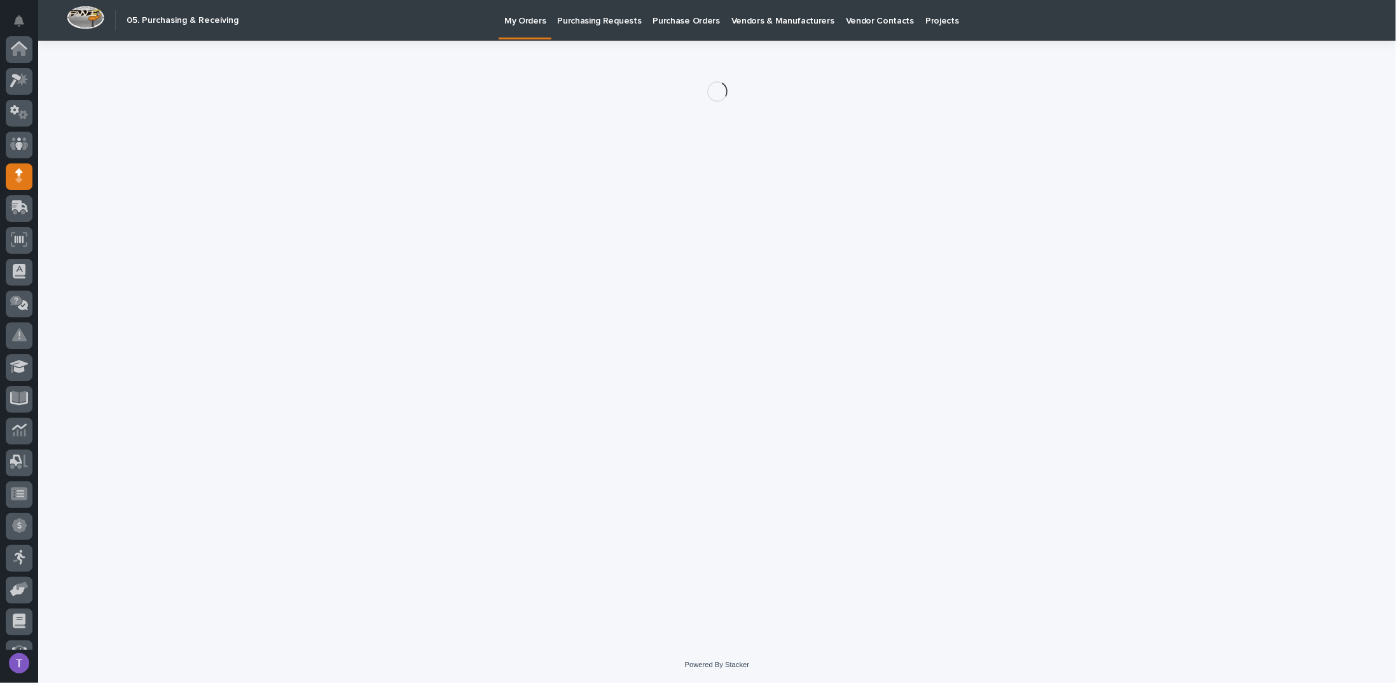
scroll to position [117, 0]
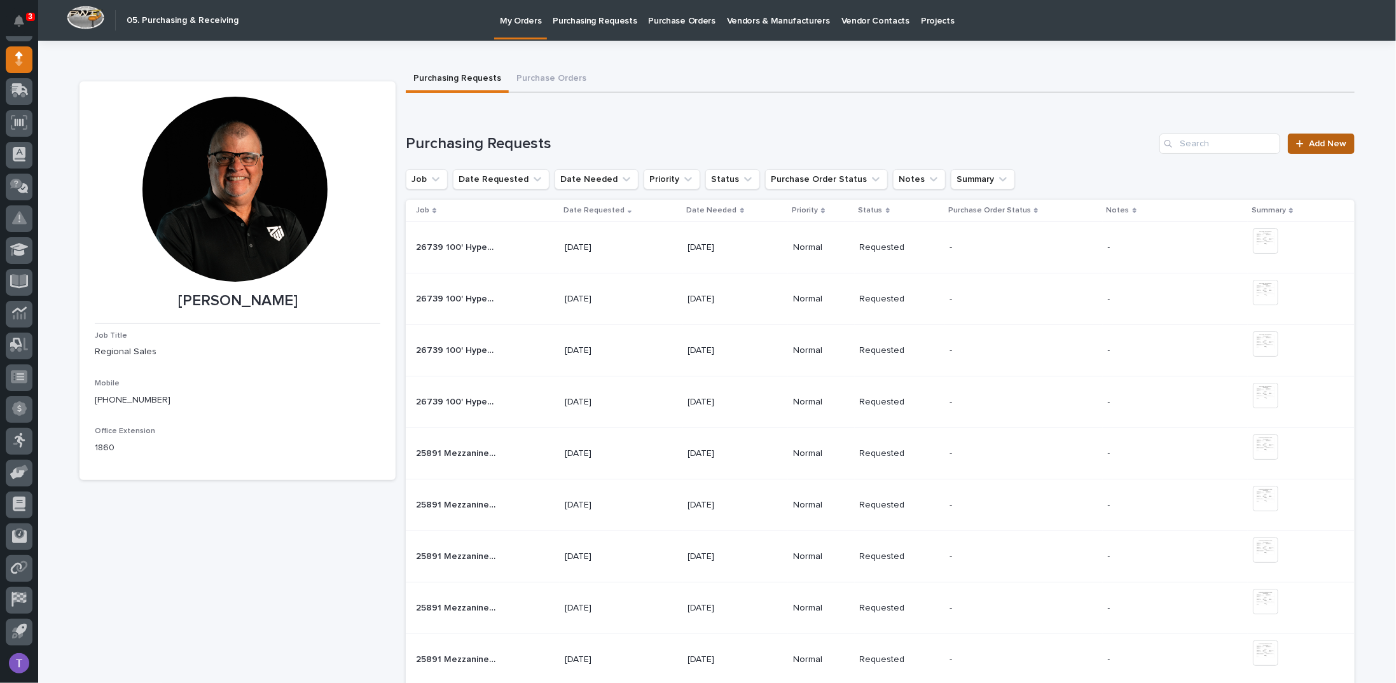
click at [1318, 141] on span "Add New" at bounding box center [1328, 143] width 38 height 9
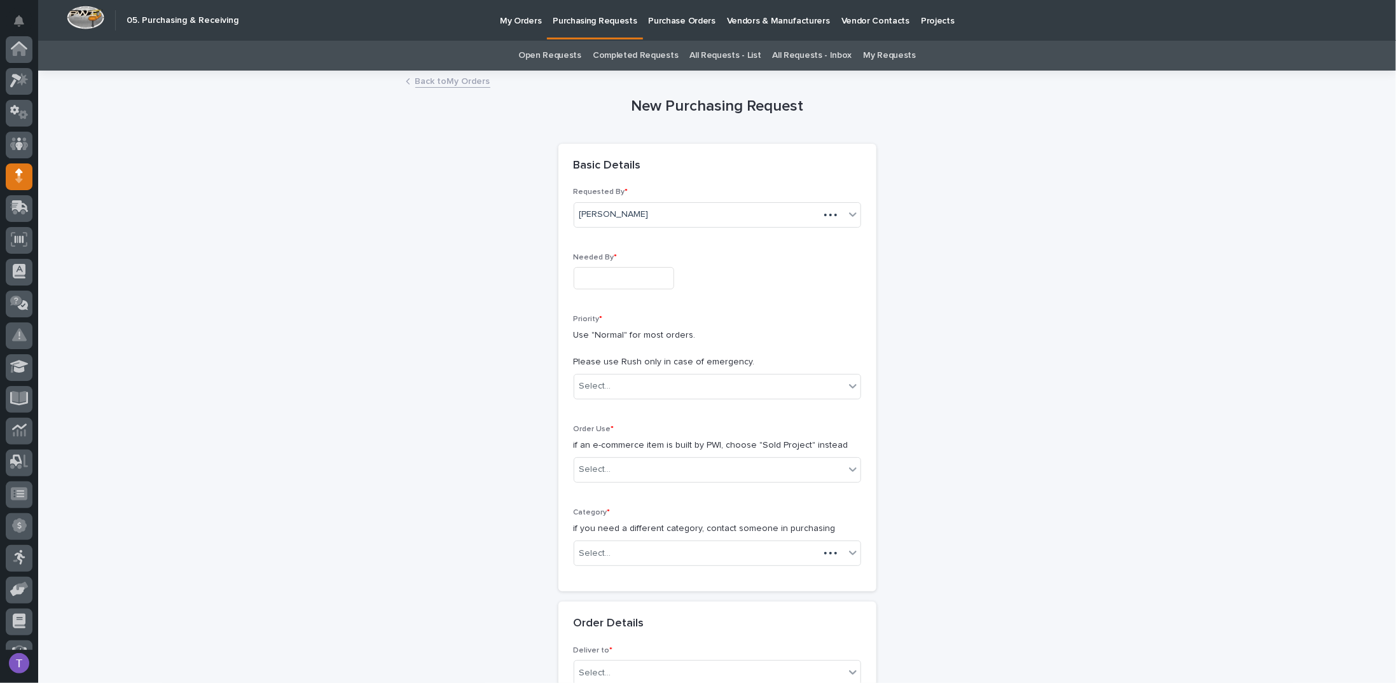
scroll to position [117, 0]
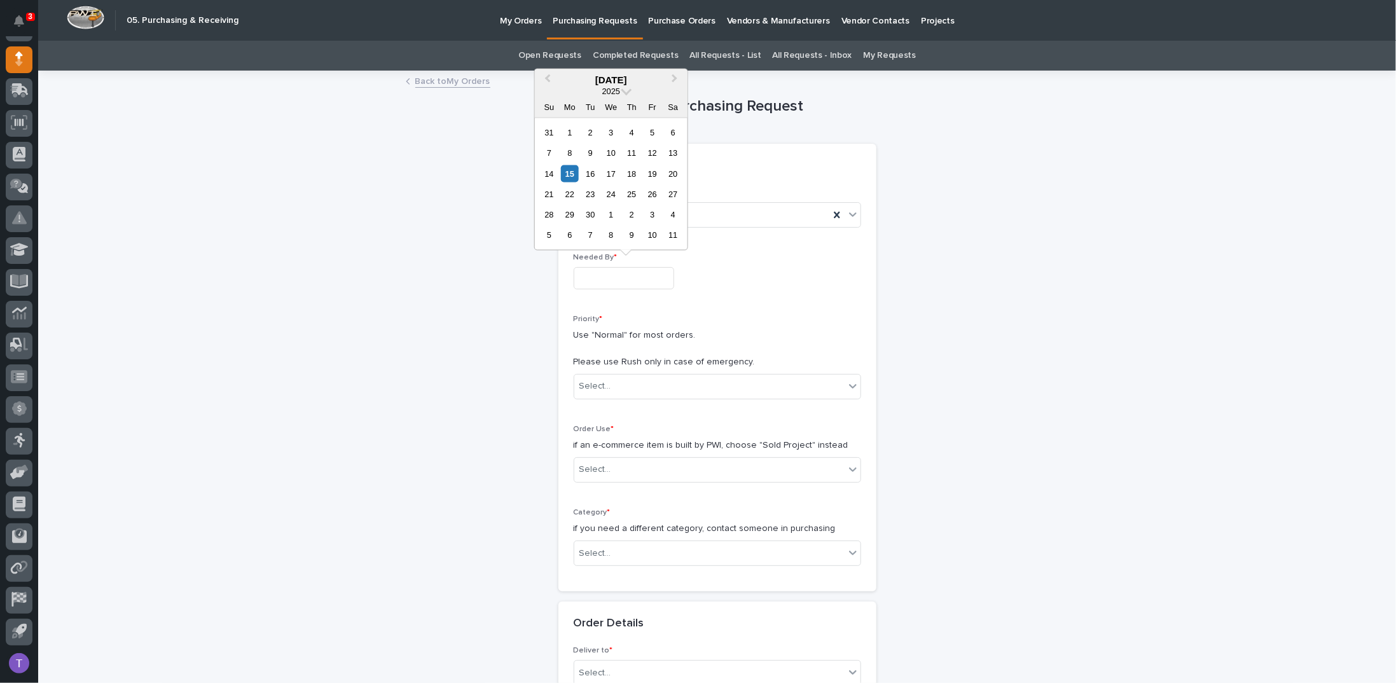
click at [594, 273] on input "text" at bounding box center [624, 278] width 101 height 22
click at [651, 170] on div "19" at bounding box center [652, 173] width 17 height 17
type input "**********"
click at [609, 387] on div "Select..." at bounding box center [709, 386] width 270 height 21
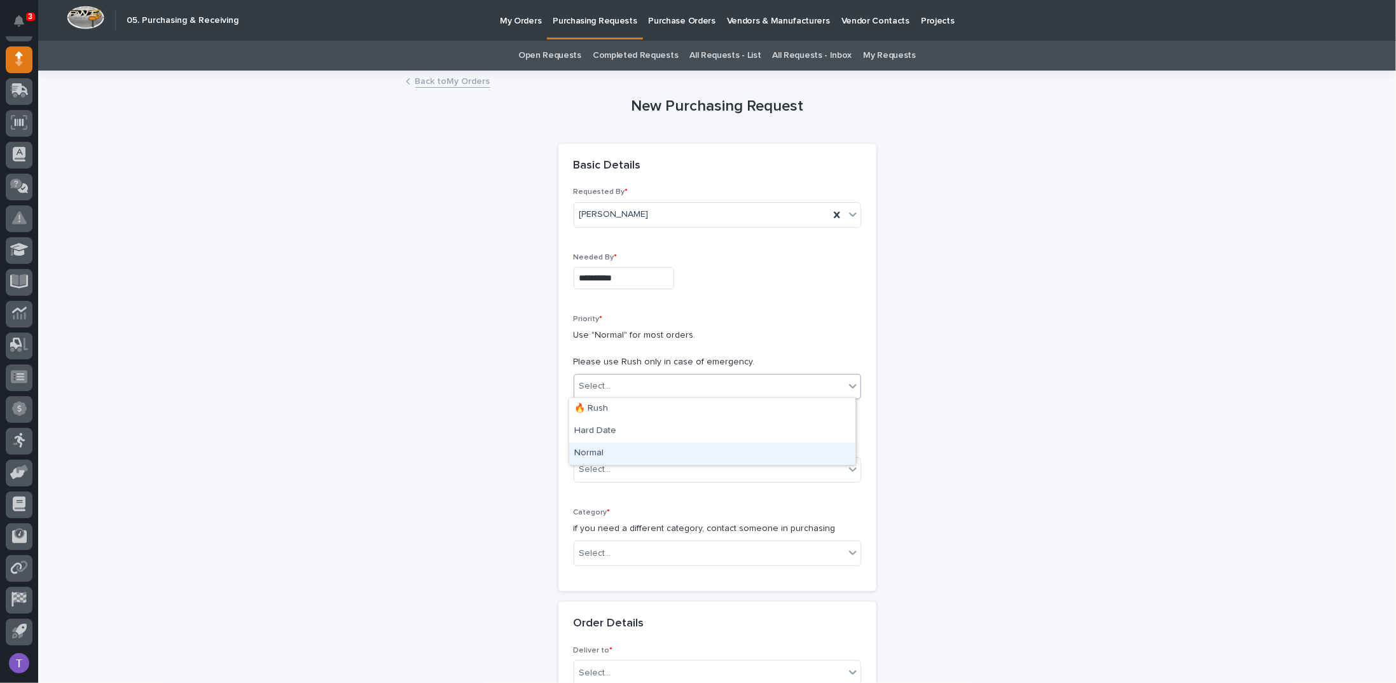
click at [587, 451] on div "Normal" at bounding box center [712, 454] width 286 height 22
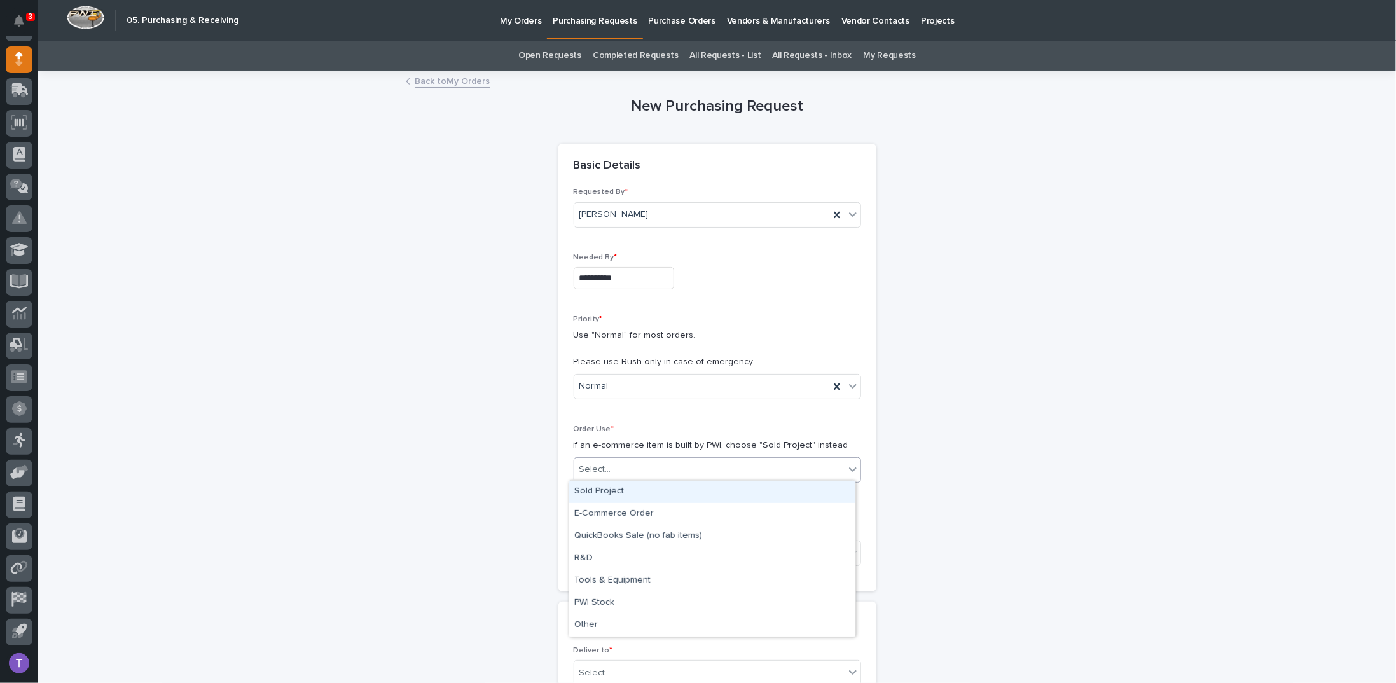
click at [591, 463] on div "Select..." at bounding box center [596, 469] width 32 height 13
click at [595, 489] on div "Sold Project" at bounding box center [712, 492] width 286 height 22
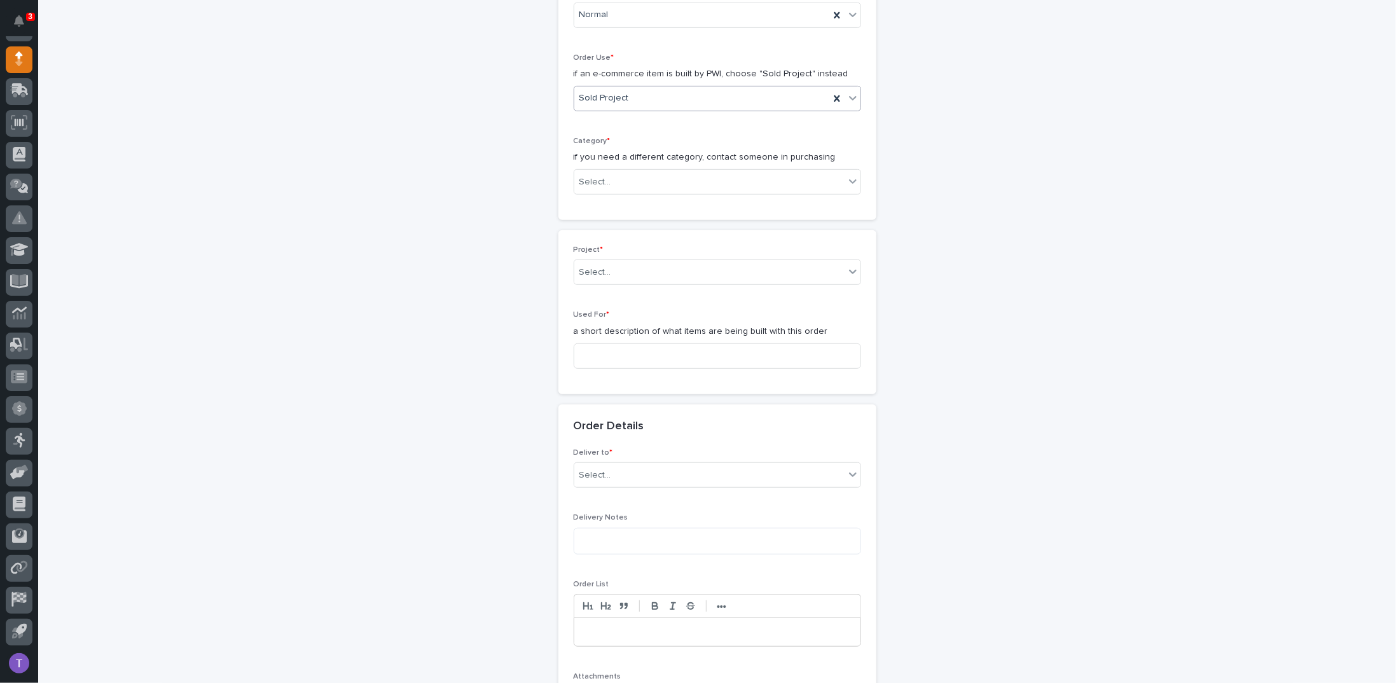
scroll to position [382, 0]
click at [596, 162] on div "Select..." at bounding box center [709, 172] width 270 height 21
click at [599, 165] on div "Select..." at bounding box center [596, 171] width 32 height 13
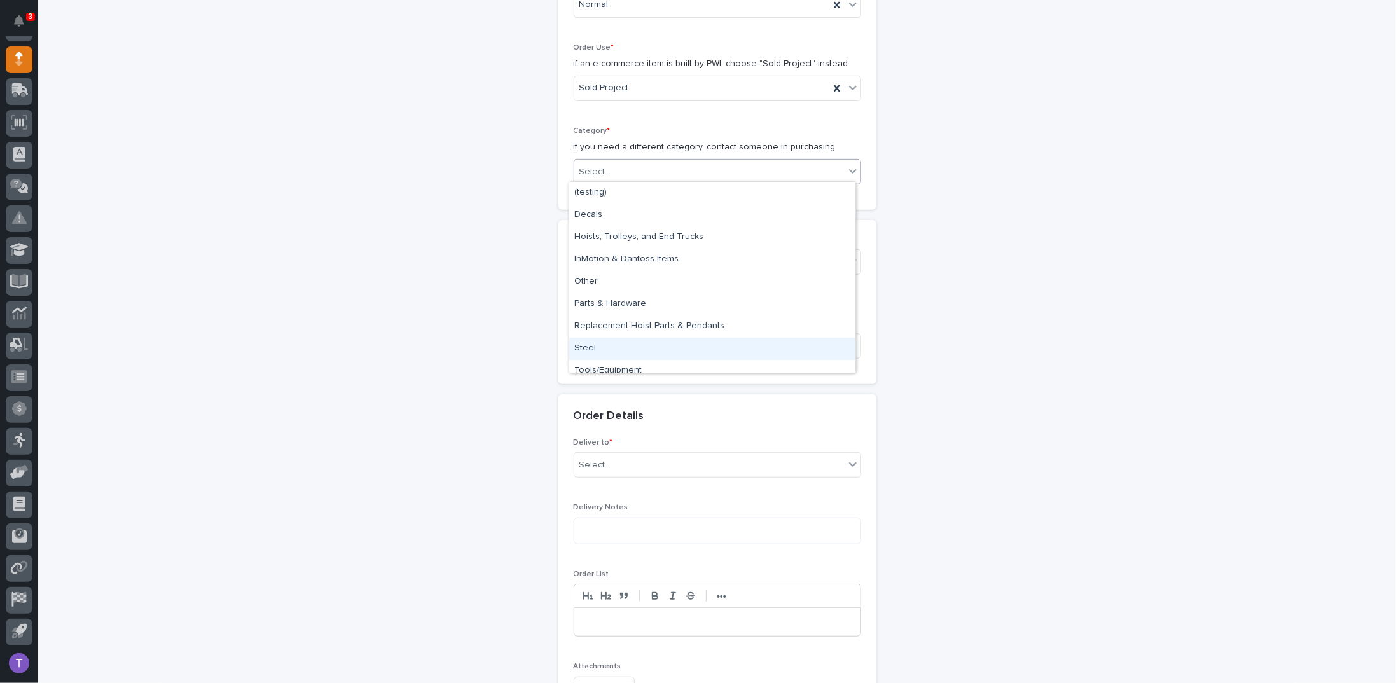
click at [583, 344] on div "Steel" at bounding box center [712, 349] width 286 height 22
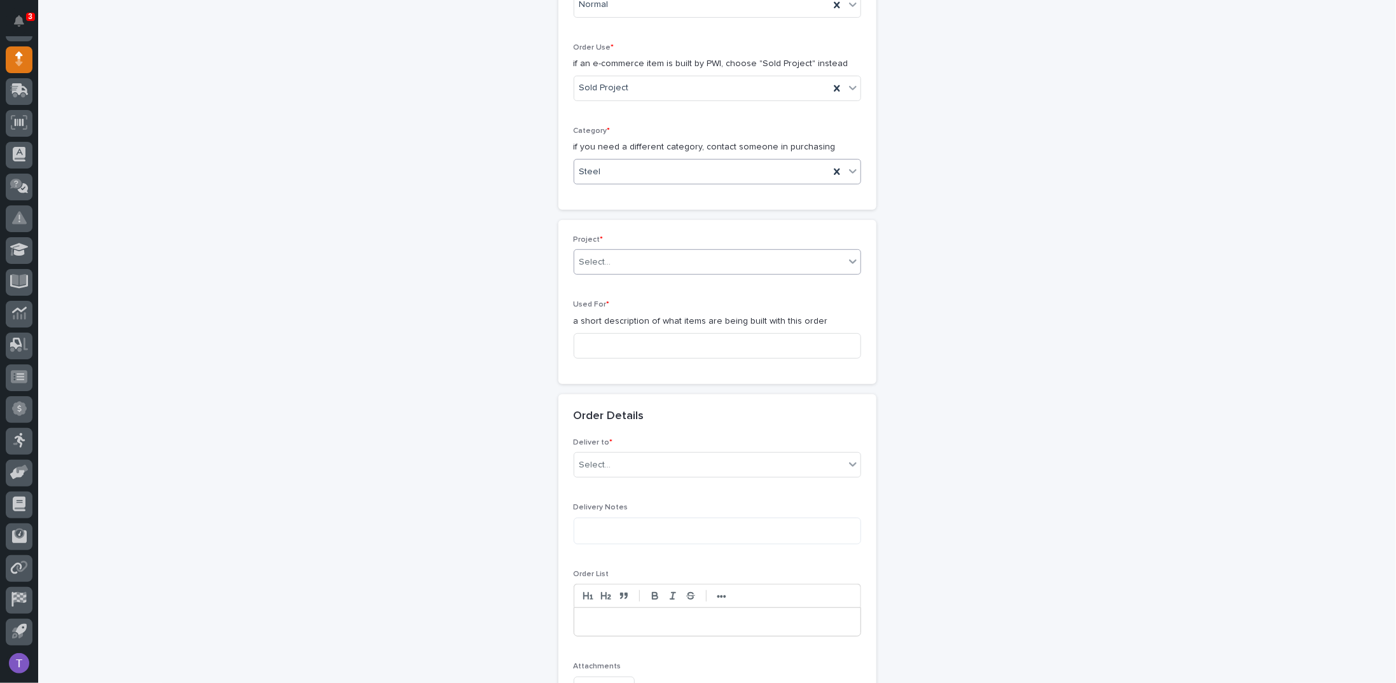
click at [604, 252] on div "Select..." at bounding box center [709, 262] width 270 height 21
type input "*****"
click at [611, 278] on div "25891 - [PERSON_NAME] Construction Inc - New Plant Setup - Mezzanine Project" at bounding box center [712, 283] width 286 height 22
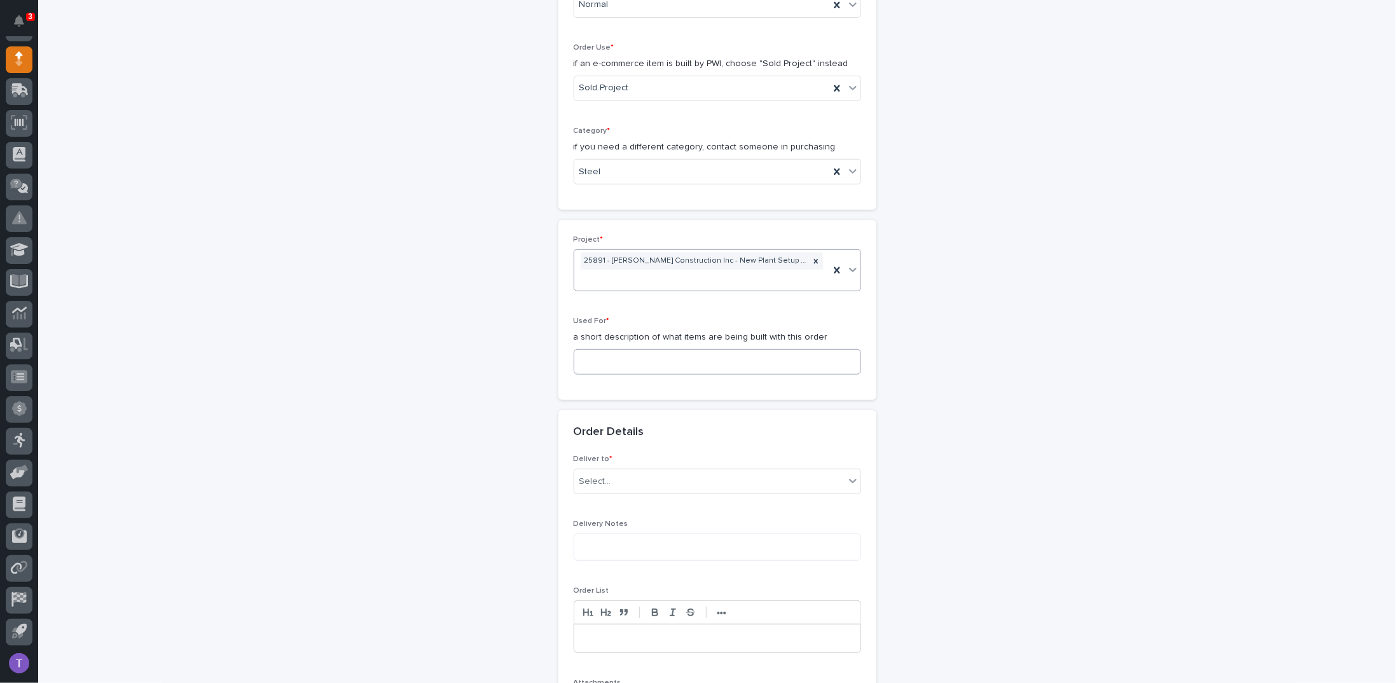
scroll to position [389, 0]
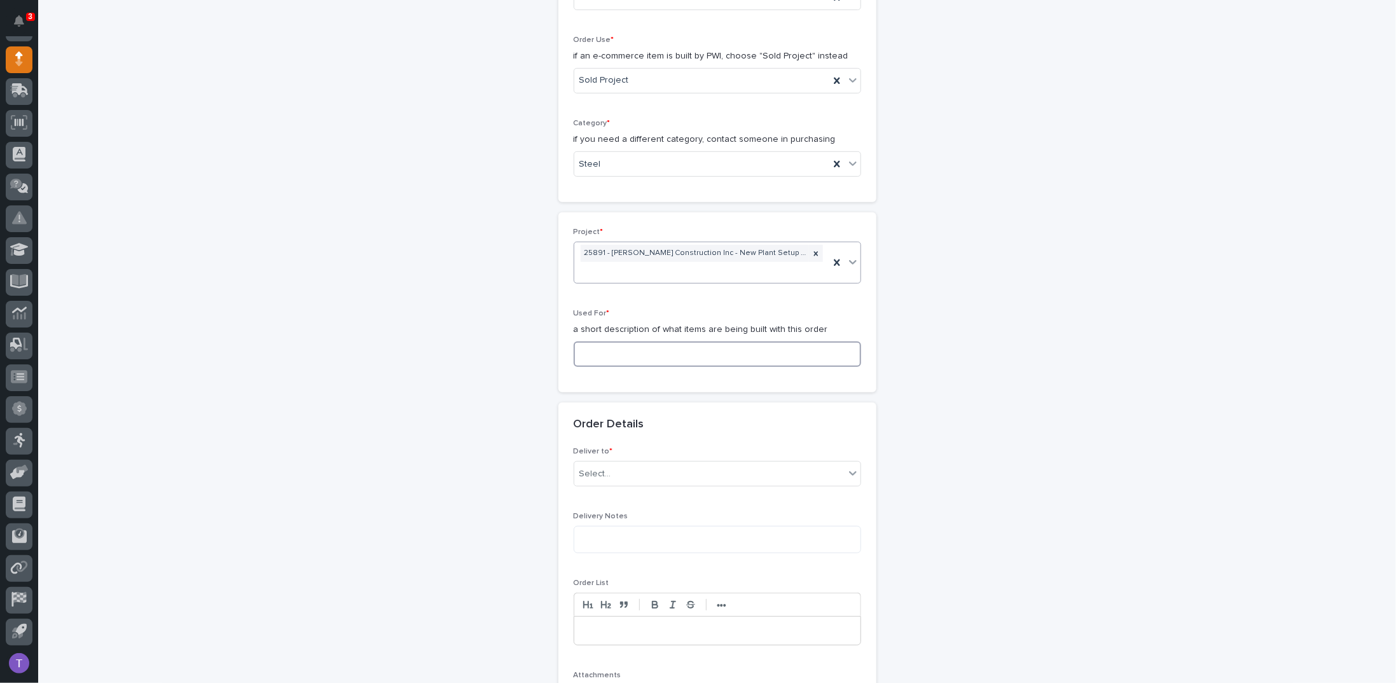
click at [598, 342] on input at bounding box center [718, 354] width 288 height 25
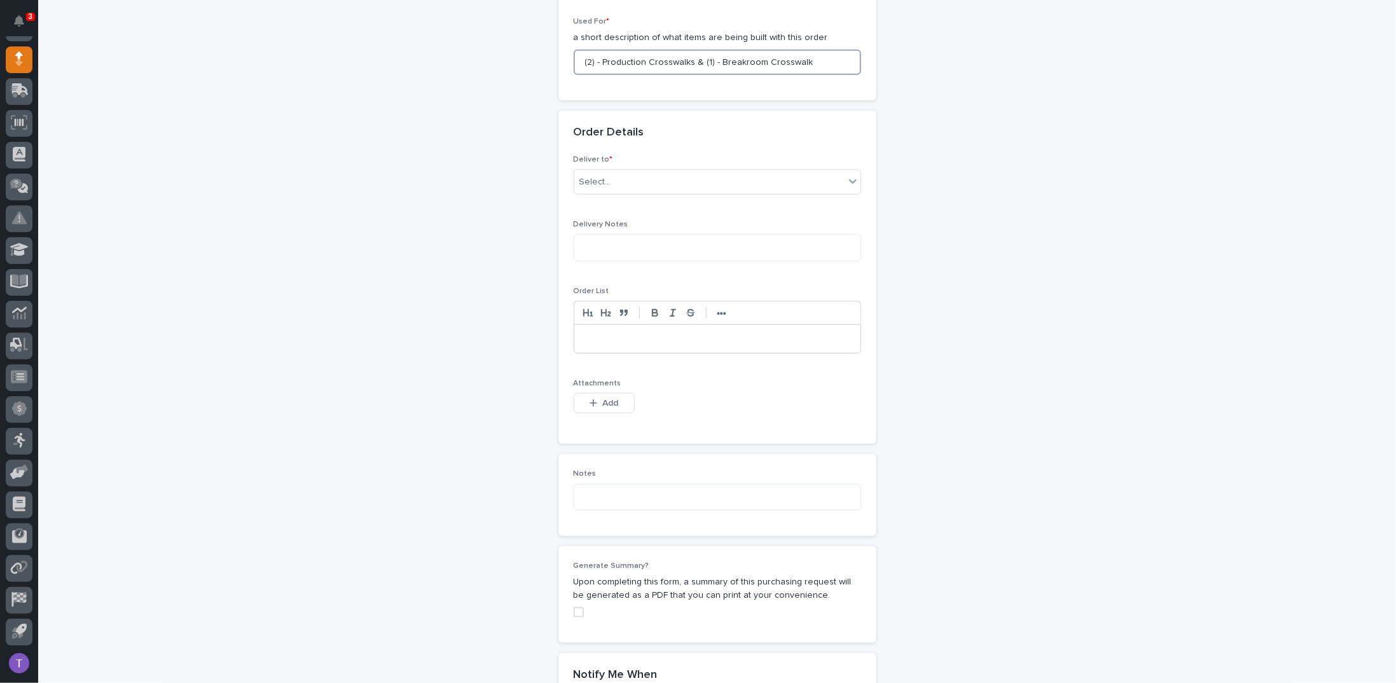
scroll to position [707, 0]
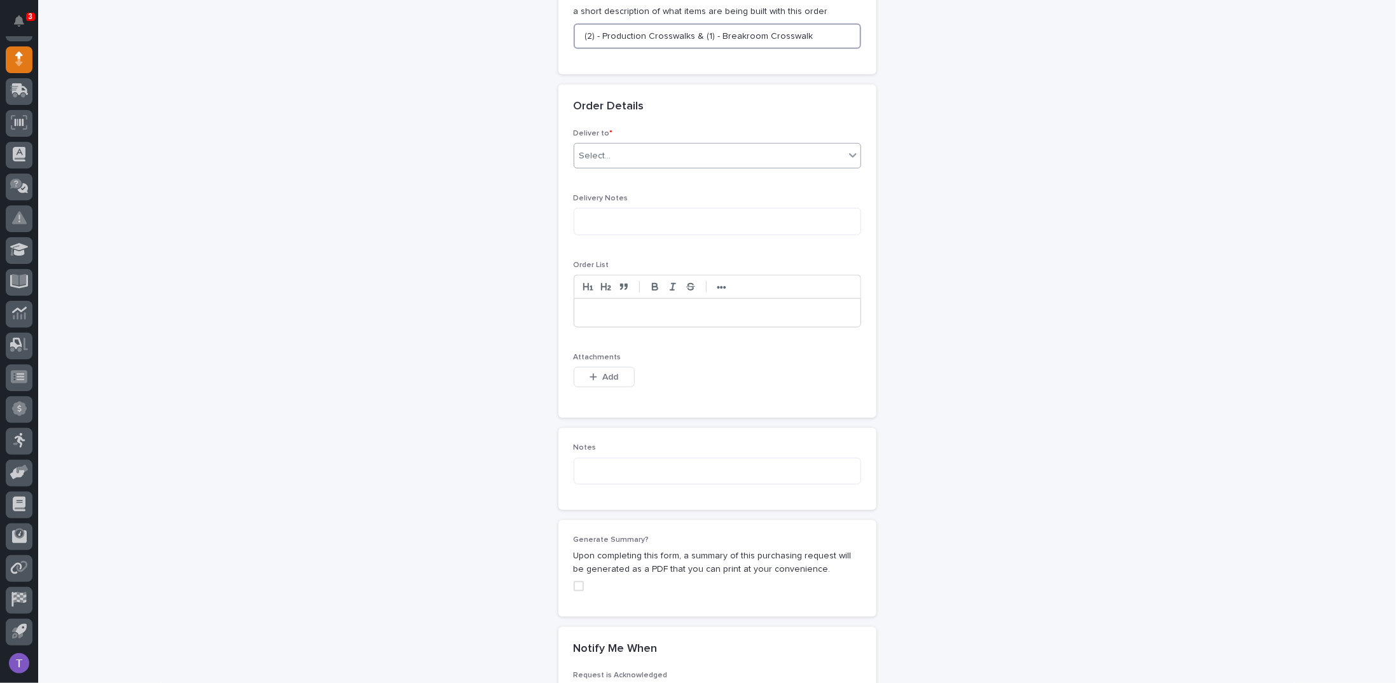
type input "(2) - Production Crosswalks & (1) - Breakroom Crosswalk"
click at [594, 151] on div "Select..." at bounding box center [596, 156] width 32 height 13
click at [581, 176] on div "PWI" at bounding box center [712, 176] width 286 height 22
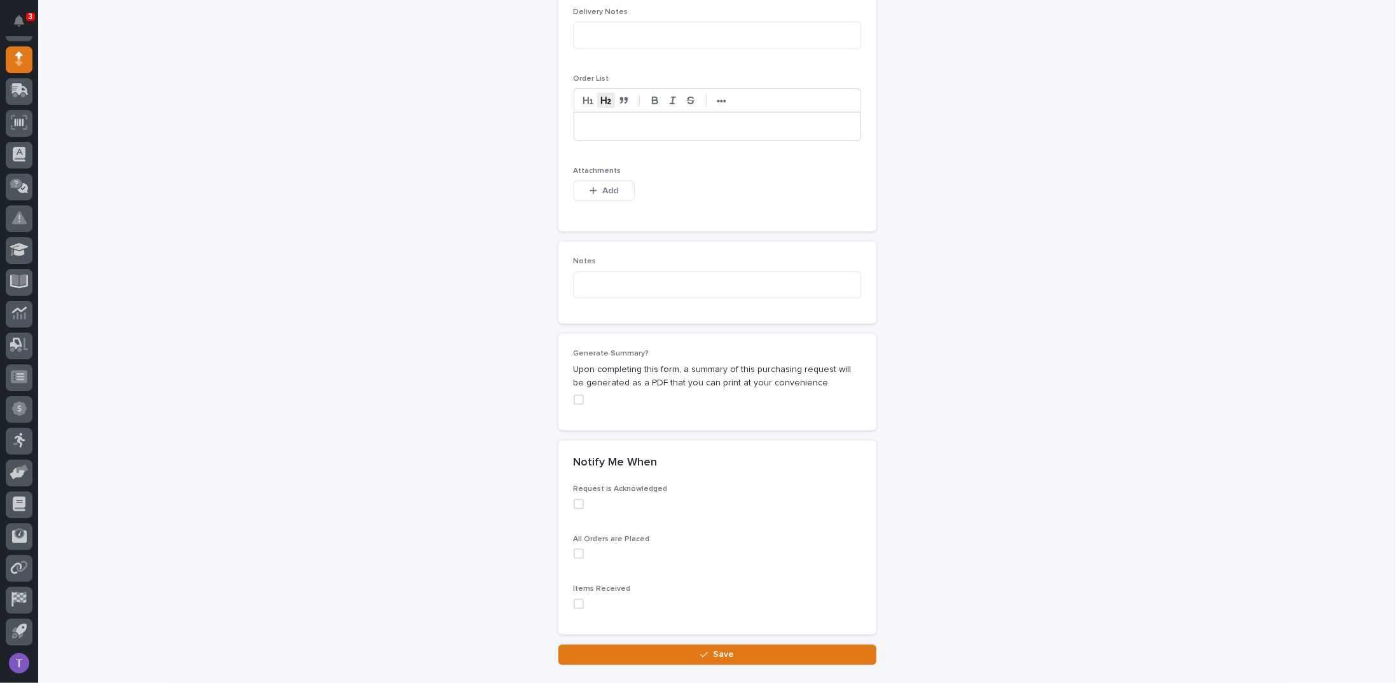
scroll to position [898, 0]
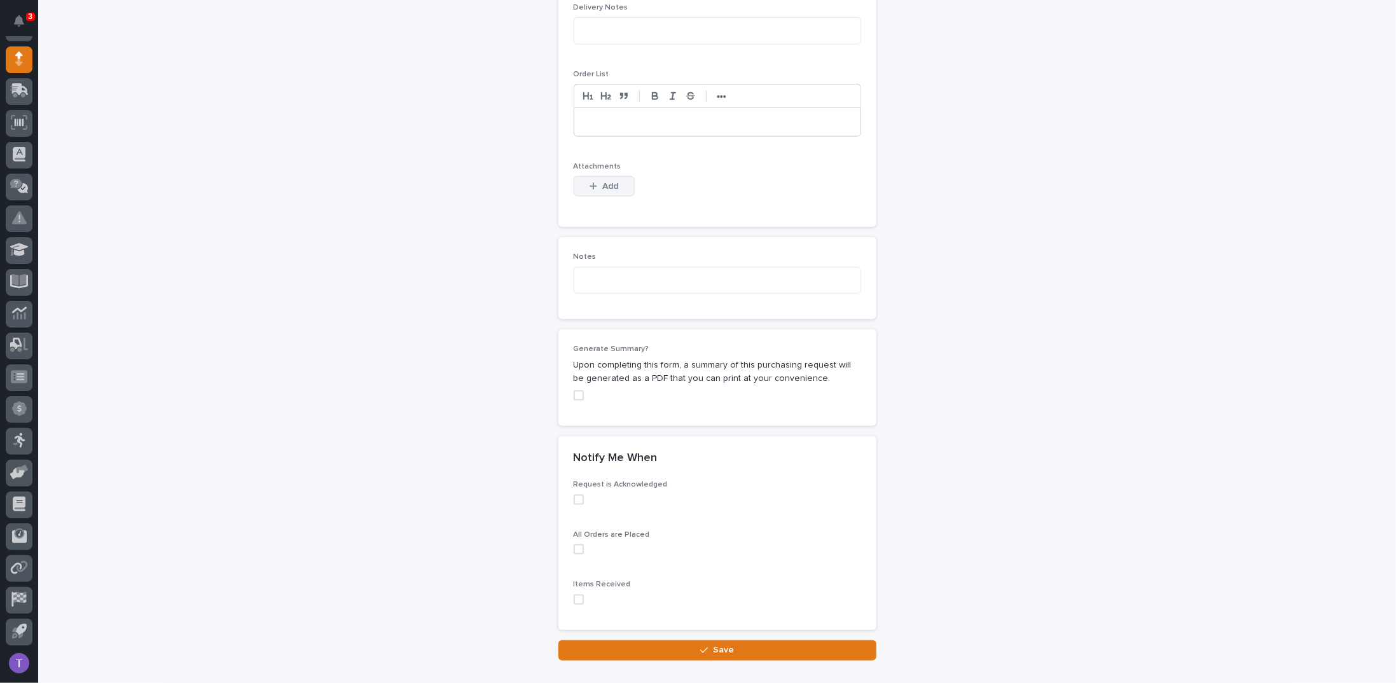
click at [602, 181] on span "Add" at bounding box center [610, 186] width 16 height 11
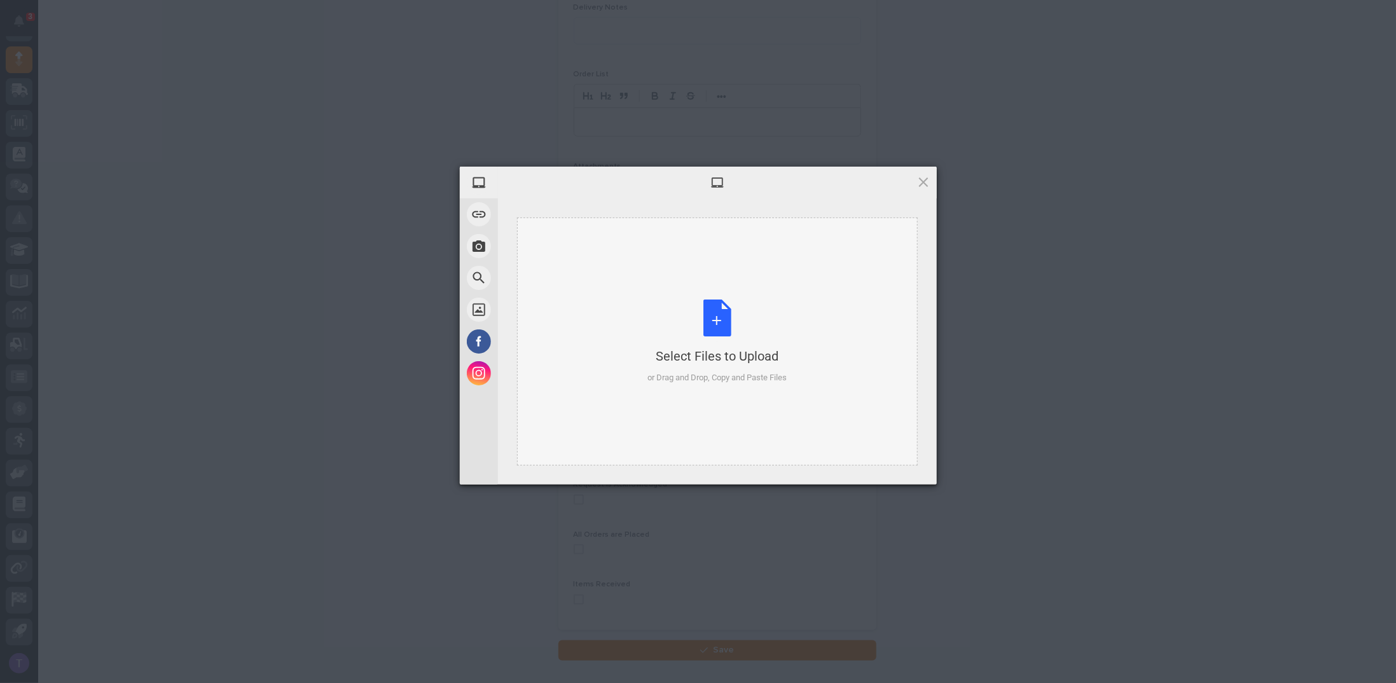
click at [712, 319] on div "Select Files to Upload or Drag and Drop, Copy and Paste Files" at bounding box center [717, 342] width 139 height 85
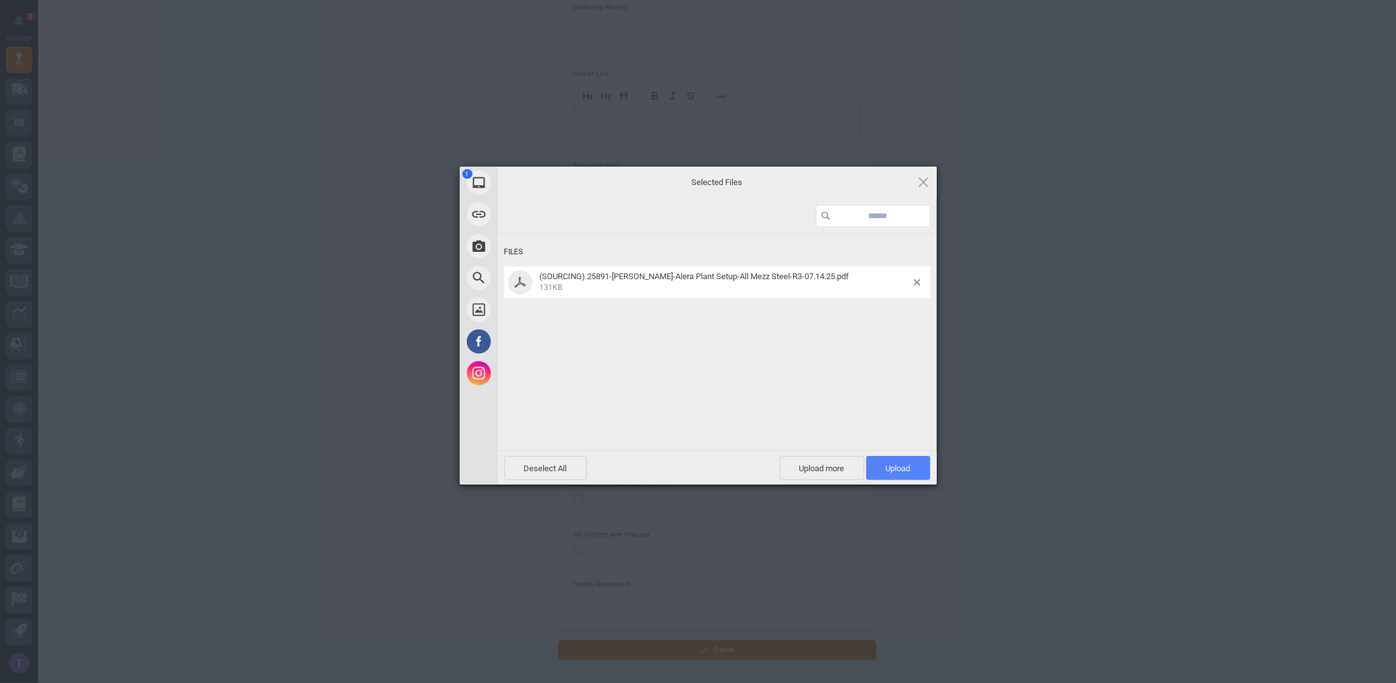
click at [894, 464] on span "Upload 1" at bounding box center [898, 469] width 25 height 10
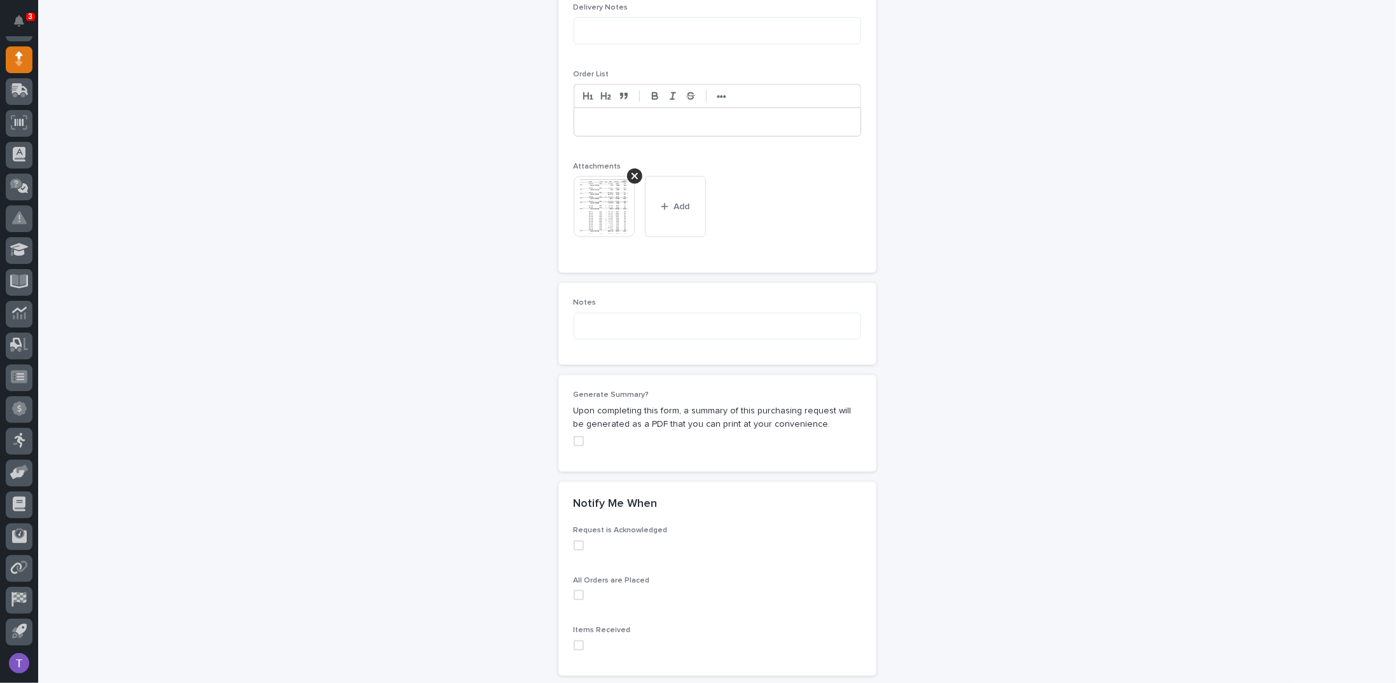
click at [574, 436] on span at bounding box center [579, 441] width 10 height 10
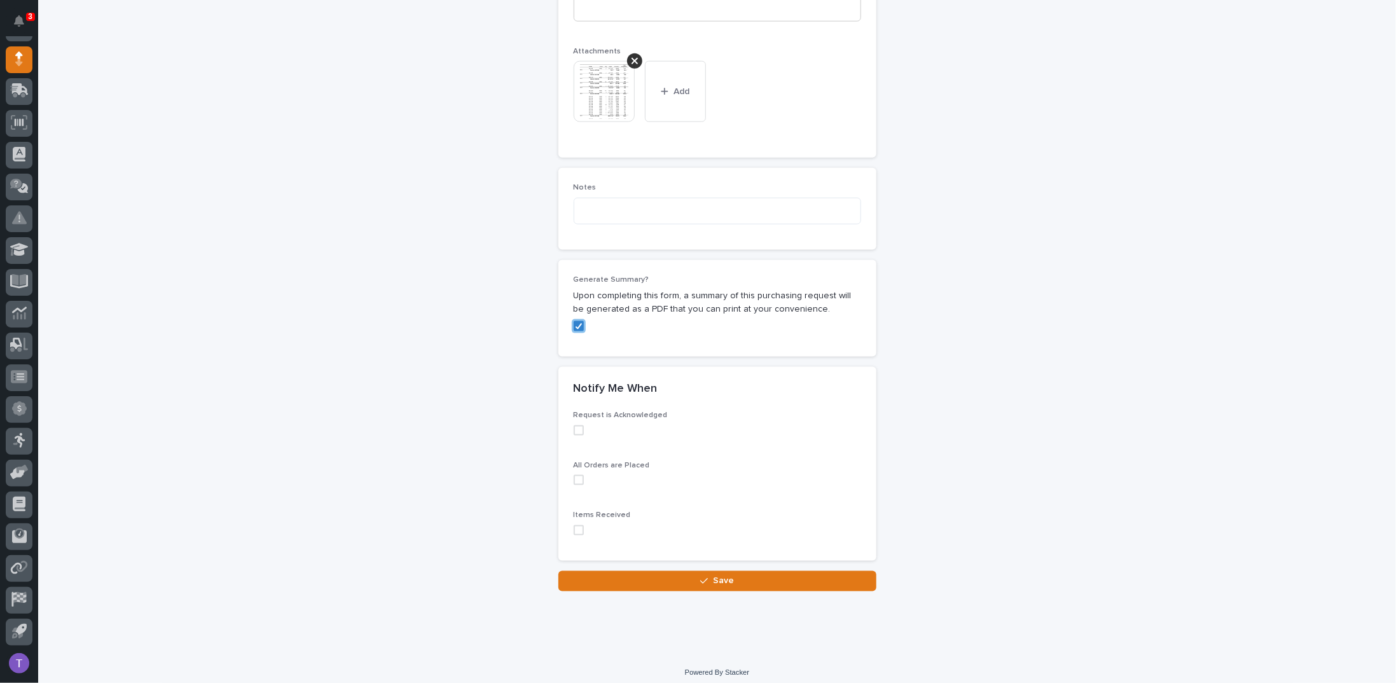
scroll to position [1016, 0]
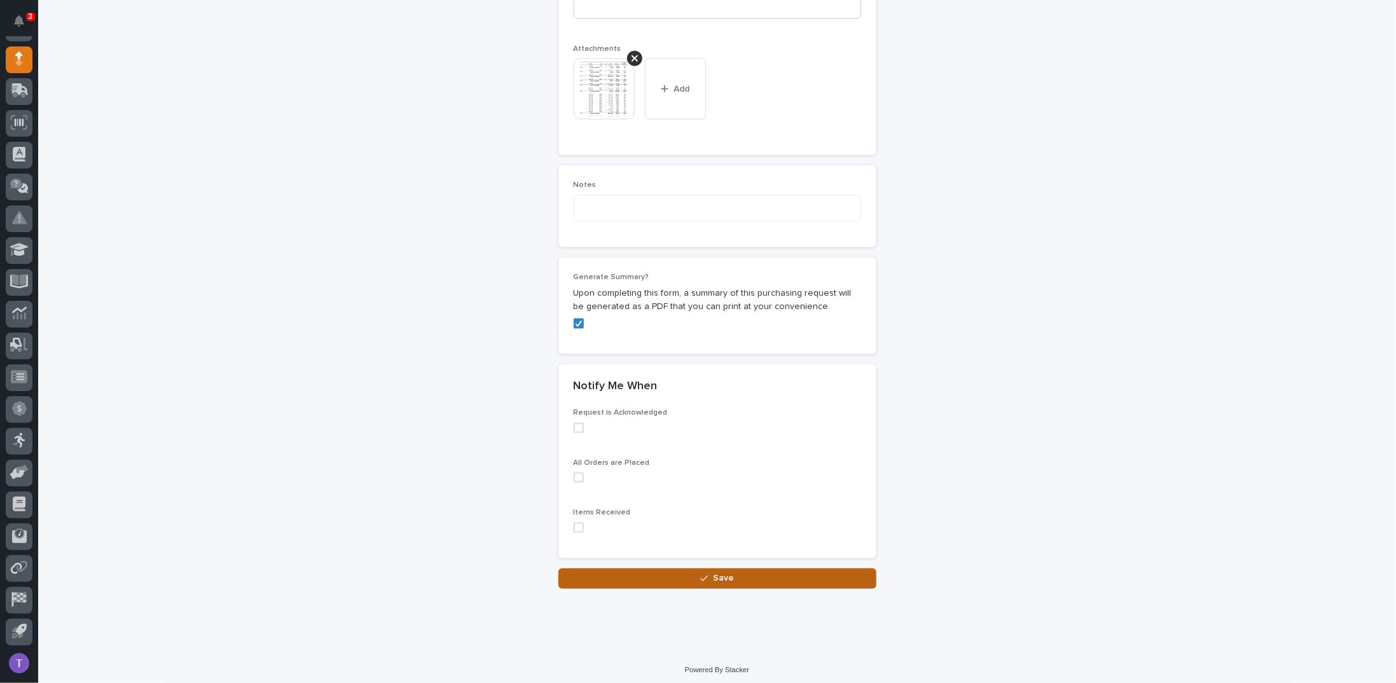
click at [716, 573] on span "Save" at bounding box center [723, 578] width 21 height 11
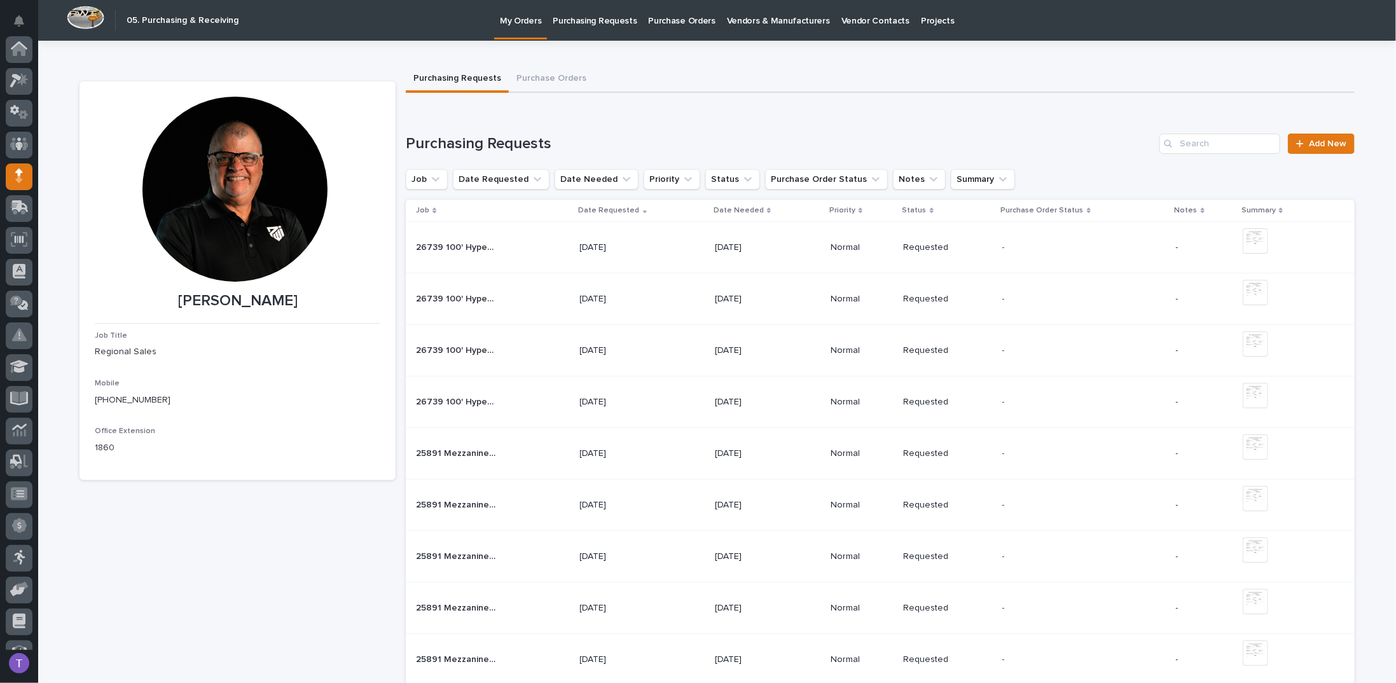
scroll to position [117, 0]
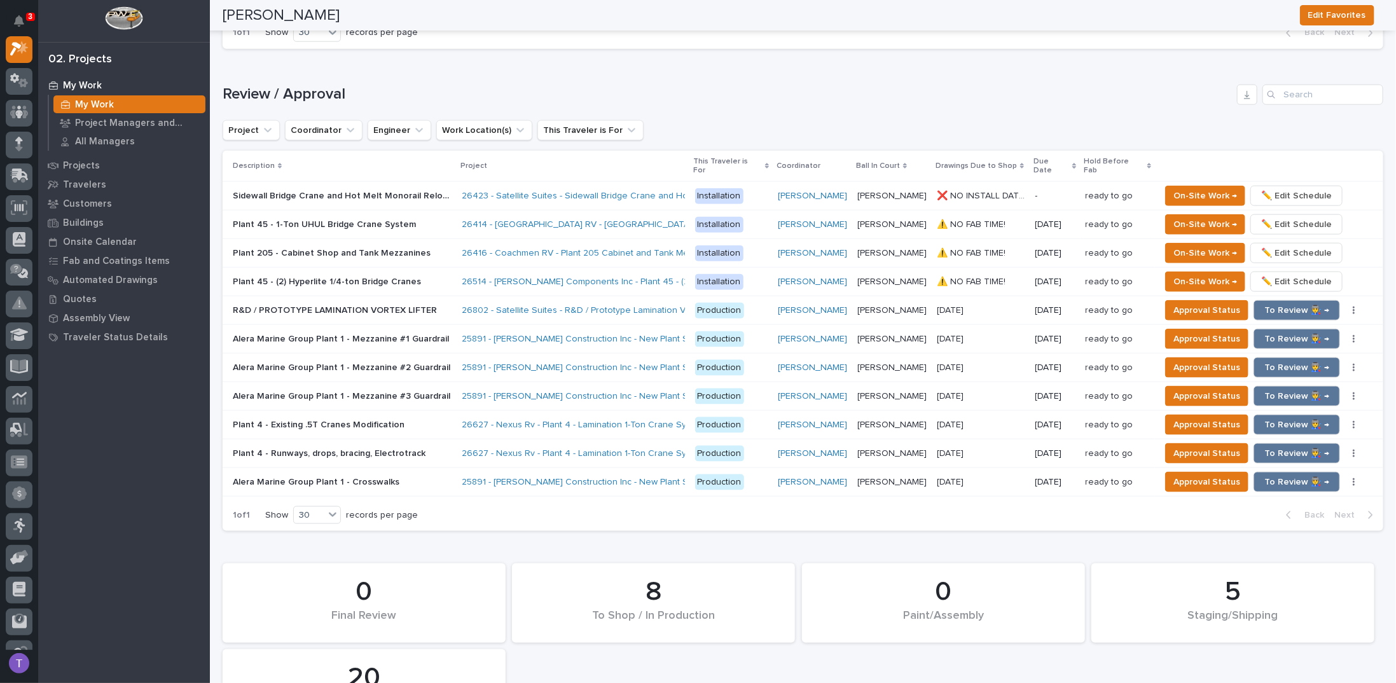
scroll to position [891, 0]
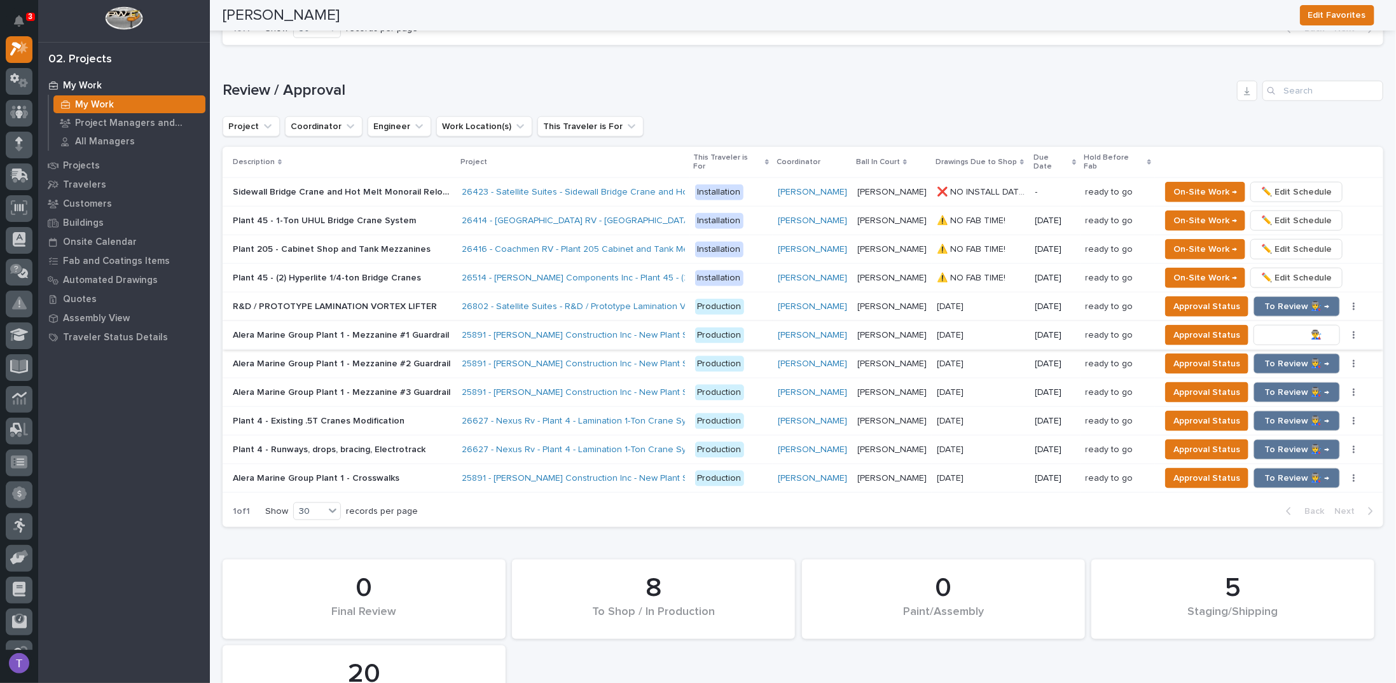
click at [1279, 328] on span "To Review 👨‍🏭 →" at bounding box center [1297, 335] width 65 height 15
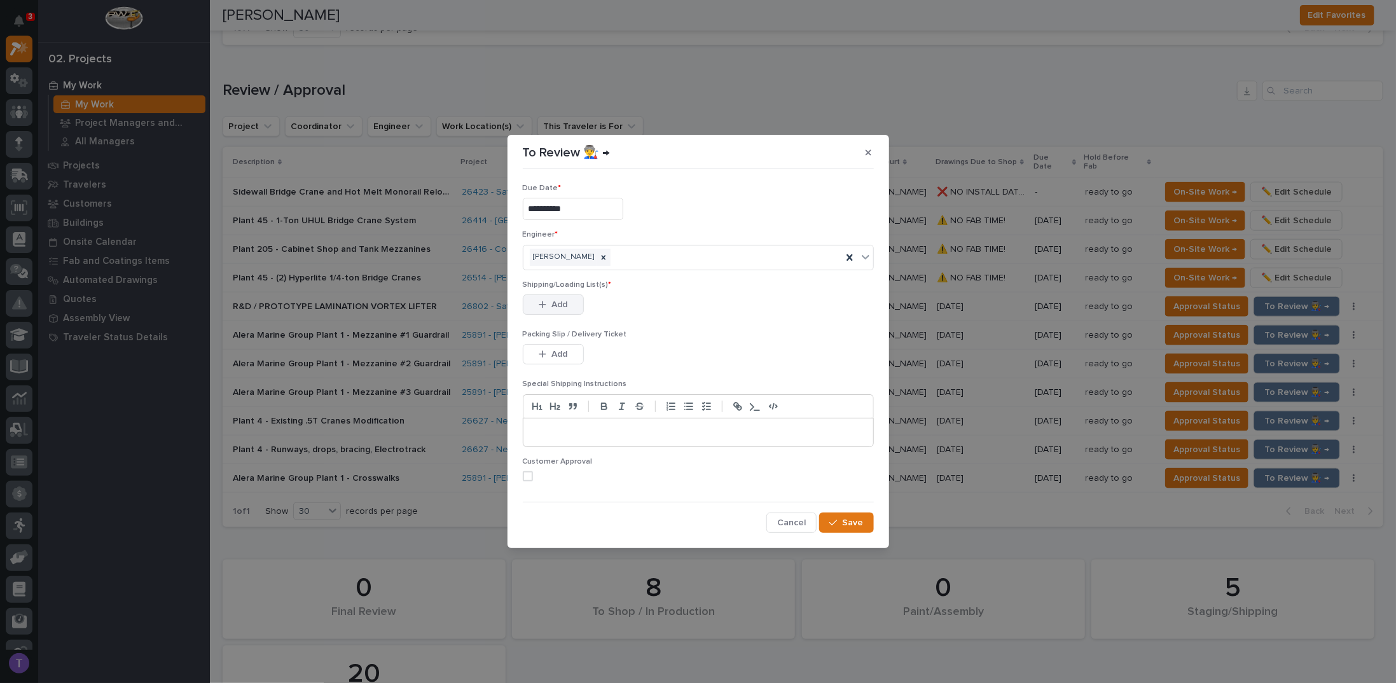
click at [555, 301] on span "Add" at bounding box center [560, 304] width 16 height 11
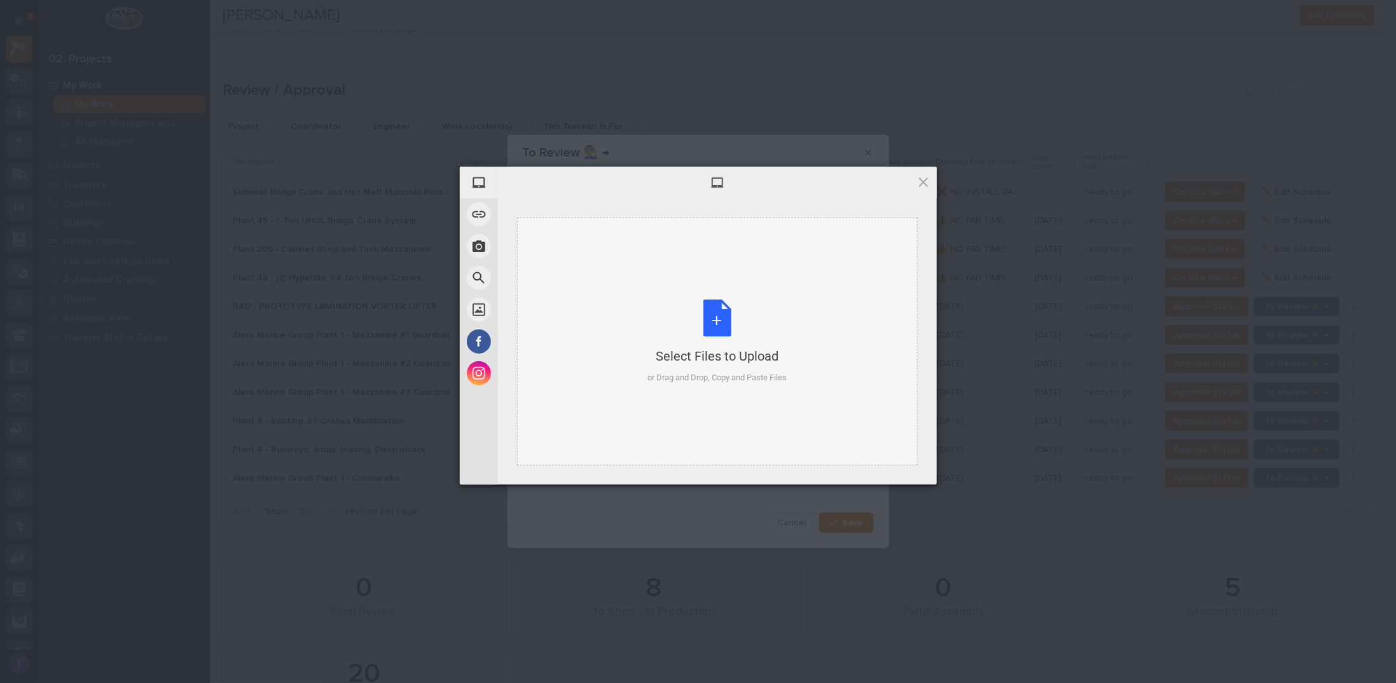
click at [711, 314] on div "Select Files to Upload or Drag and Drop, Copy and Paste Files" at bounding box center [717, 342] width 139 height 85
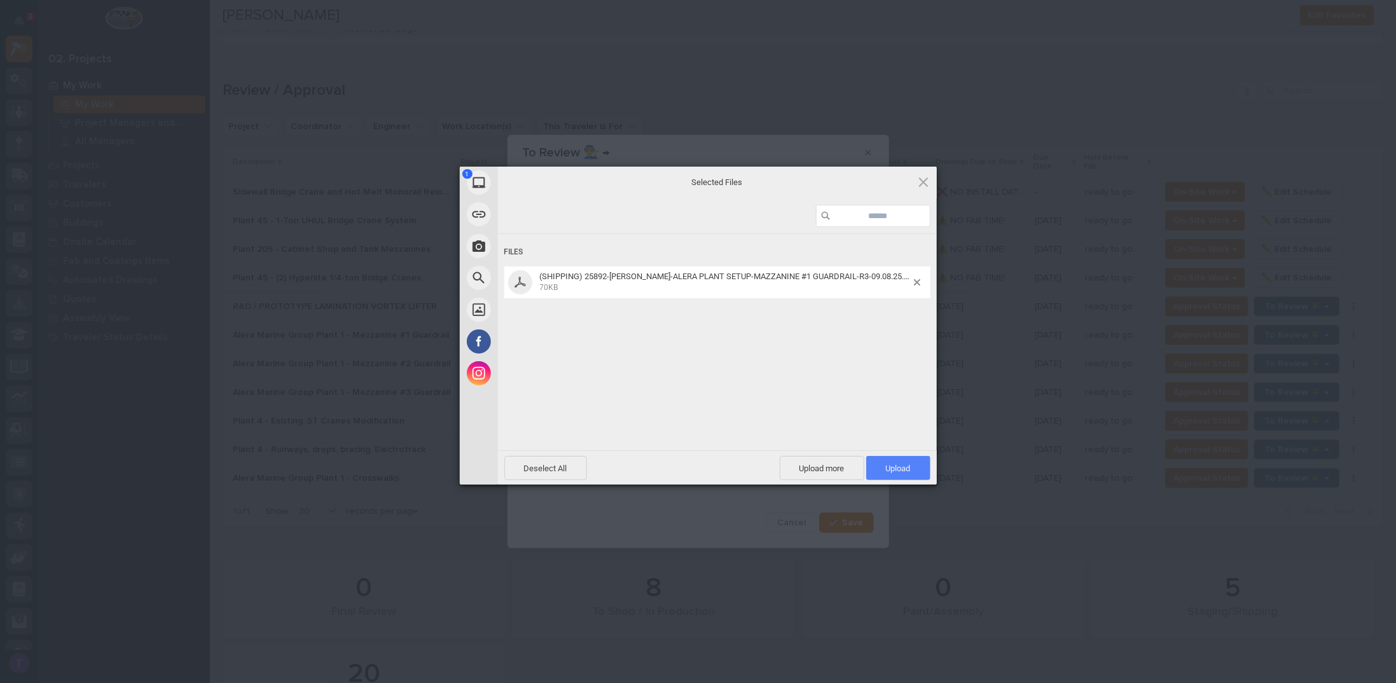
click at [898, 464] on span "Upload 1" at bounding box center [898, 469] width 25 height 10
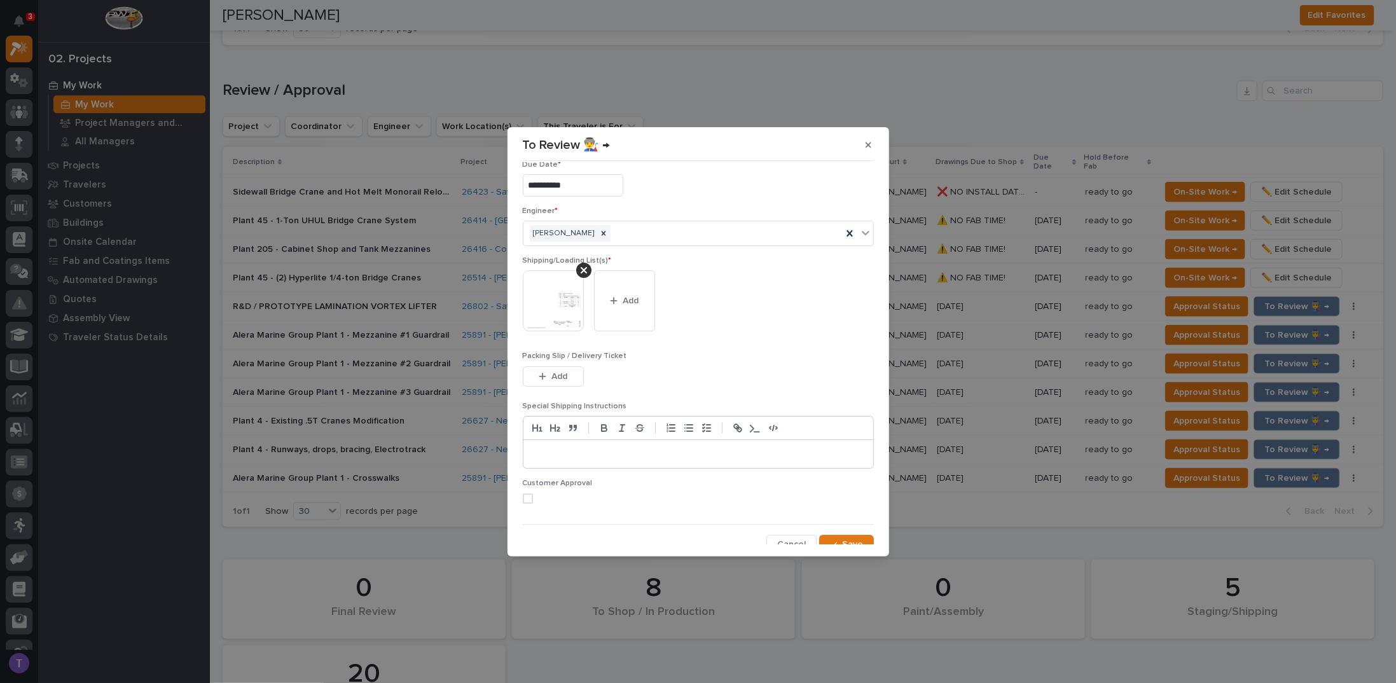
scroll to position [24, 0]
click at [843, 532] on span "Save" at bounding box center [853, 536] width 21 height 11
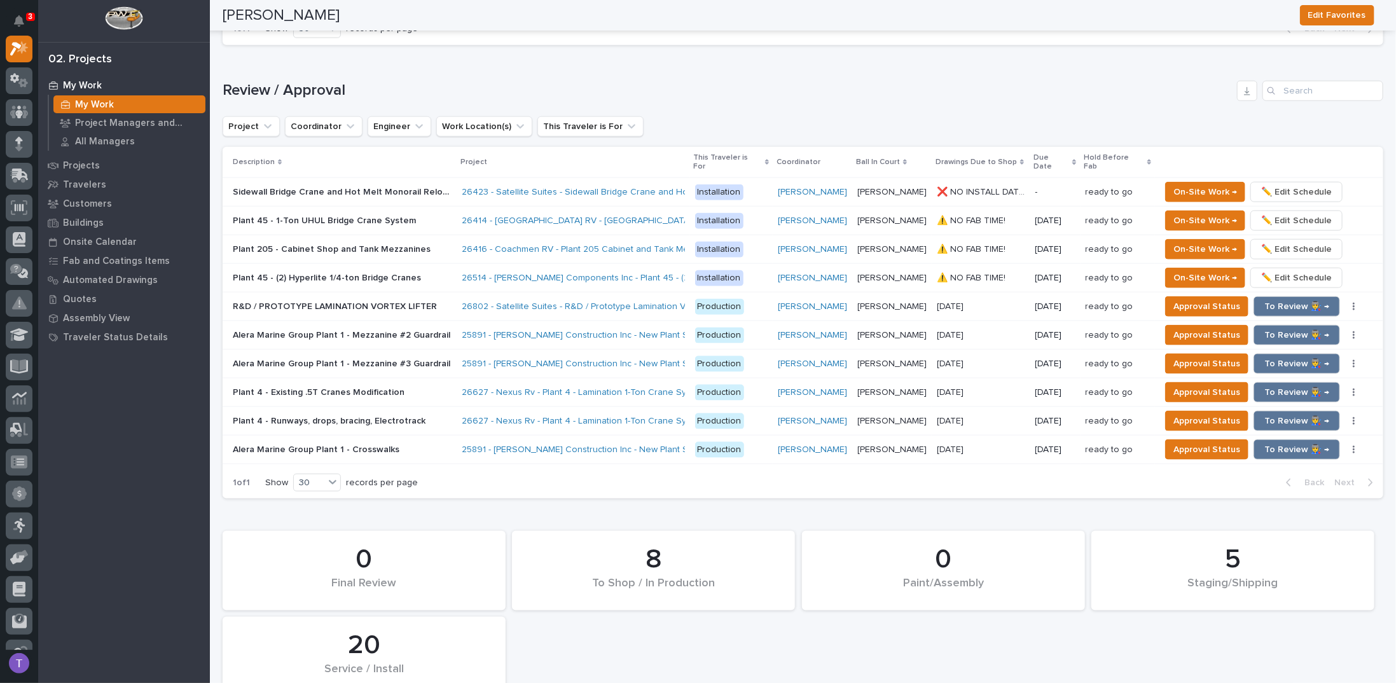
scroll to position [876, 0]
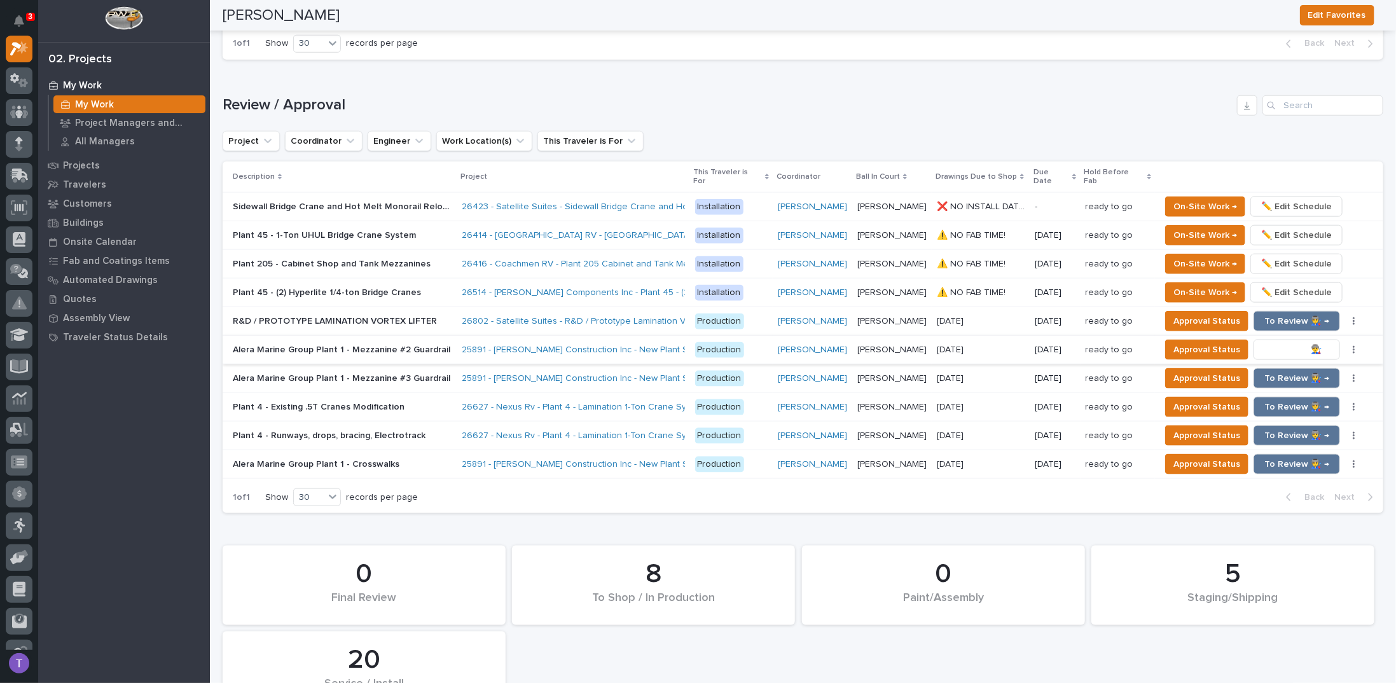
click at [1285, 342] on span "To Review 👨‍🏭 →" at bounding box center [1297, 349] width 65 height 15
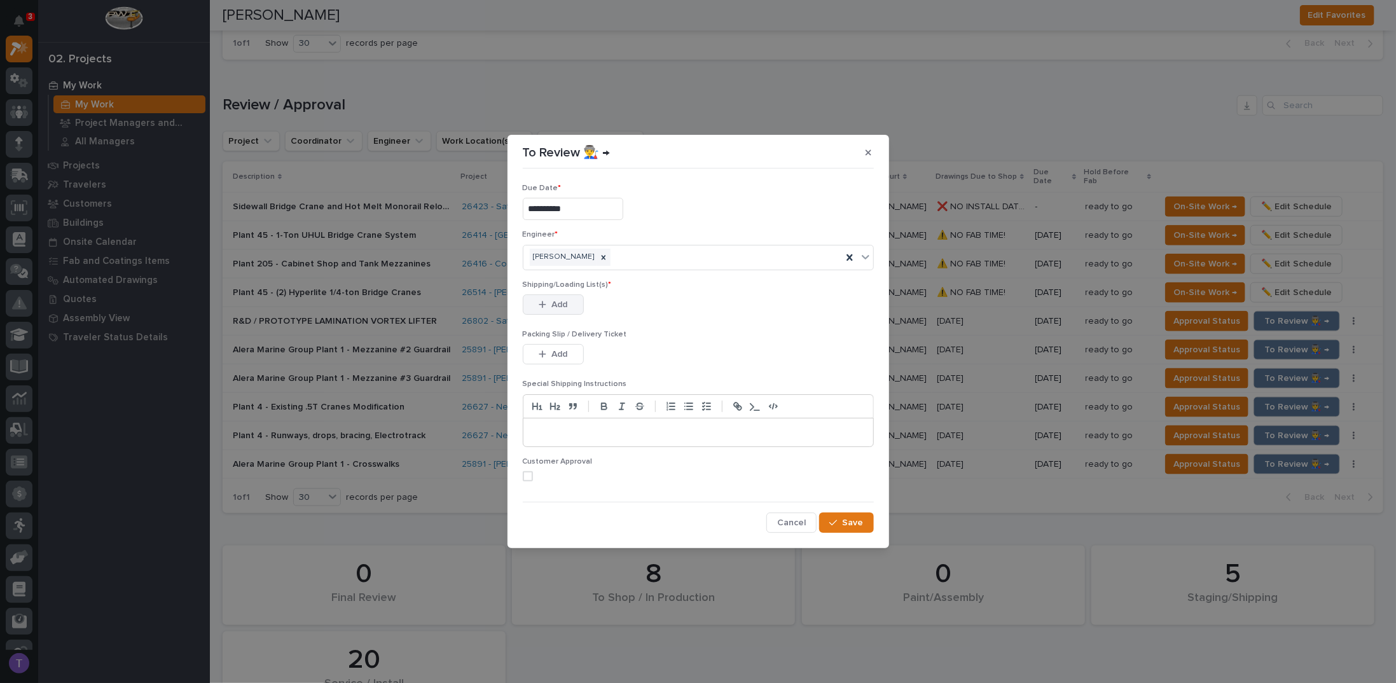
click at [552, 305] on span "Add" at bounding box center [560, 304] width 16 height 11
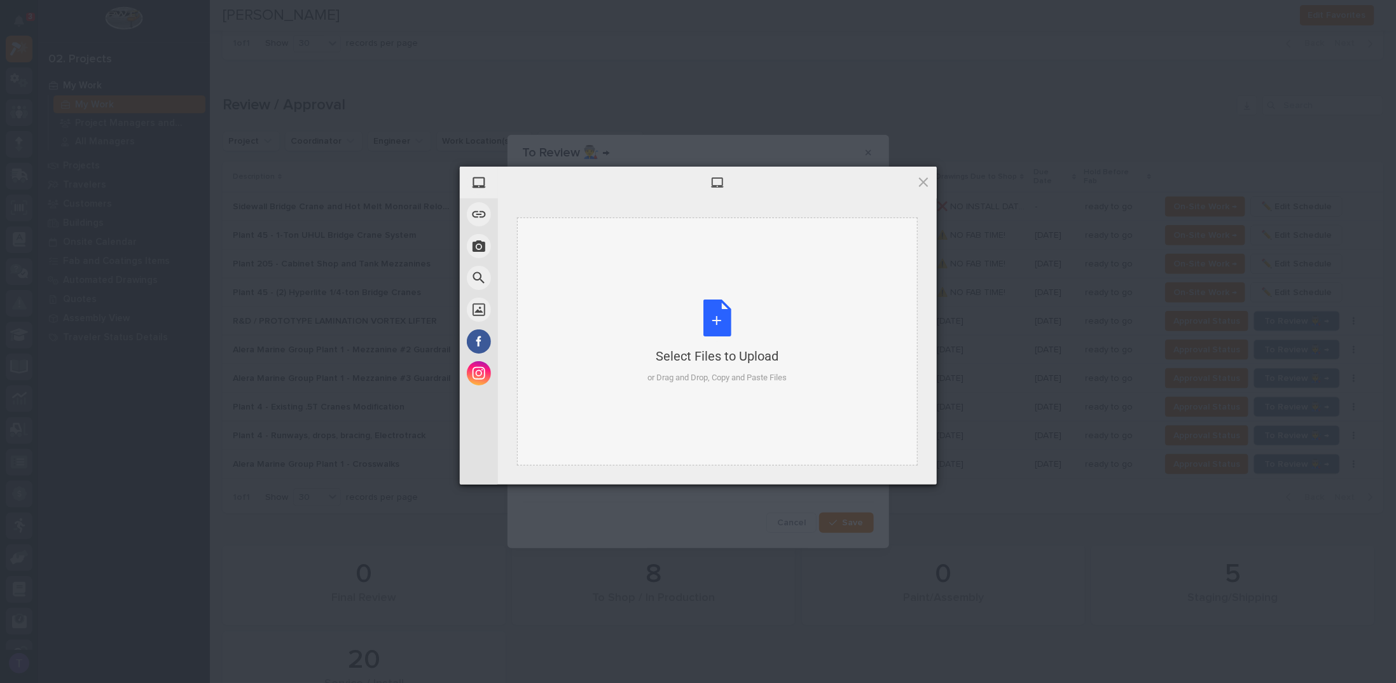
click at [718, 314] on div "Select Files to Upload or Drag and Drop, Copy and Paste Files" at bounding box center [717, 342] width 139 height 85
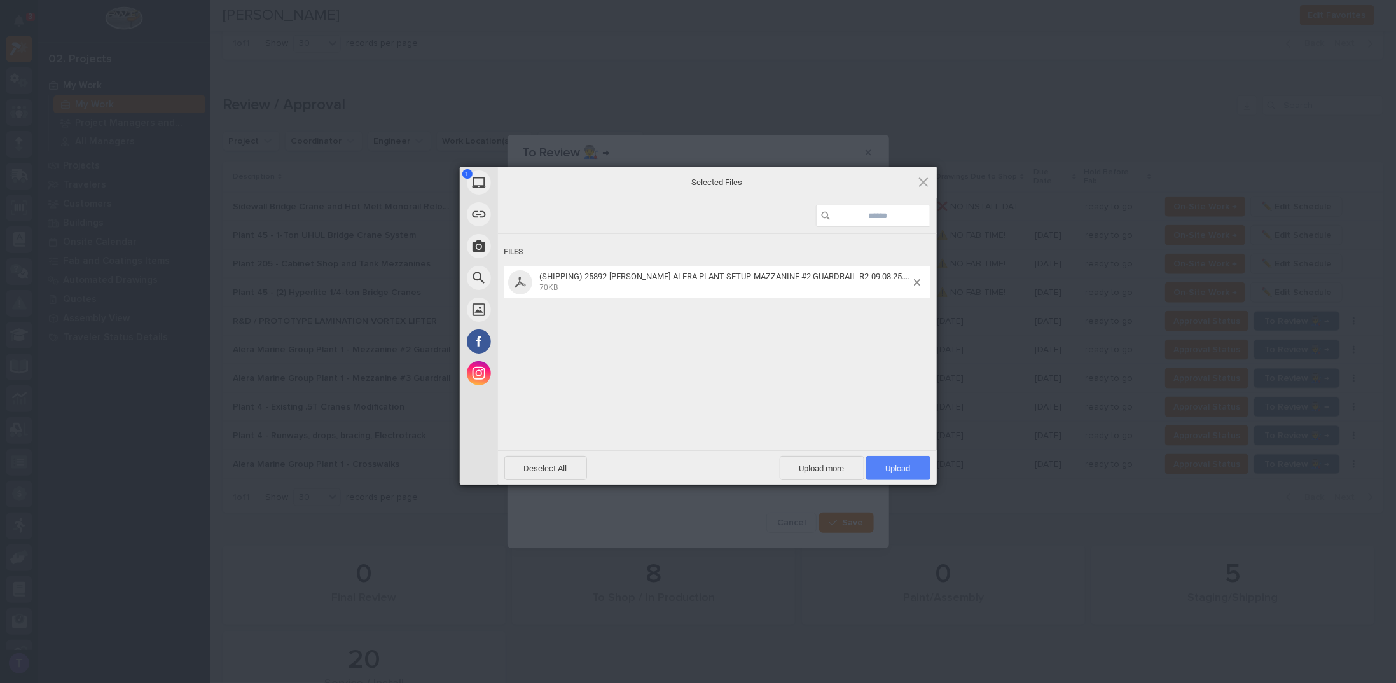
click at [896, 464] on span "Upload 1" at bounding box center [898, 469] width 25 height 10
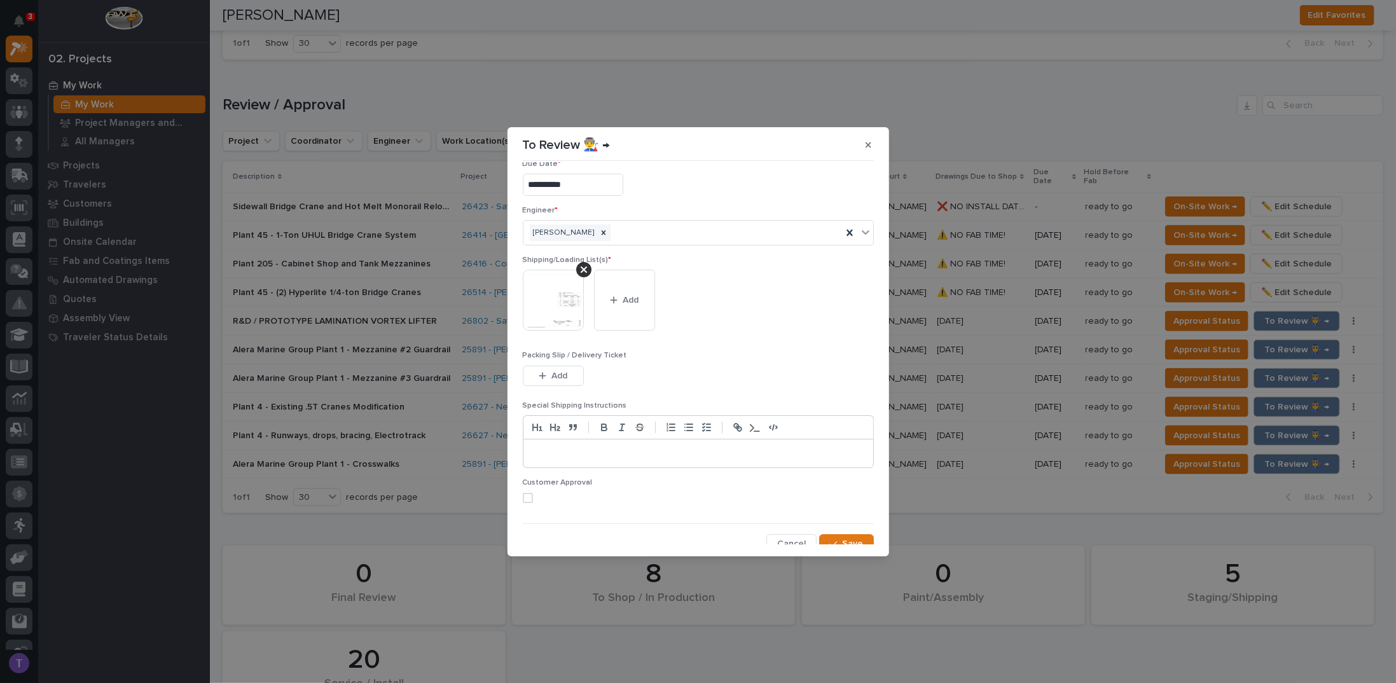
scroll to position [24, 0]
click at [843, 531] on span "Save" at bounding box center [853, 536] width 21 height 11
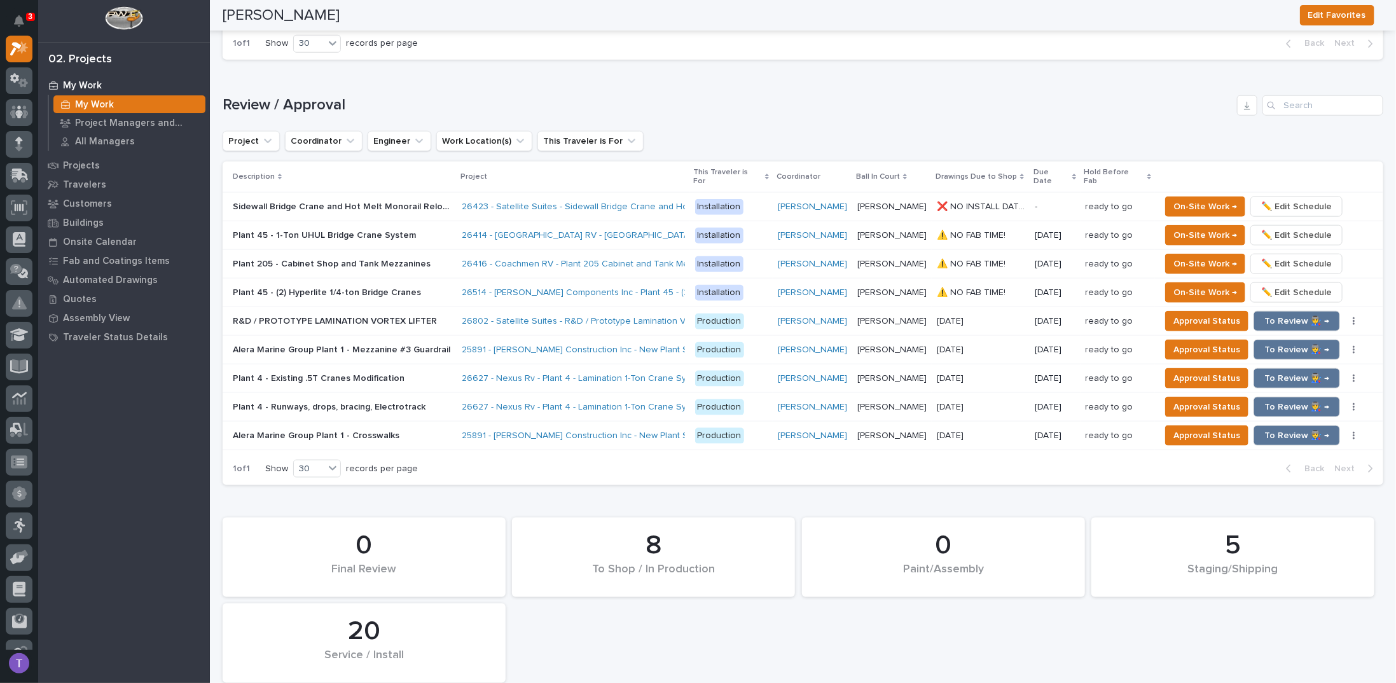
scroll to position [862, 0]
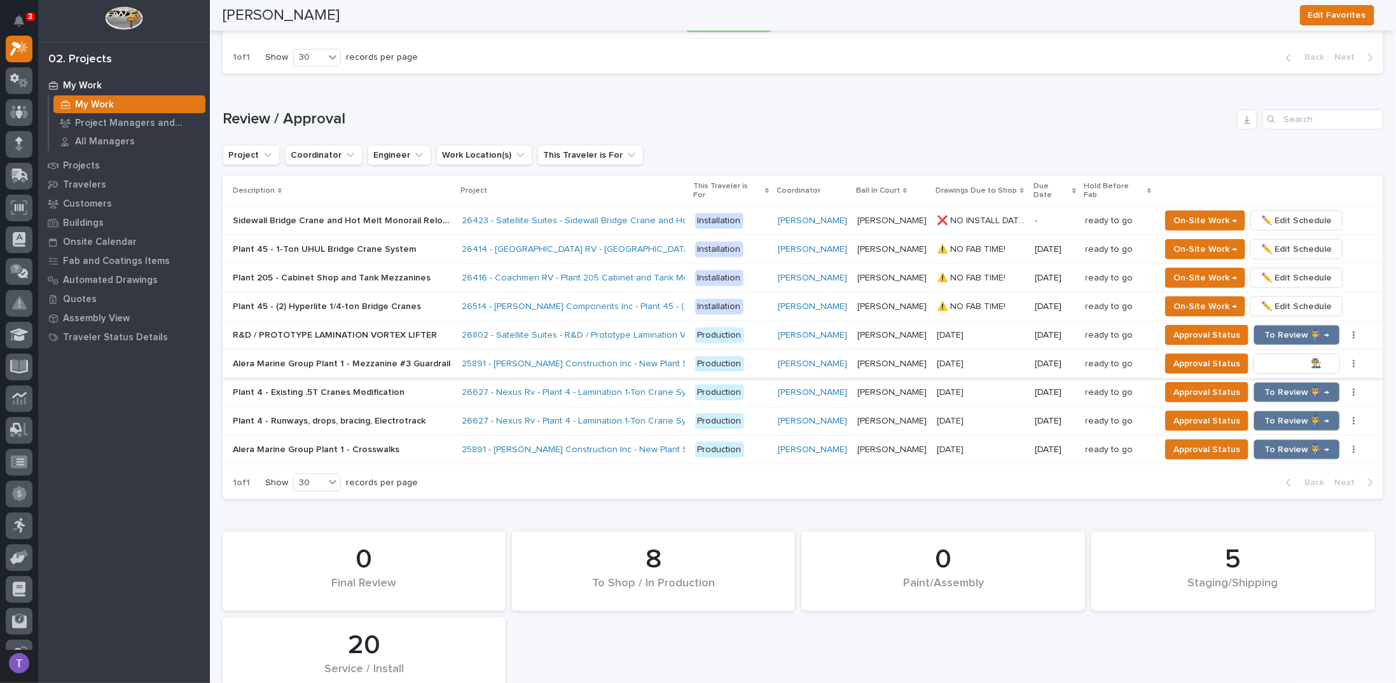
click at [1284, 356] on span "To Review 👨‍🏭 →" at bounding box center [1297, 363] width 65 height 15
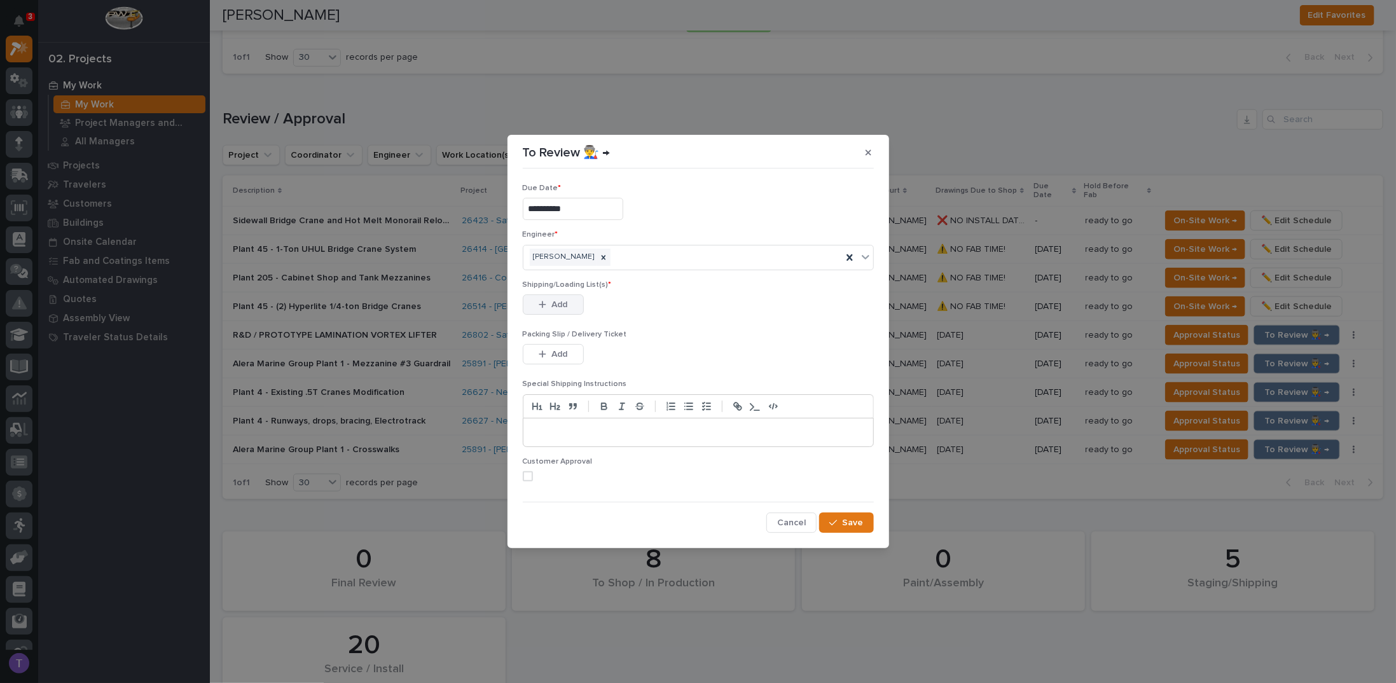
click at [555, 301] on span "Add" at bounding box center [560, 304] width 16 height 11
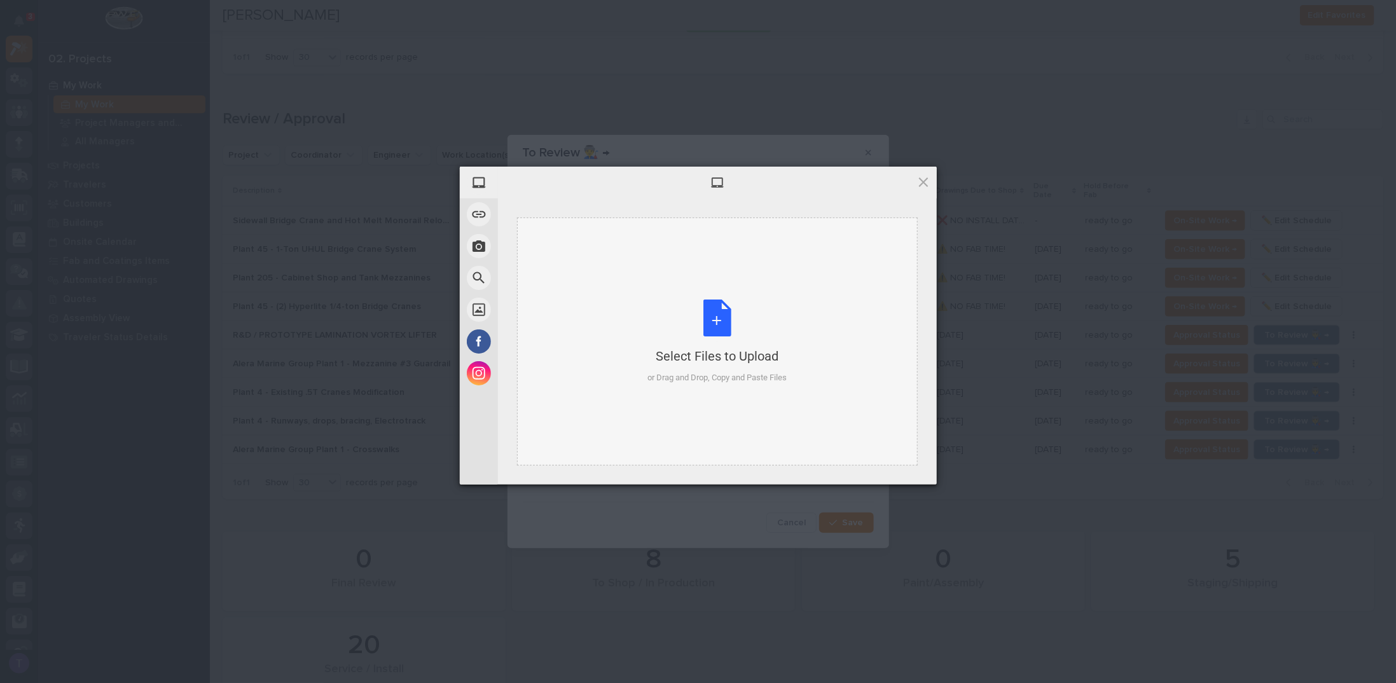
click at [711, 310] on div "Select Files to Upload or Drag and Drop, Copy and Paste Files" at bounding box center [717, 342] width 139 height 85
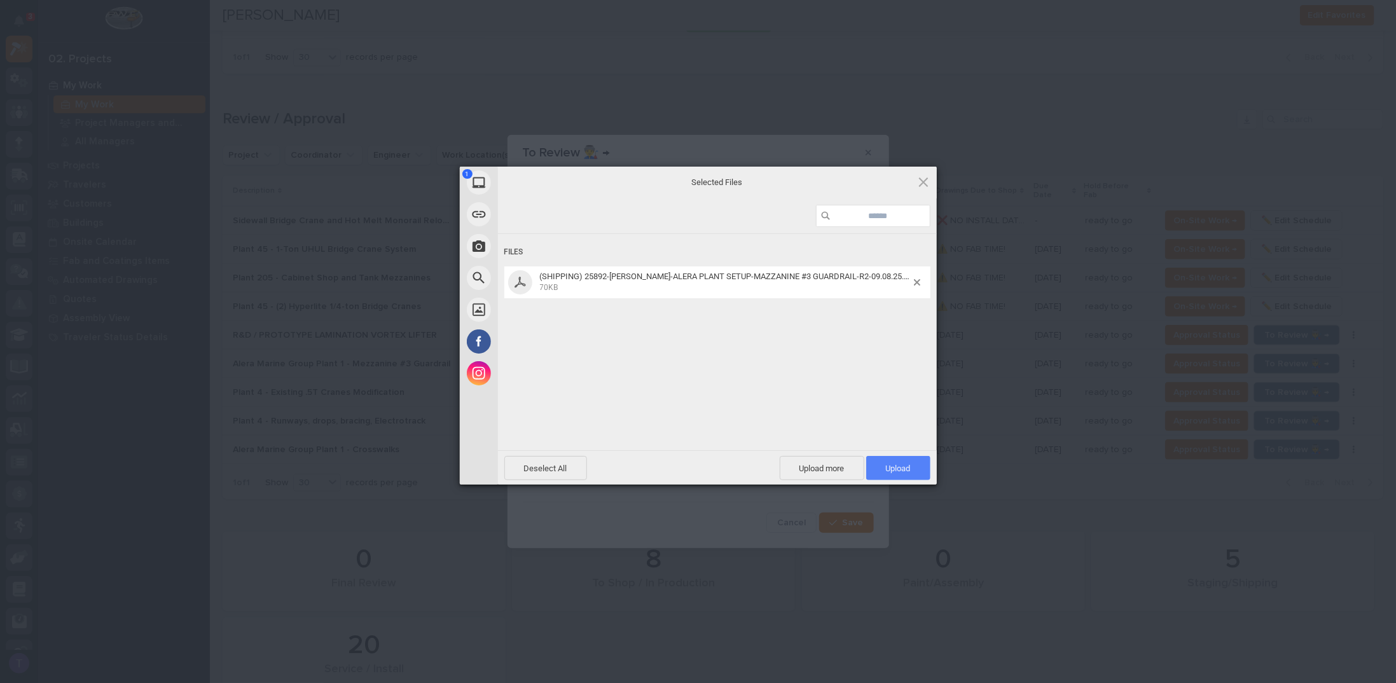
click at [894, 464] on span "Upload 1" at bounding box center [898, 469] width 25 height 10
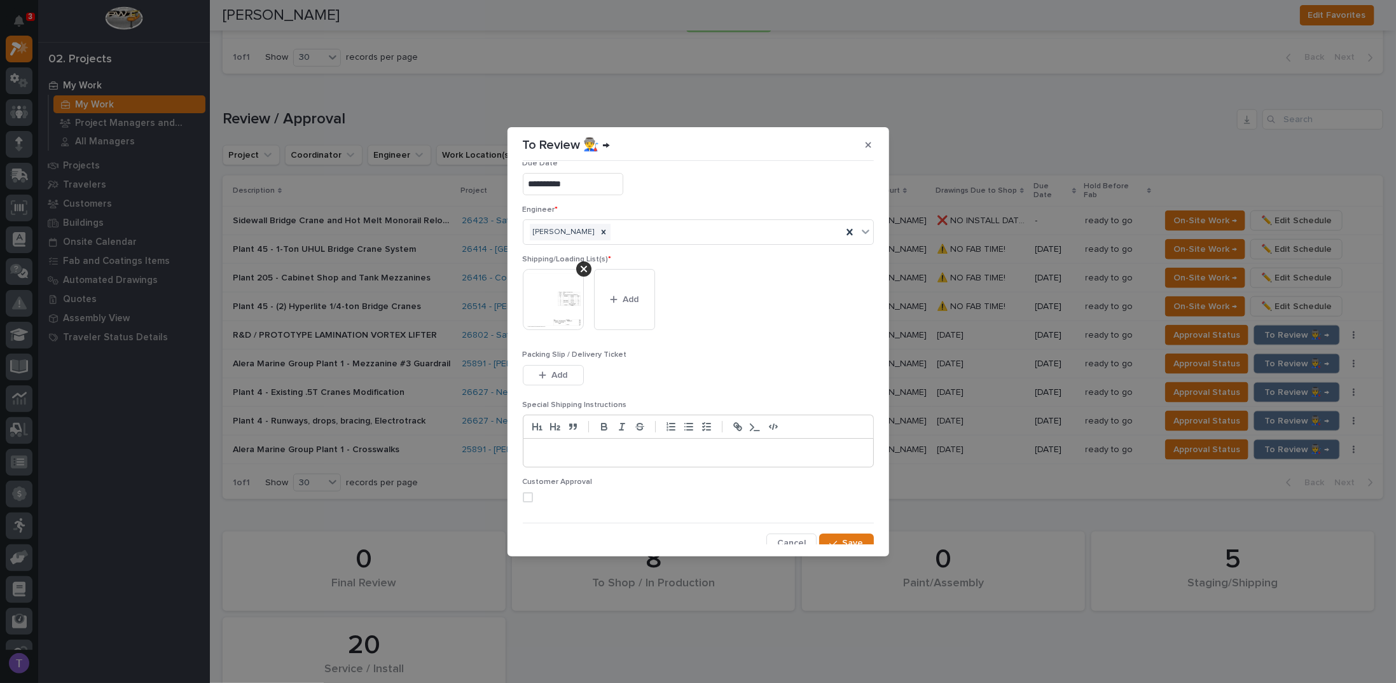
scroll to position [24, 0]
click at [843, 531] on span "Save" at bounding box center [853, 536] width 21 height 11
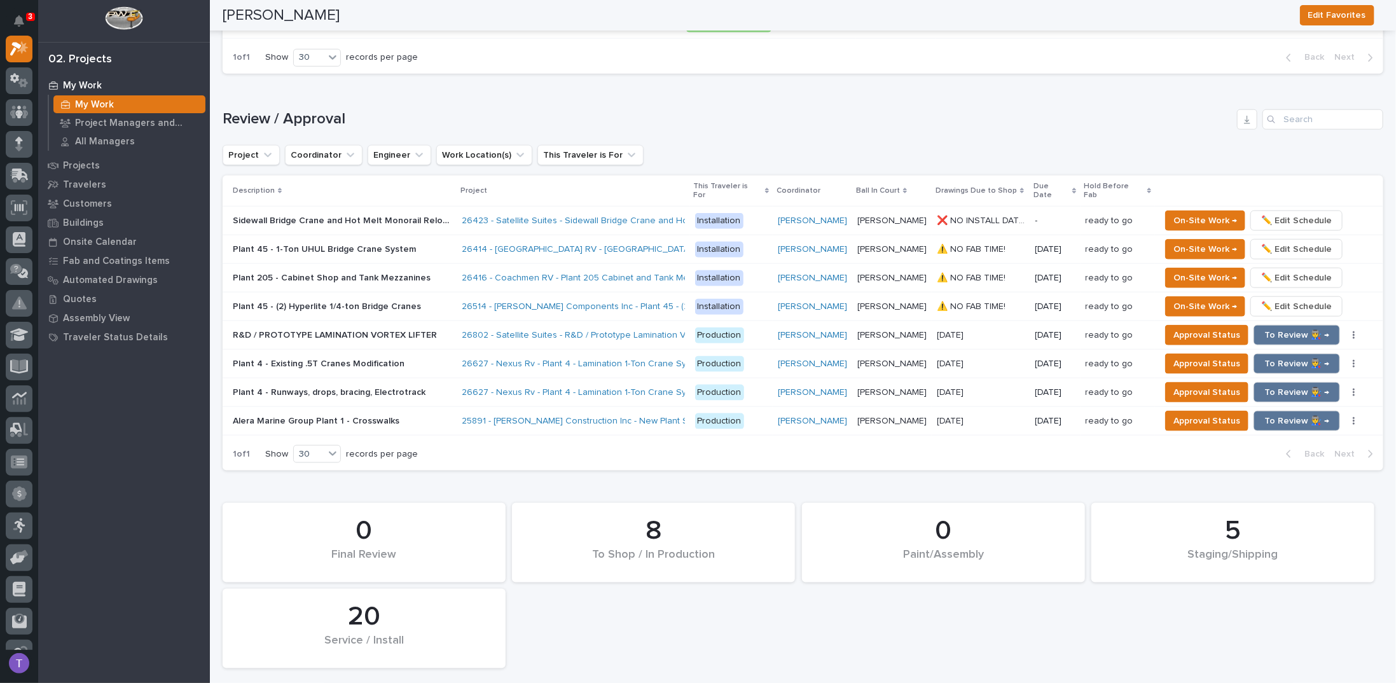
scroll to position [848, 0]
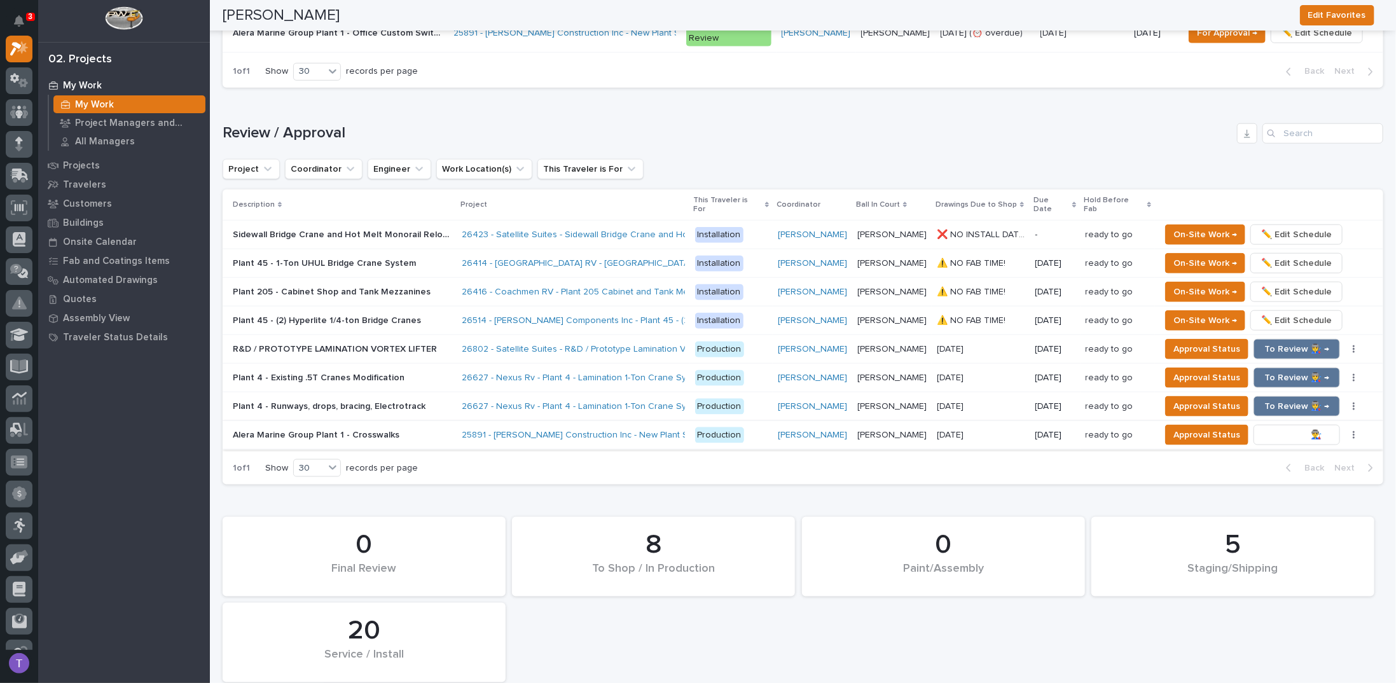
click at [1289, 428] on span "To Review 👨‍🏭 →" at bounding box center [1297, 435] width 65 height 15
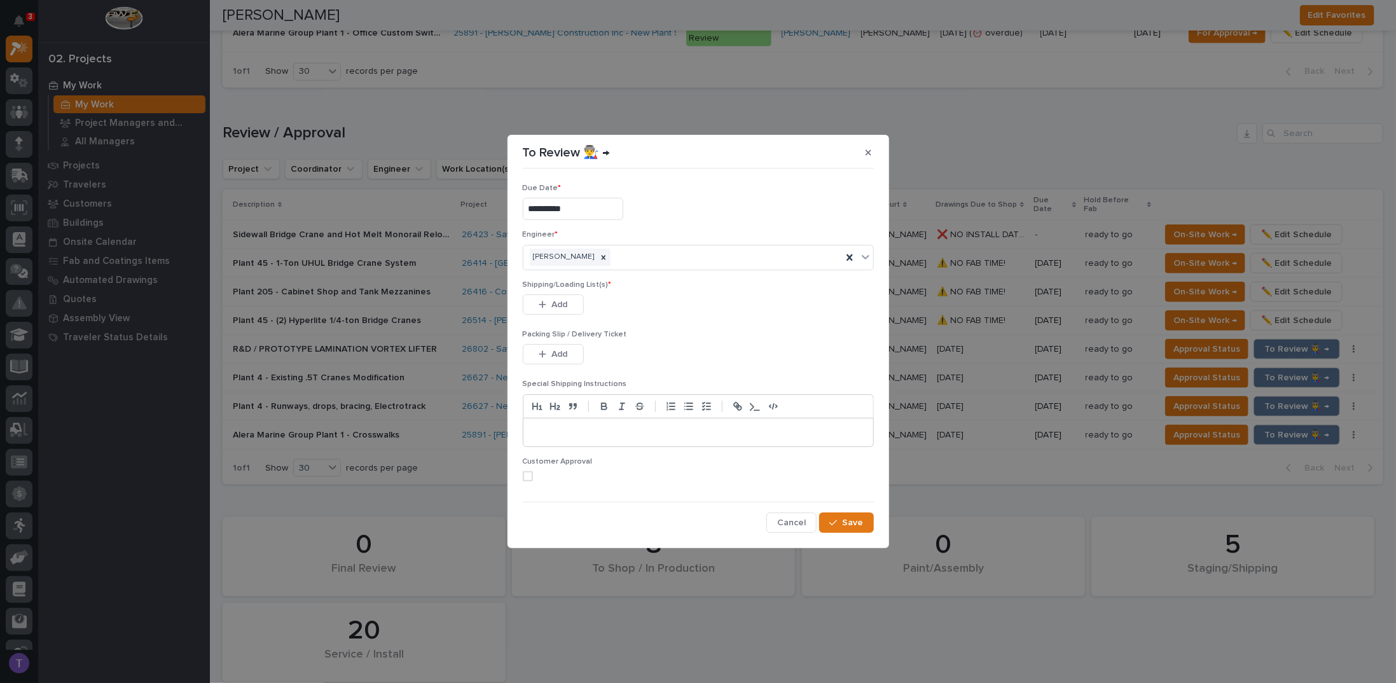
click at [552, 292] on div "Shipping/Loading List(s) * This file cannot be opened Download File Add" at bounding box center [698, 306] width 351 height 50
click at [549, 303] on div "button" at bounding box center [545, 304] width 13 height 9
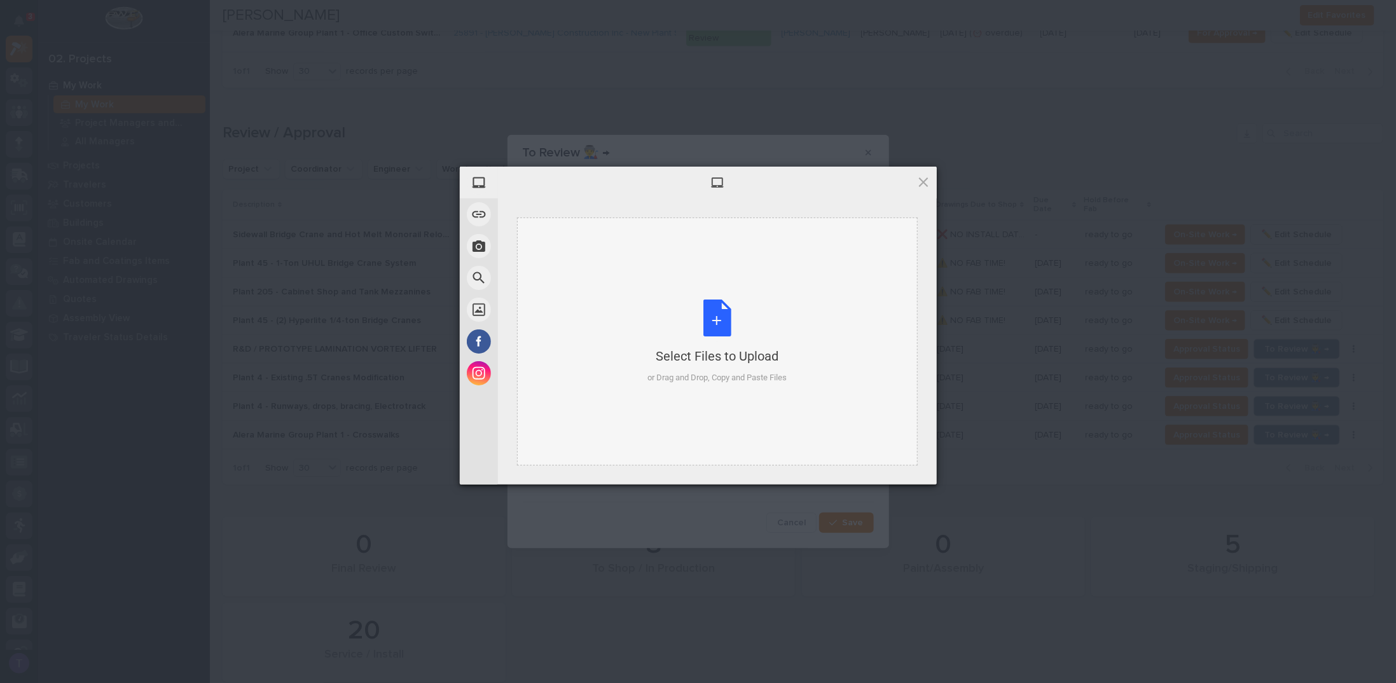
click at [718, 318] on div "Select Files to Upload or Drag and Drop, Copy and Paste Files" at bounding box center [717, 342] width 139 height 85
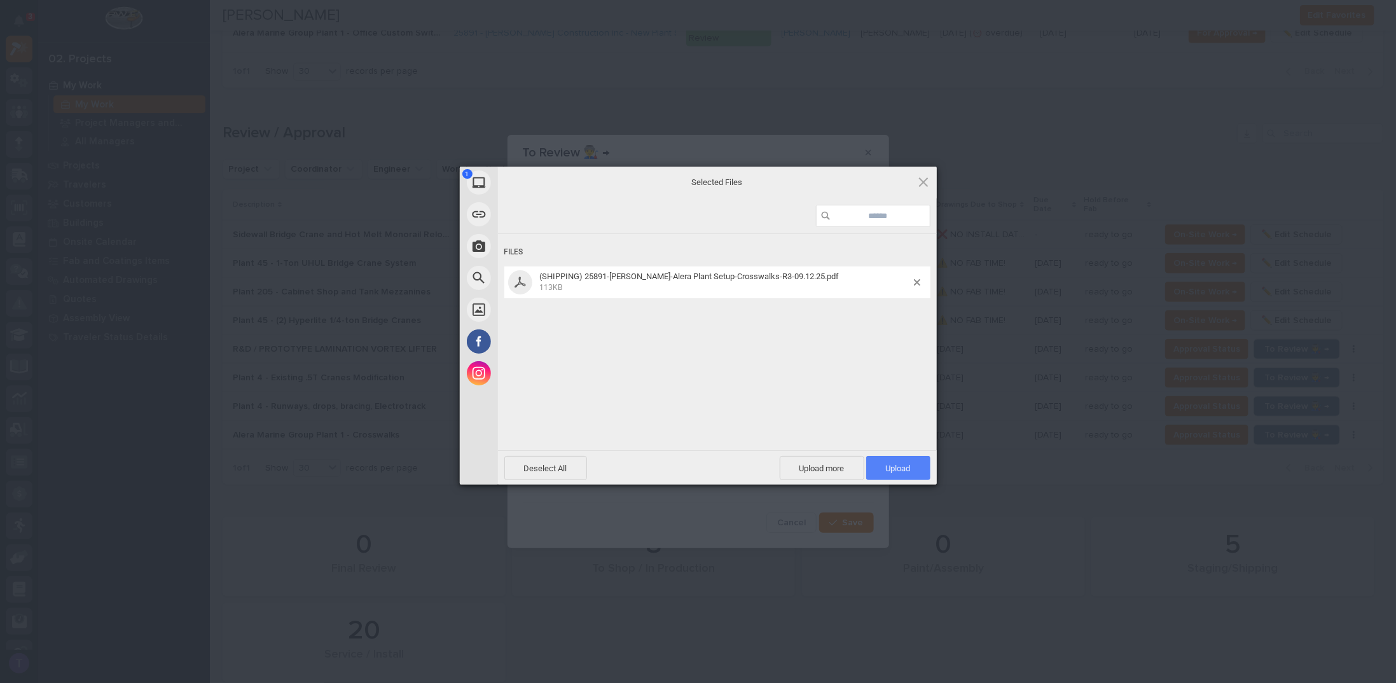
click at [893, 461] on span "Upload 1" at bounding box center [898, 468] width 64 height 24
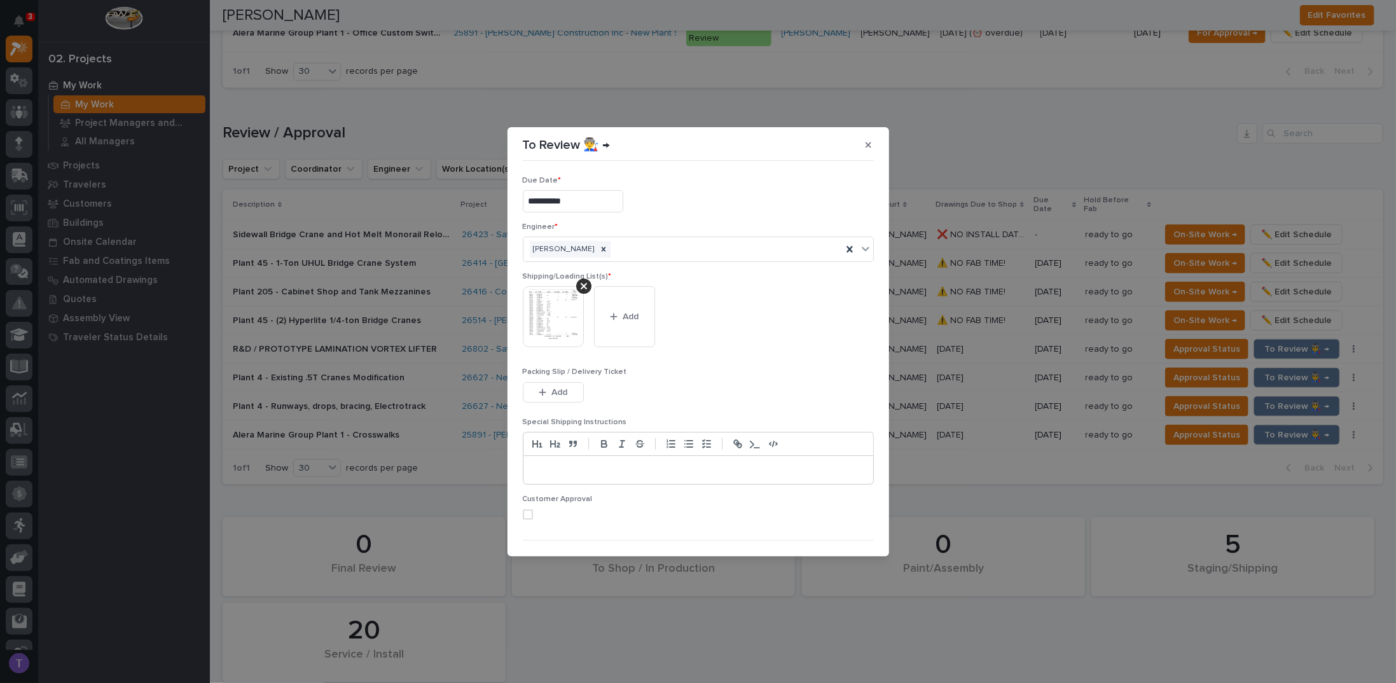
scroll to position [24, 0]
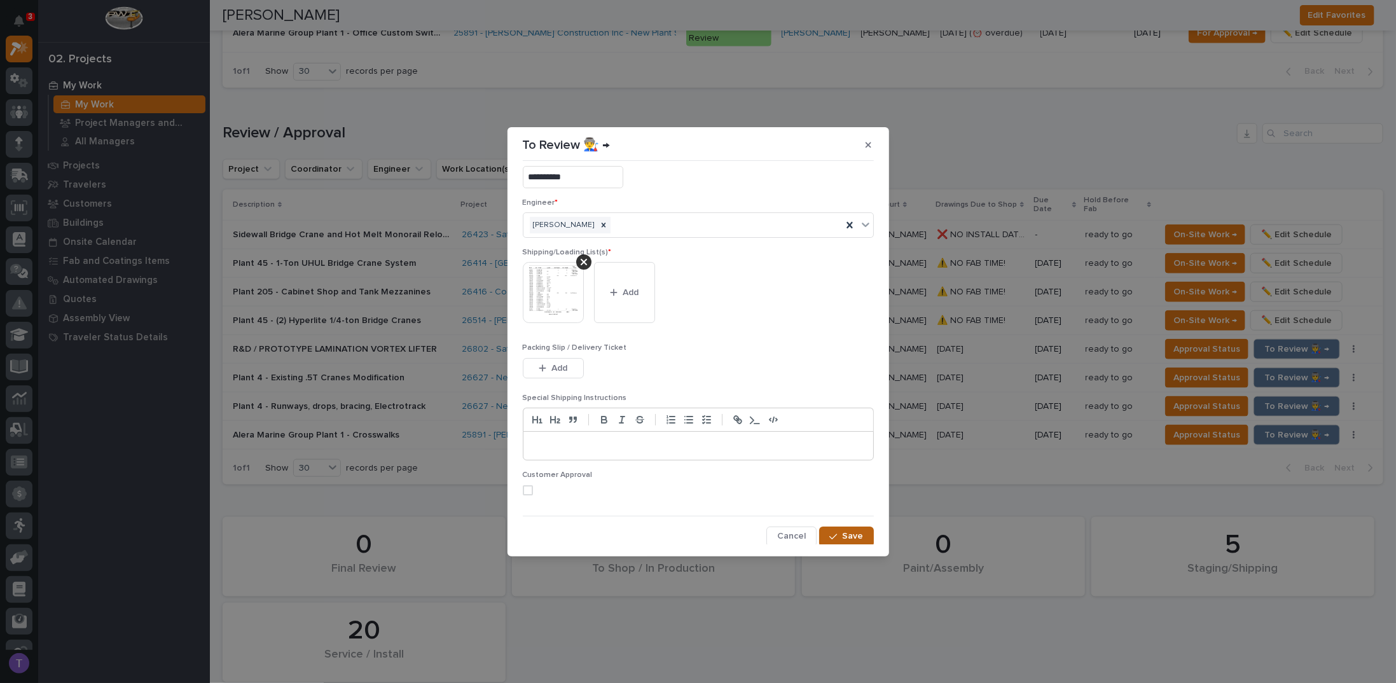
click at [843, 531] on span "Save" at bounding box center [853, 536] width 21 height 11
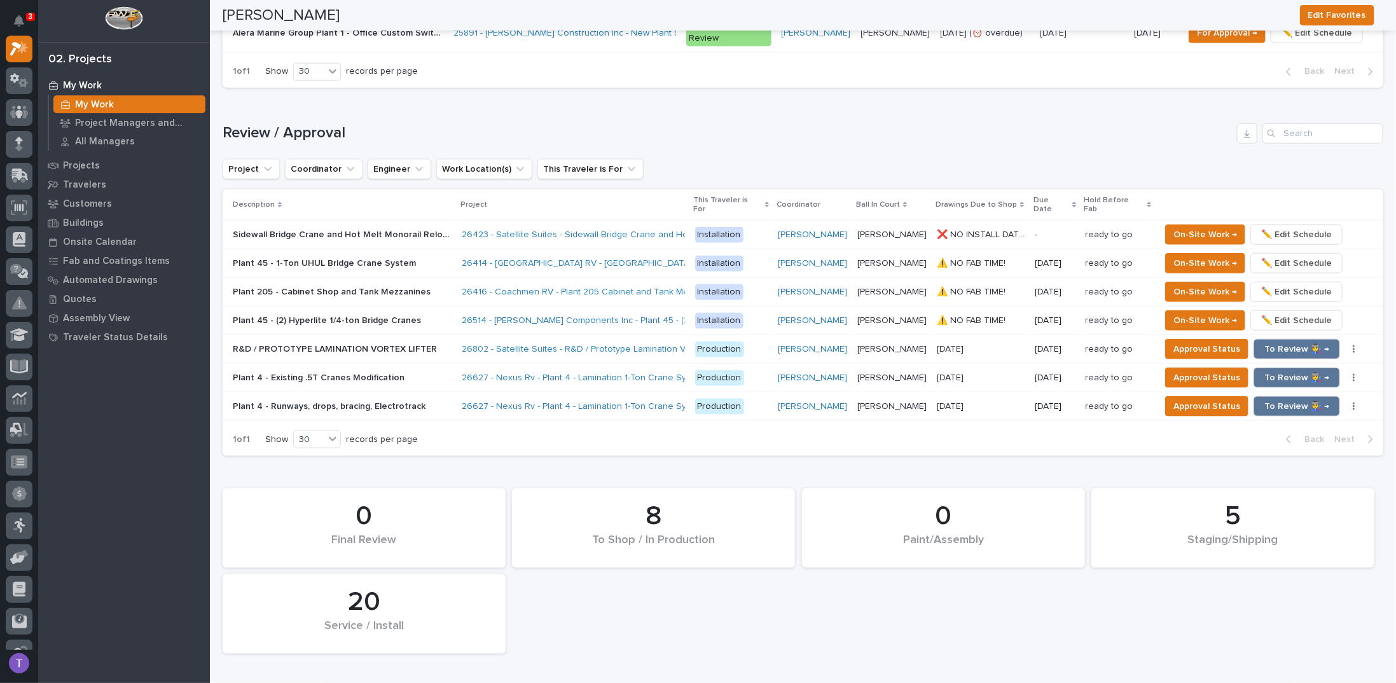
scroll to position [833, 0]
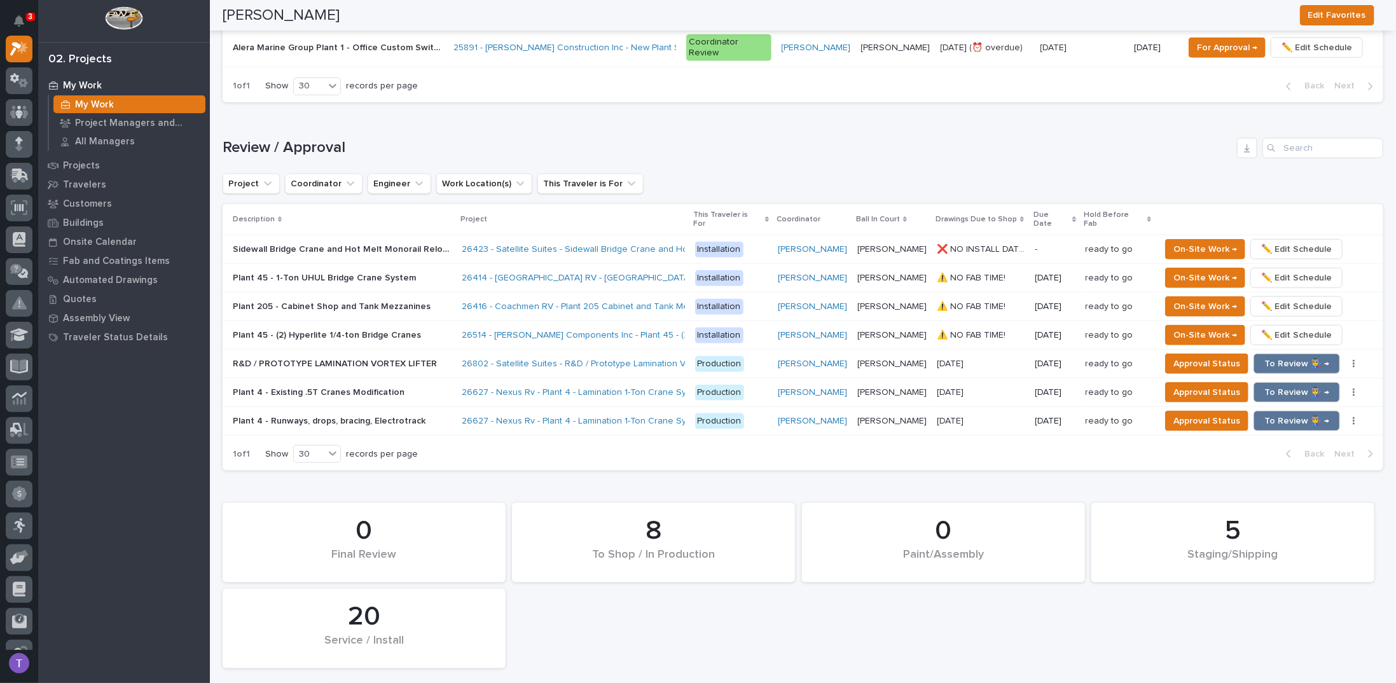
click at [602, 588] on div "5 Staging/Shipping 8 To Shop / In Production 0 Paint/Assembly 0 Final Review 20…" at bounding box center [803, 586] width 1174 height 178
